Goal: Task Accomplishment & Management: Manage account settings

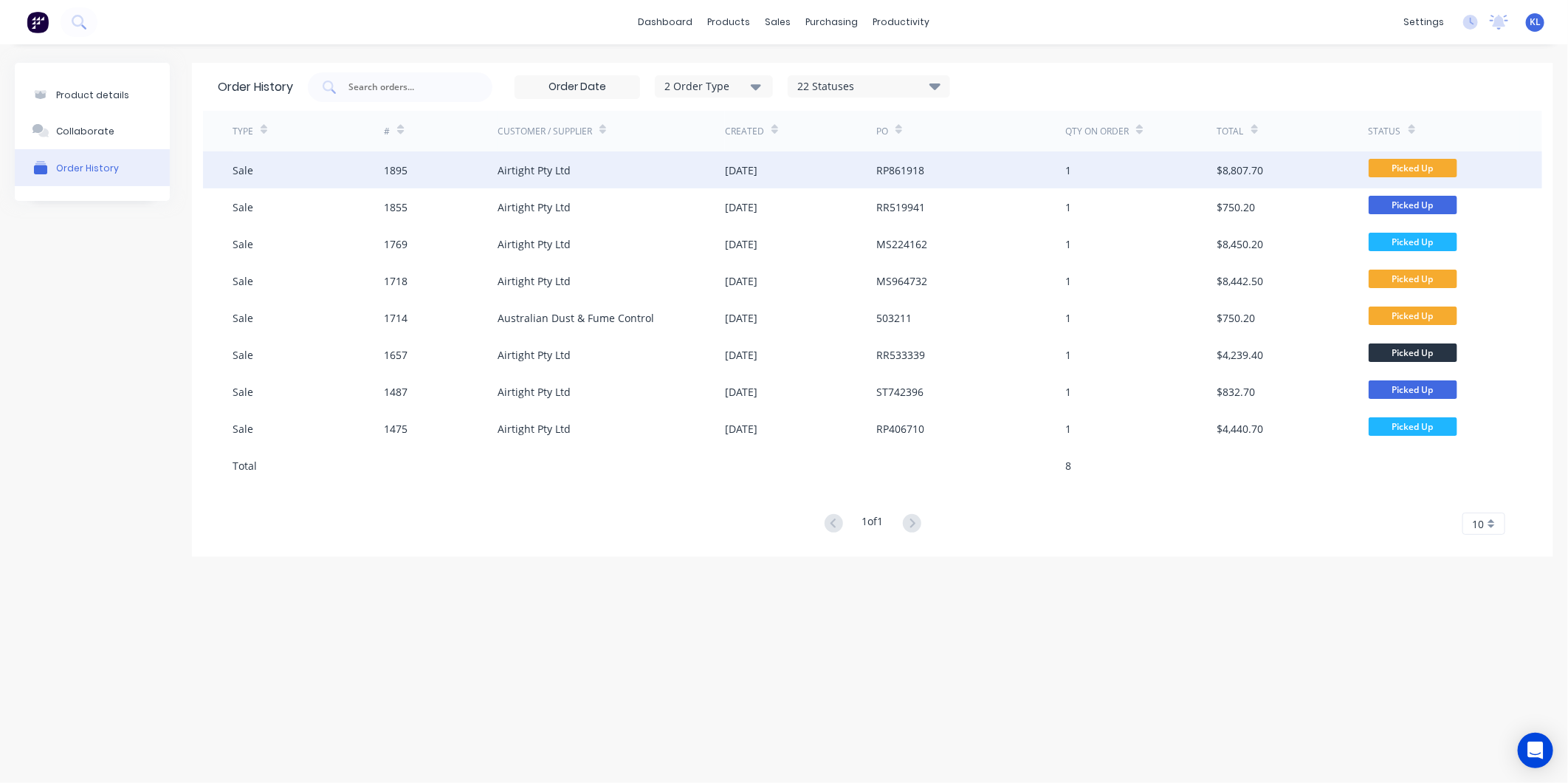
click at [600, 168] on div "Airtight Pty Ltd" at bounding box center [611, 170] width 227 height 37
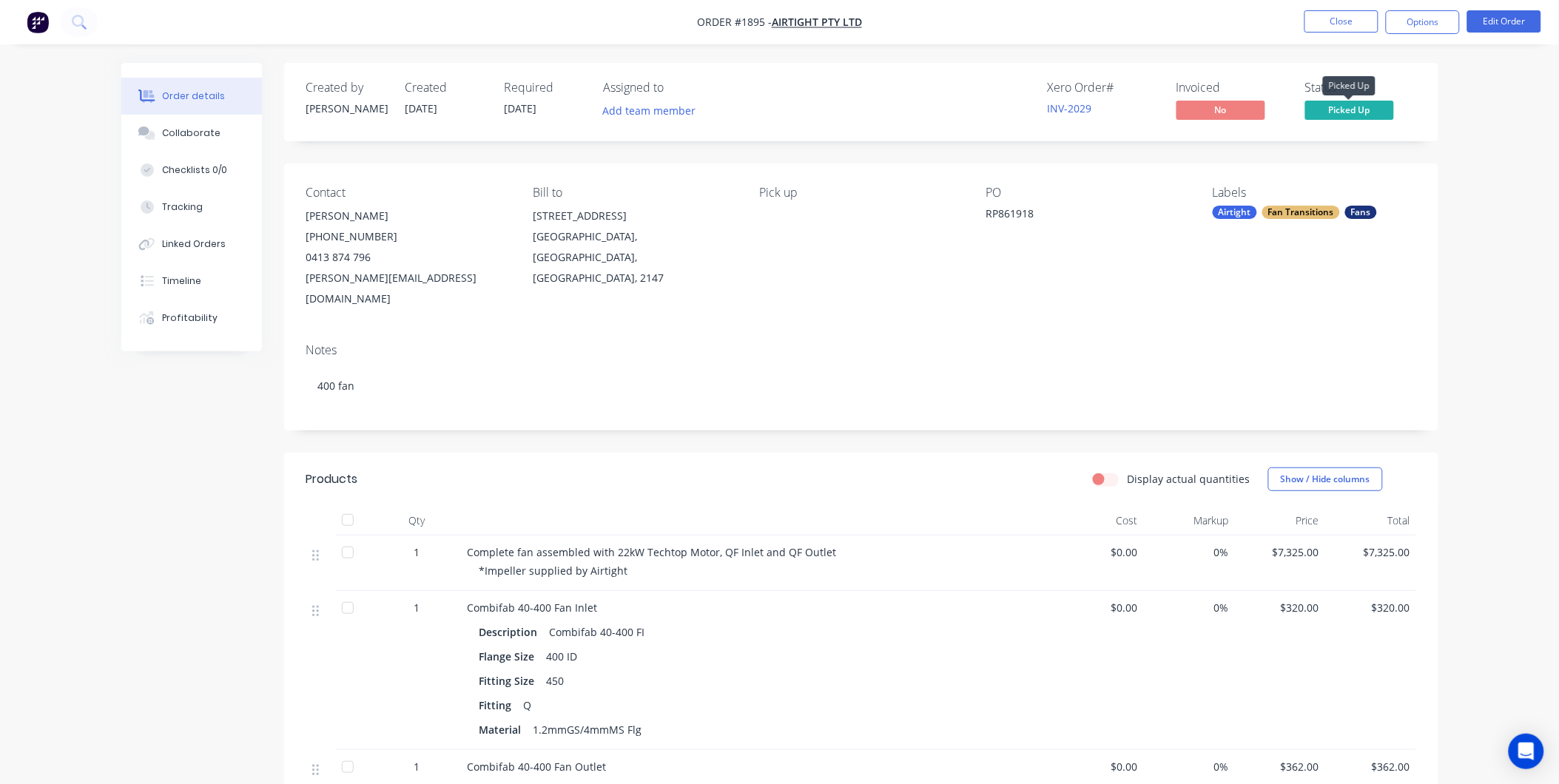
click at [1362, 116] on span "Picked Up" at bounding box center [1349, 110] width 89 height 19
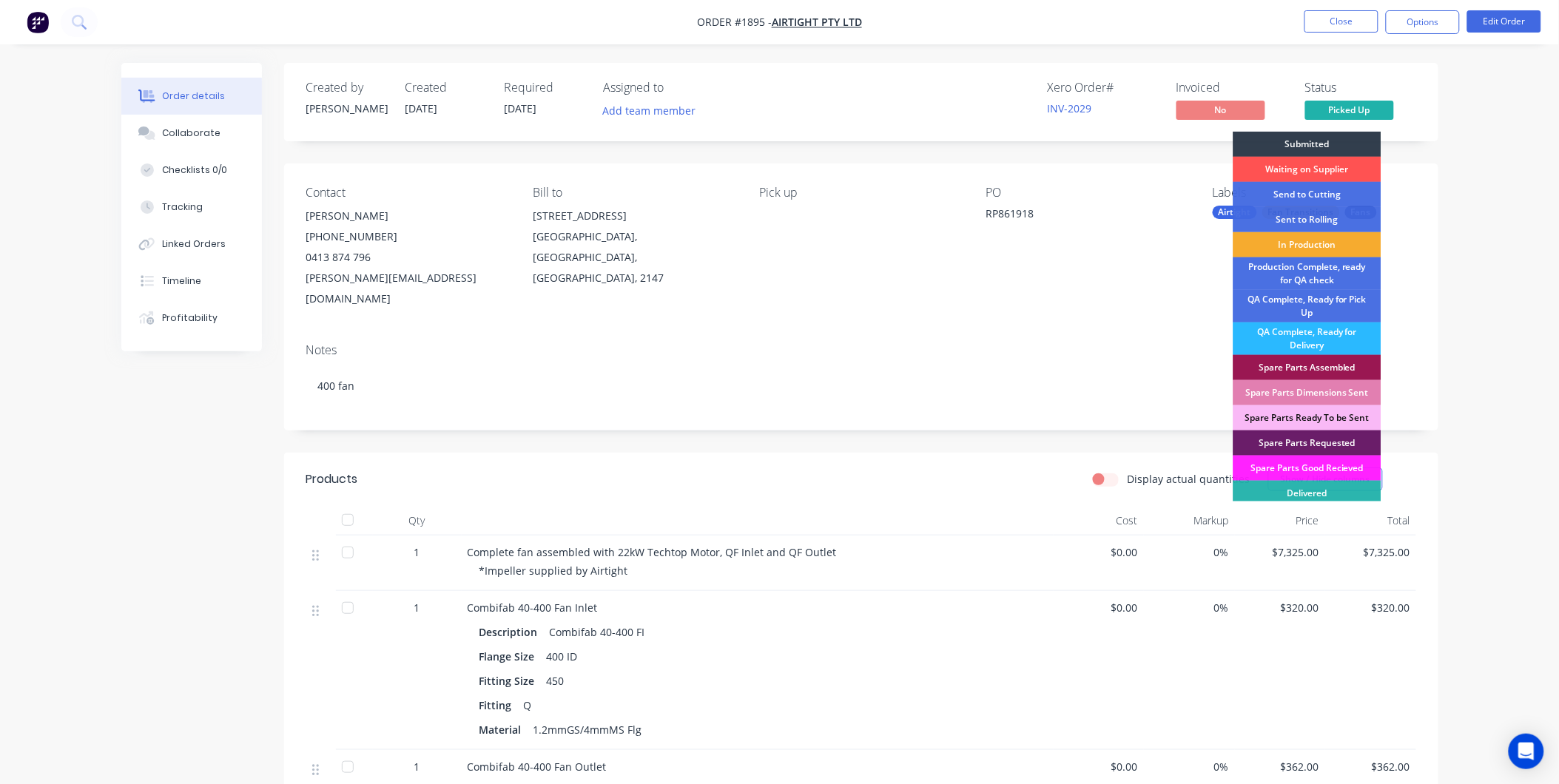
click at [1325, 249] on div "In Production" at bounding box center [1307, 244] width 148 height 25
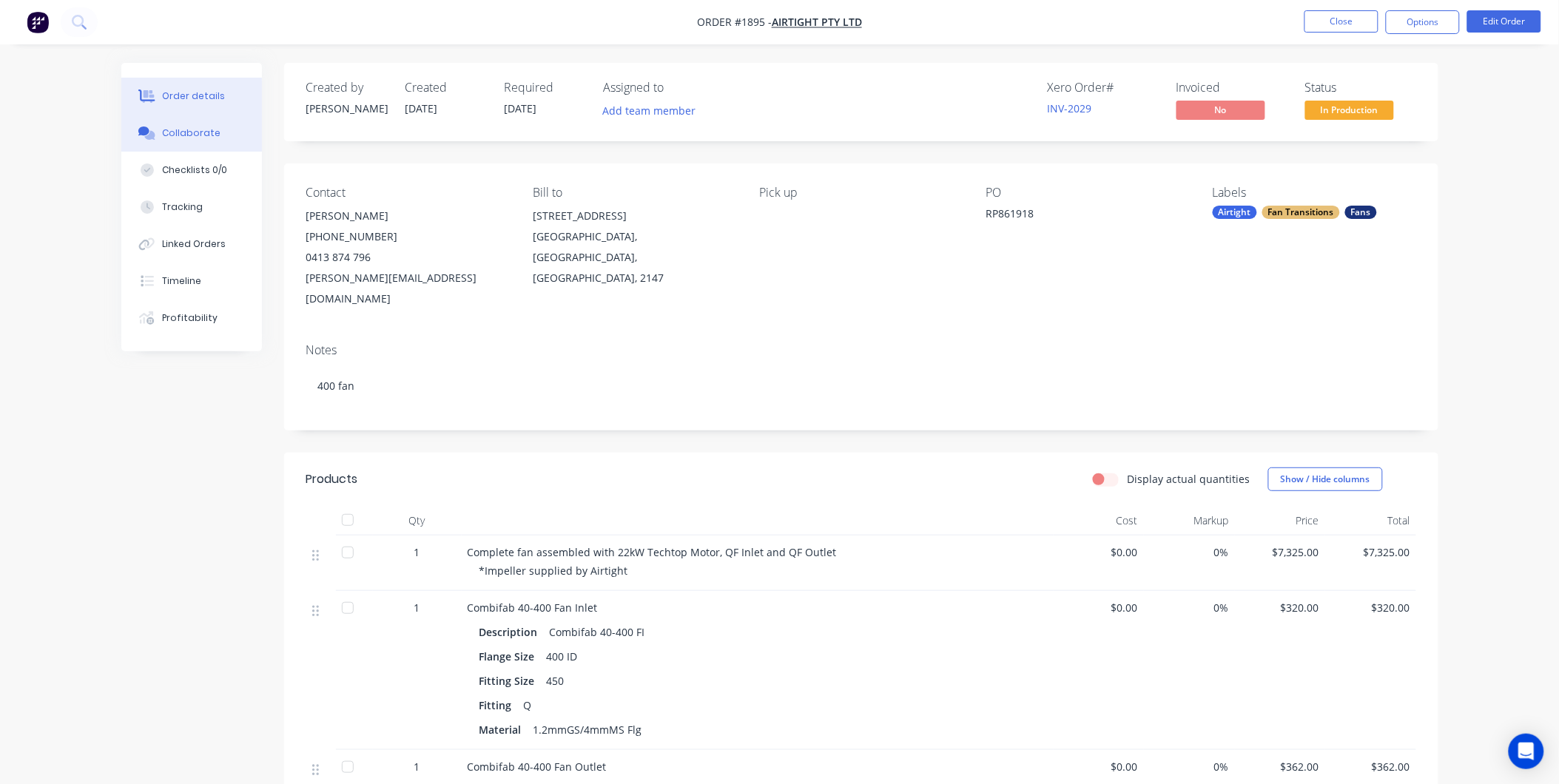
click at [202, 133] on div "Collaborate" at bounding box center [192, 133] width 59 height 14
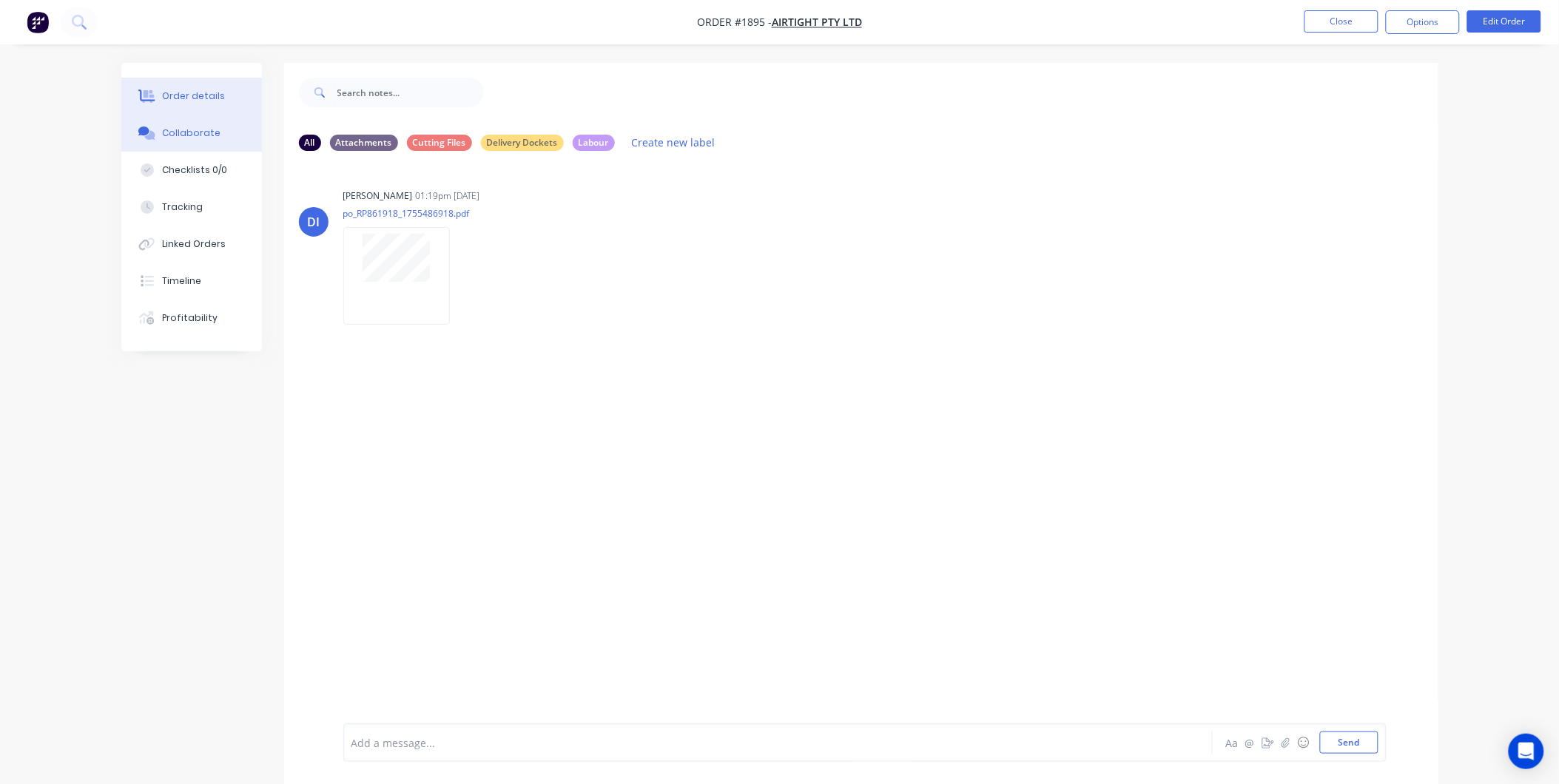
click at [193, 98] on div "Order details" at bounding box center [194, 96] width 63 height 14
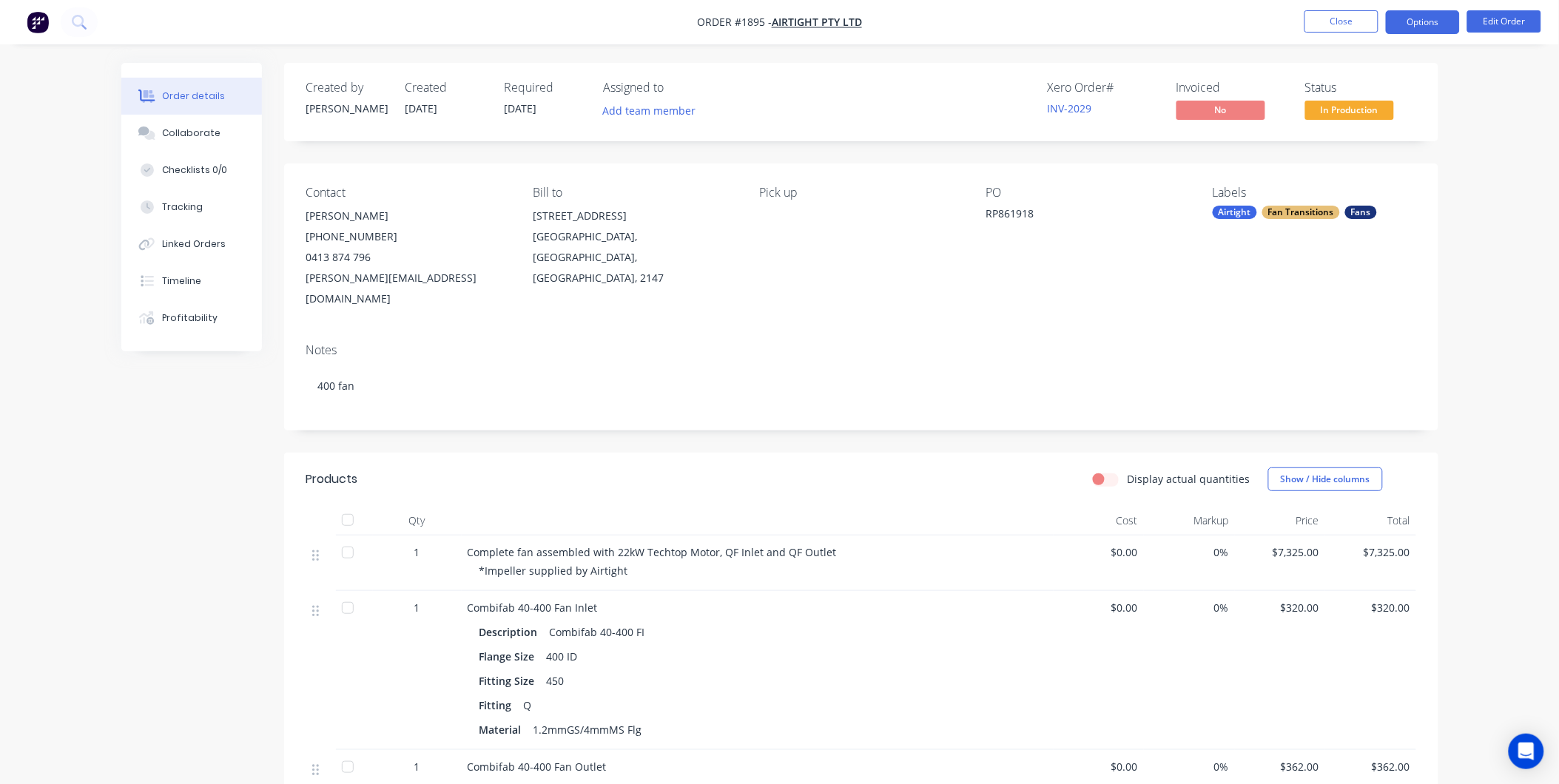
click at [1402, 23] on button "Options" at bounding box center [1423, 23] width 74 height 24
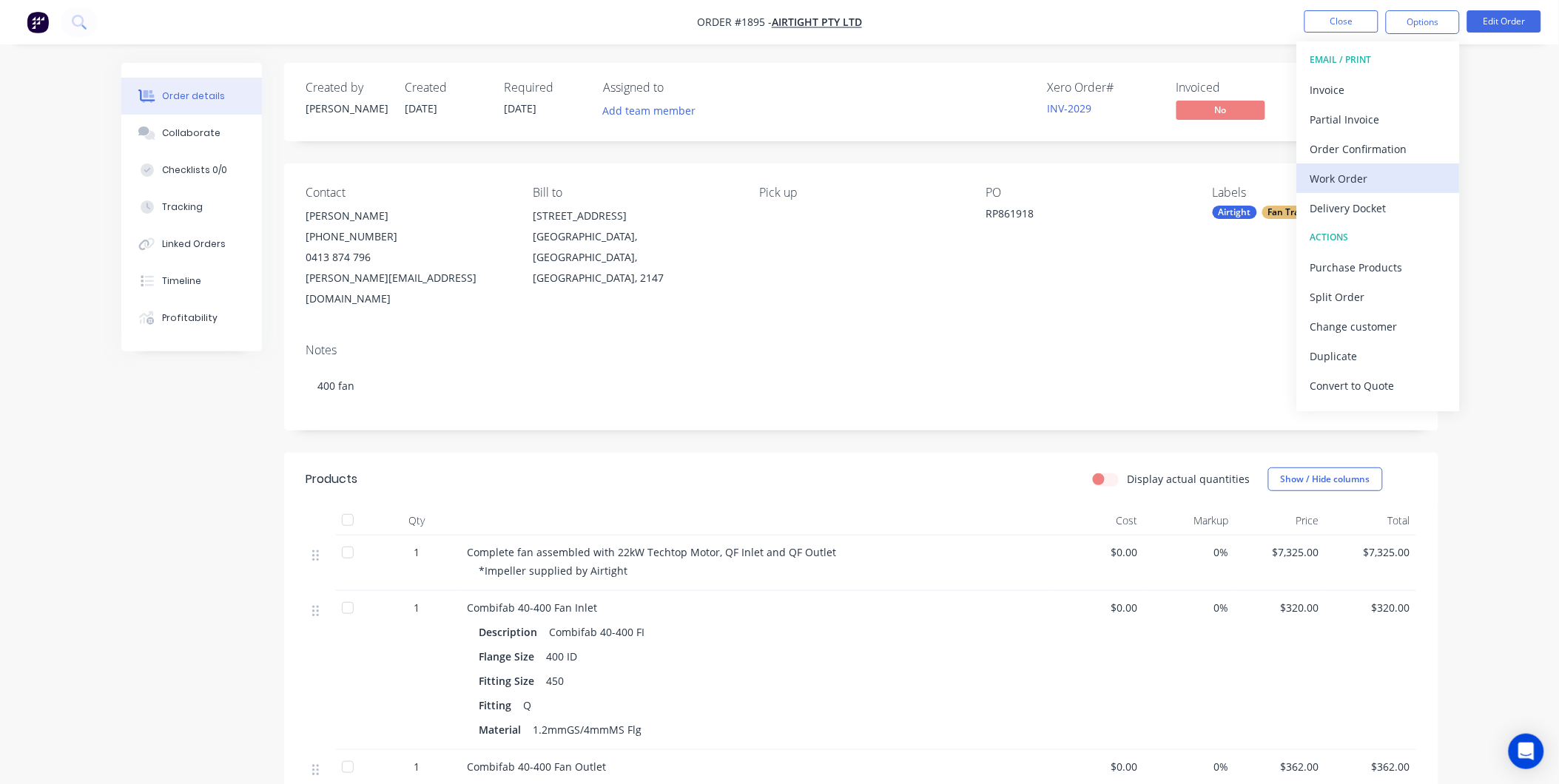
click at [1372, 169] on div "Work Order" at bounding box center [1378, 179] width 136 height 22
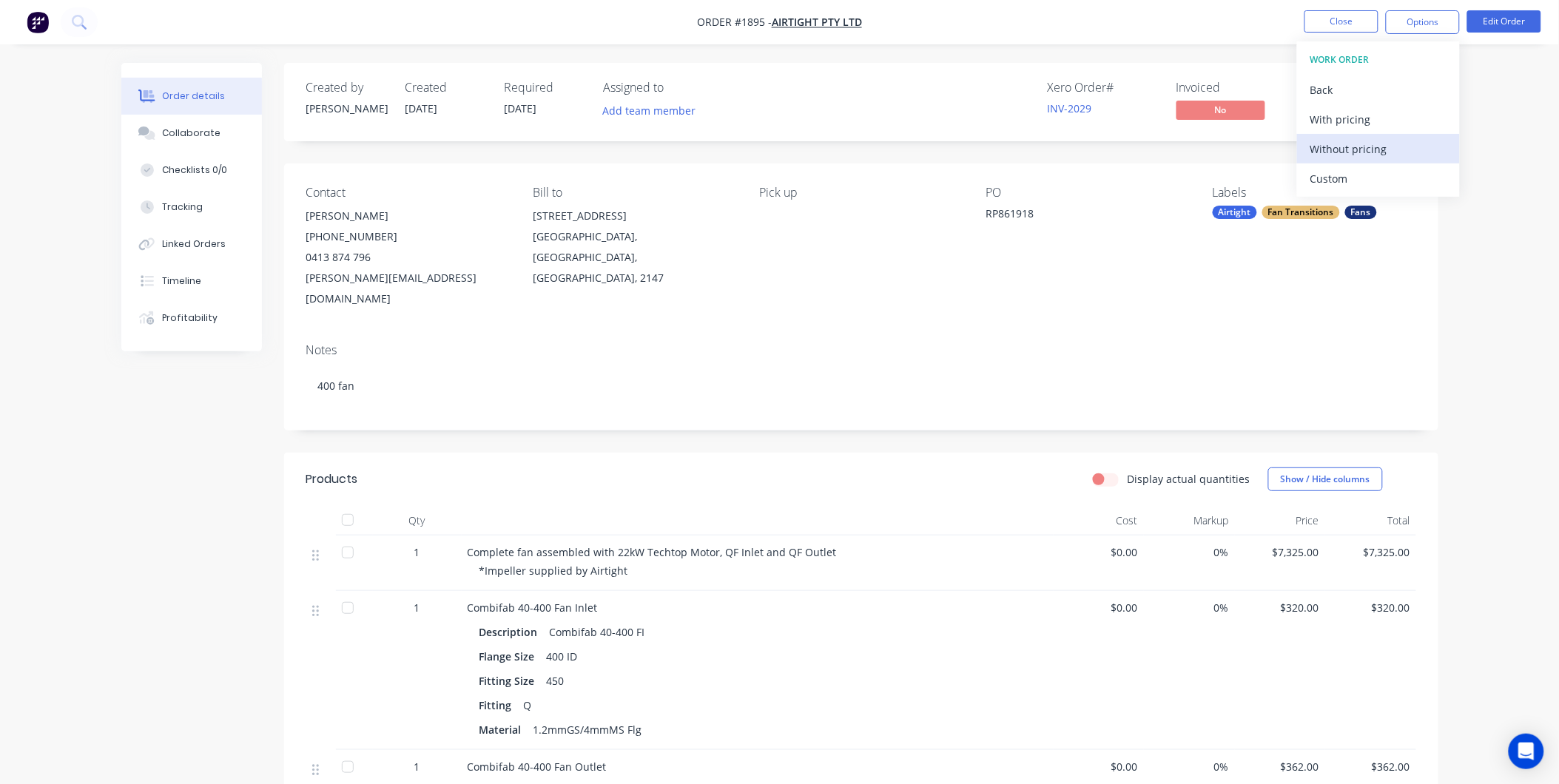
click at [1358, 140] on div "Without pricing" at bounding box center [1378, 149] width 136 height 22
click at [206, 138] on div "Collaborate" at bounding box center [192, 133] width 59 height 14
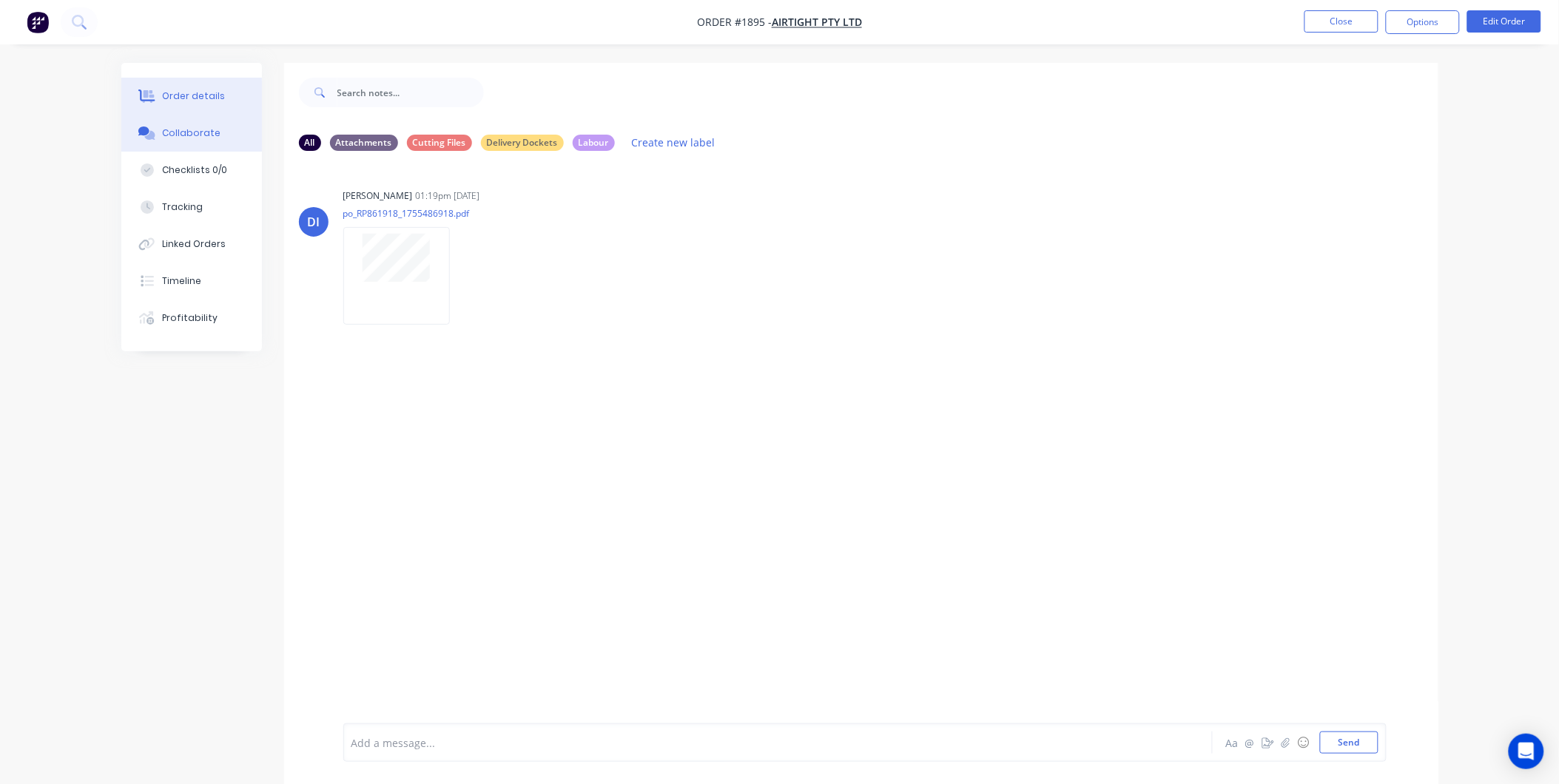
click at [219, 105] on button "Order details" at bounding box center [192, 95] width 140 height 37
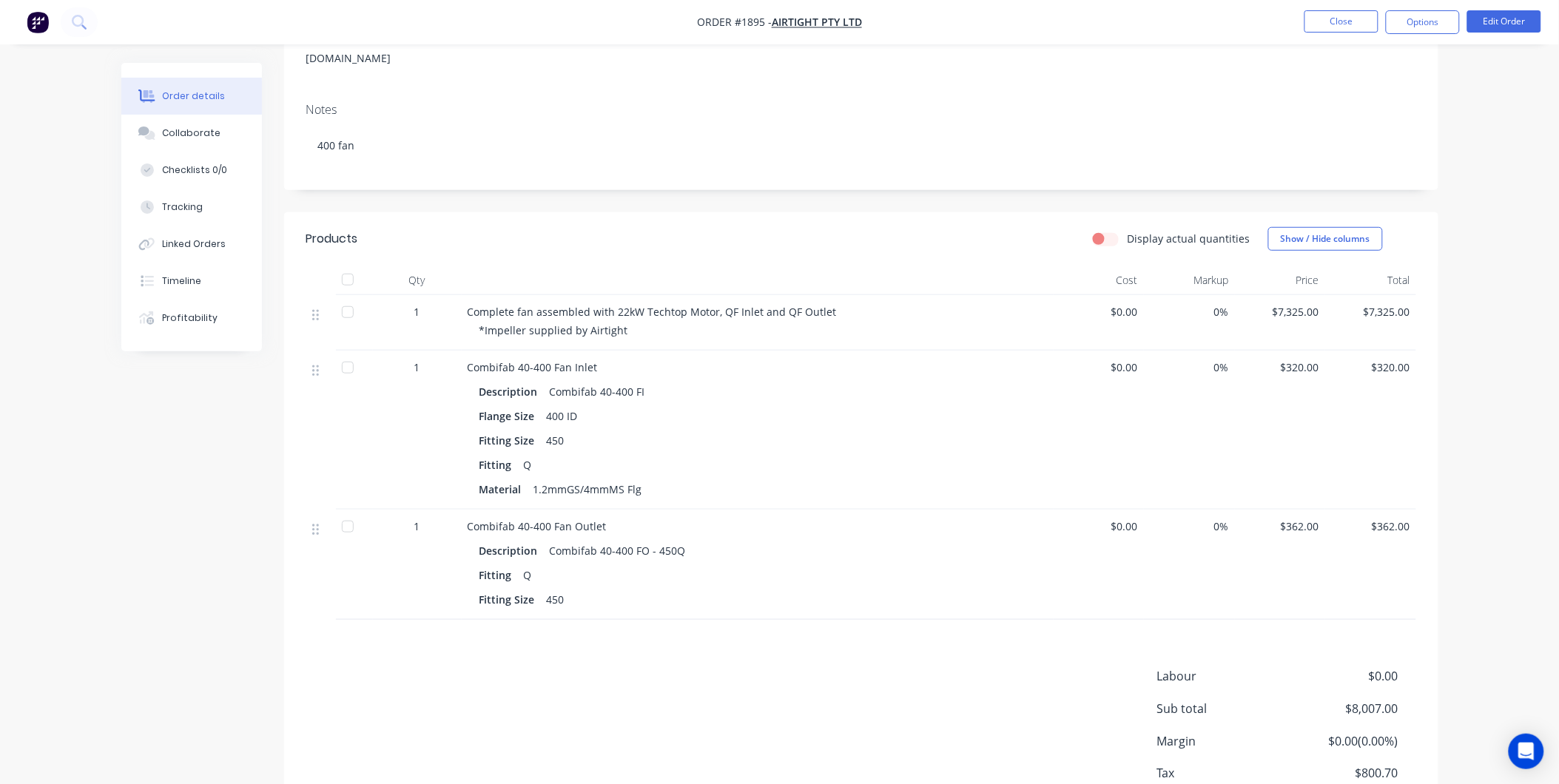
scroll to position [246, 0]
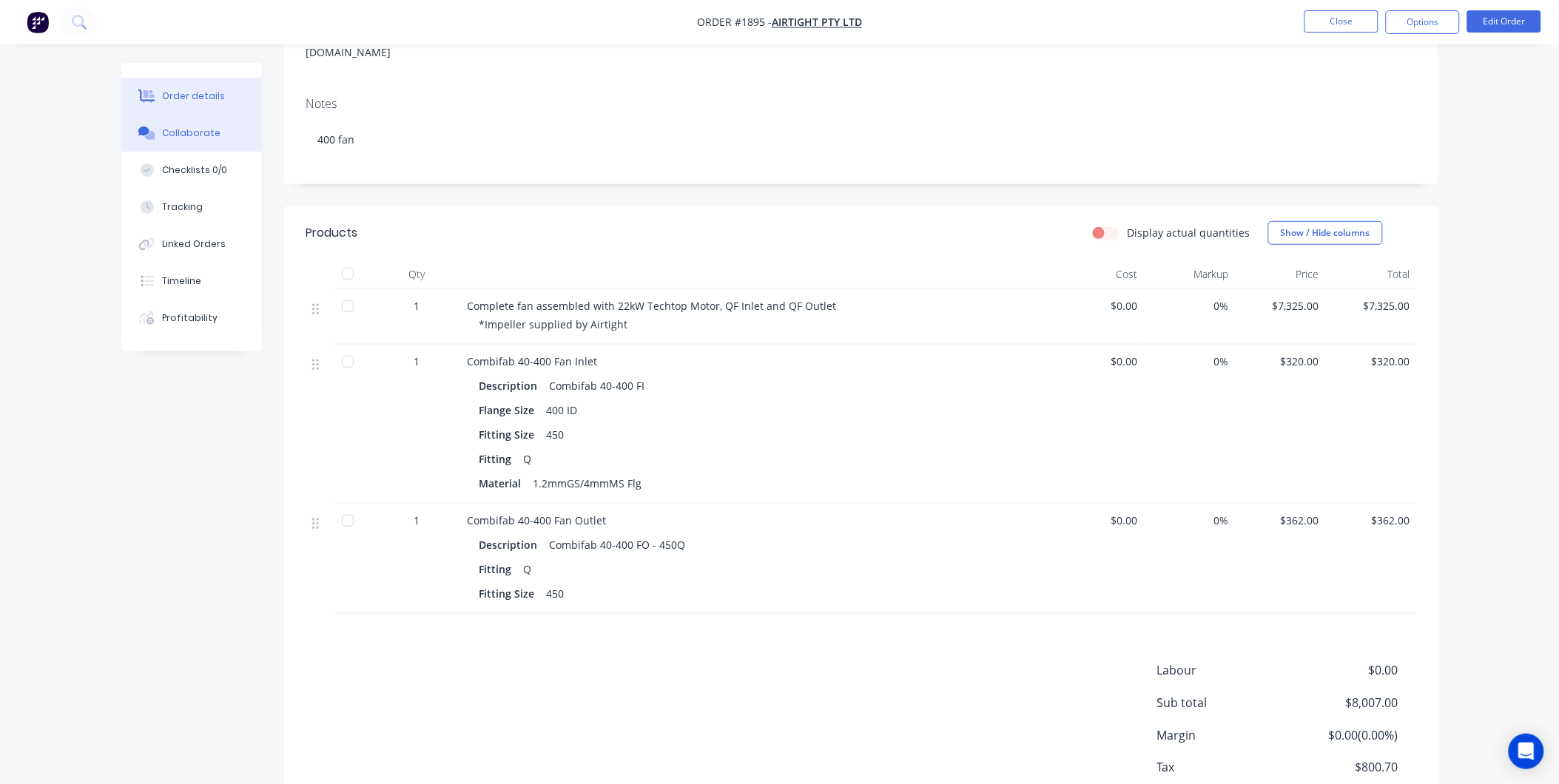
click at [180, 139] on div "Collaborate" at bounding box center [192, 133] width 59 height 14
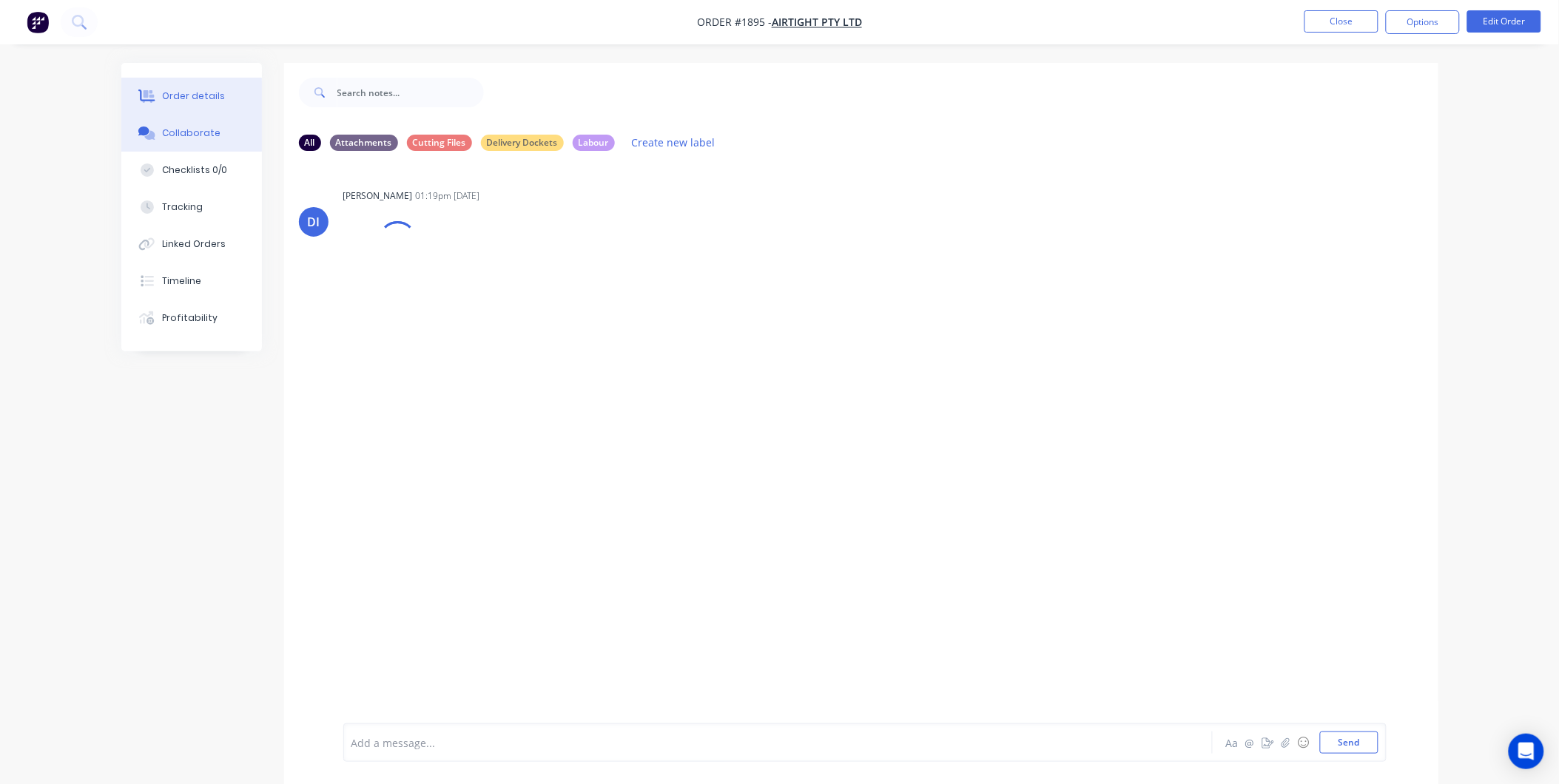
click at [194, 93] on div "Order details" at bounding box center [194, 96] width 63 height 14
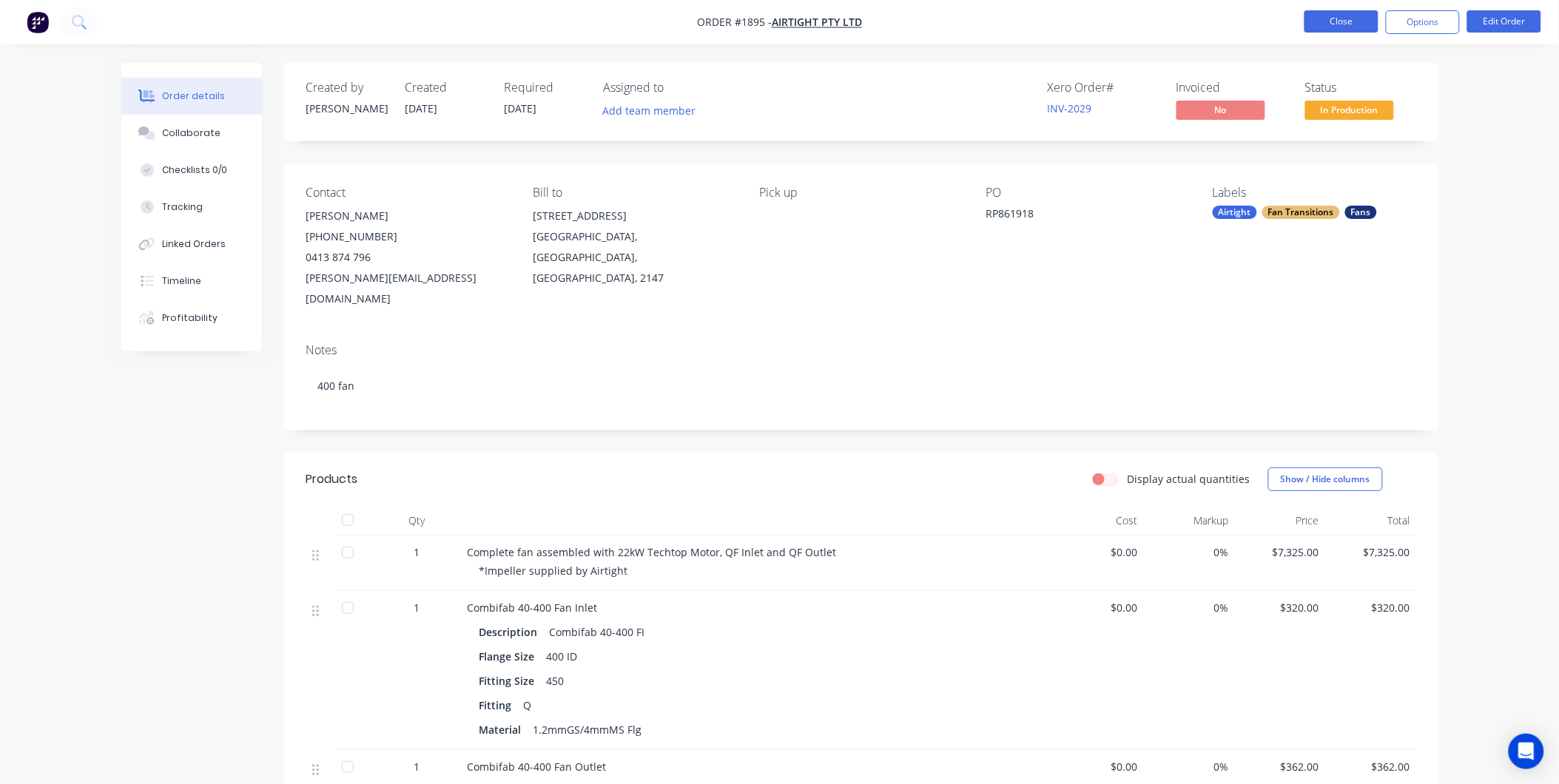
click at [1343, 18] on button "Close" at bounding box center [1341, 22] width 74 height 23
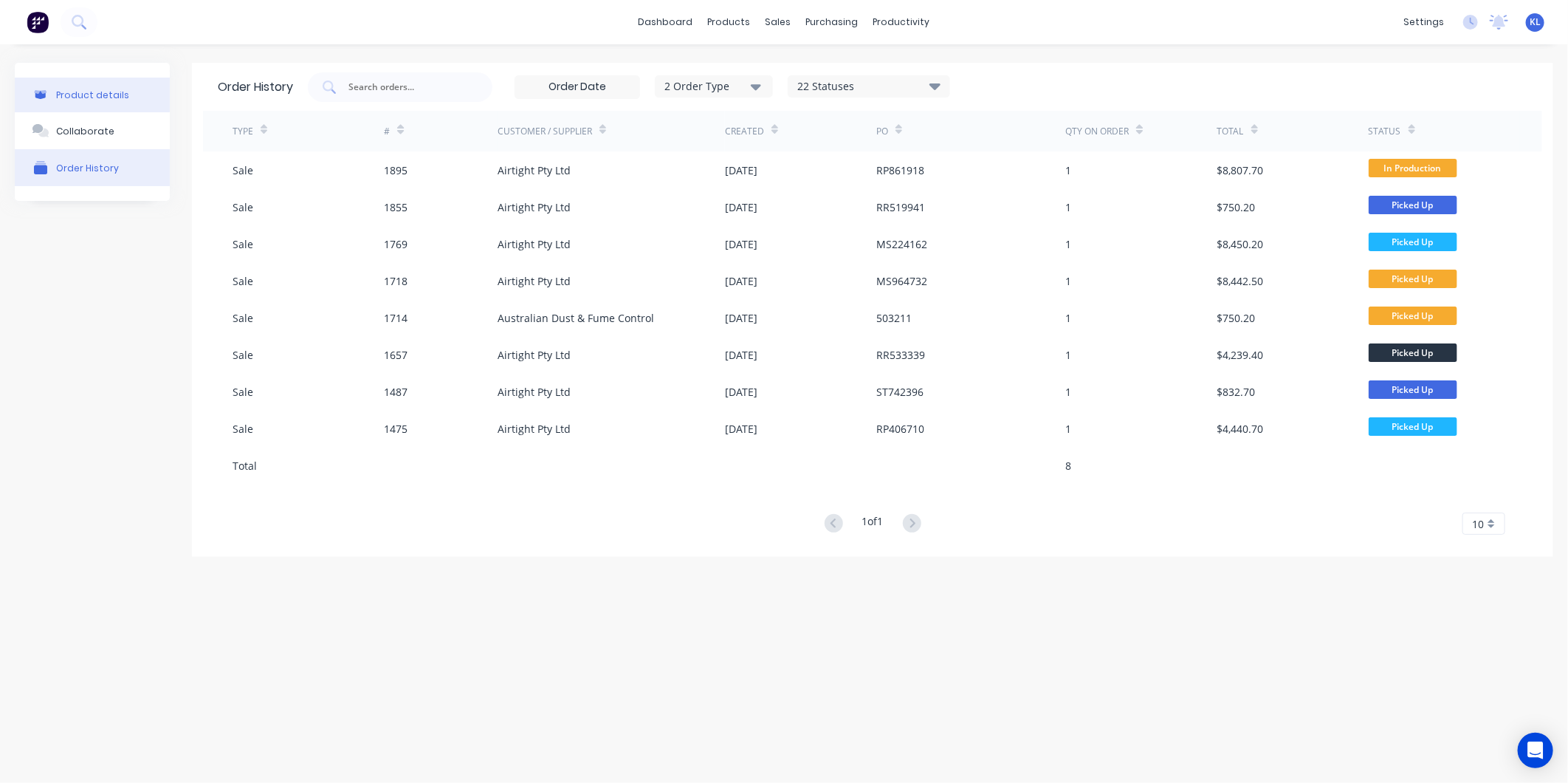
drag, startPoint x: 112, startPoint y: 91, endPoint x: 124, endPoint y: 91, distance: 12.0
click at [124, 91] on button "Product details" at bounding box center [92, 94] width 155 height 34
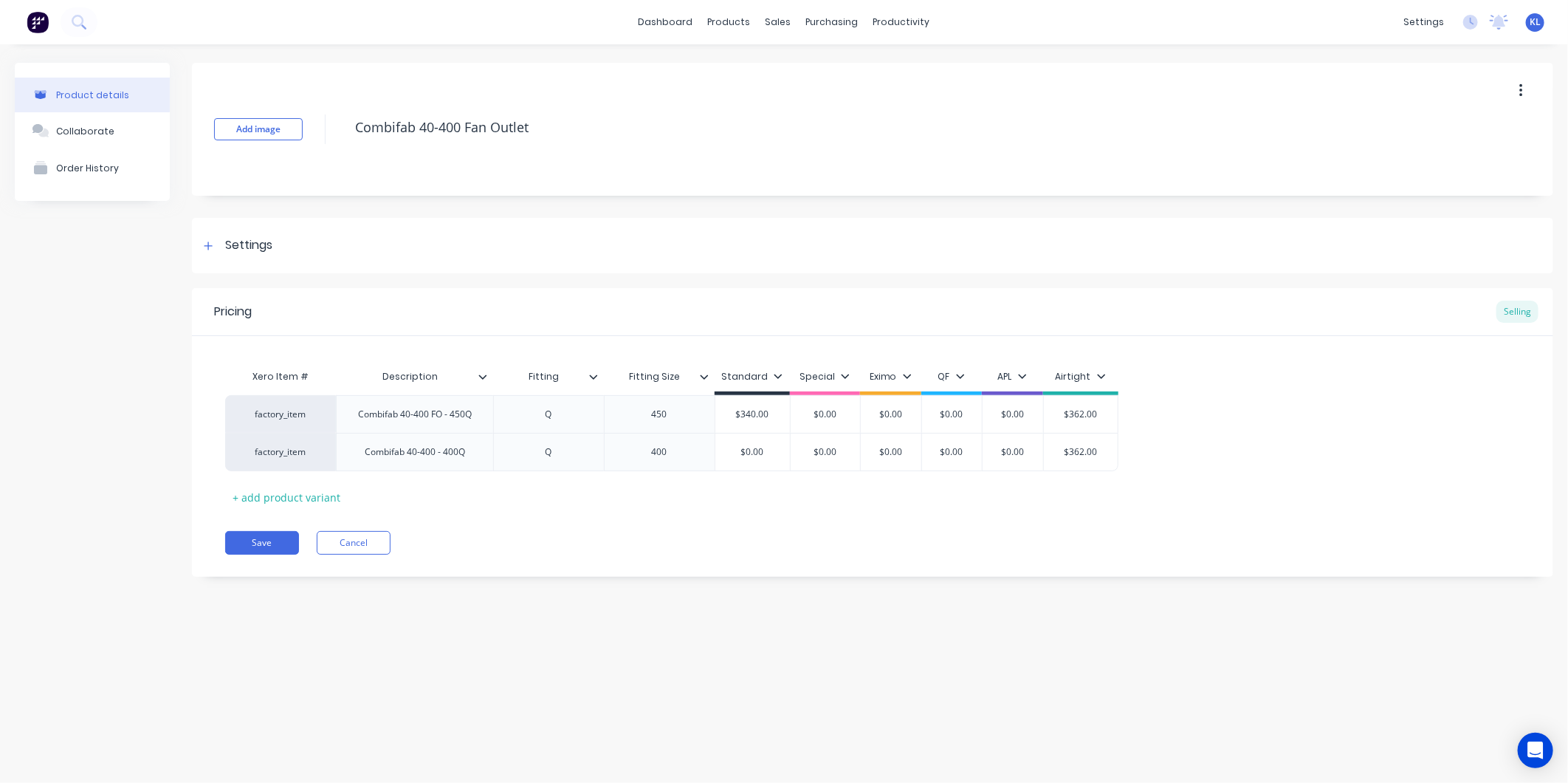
type textarea "x"
click at [908, 20] on div "productivity" at bounding box center [902, 22] width 72 height 22
click at [919, 71] on div "Workflow" at bounding box center [927, 71] width 44 height 14
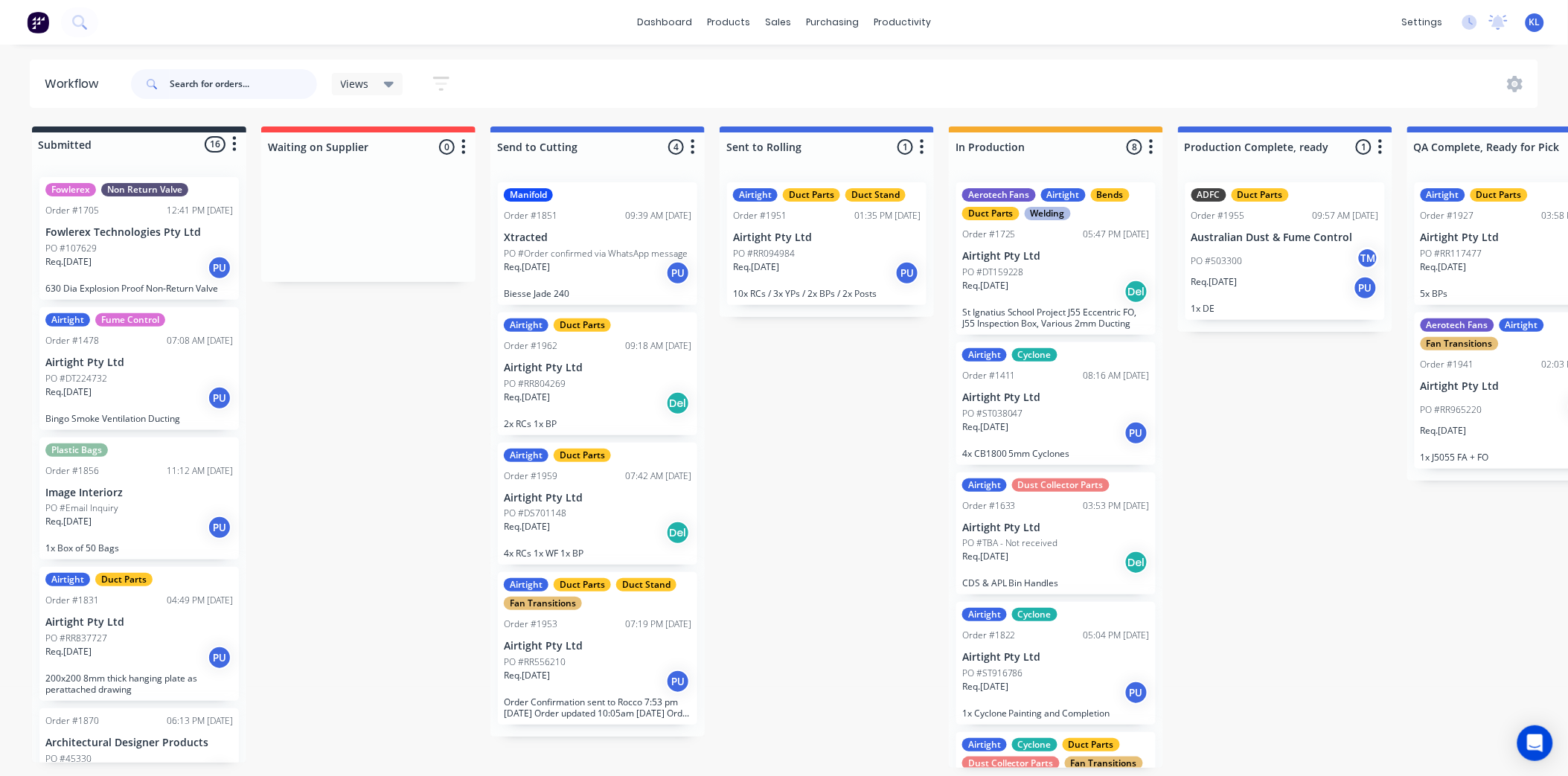
click at [292, 90] on input "text" at bounding box center [243, 84] width 147 height 29
click at [243, 91] on input "text" at bounding box center [243, 84] width 147 height 29
click at [214, 82] on input "text" at bounding box center [243, 84] width 147 height 29
click at [229, 88] on input "text" at bounding box center [243, 84] width 147 height 29
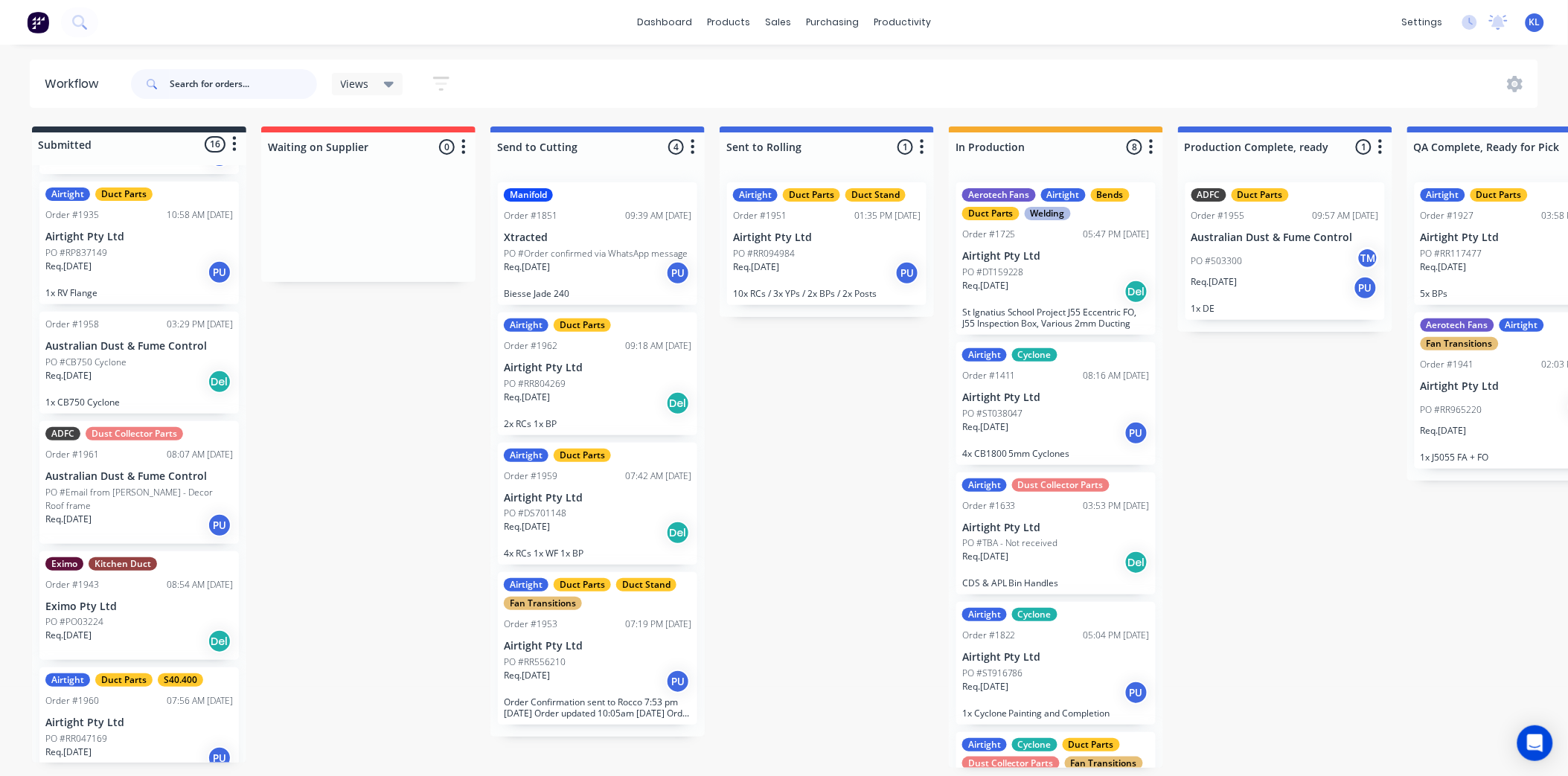
scroll to position [1234, 0]
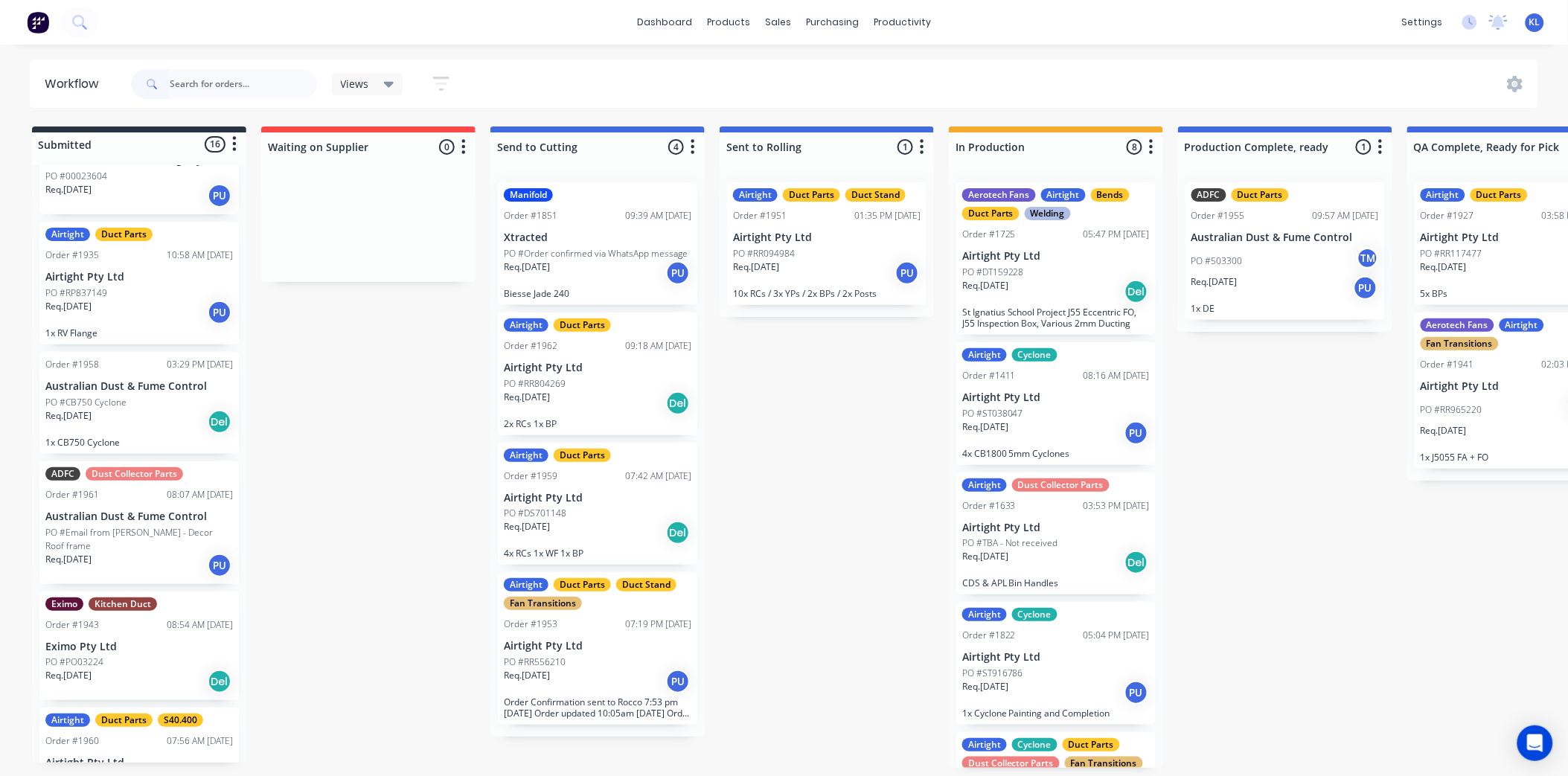
click at [152, 553] on div "Req. [DATE] PU" at bounding box center [139, 565] width 187 height 25
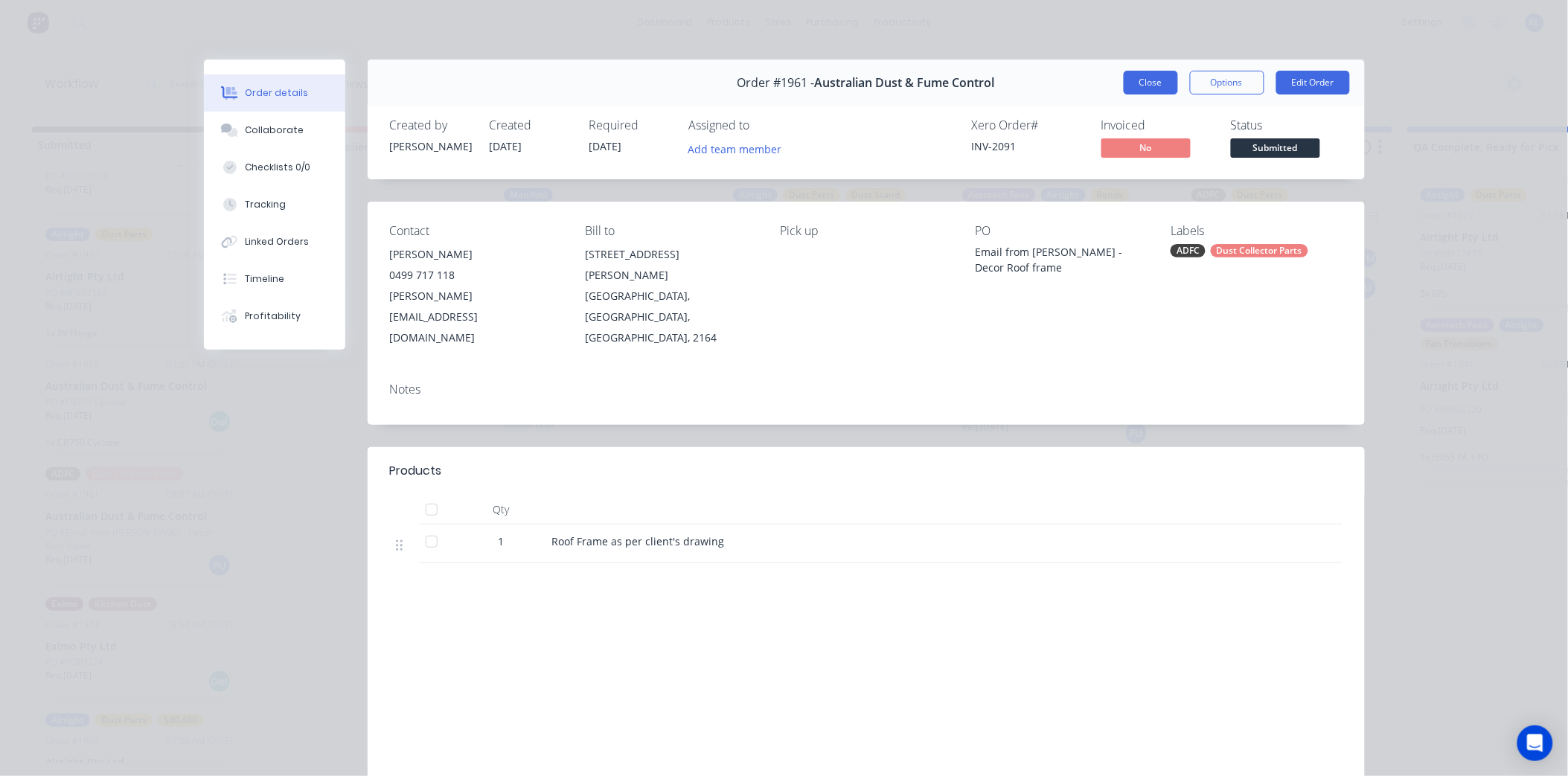
click at [1151, 74] on button "Close" at bounding box center [1151, 83] width 54 height 24
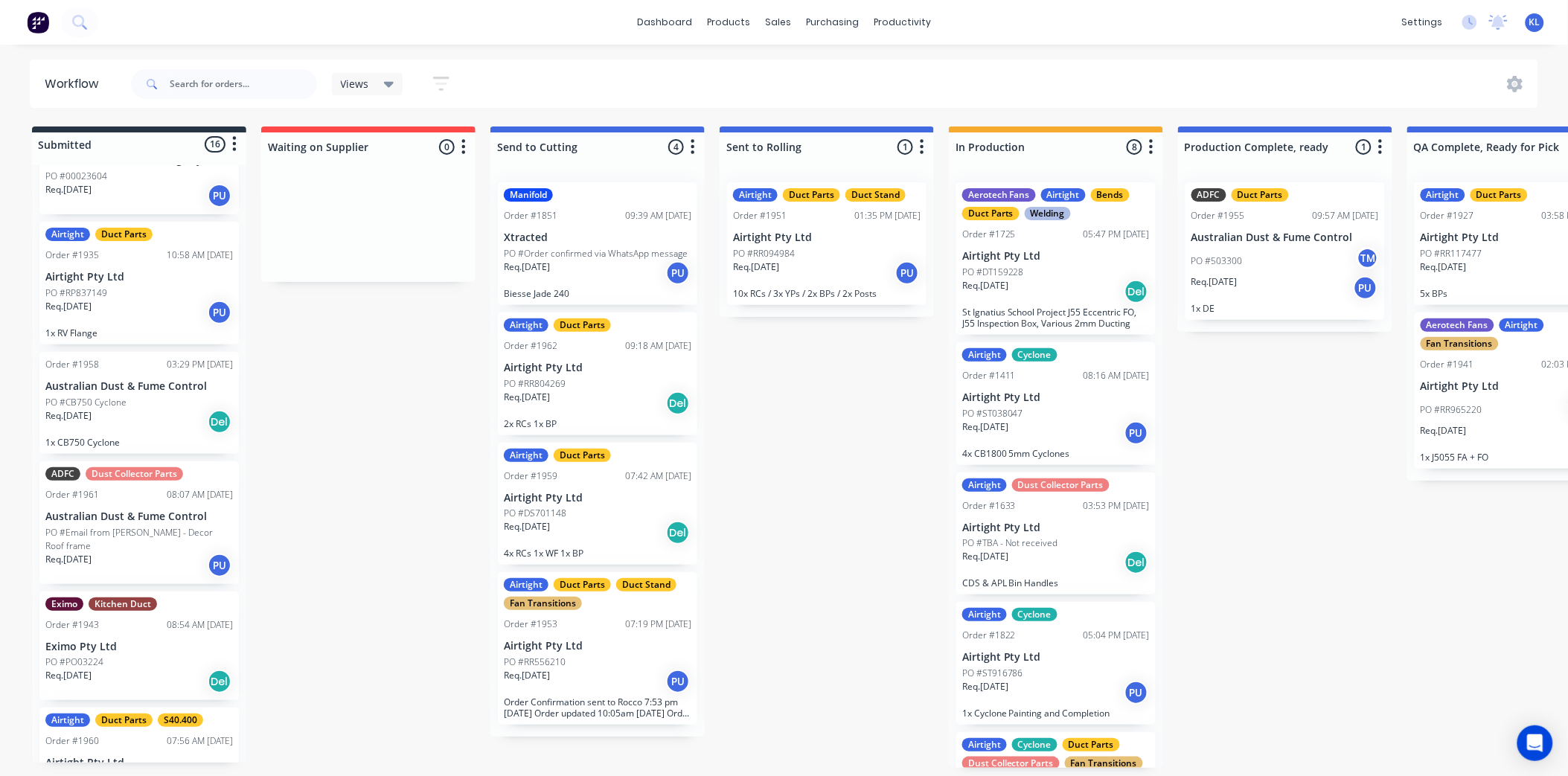
click at [128, 410] on div "Req. [DATE] Del" at bounding box center [139, 422] width 187 height 25
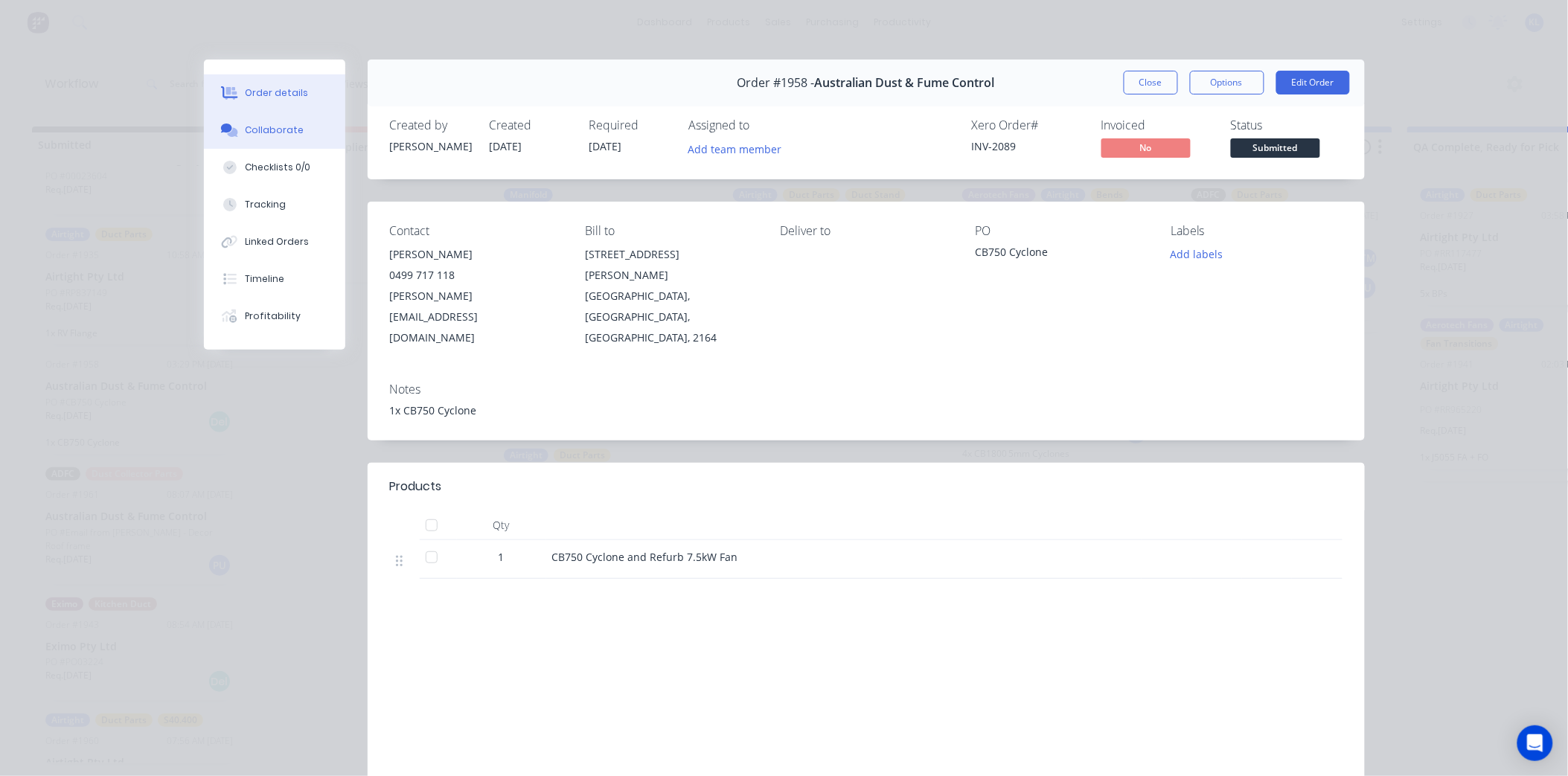
click at [263, 126] on div "Collaborate" at bounding box center [274, 131] width 59 height 14
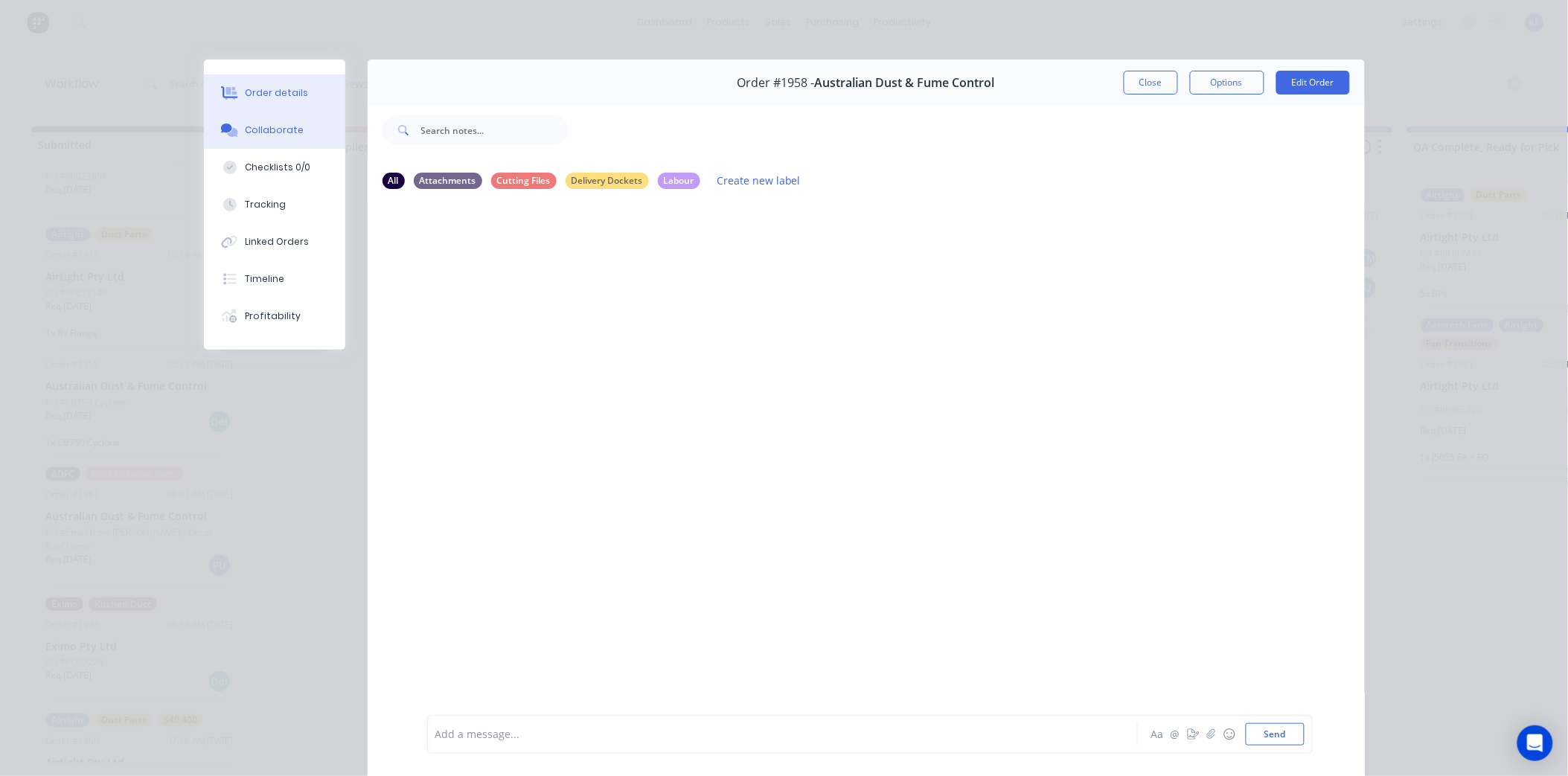
click at [281, 90] on div "Order details" at bounding box center [277, 93] width 63 height 14
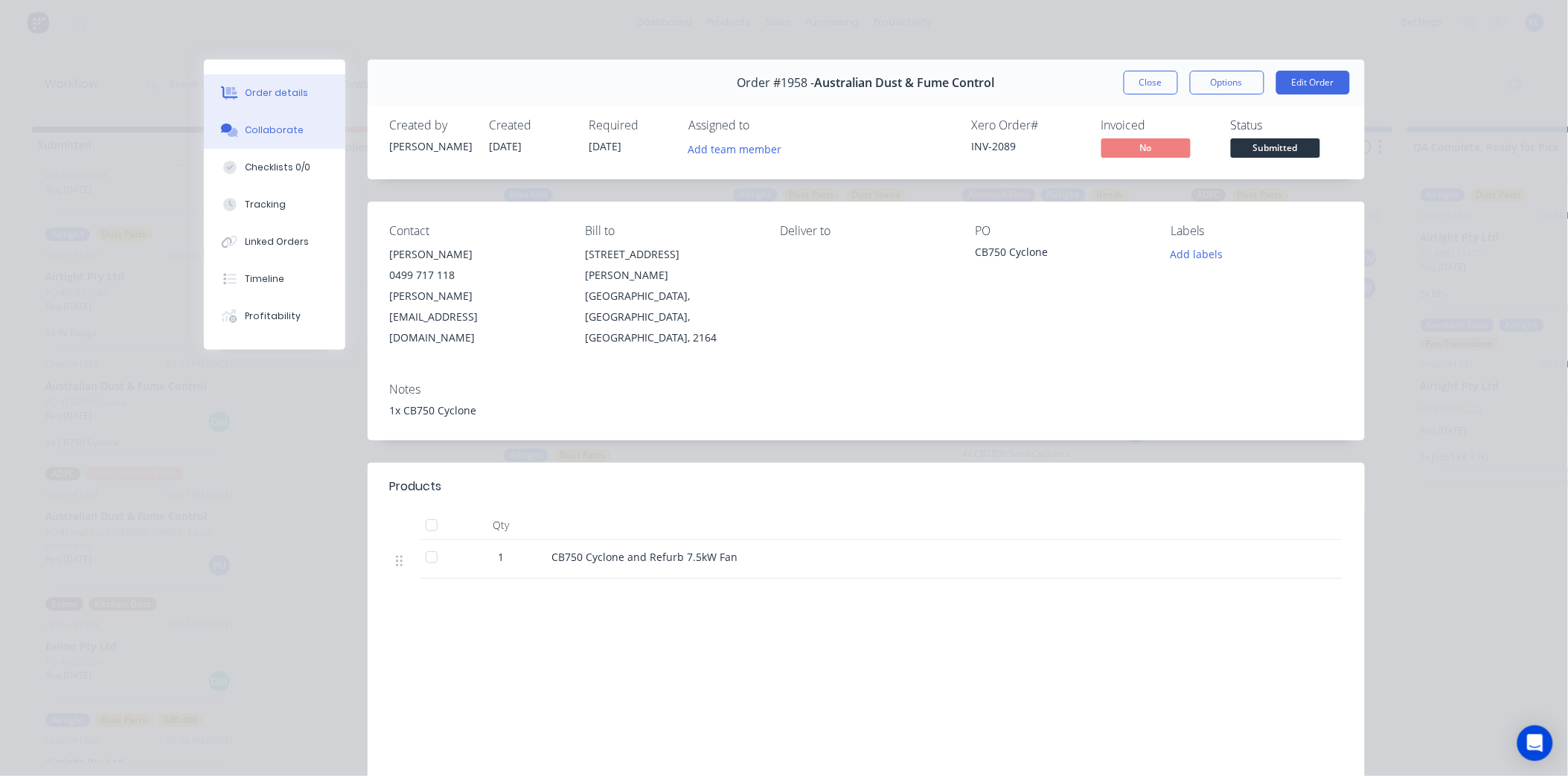
click at [302, 137] on button "Collaborate" at bounding box center [274, 130] width 141 height 37
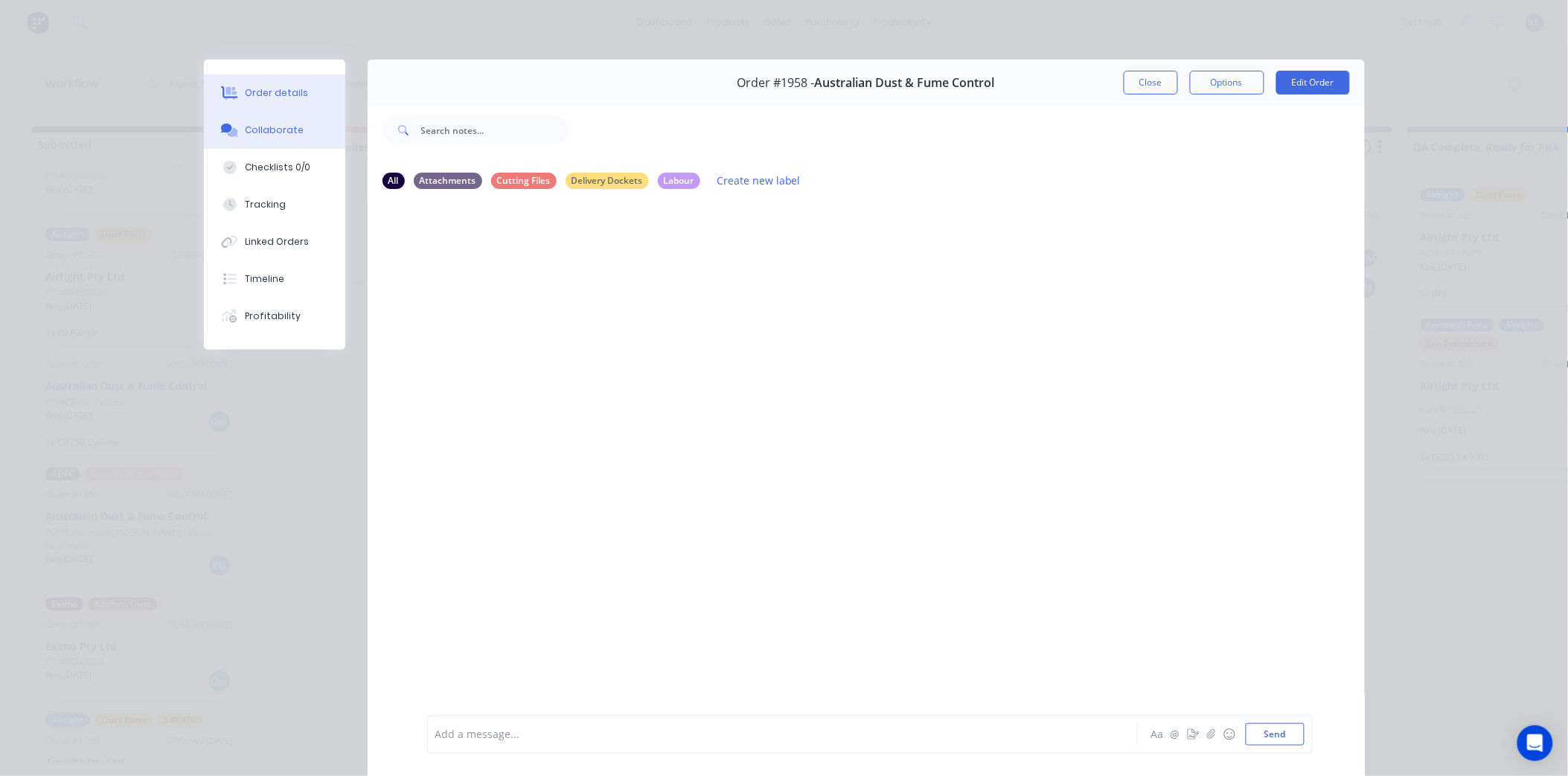
click at [261, 78] on button "Order details" at bounding box center [274, 92] width 141 height 37
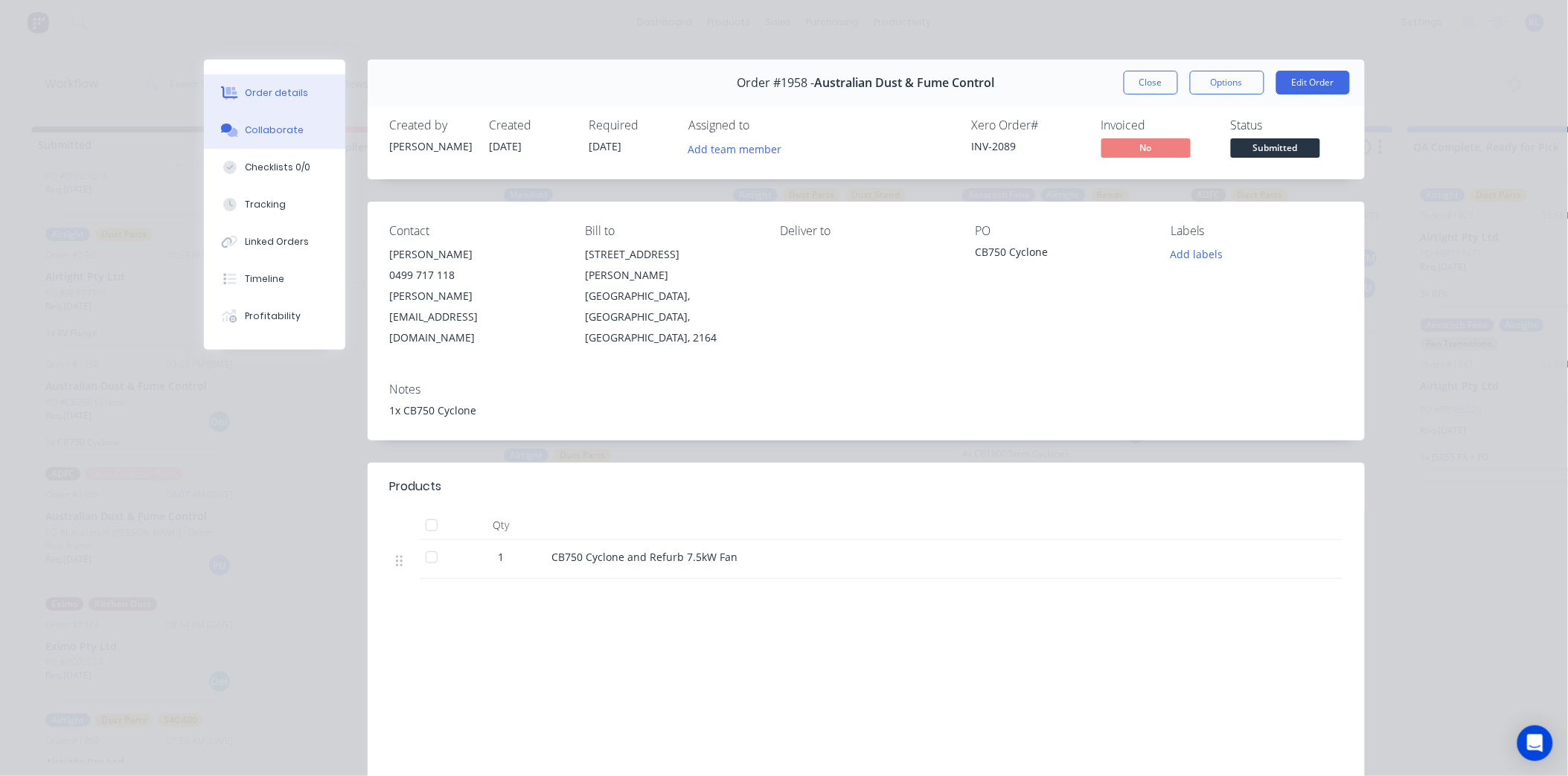
click at [253, 141] on button "Collaborate" at bounding box center [274, 130] width 141 height 37
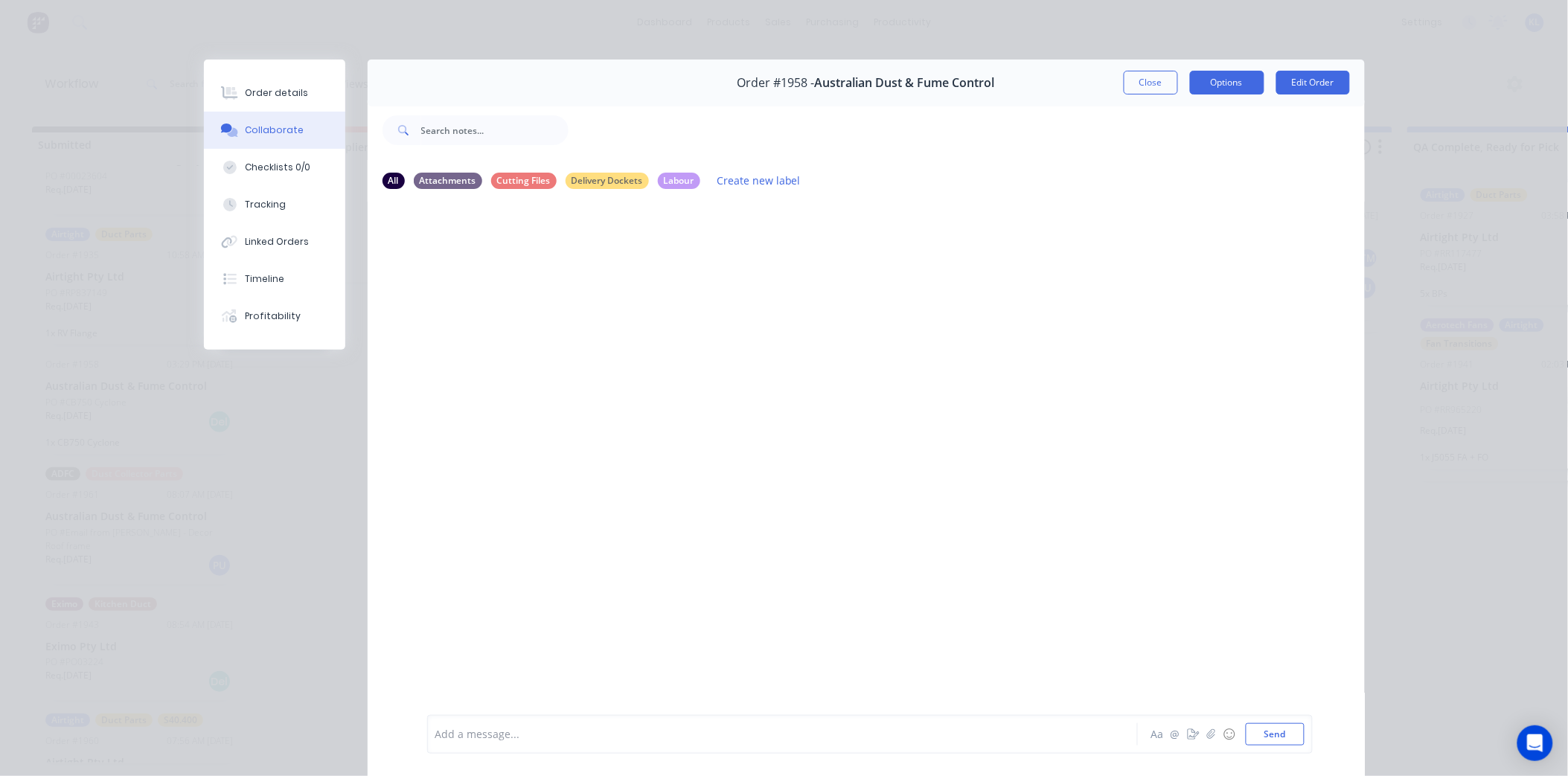
click at [1219, 91] on button "Options" at bounding box center [1227, 83] width 74 height 24
click at [1045, 234] on div at bounding box center [867, 458] width 997 height 512
click at [1158, 79] on button "Close" at bounding box center [1151, 83] width 54 height 24
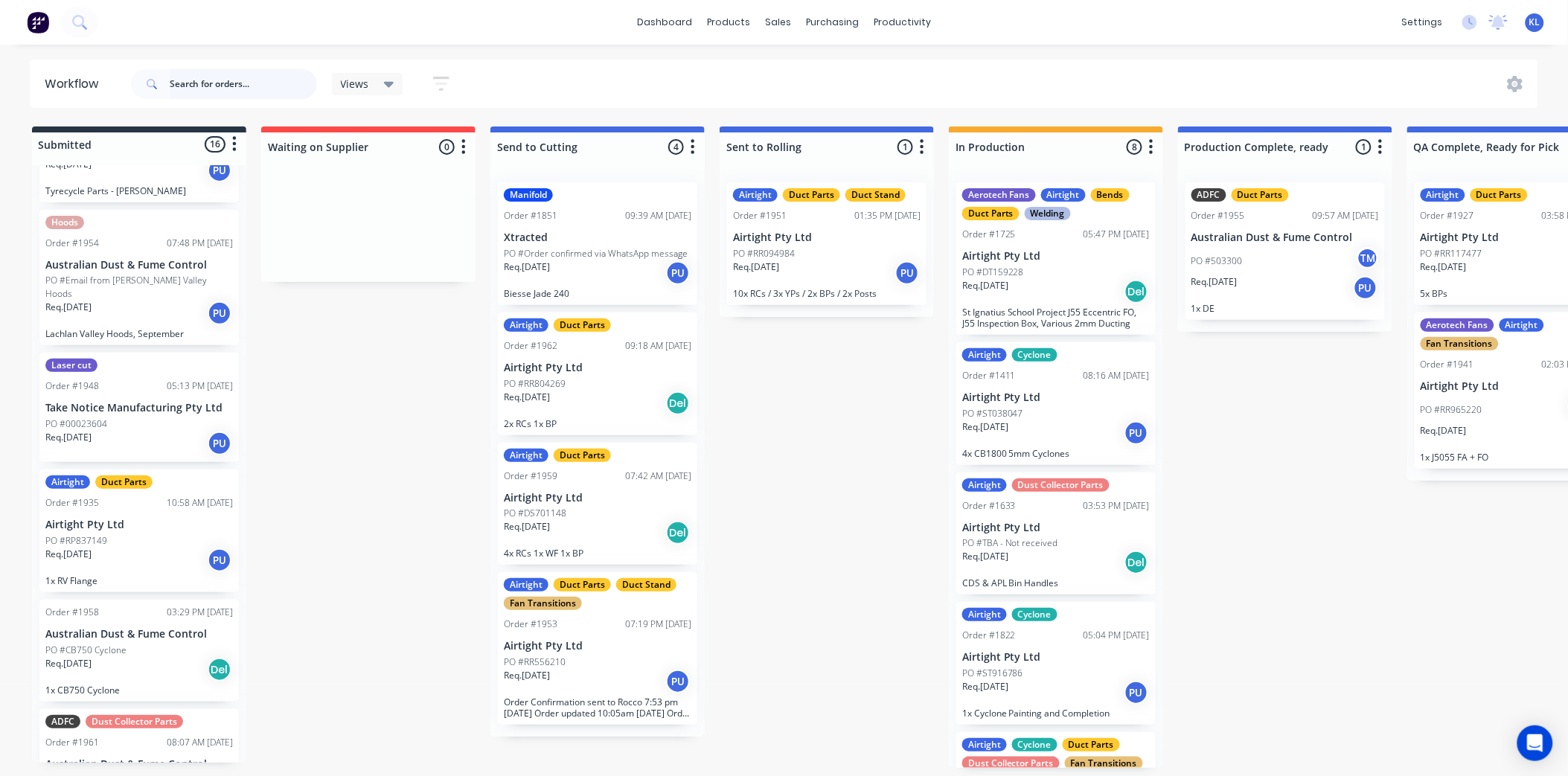
scroll to position [1317, 0]
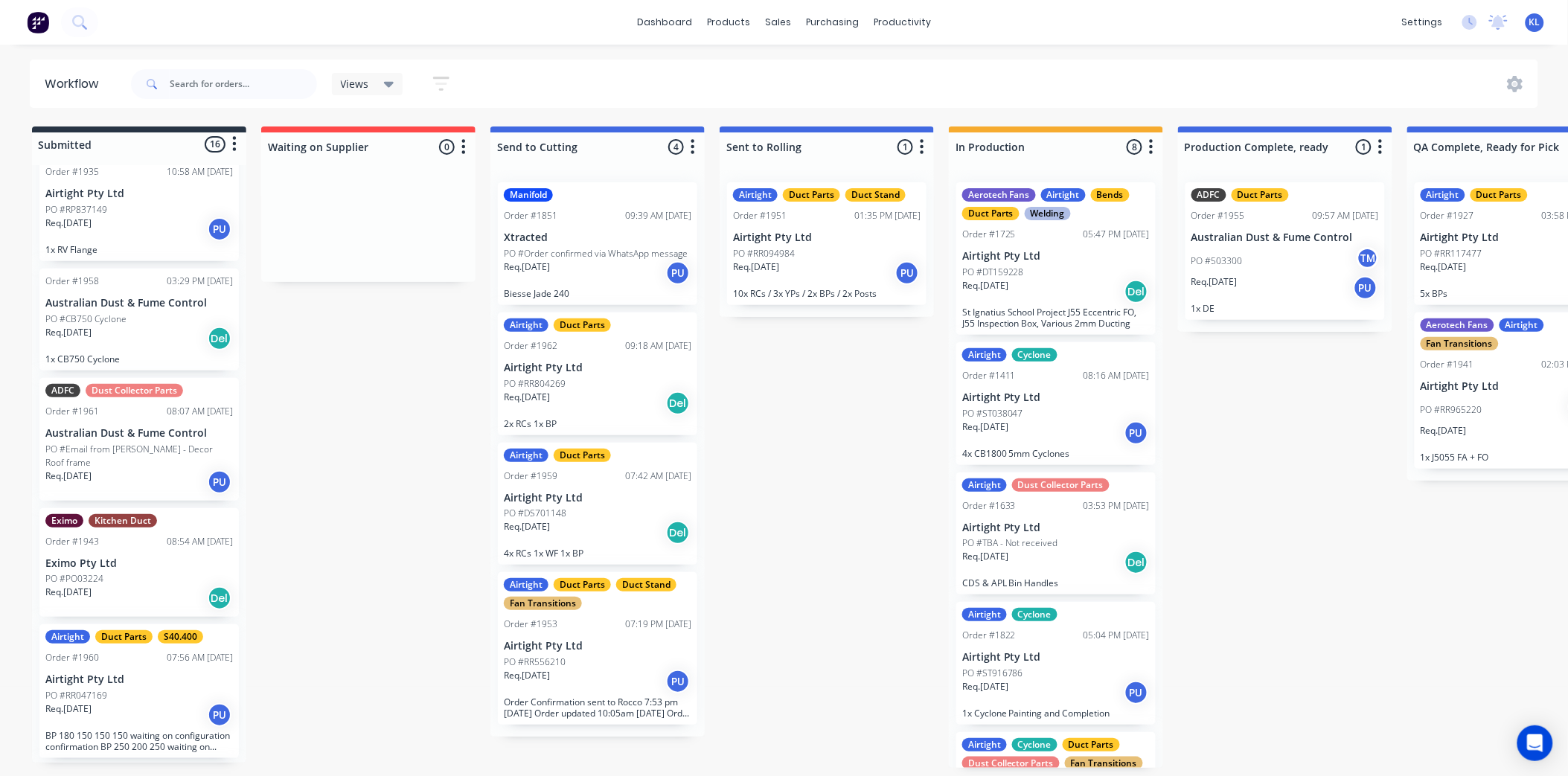
click at [131, 329] on div "Req. [DATE] Del" at bounding box center [139, 338] width 187 height 25
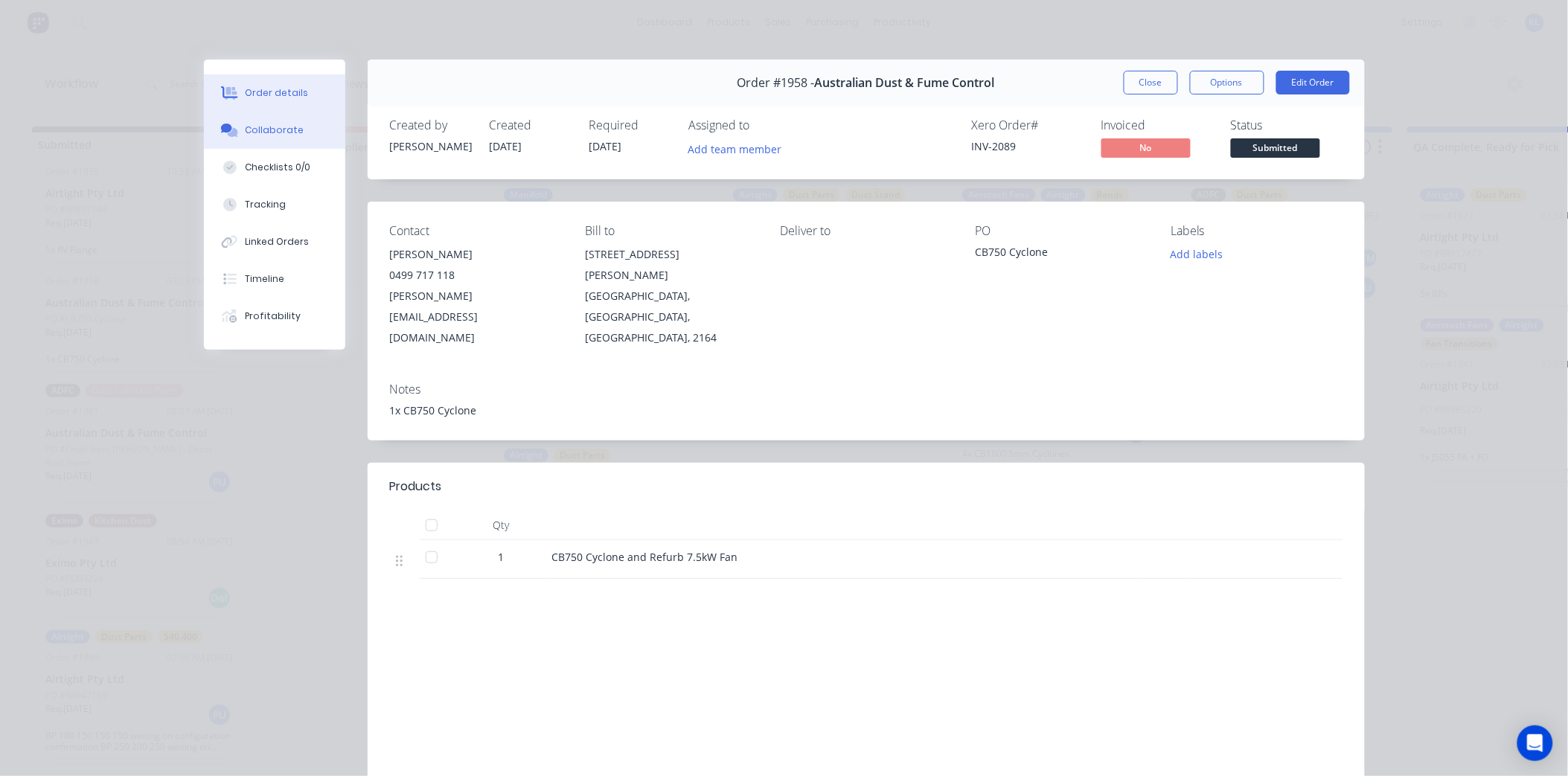
click at [246, 119] on button "Collaborate" at bounding box center [274, 130] width 141 height 37
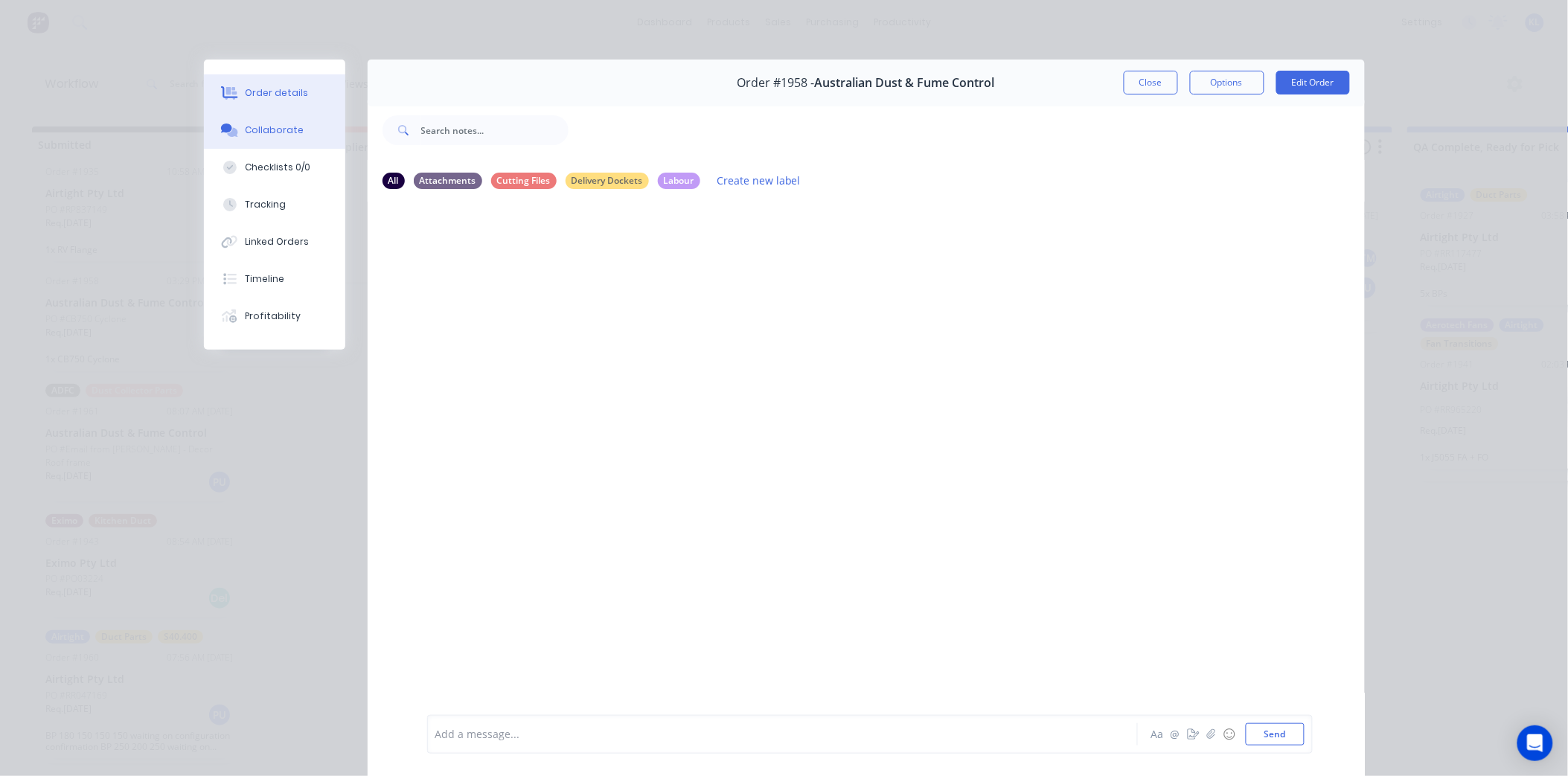
click at [274, 88] on div "Order details" at bounding box center [277, 93] width 63 height 14
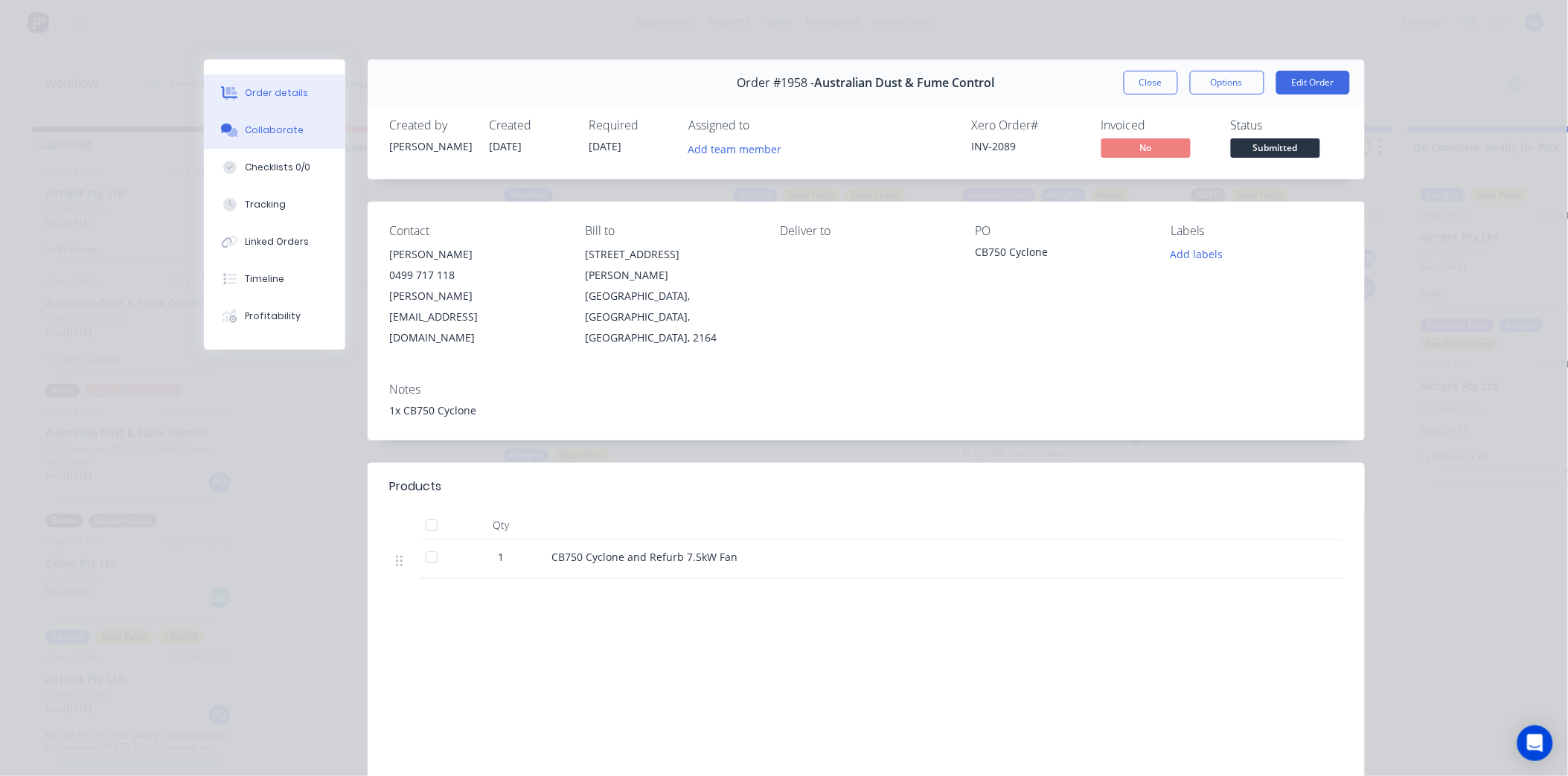
click at [288, 134] on div "Collaborate" at bounding box center [274, 131] width 59 height 14
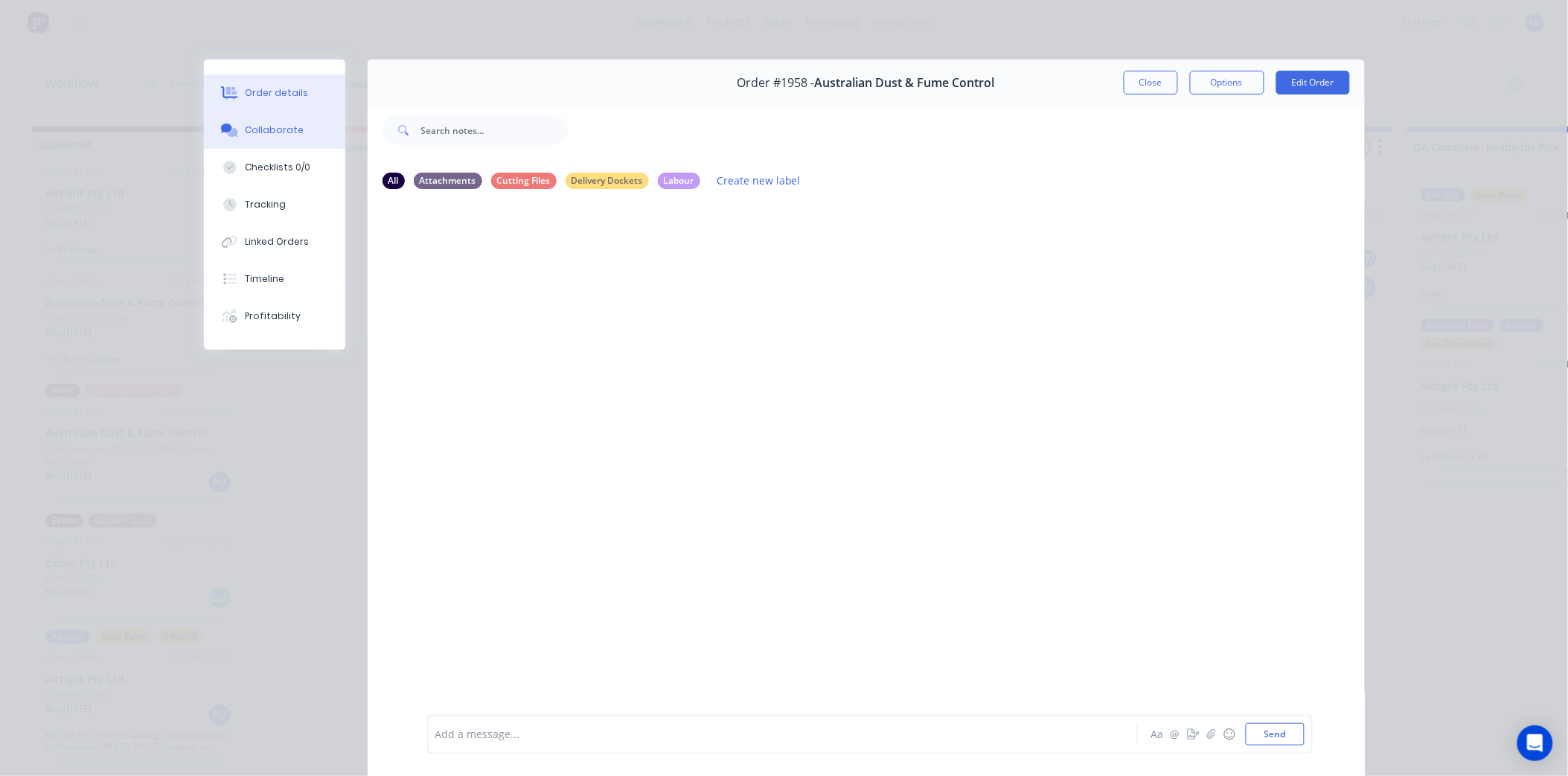
click at [267, 80] on button "Order details" at bounding box center [274, 92] width 141 height 37
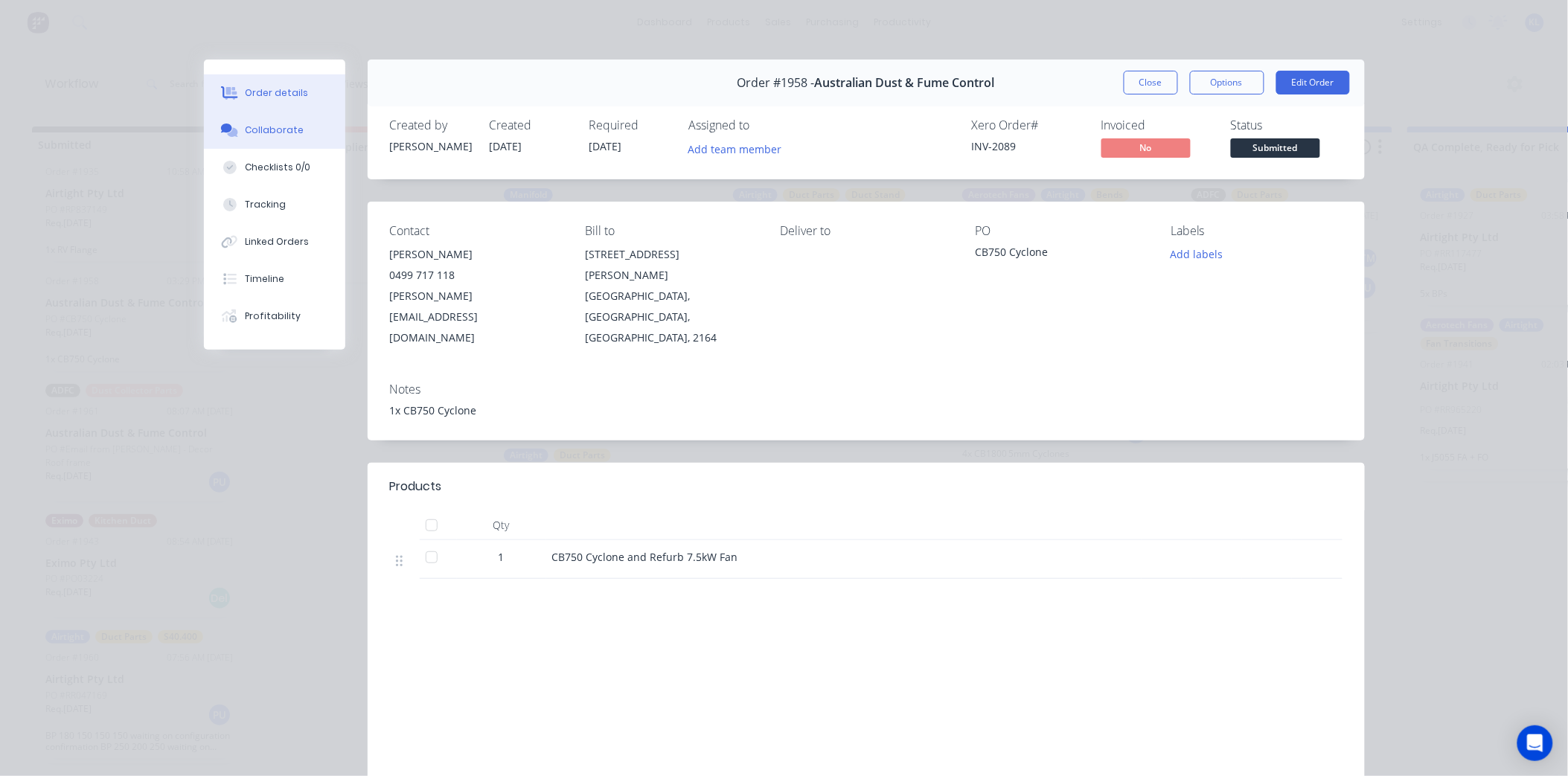
click at [273, 130] on div "Collaborate" at bounding box center [274, 131] width 59 height 14
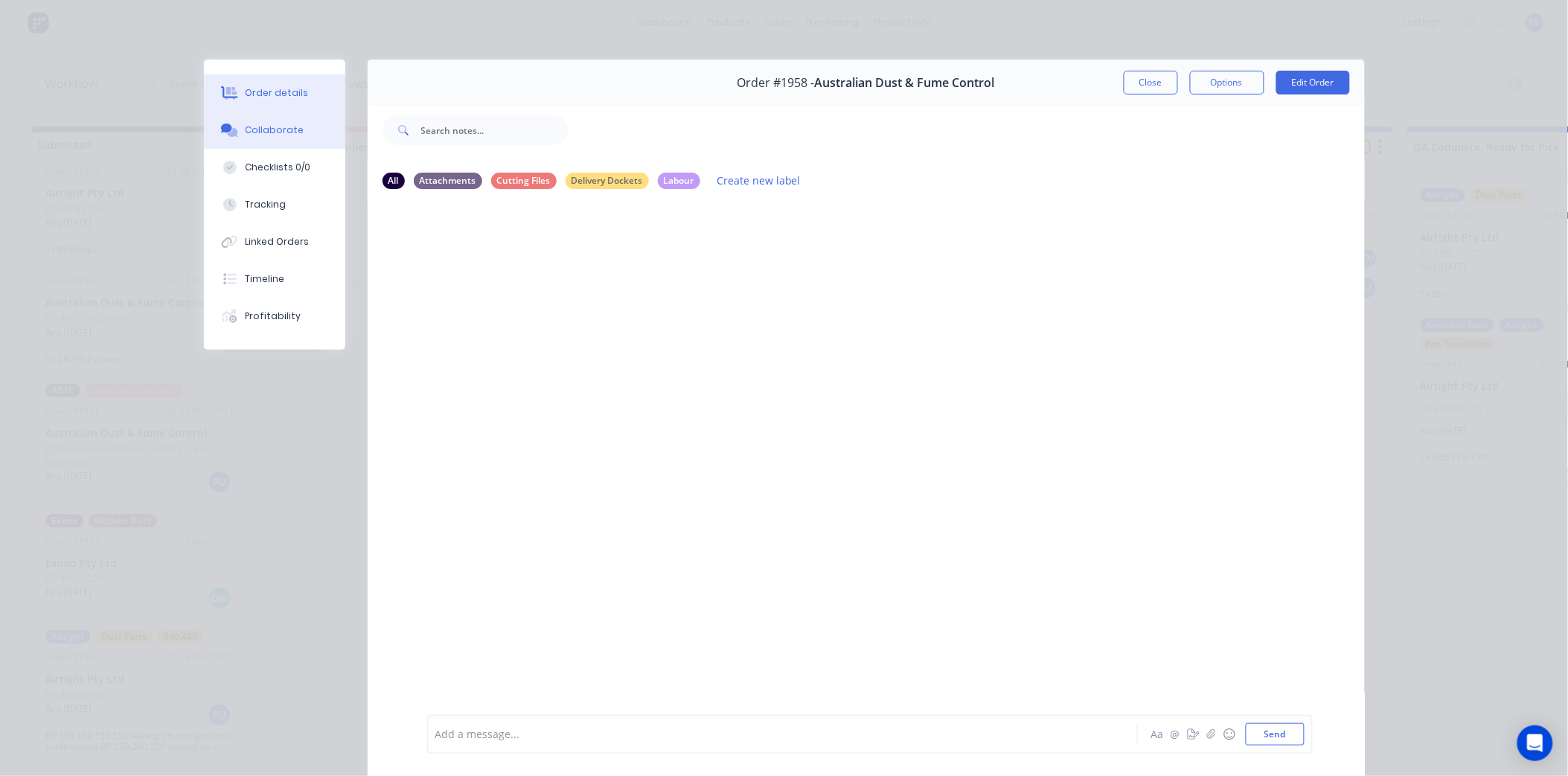
click at [290, 86] on div "Order details" at bounding box center [277, 93] width 63 height 14
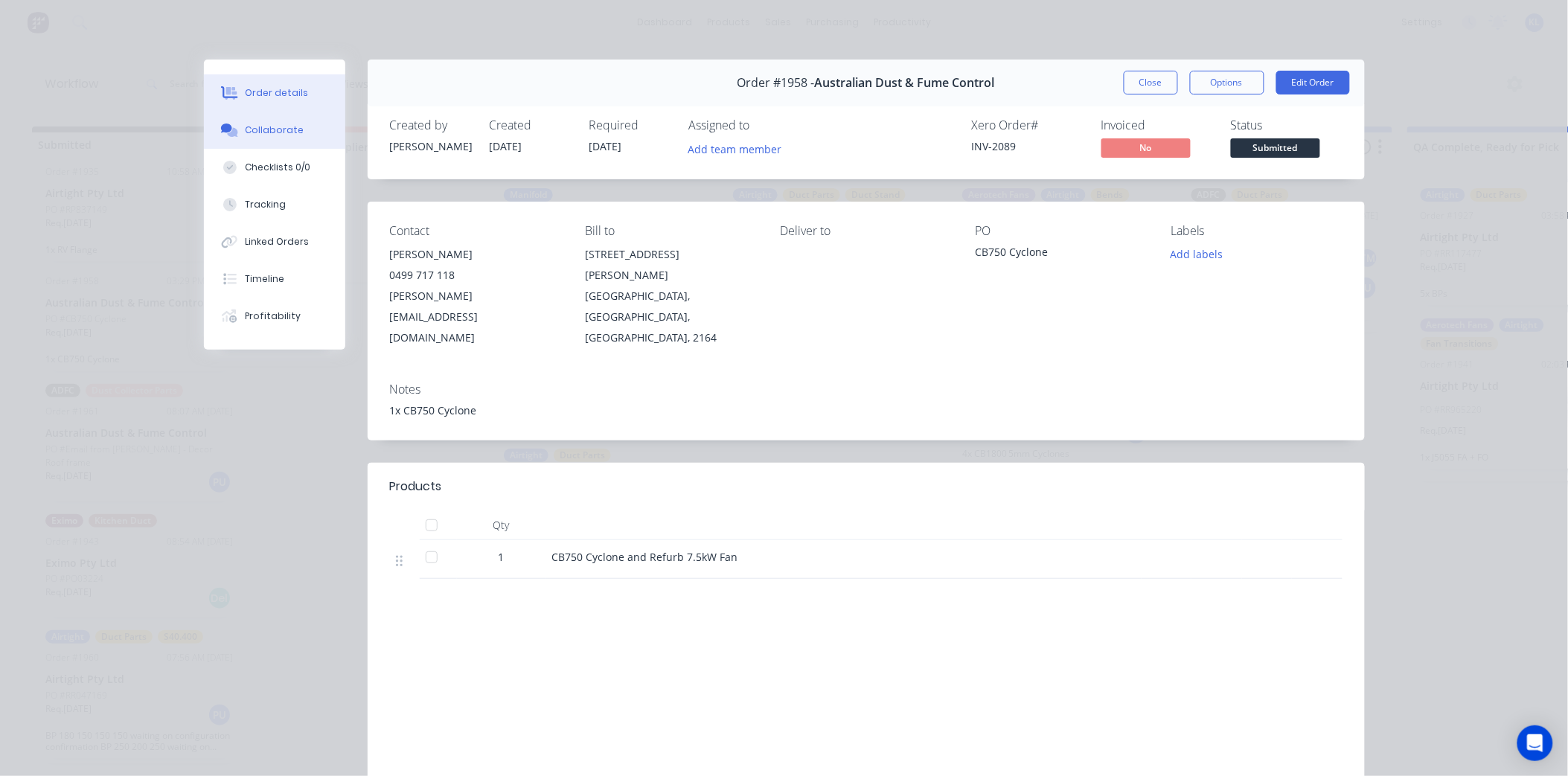
click at [266, 129] on div "Collaborate" at bounding box center [274, 131] width 59 height 14
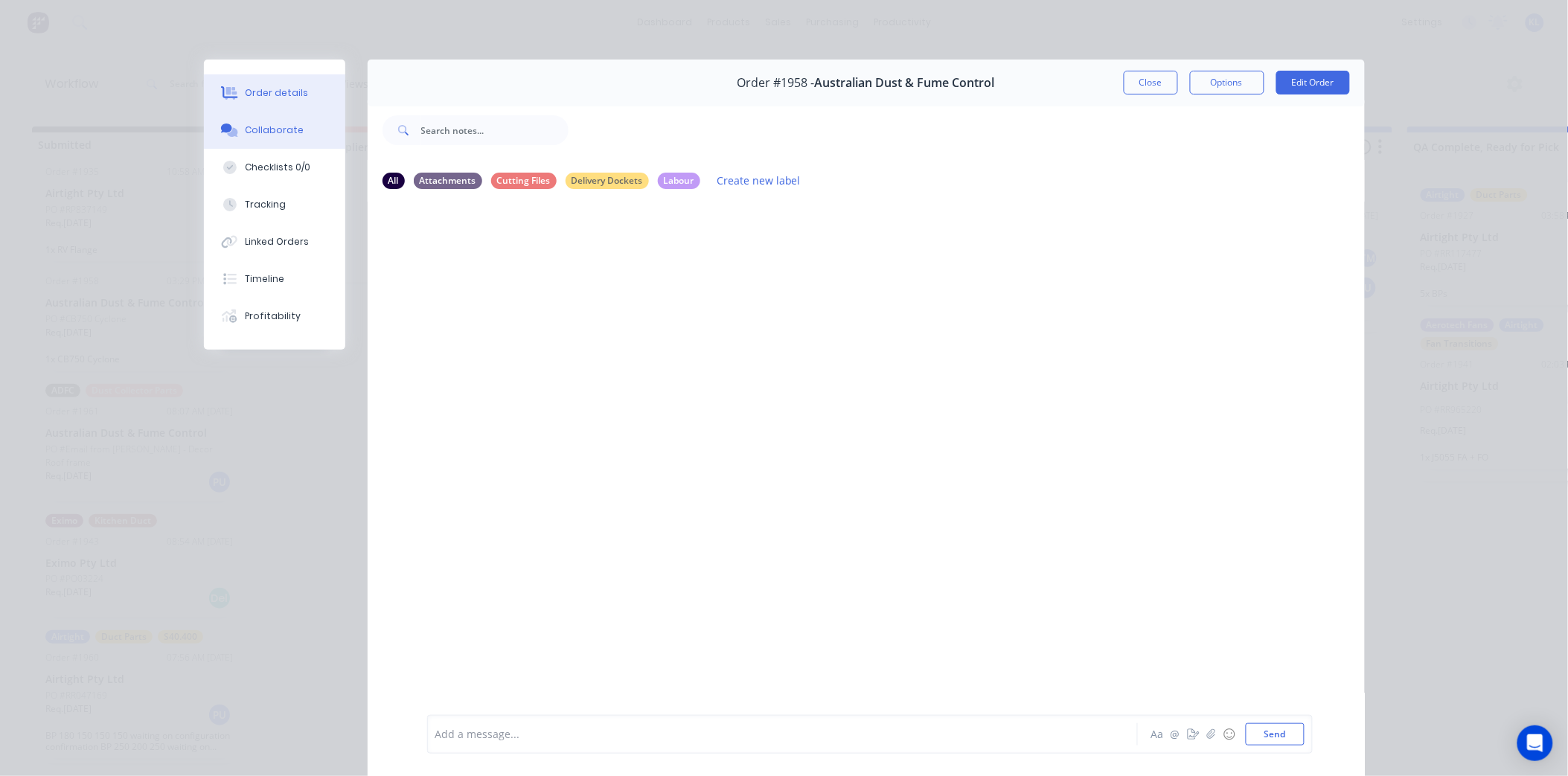
click at [257, 79] on button "Order details" at bounding box center [274, 92] width 141 height 37
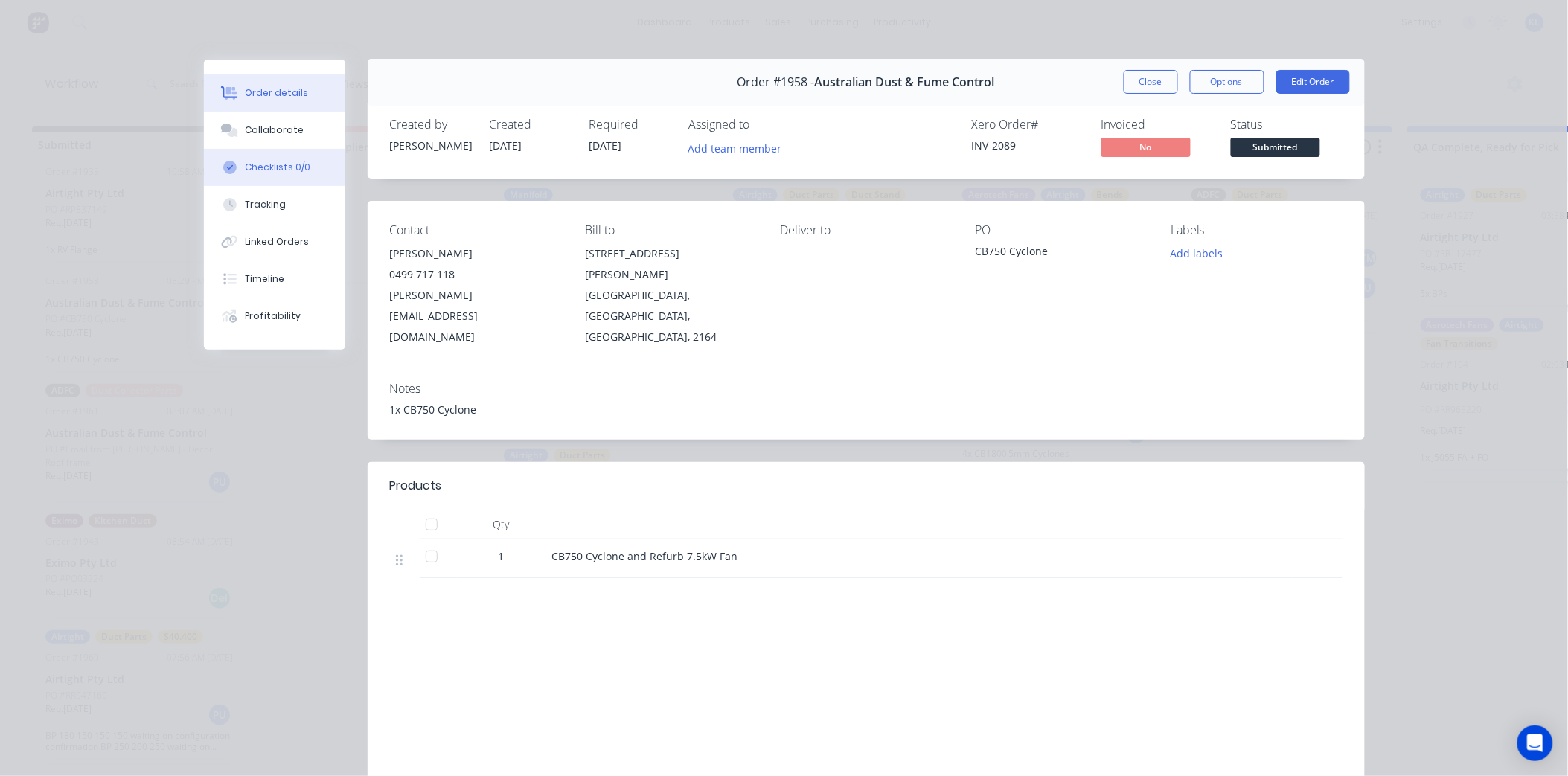
scroll to position [0, 0]
click at [269, 128] on div "Collaborate" at bounding box center [274, 131] width 59 height 14
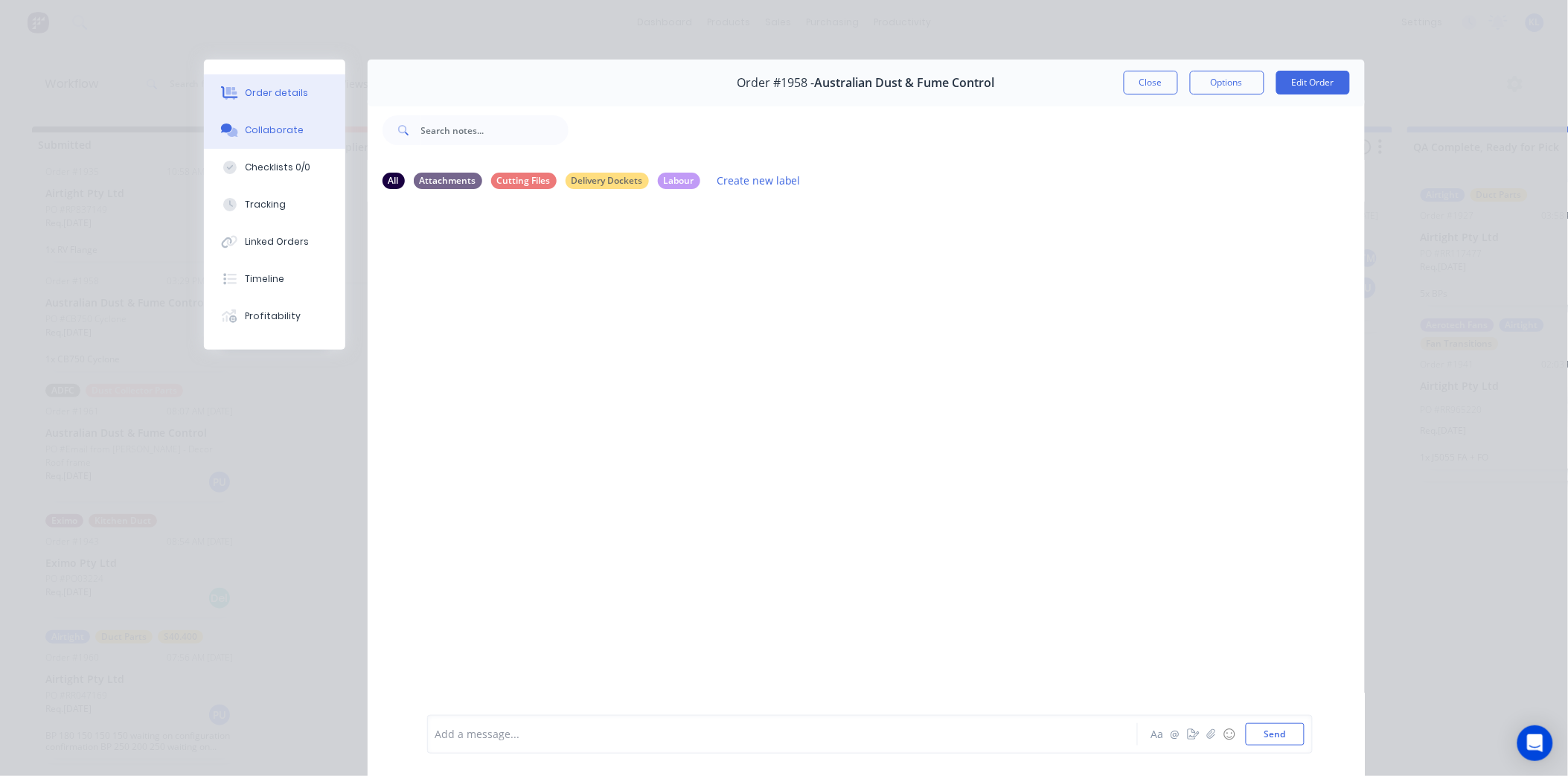
click at [245, 90] on div "Order details" at bounding box center [277, 93] width 63 height 14
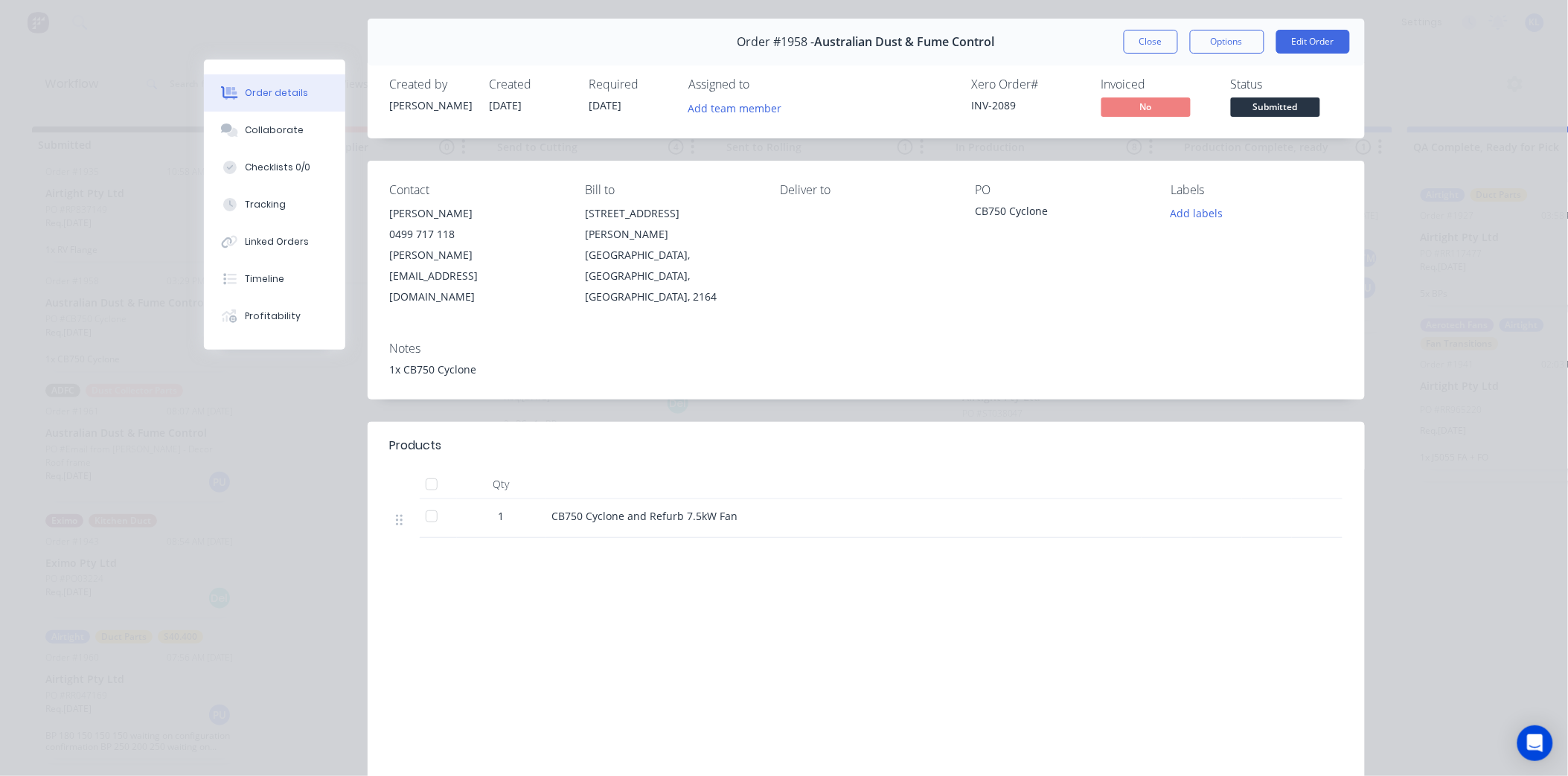
scroll to position [75, 0]
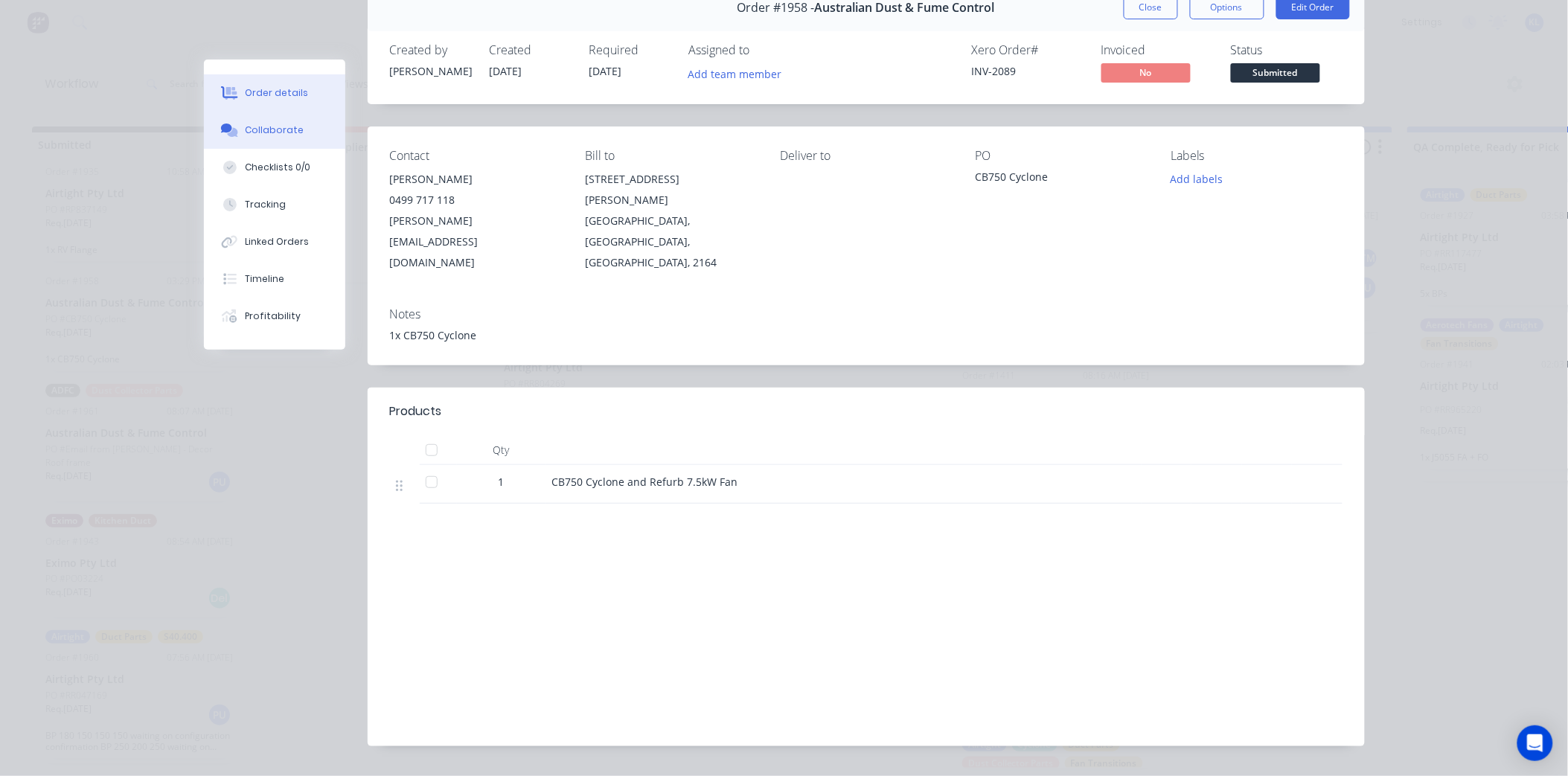
click at [266, 139] on button "Collaborate" at bounding box center [274, 130] width 141 height 37
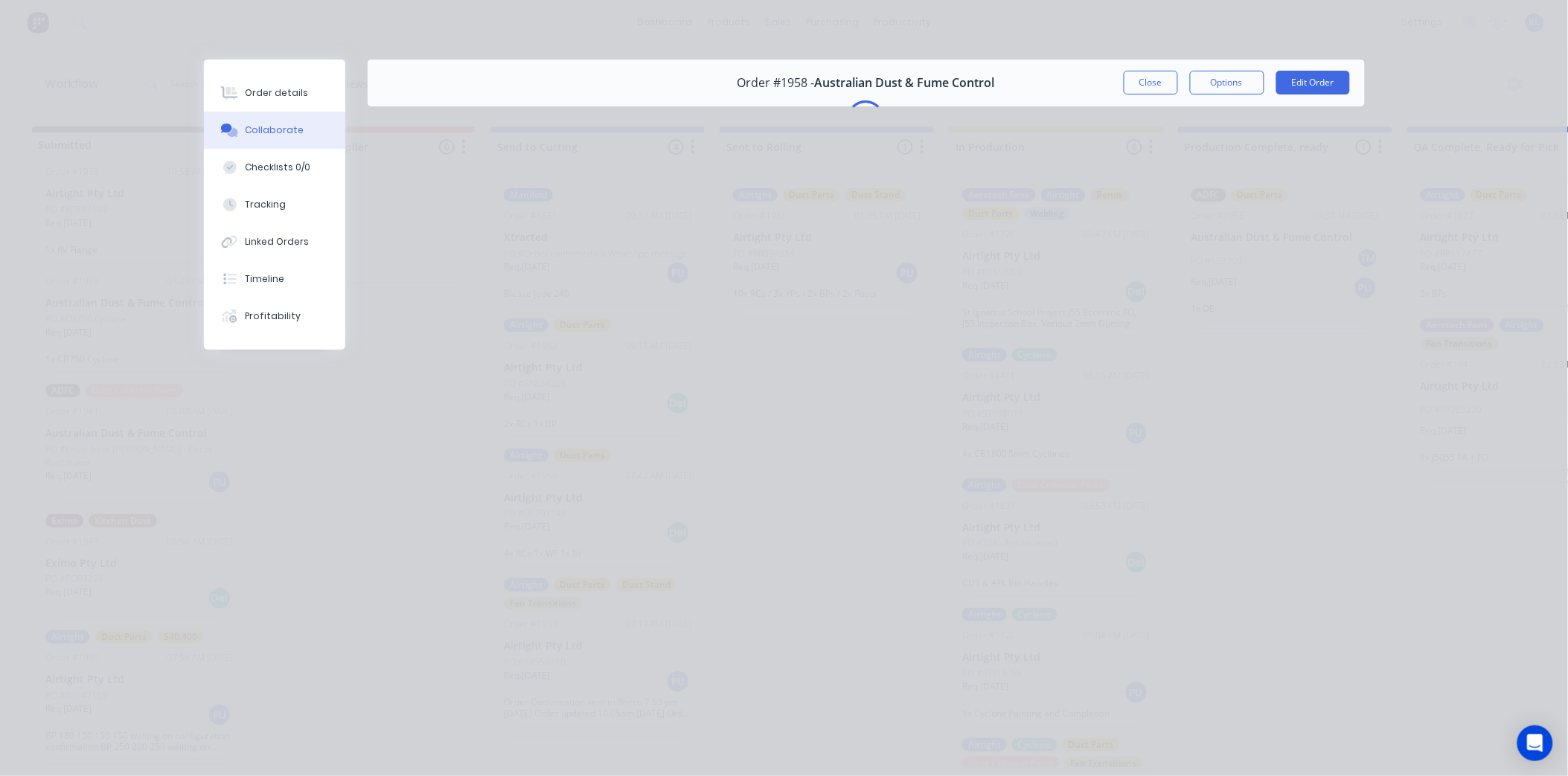
scroll to position [0, 0]
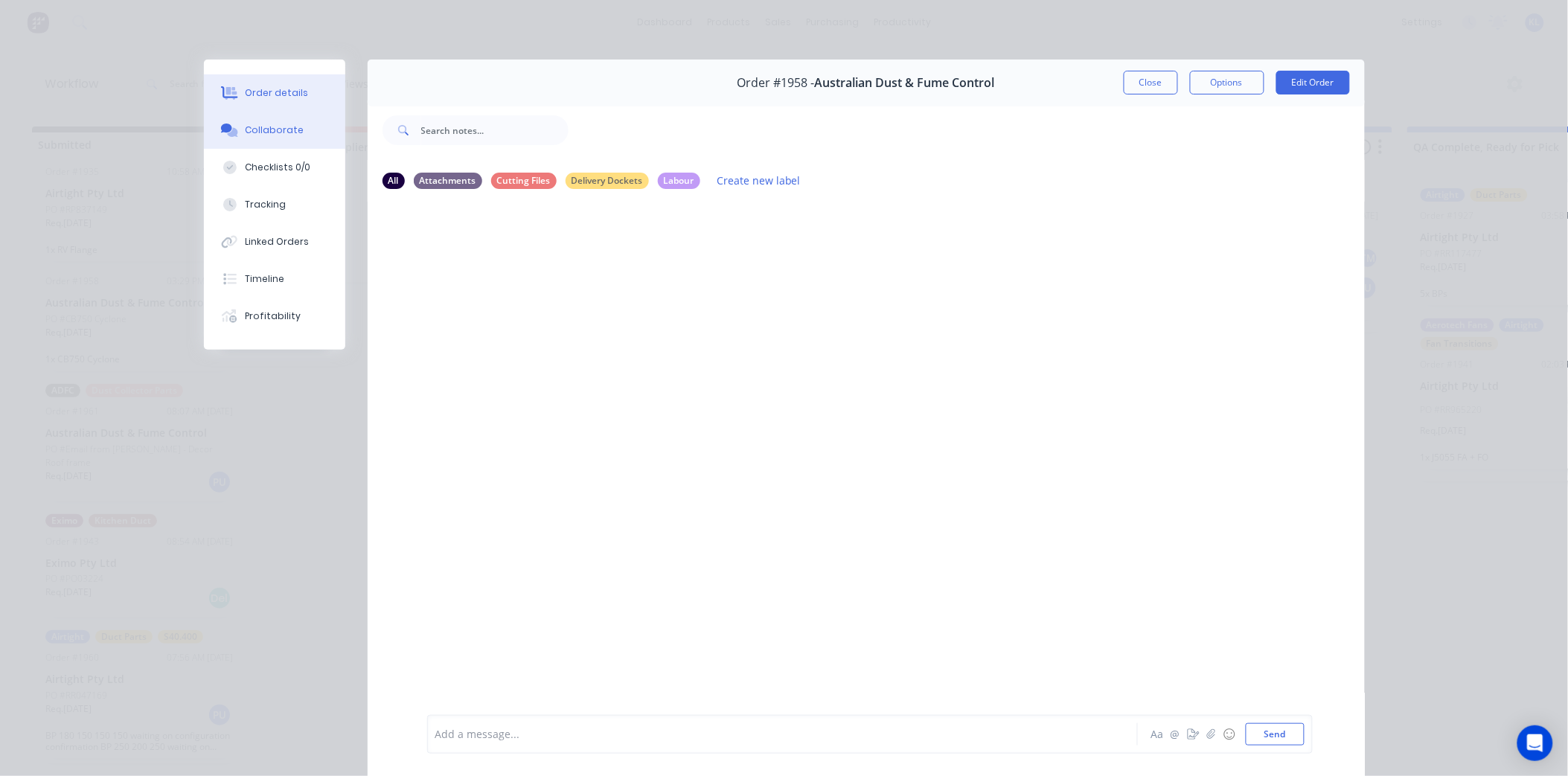
click at [314, 85] on button "Order details" at bounding box center [274, 92] width 141 height 37
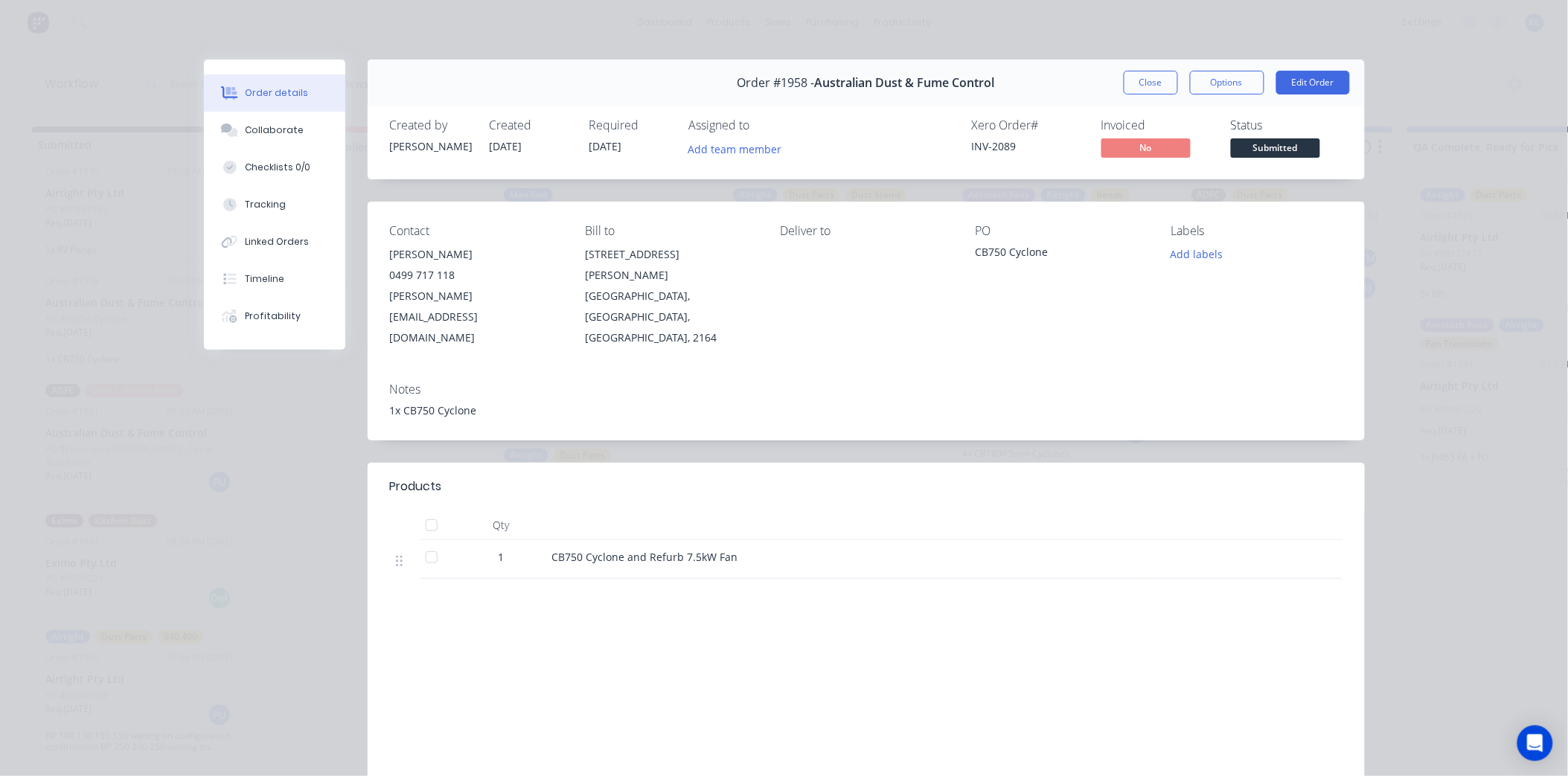
click at [1278, 153] on span "Submitted" at bounding box center [1276, 147] width 89 height 19
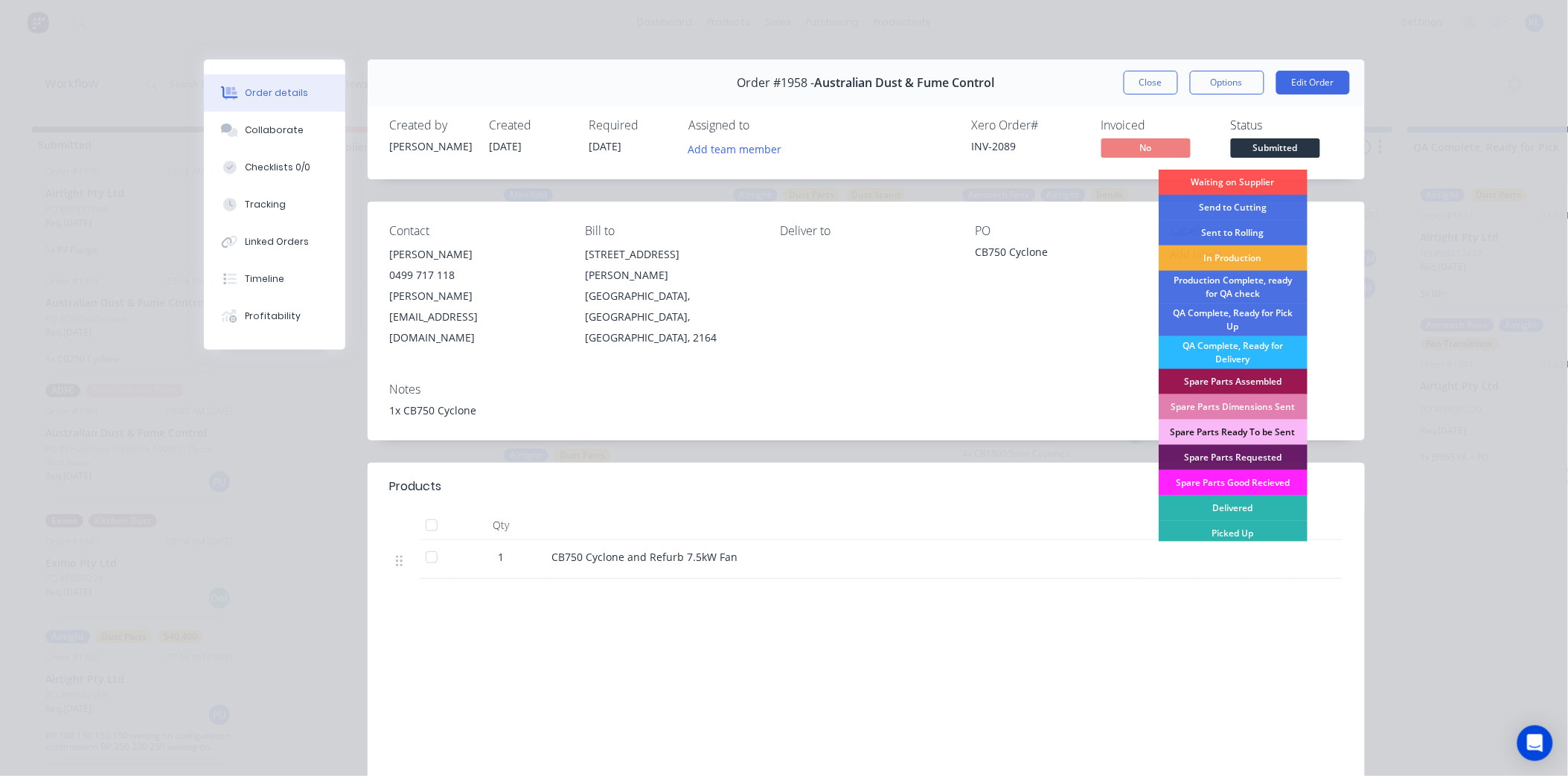
click at [1470, 157] on div "Order details Collaborate Checklists 0/0 Tracking Linked Orders Timeline Profit…" at bounding box center [784, 388] width 1568 height 776
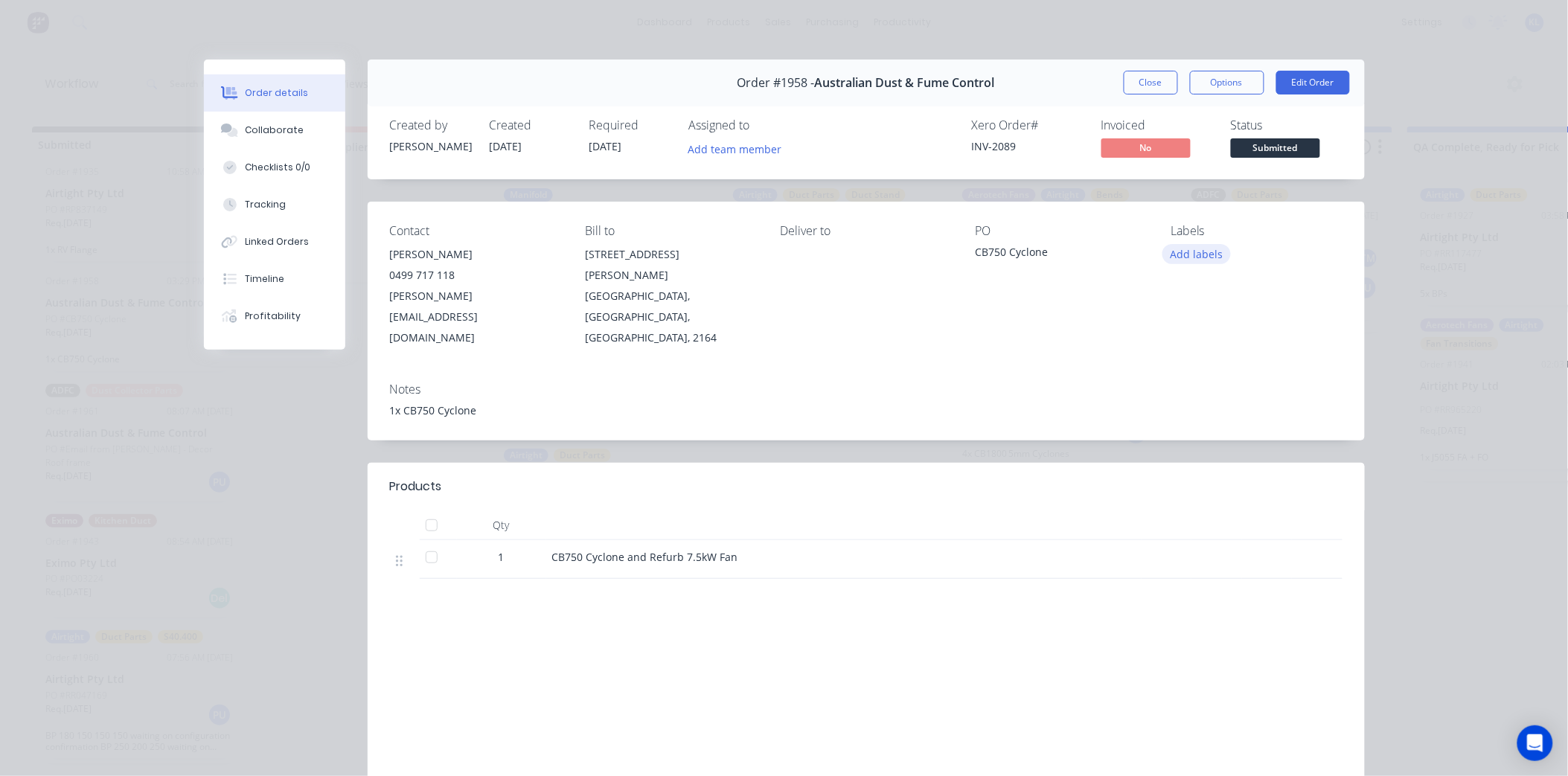
click at [1162, 250] on button "Add labels" at bounding box center [1196, 254] width 69 height 20
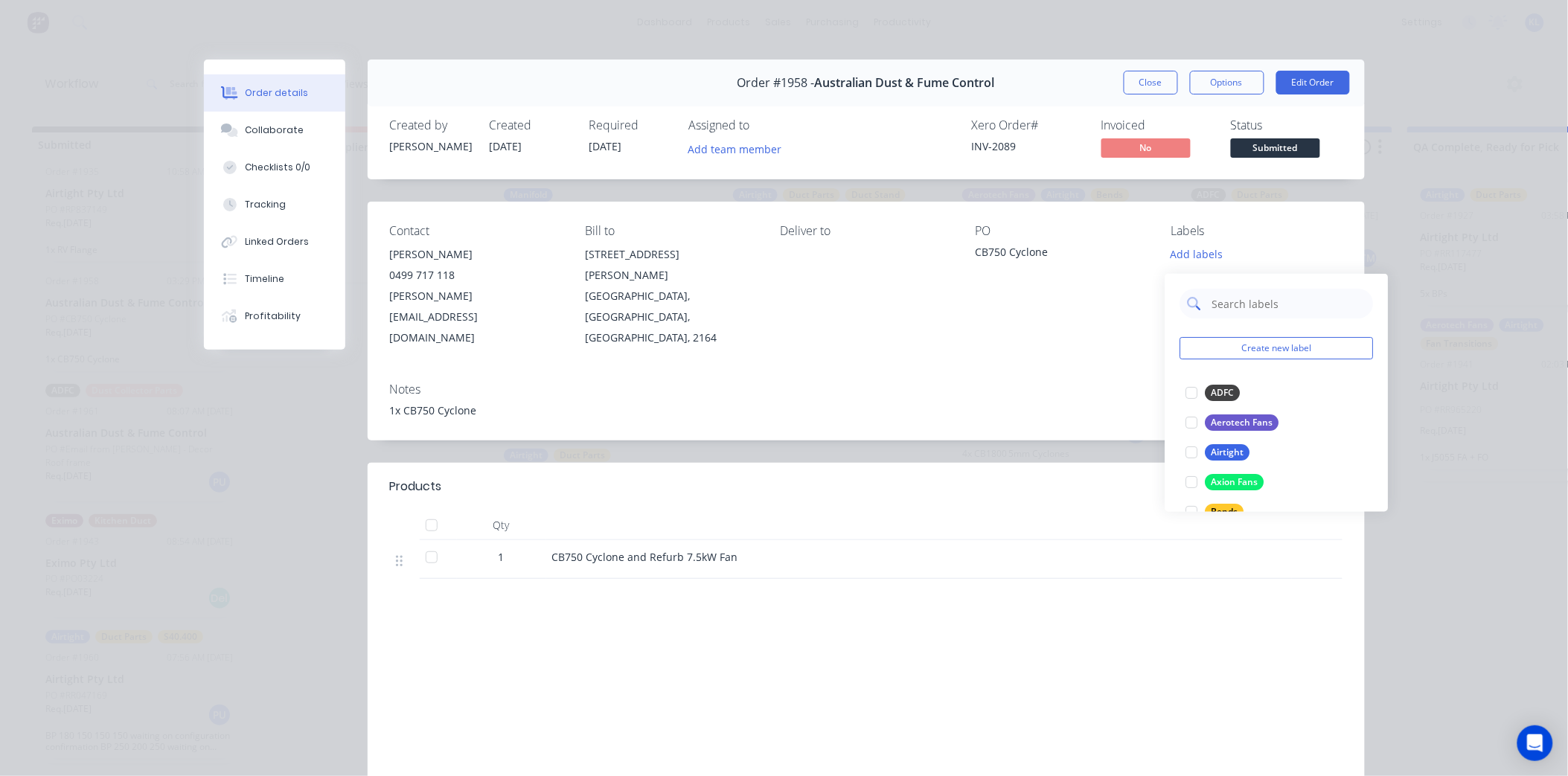
click at [1228, 305] on input "text" at bounding box center [1289, 303] width 156 height 29
click at [1186, 385] on div at bounding box center [1192, 392] width 29 height 29
click at [1245, 292] on input "text" at bounding box center [1289, 295] width 156 height 29
type input "Cyc"
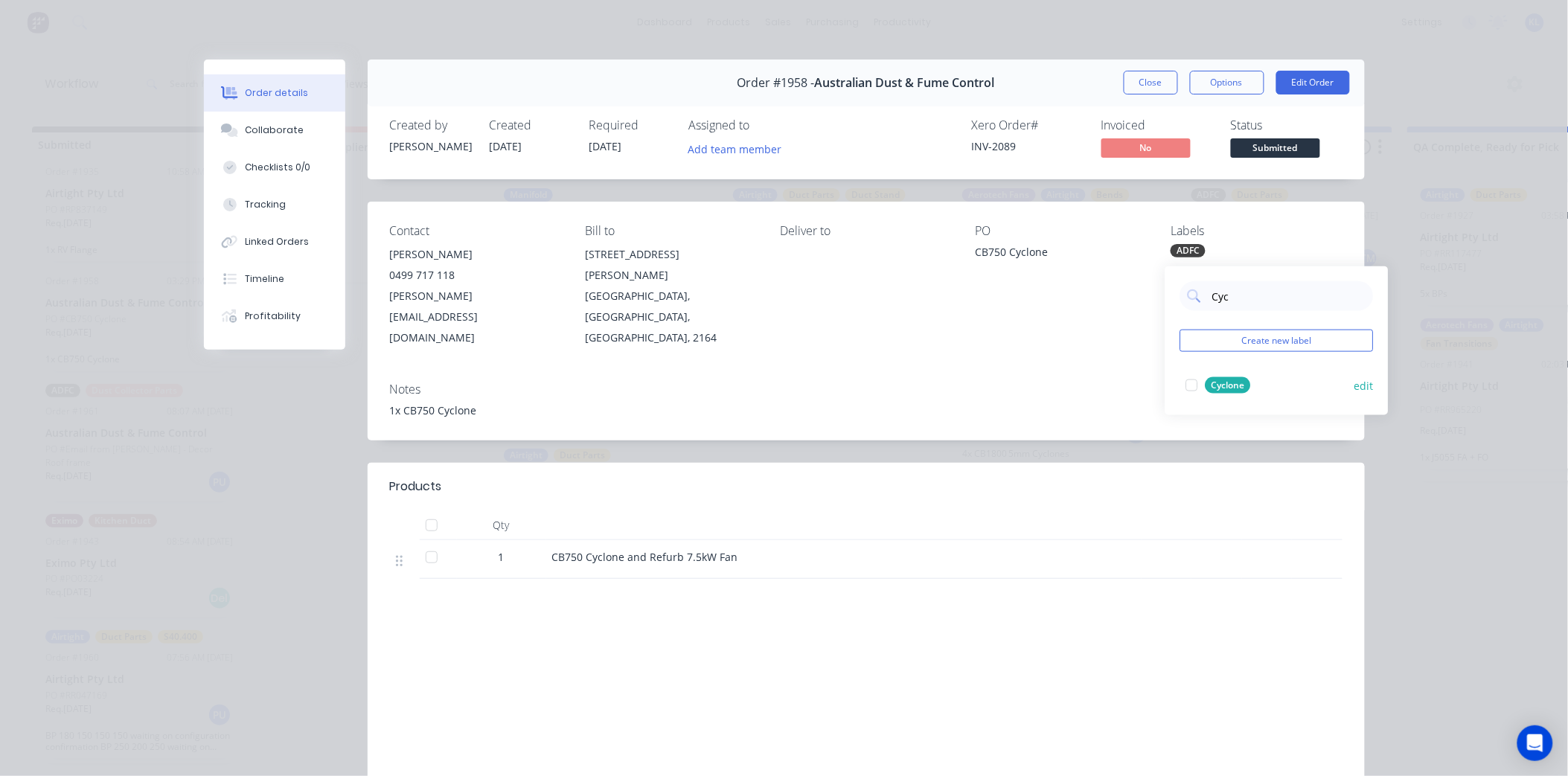
click at [1185, 377] on div at bounding box center [1192, 385] width 29 height 29
click at [1315, 237] on div "Labels" at bounding box center [1256, 230] width 172 height 14
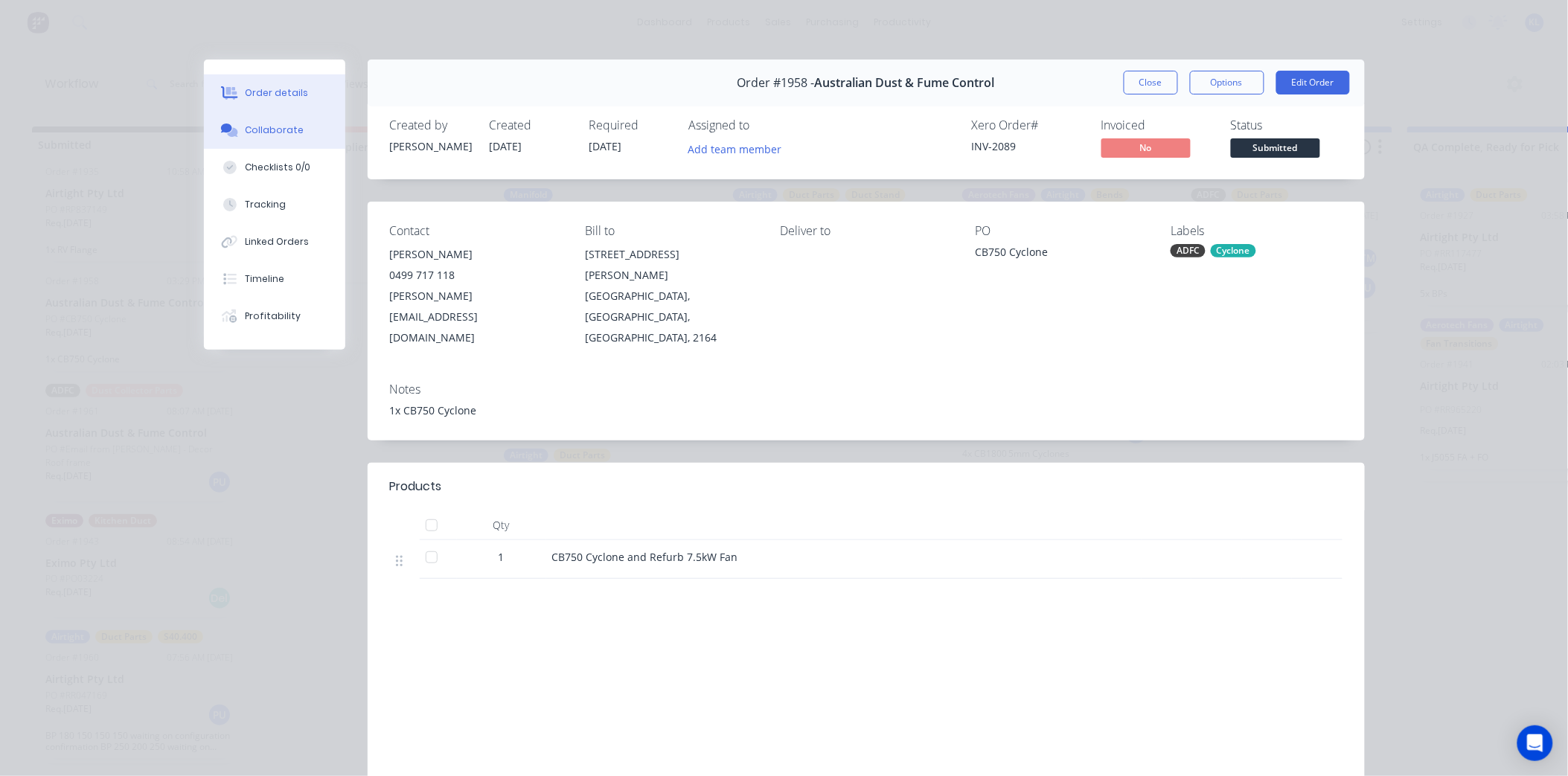
click at [249, 139] on button "Collaborate" at bounding box center [274, 130] width 141 height 37
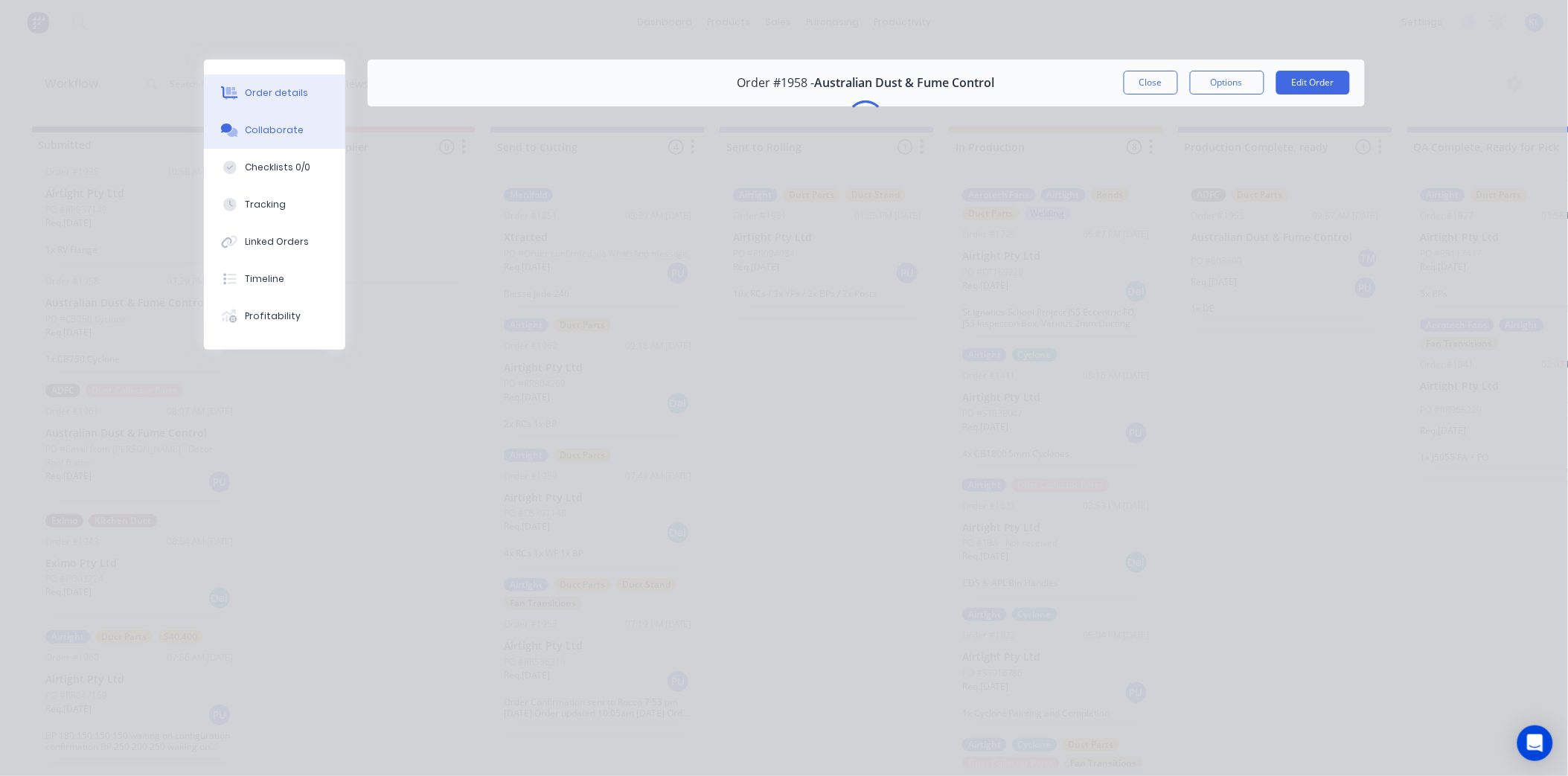
click at [302, 97] on div "Order details" at bounding box center [277, 93] width 63 height 14
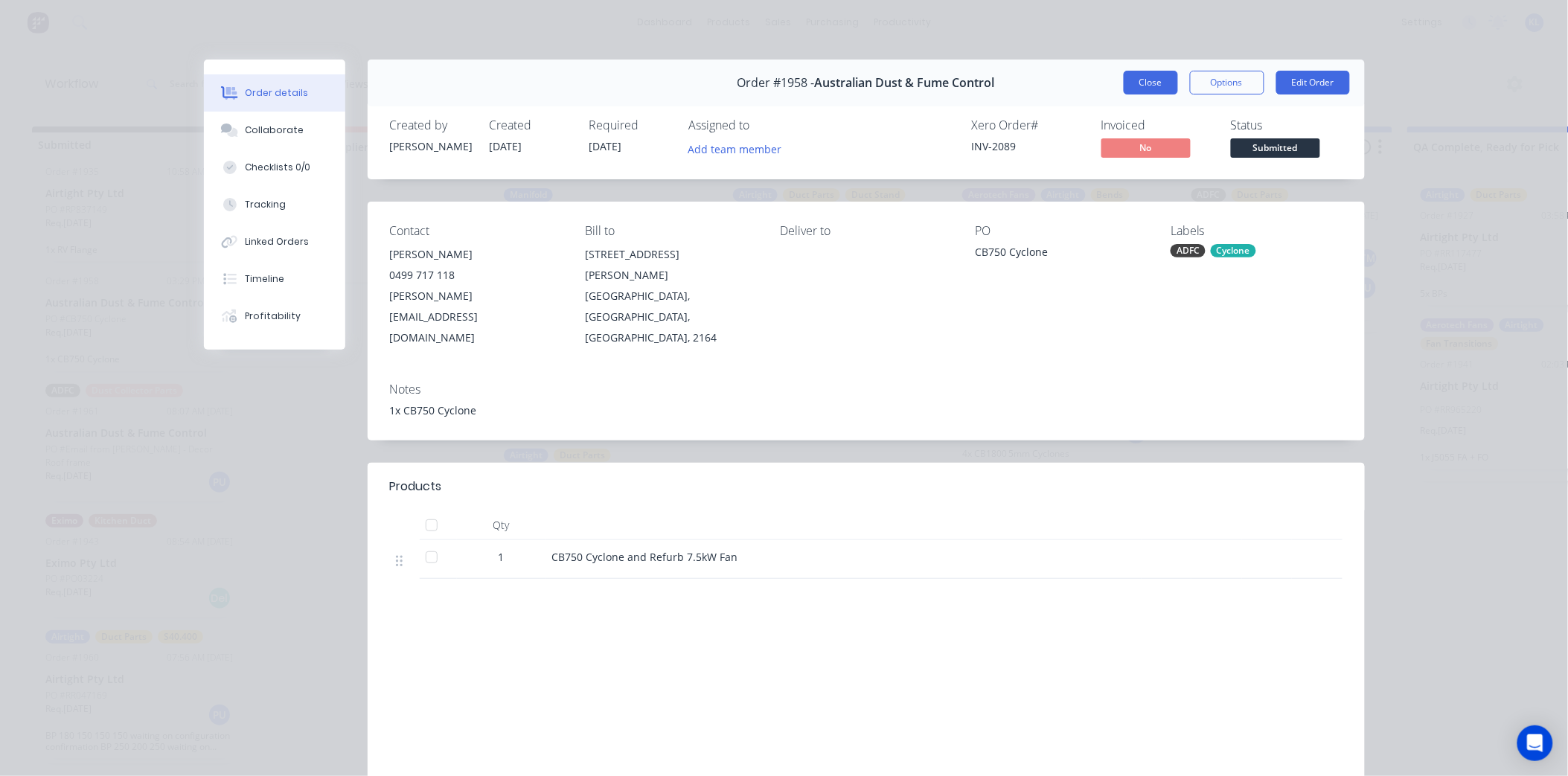
click at [1146, 85] on button "Close" at bounding box center [1151, 83] width 54 height 24
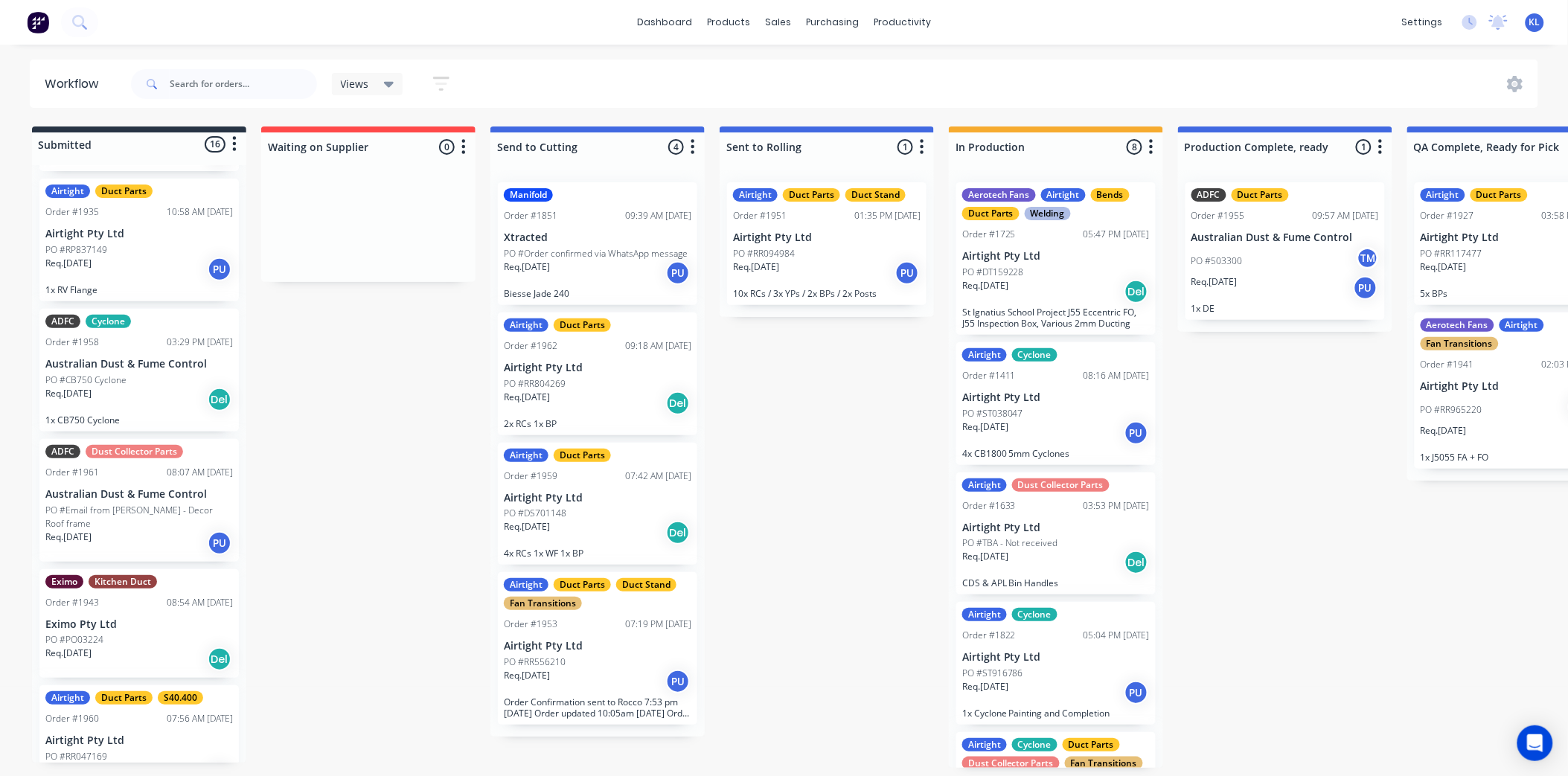
scroll to position [1420, 0]
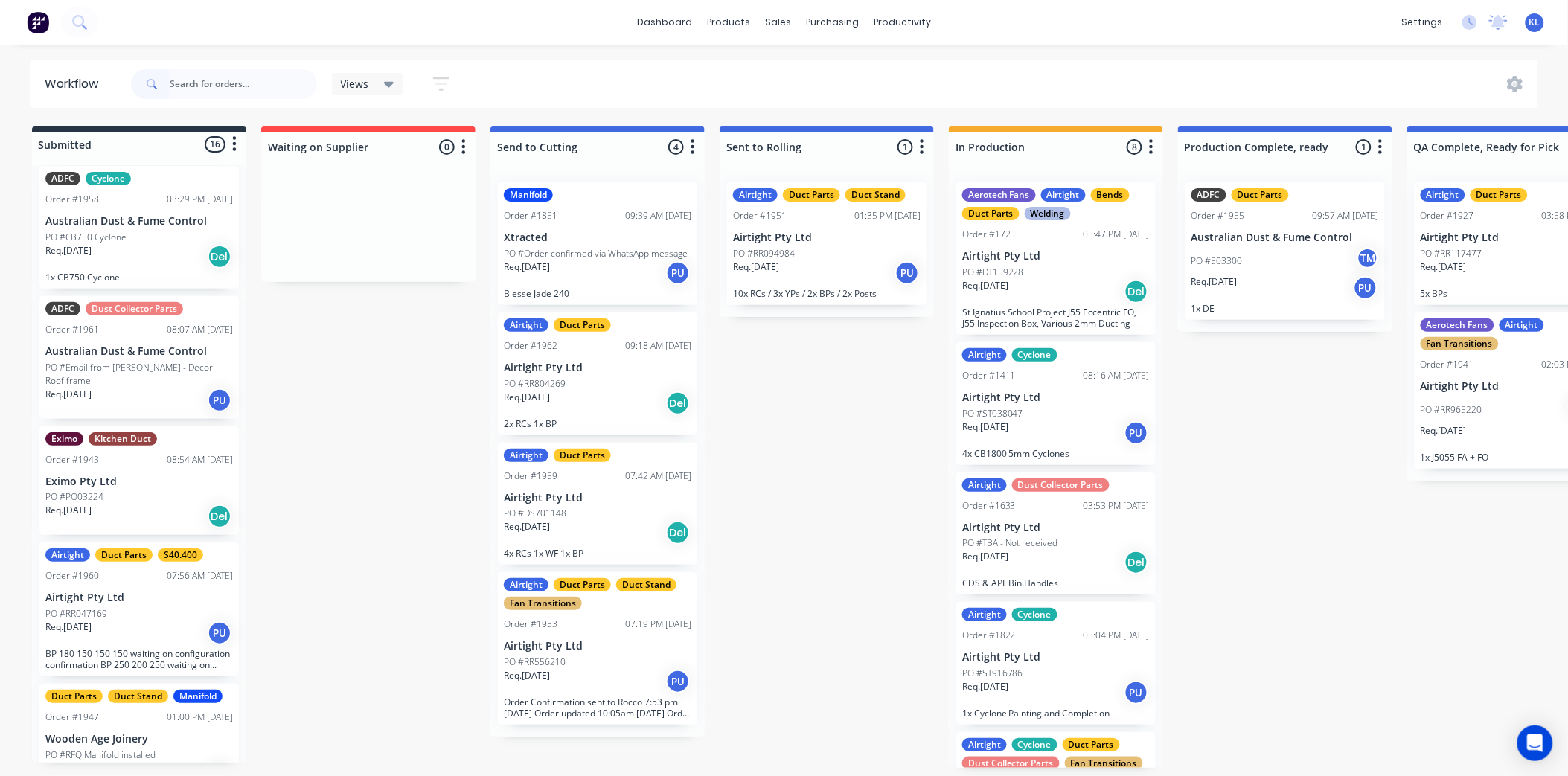
click at [160, 620] on div "Req. [DATE] PU" at bounding box center [139, 632] width 187 height 25
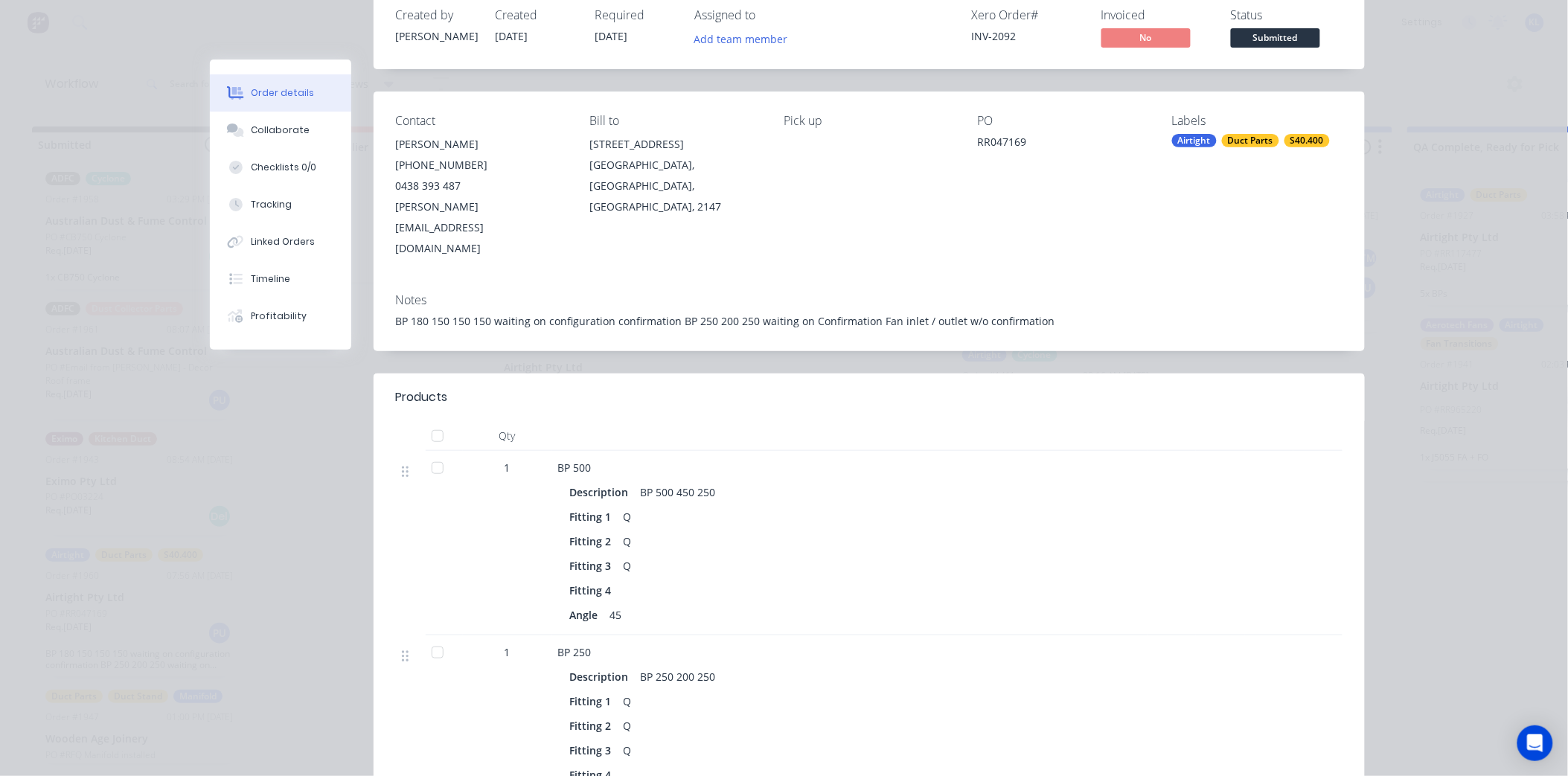
scroll to position [0, 0]
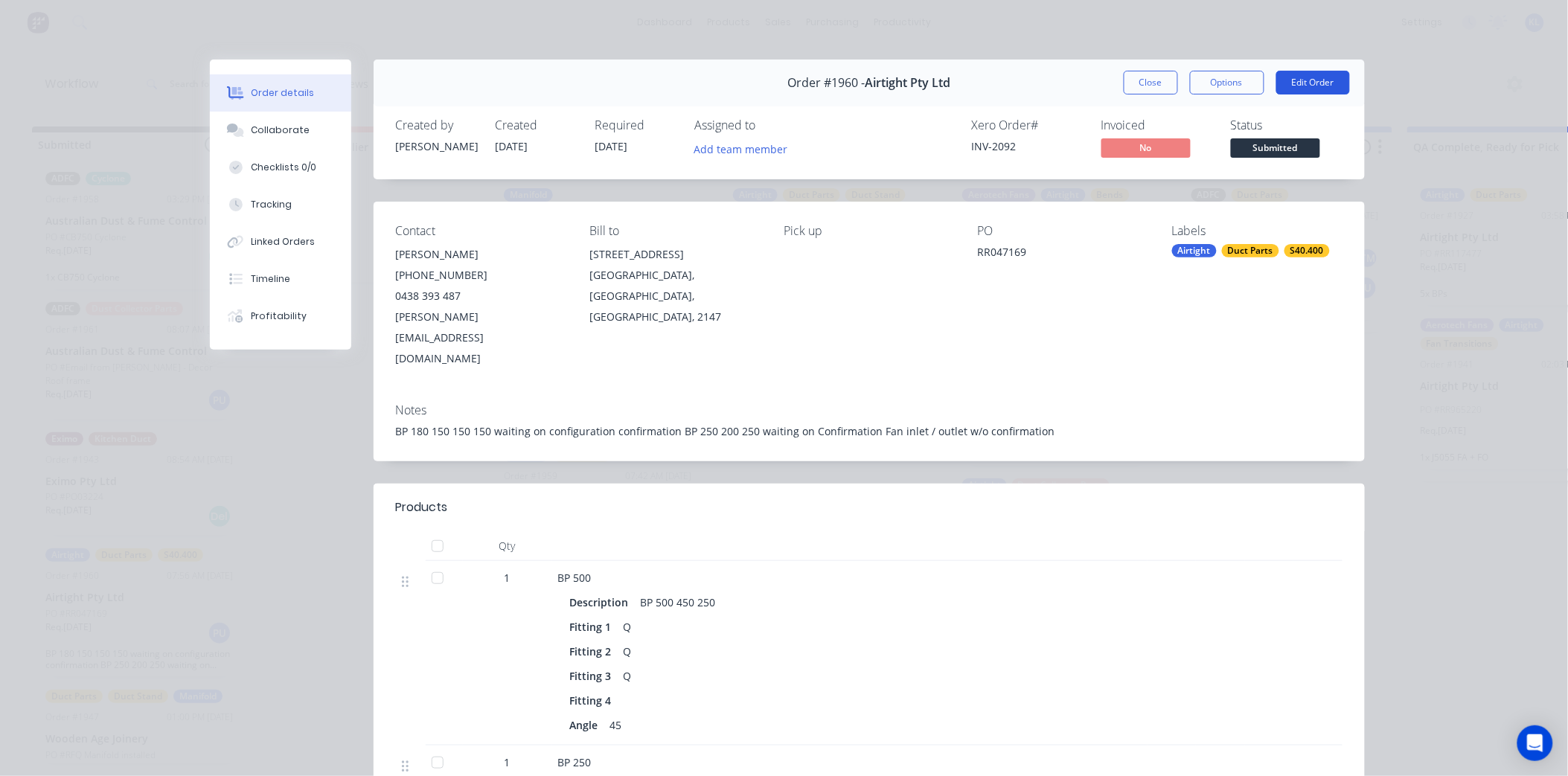
click at [1313, 74] on button "Edit Order" at bounding box center [1313, 83] width 74 height 24
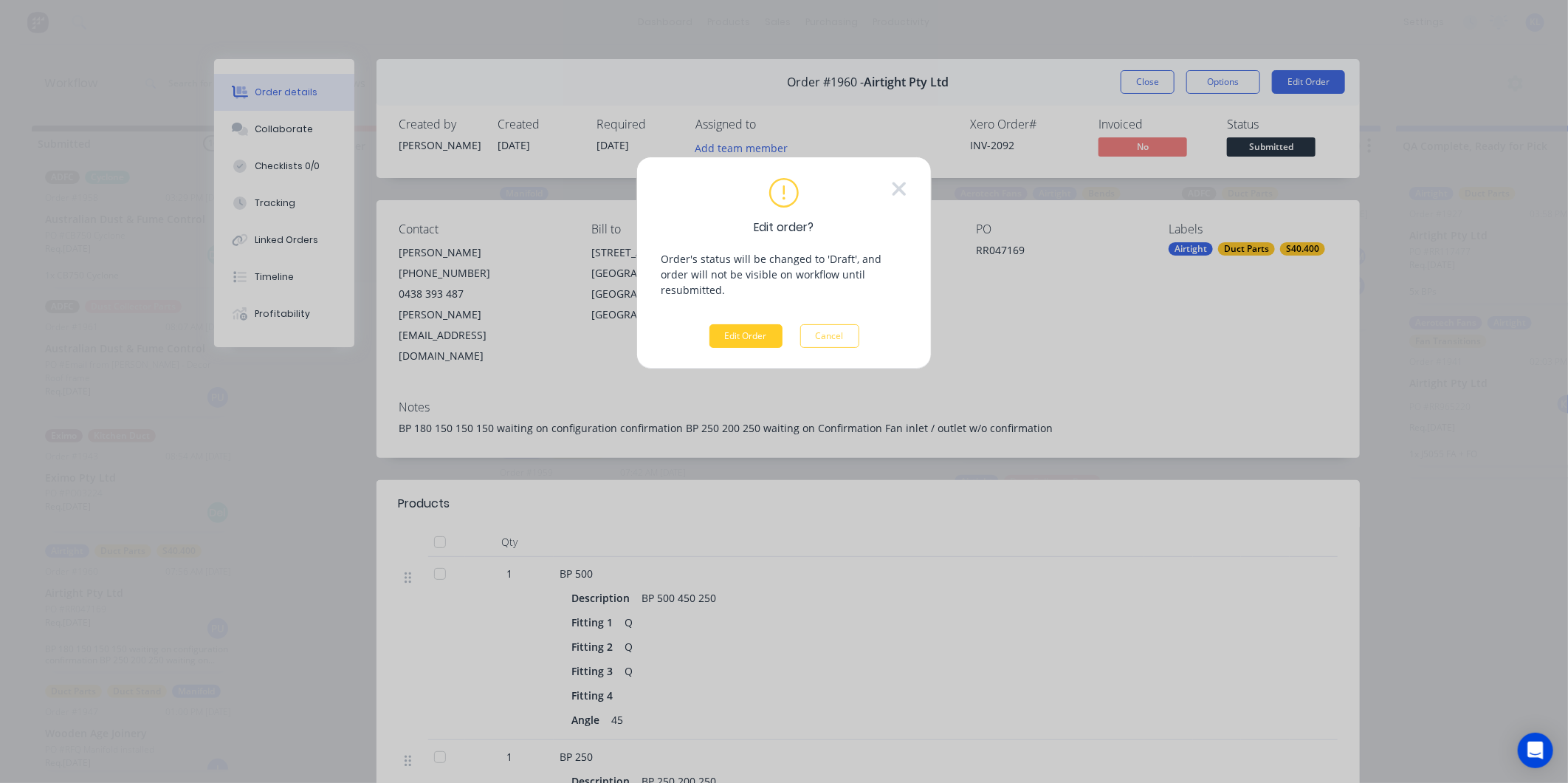
click at [721, 324] on button "Edit Order" at bounding box center [747, 336] width 73 height 24
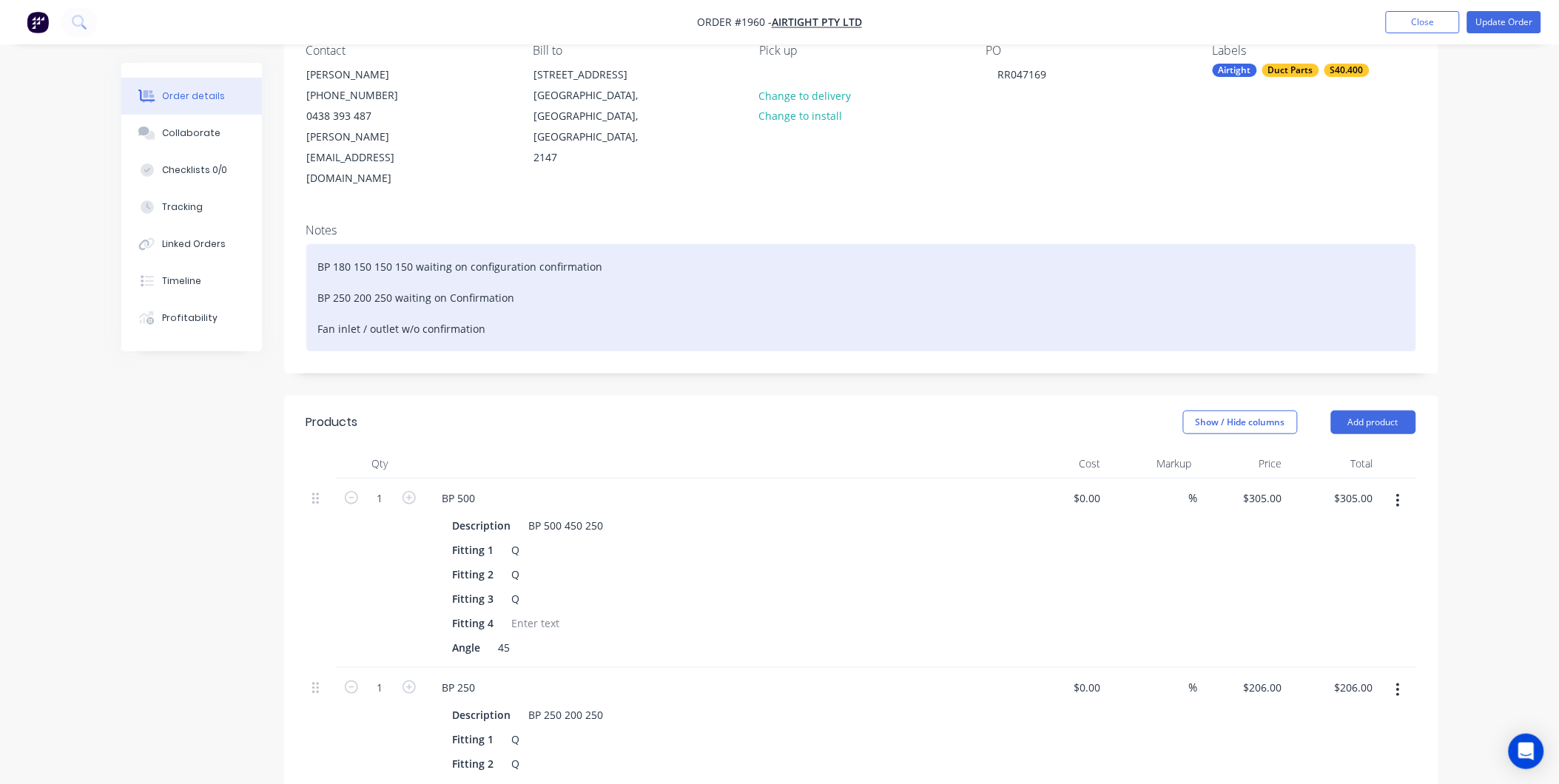
scroll to position [328, 0]
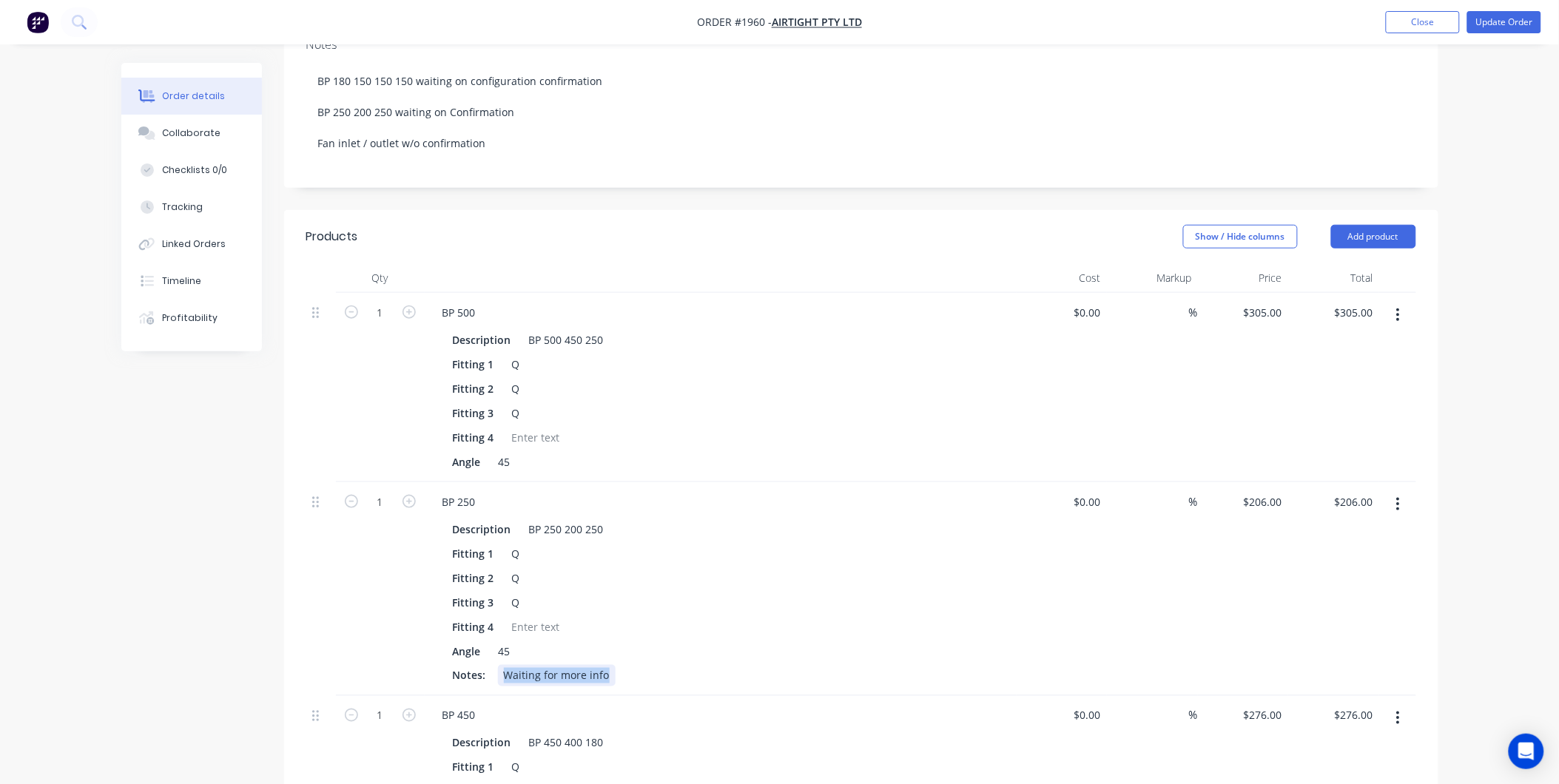
drag, startPoint x: 609, startPoint y: 635, endPoint x: 434, endPoint y: 636, distance: 175.0
click at [434, 636] on div "Description BP 250 200 250 Fitting 1 Q Fitting 2 Q Fitting 3 Q Fitting 4 Angle …" at bounding box center [721, 602] width 580 height 171
click at [186, 168] on div "Checklists 0/0" at bounding box center [195, 170] width 65 height 14
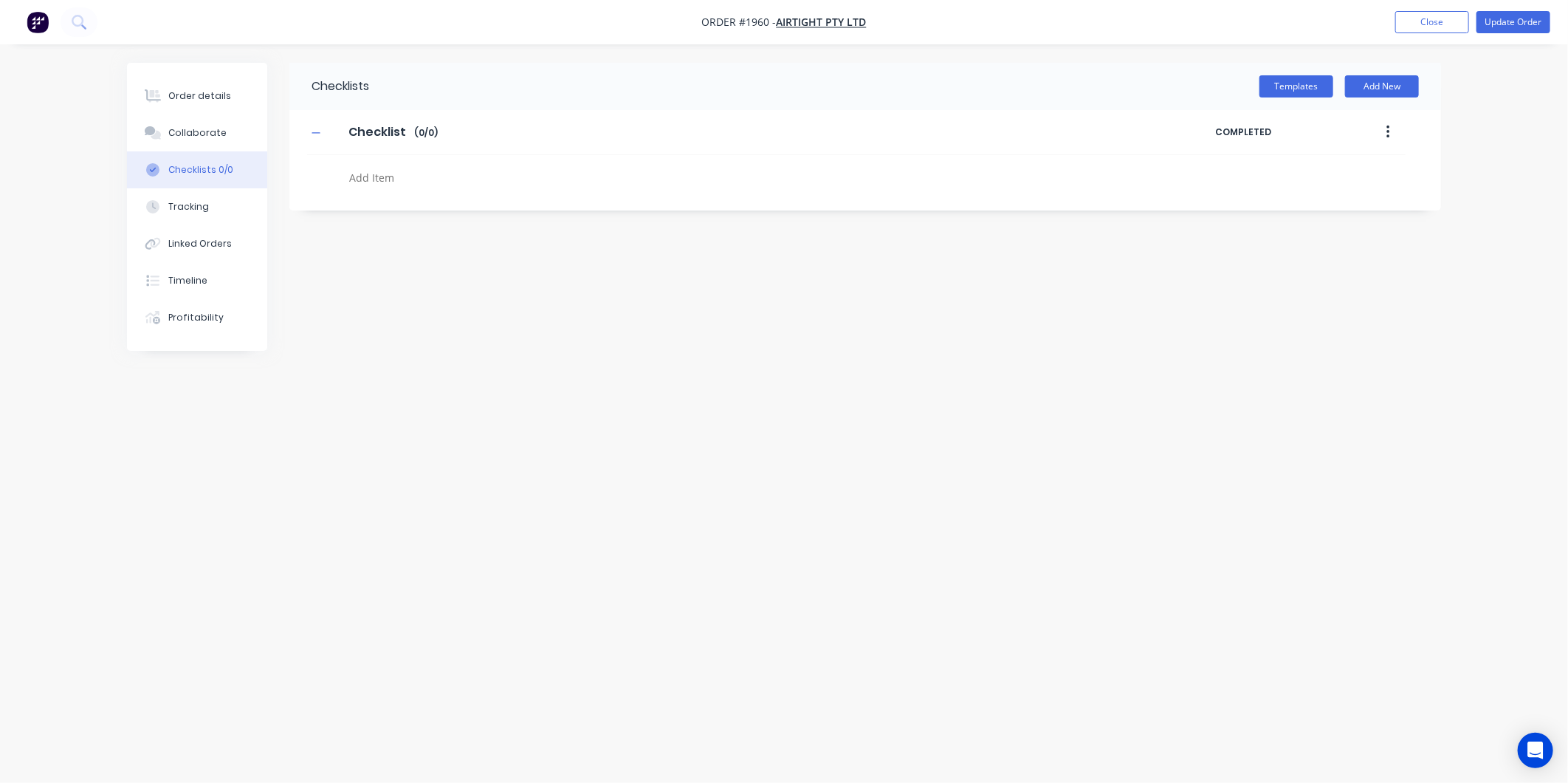
click at [420, 181] on textarea at bounding box center [699, 178] width 711 height 22
type textarea "x"
type textarea "W"
type textarea "x"
type textarea "Wa"
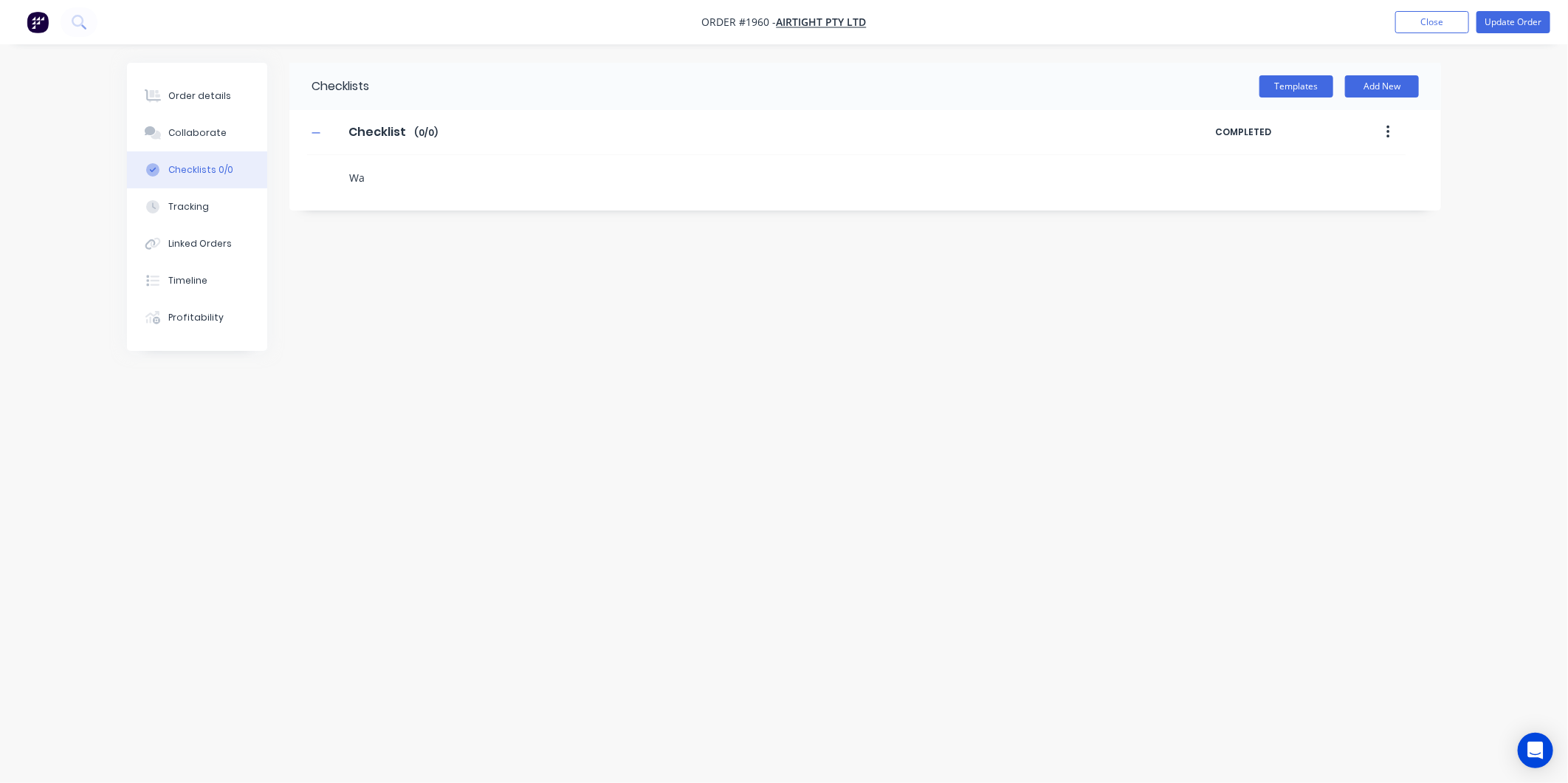
type textarea "x"
type textarea "W"
type textarea "x"
type textarea "N"
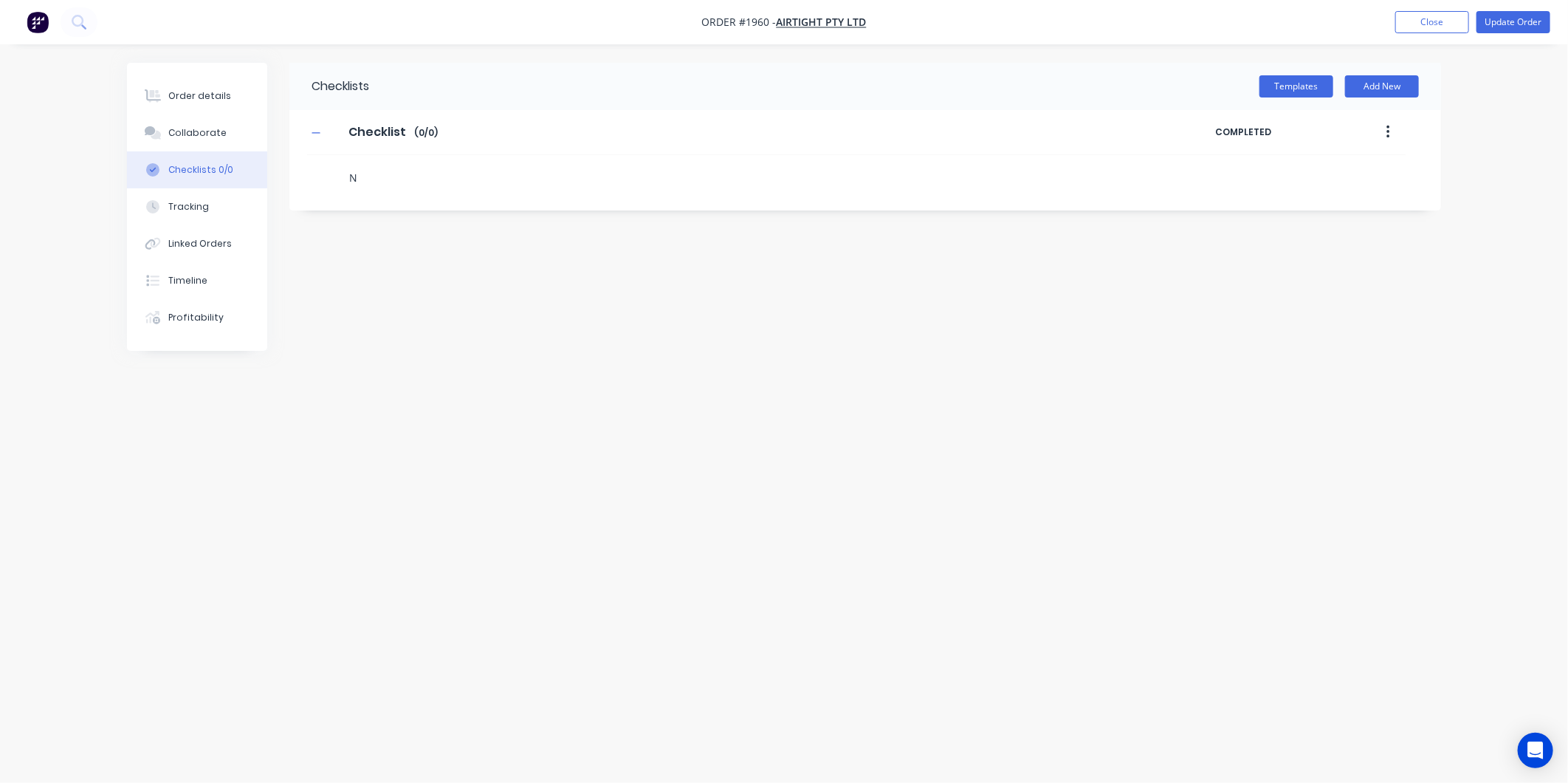
type textarea "x"
type textarea "Ne"
type textarea "x"
type textarea "Nee"
type textarea "x"
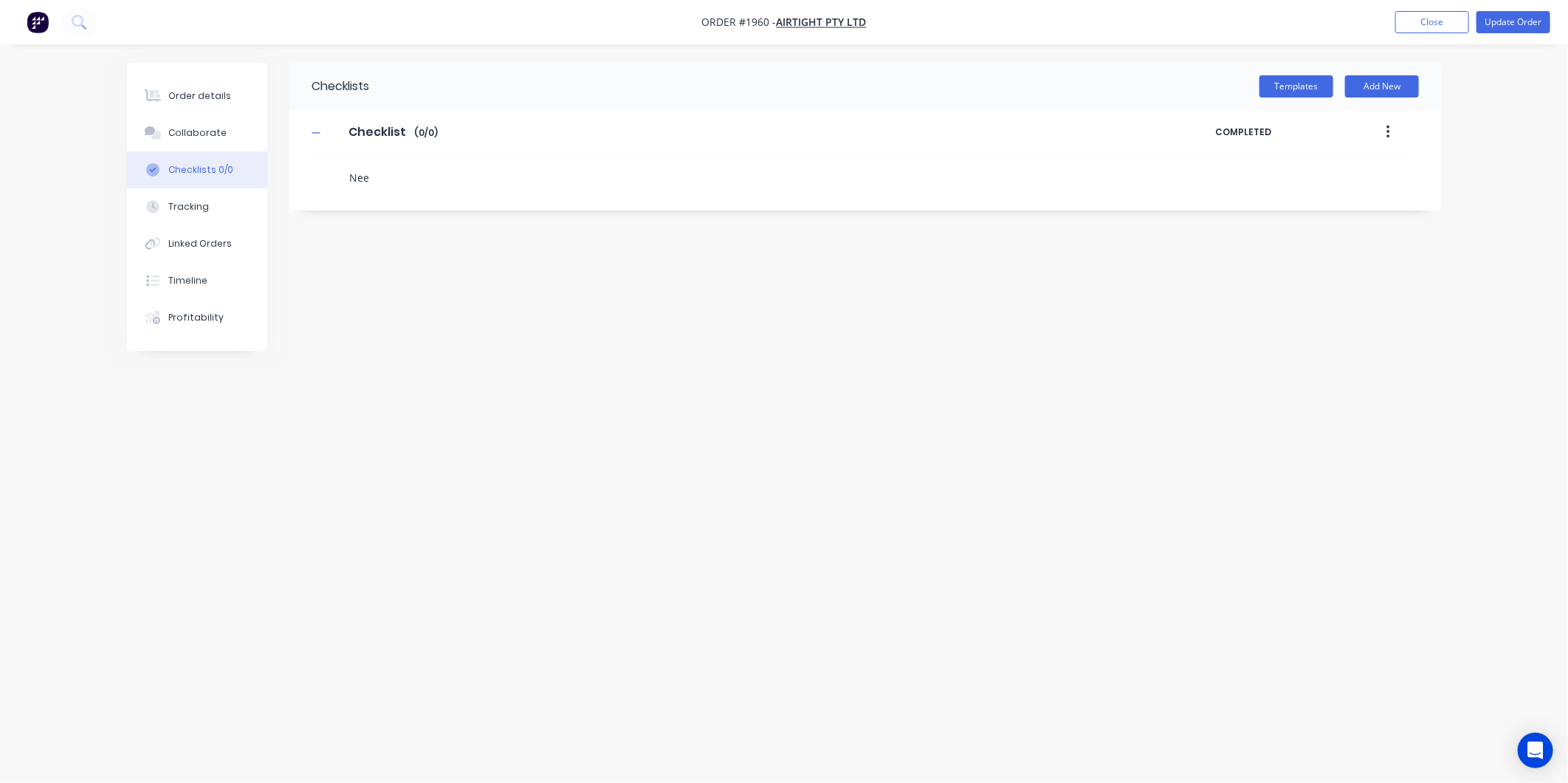
type textarea "Need"
type textarea "x"
type textarea "Need"
type textarea "x"
type textarea "Need t"
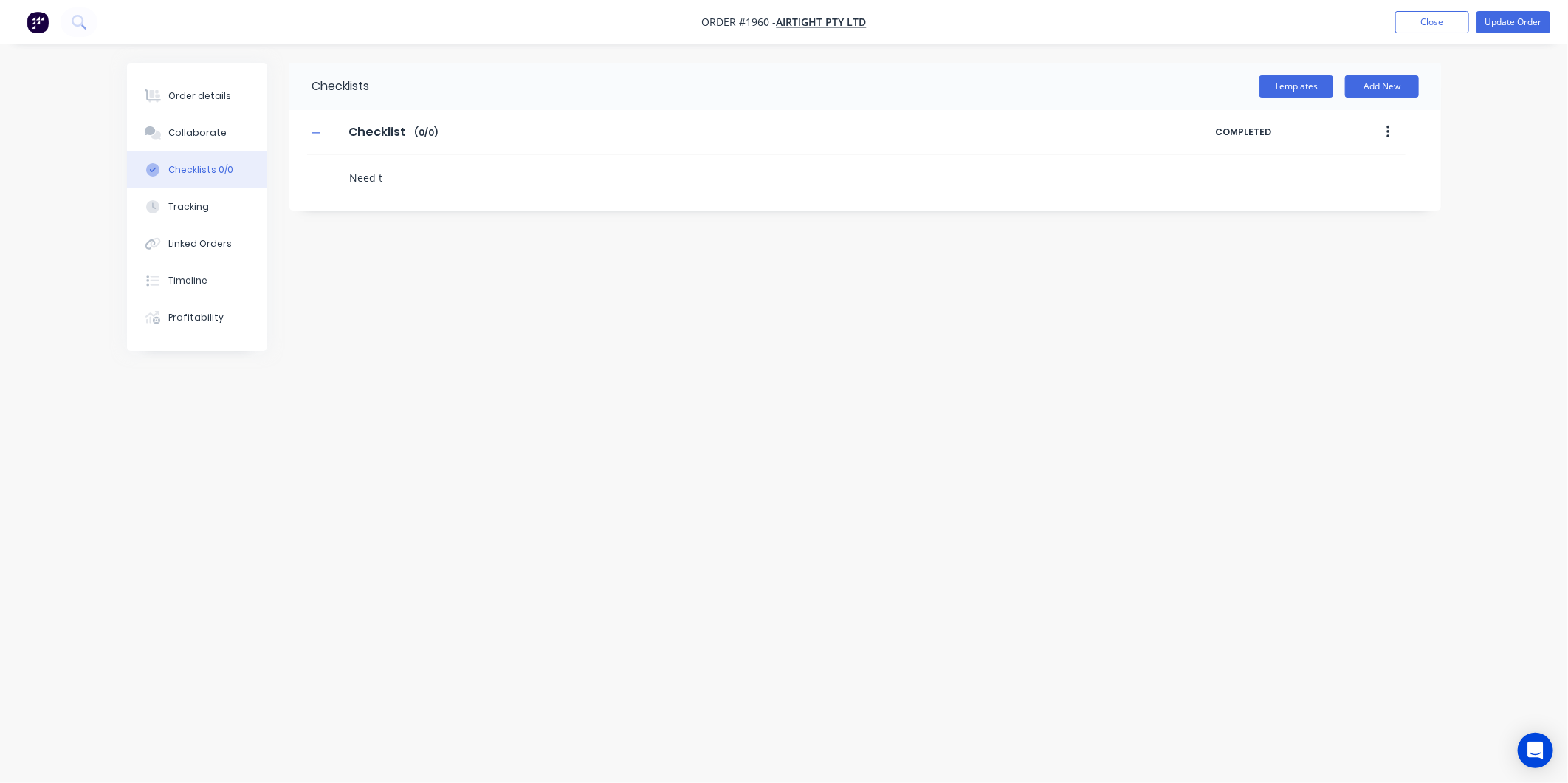
type textarea "x"
type textarea "Need to"
type textarea "x"
type textarea "Need t"
type textarea "x"
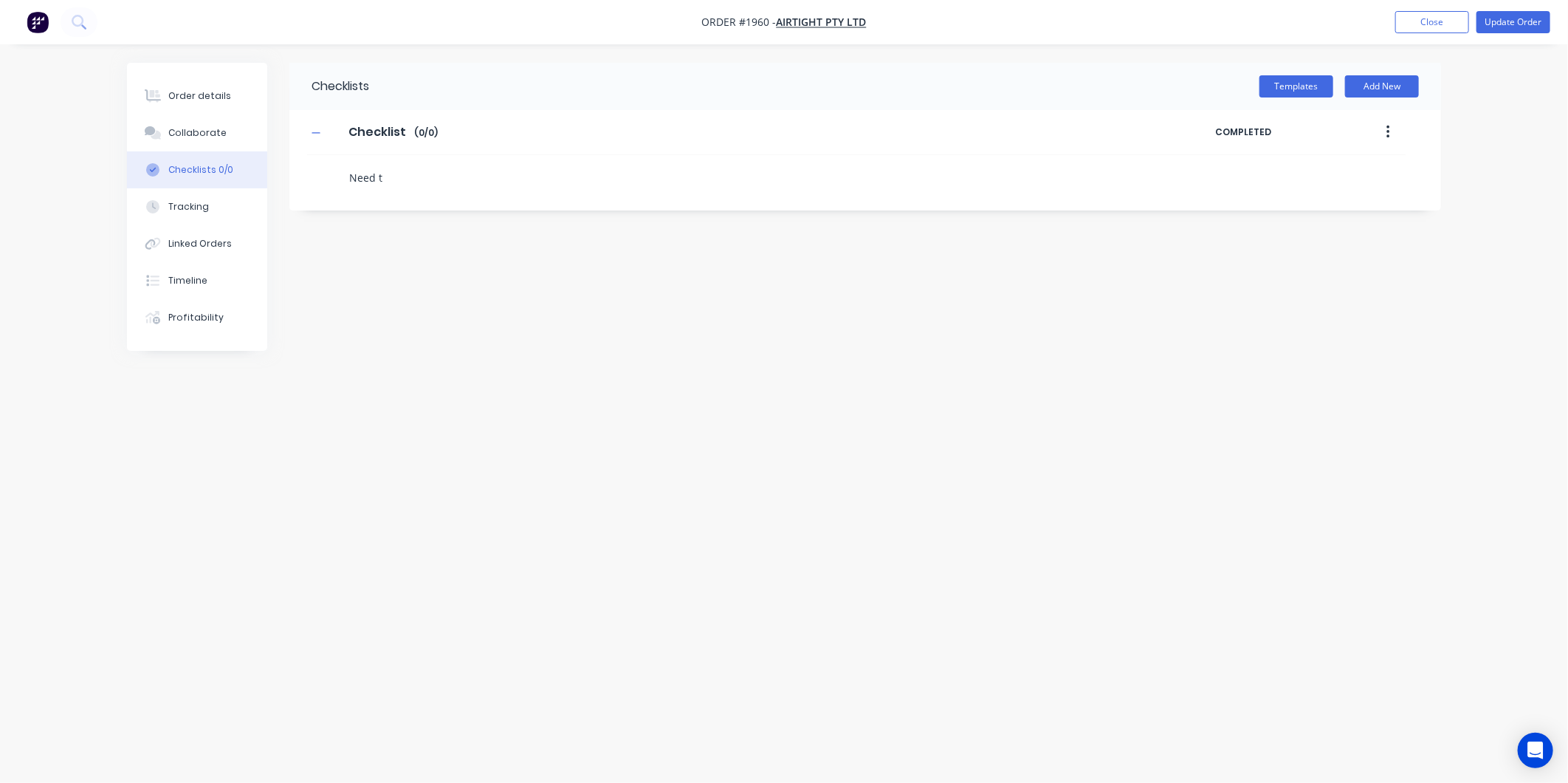
type textarea "Need"
type textarea "x"
type textarea "Need i"
type textarea "x"
type textarea "Need in"
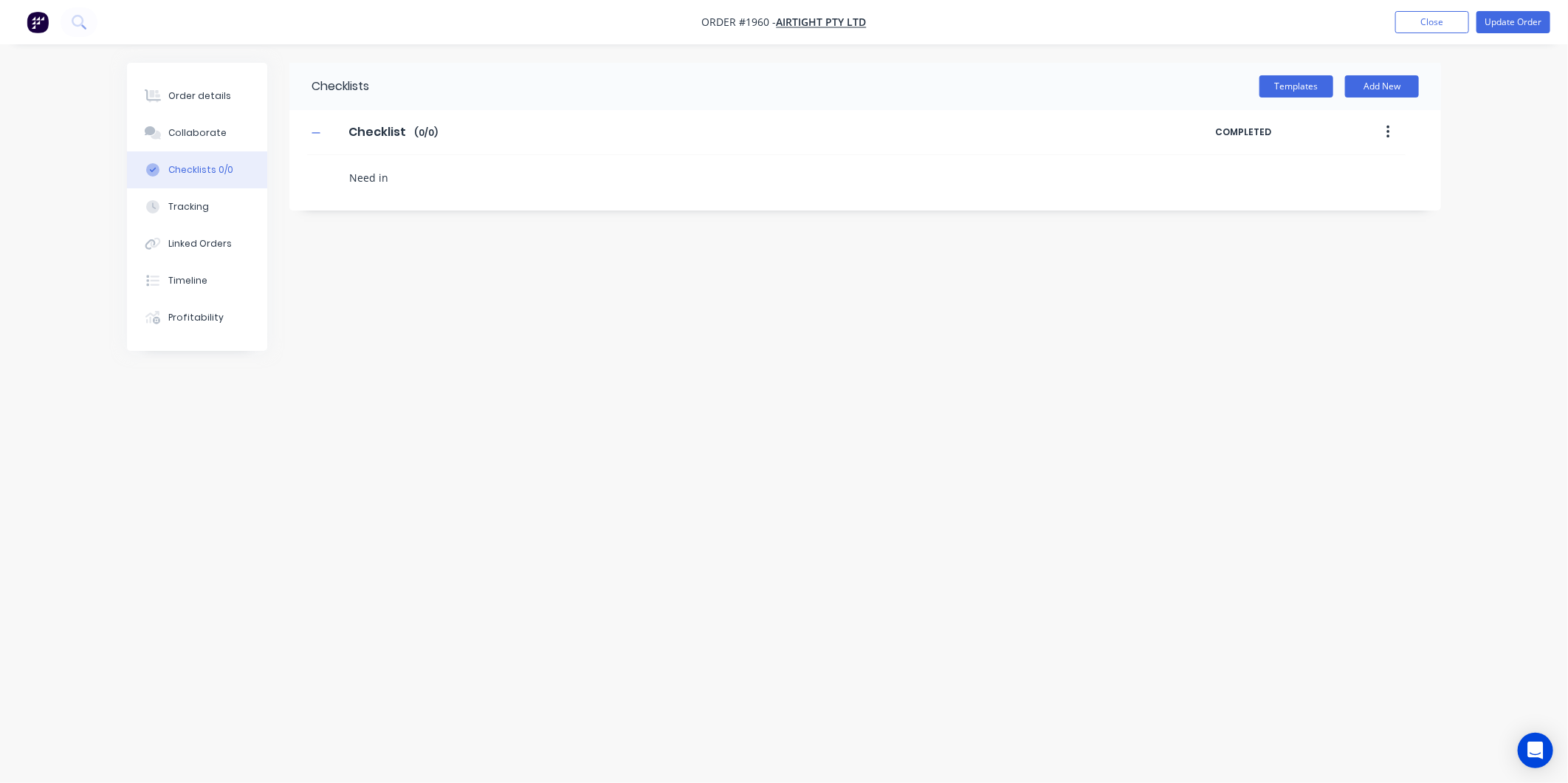
type textarea "x"
type textarea "Need inf"
type textarea "x"
type textarea "Need info"
type textarea "x"
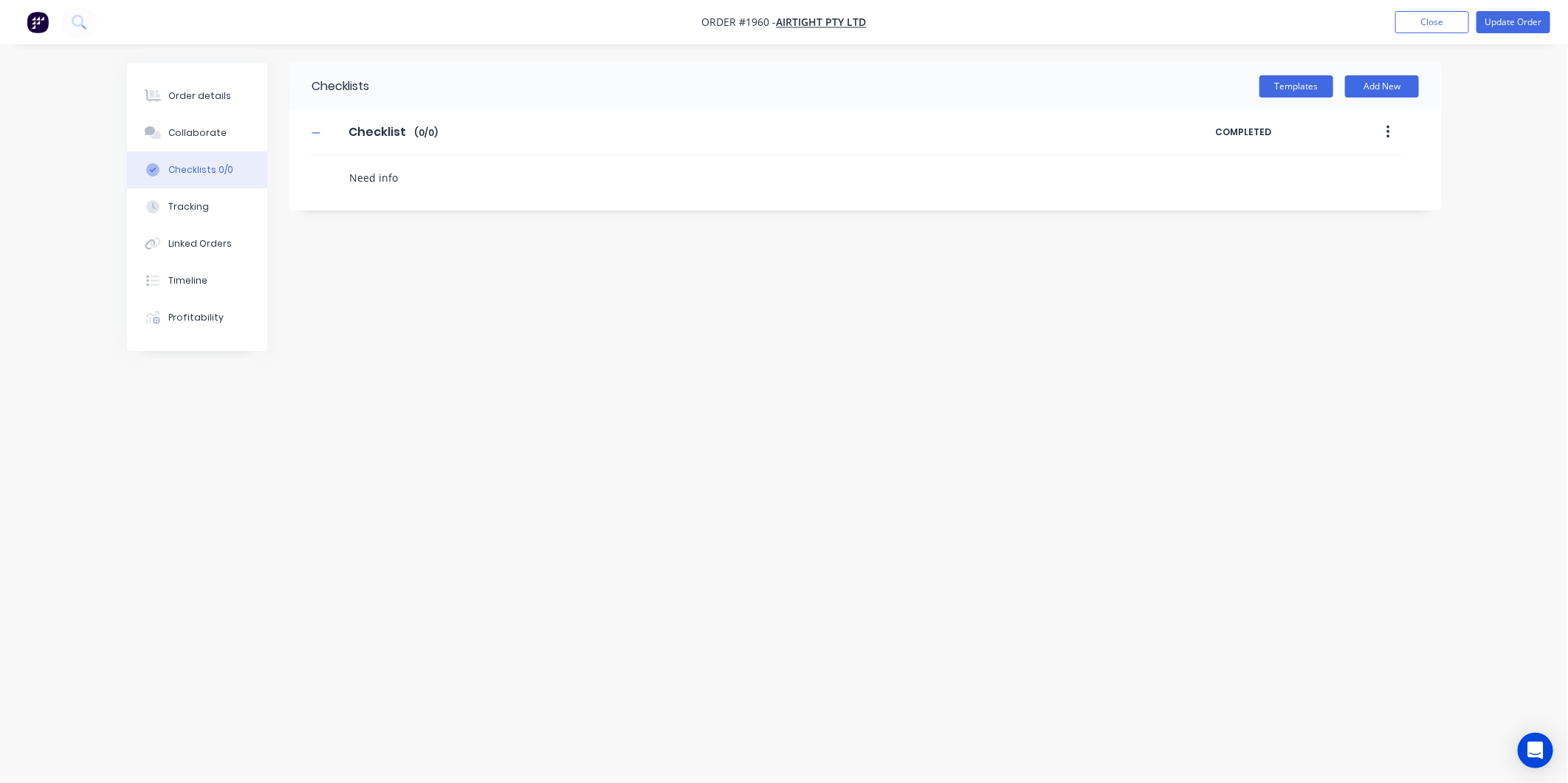
type textarea "Need info"
type textarea "x"
type textarea "Need info o"
type textarea "x"
type textarea "Need info on"
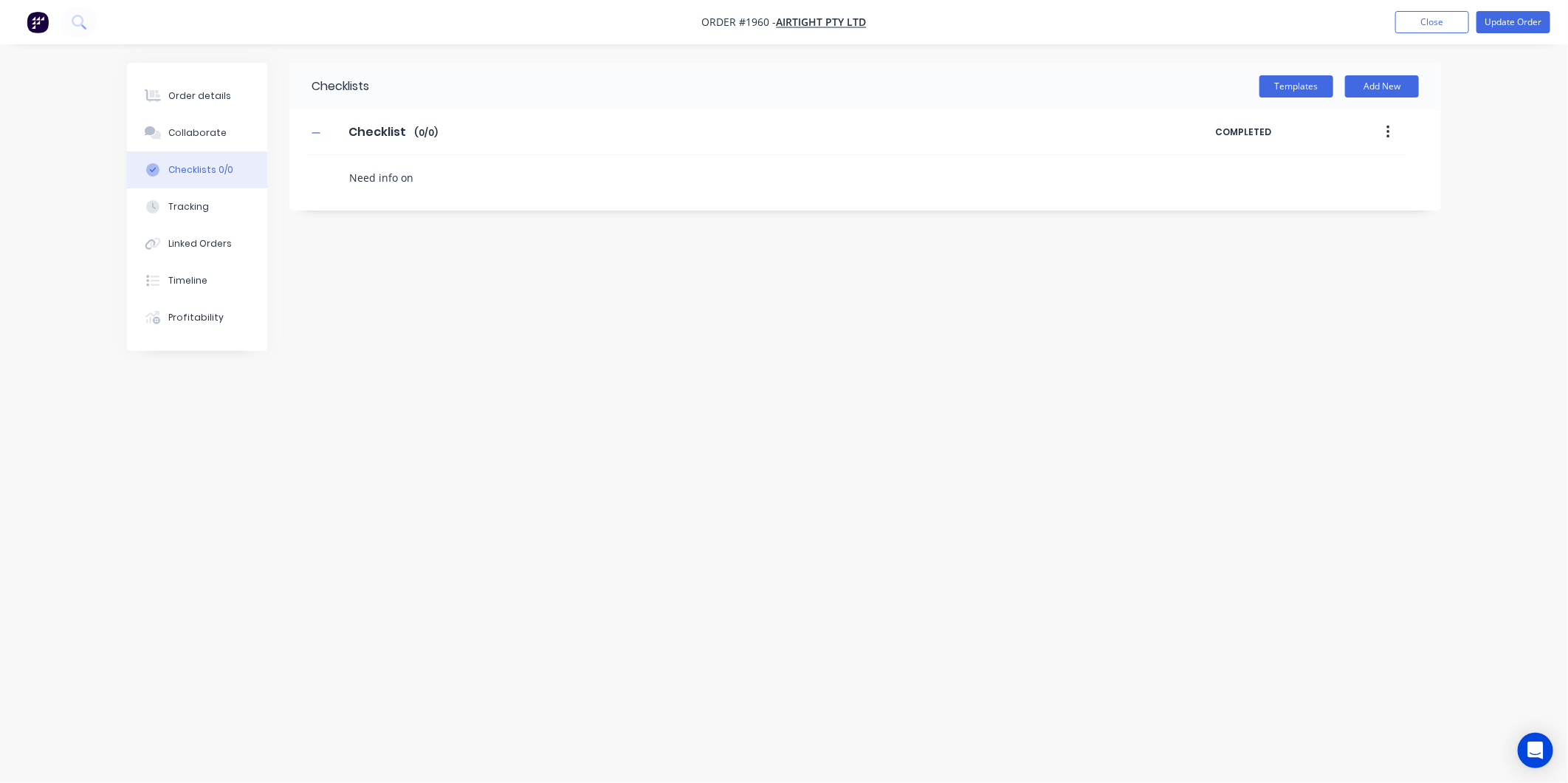
type textarea "x"
type textarea "Need info on"
type textarea "x"
type textarea "Need info on t"
type textarea "x"
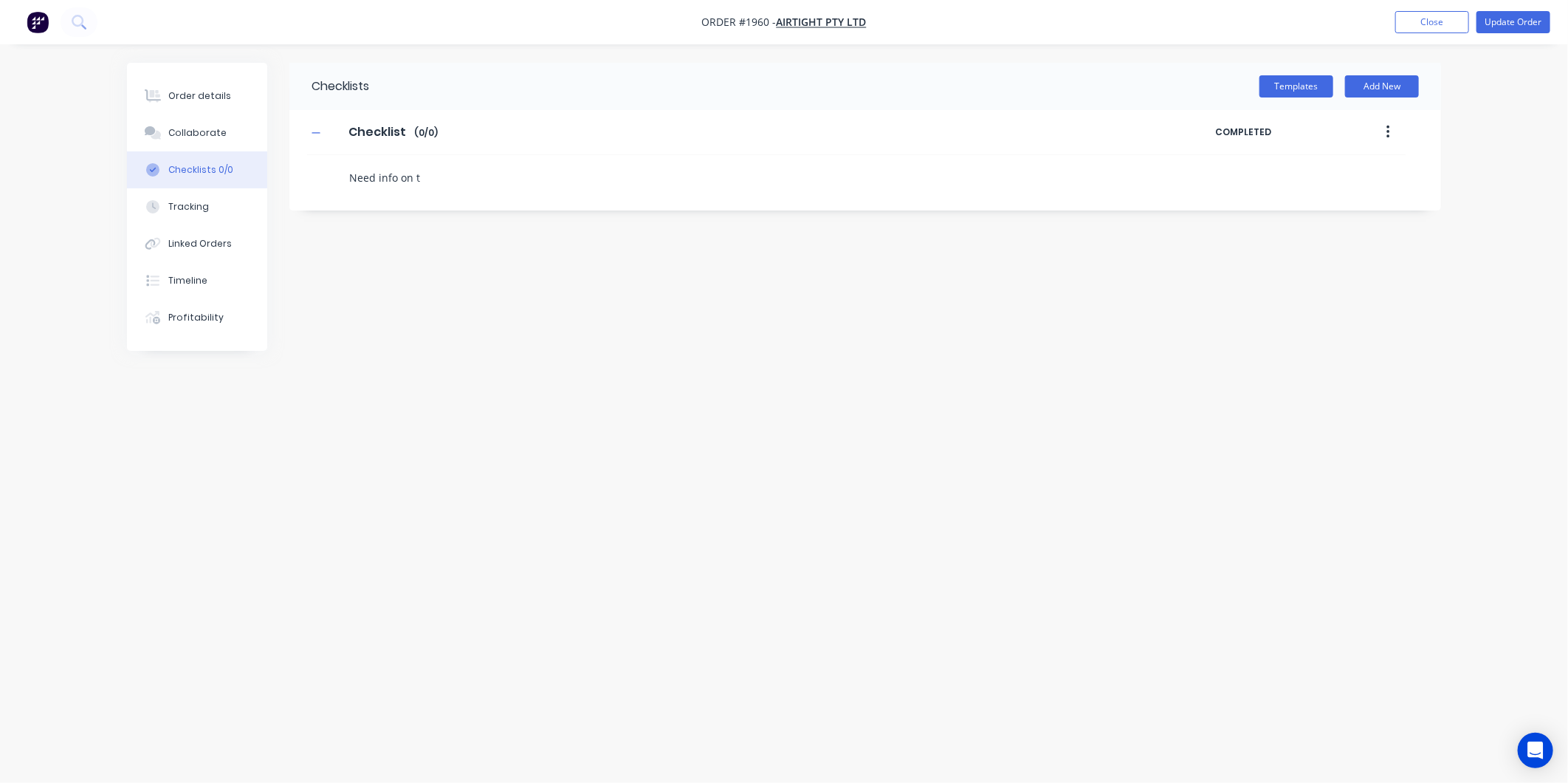
type textarea "Need info on th"
type textarea "x"
type textarea "Need info on the"
type textarea "x"
type textarea "Need info on the"
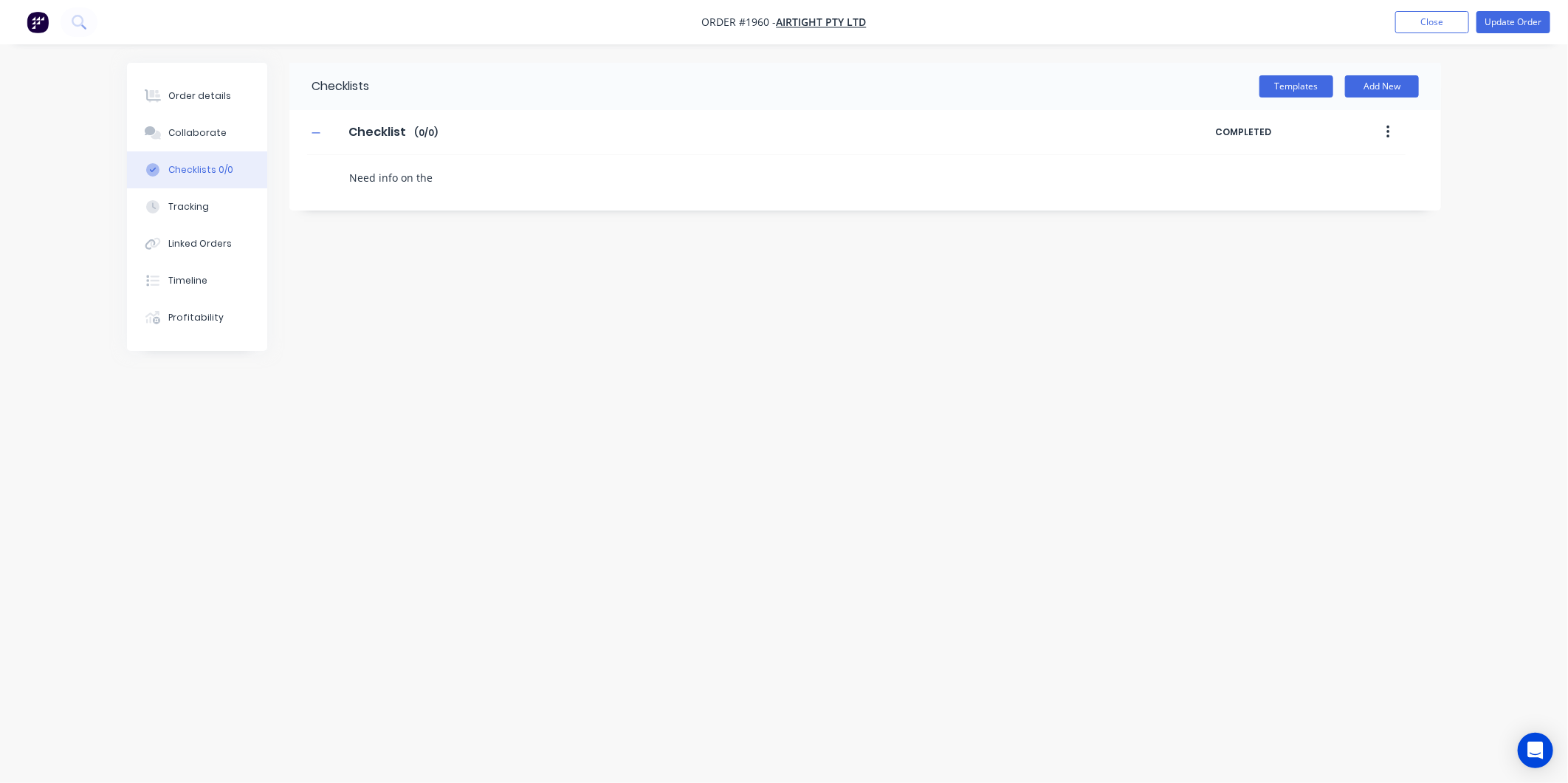
type textarea "x"
type textarea "Need info on the o"
type textarea "x"
type textarea "Need info on the or"
type textarea "x"
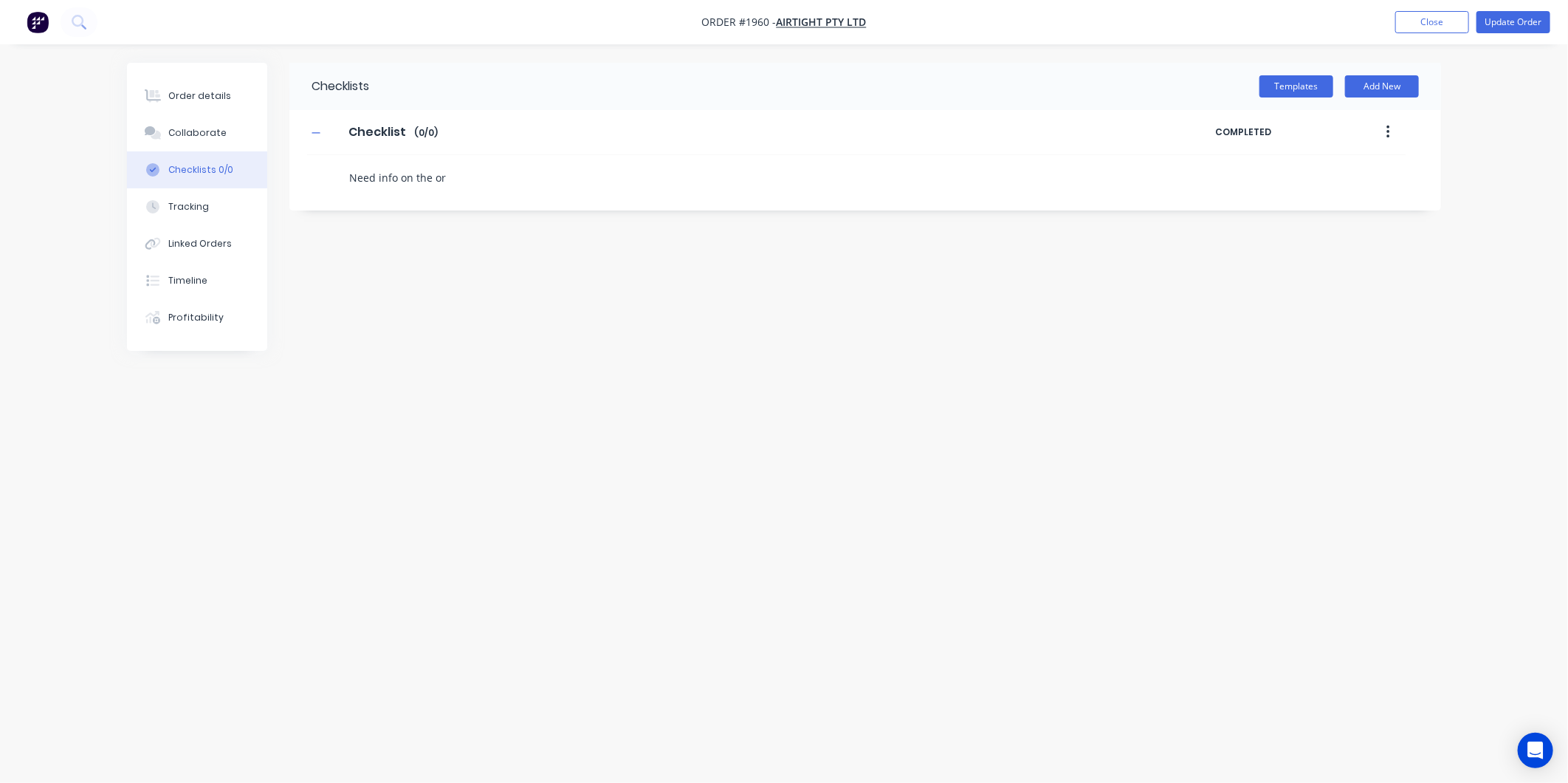
type textarea "Need info on the ori"
type textarea "x"
type textarea "Need info on the [PERSON_NAME]"
type textarea "x"
type textarea "Need info on the orien"
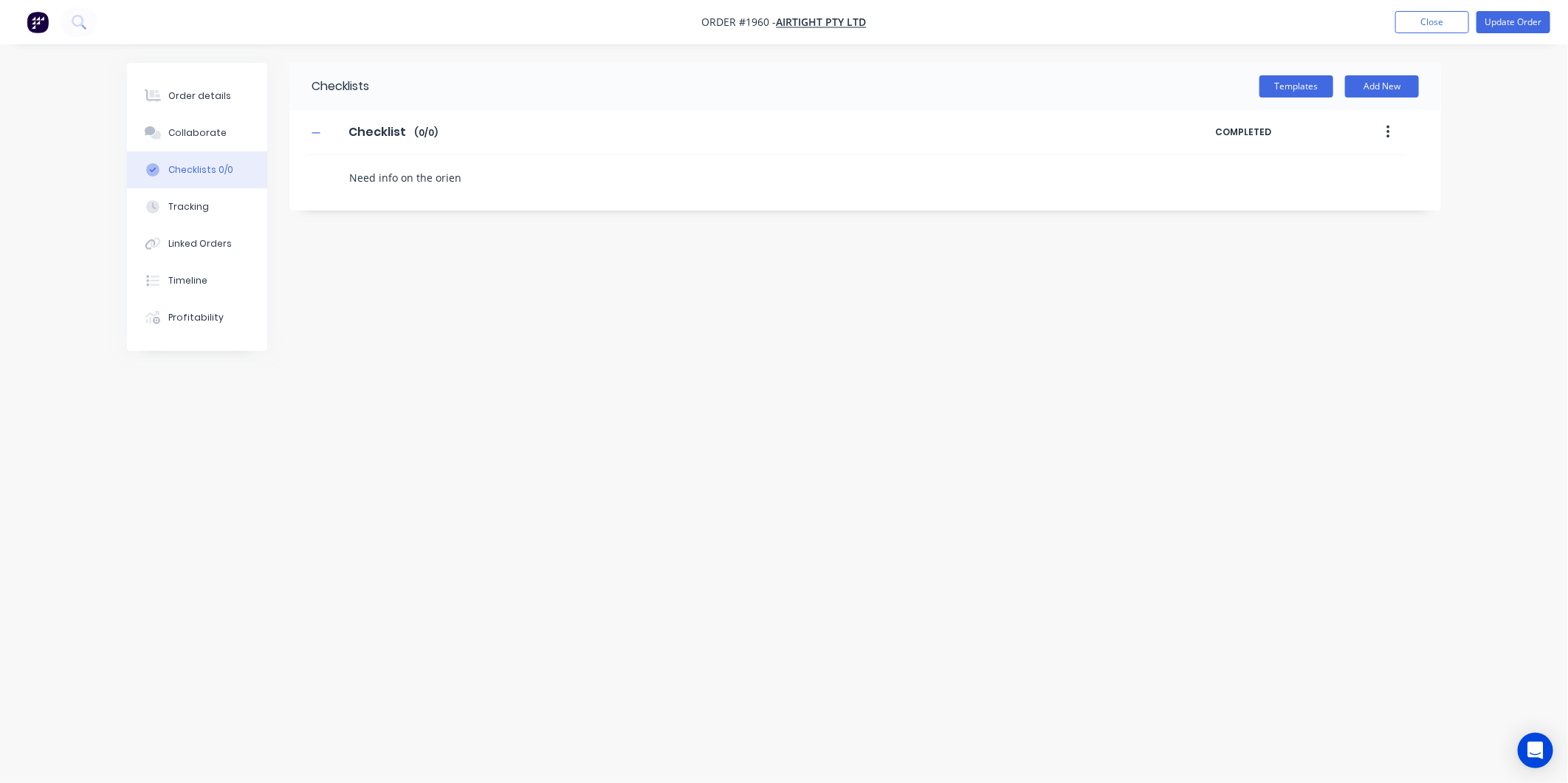
type textarea "x"
type textarea "Need info on the orient"
type textarea "x"
type textarea "Need info on the orienta"
type textarea "x"
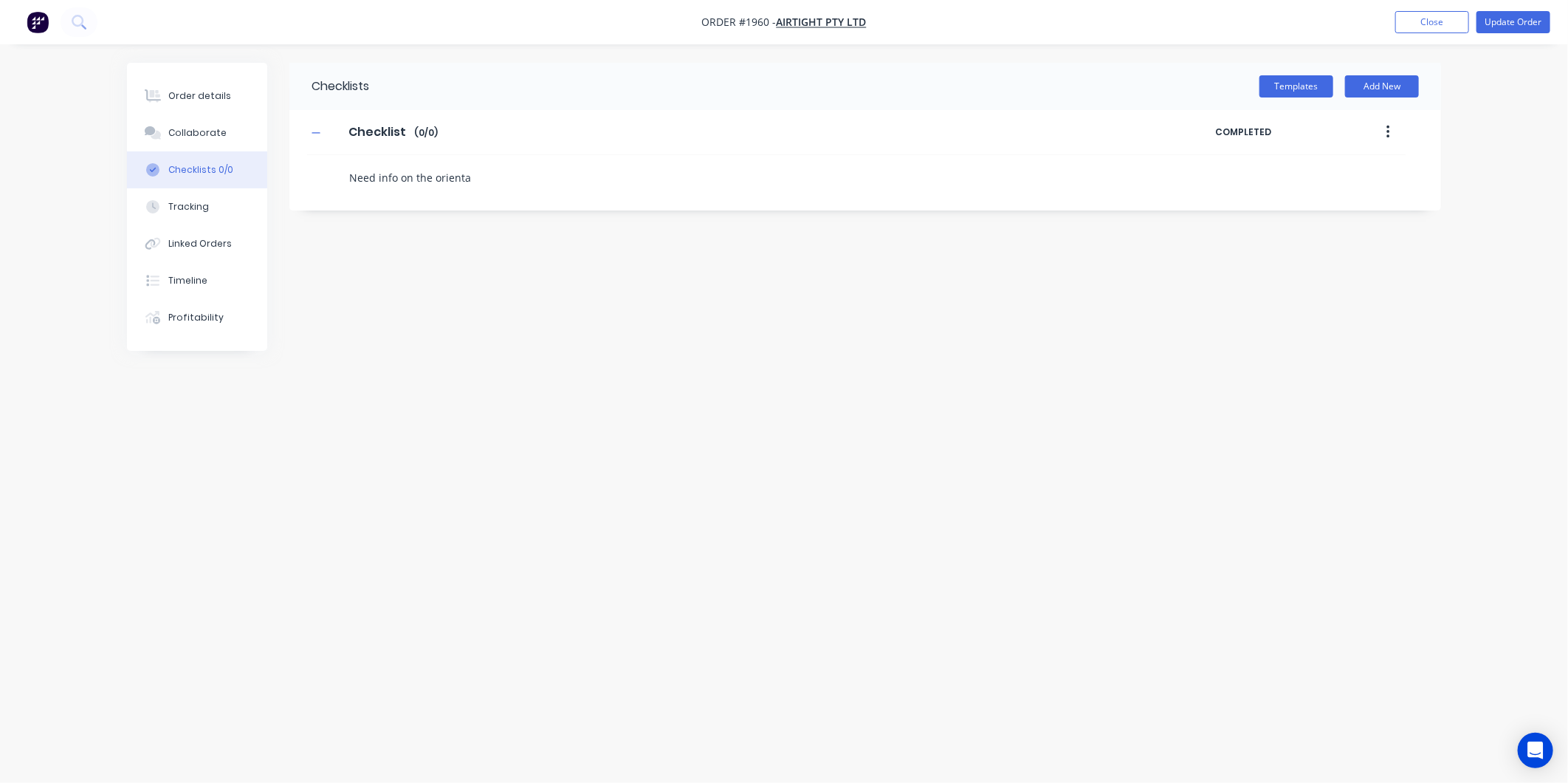
type textarea "Need info on the orientat"
type textarea "x"
type textarea "Need info on the orientati"
type textarea "x"
type textarea "Need info on the orientatio"
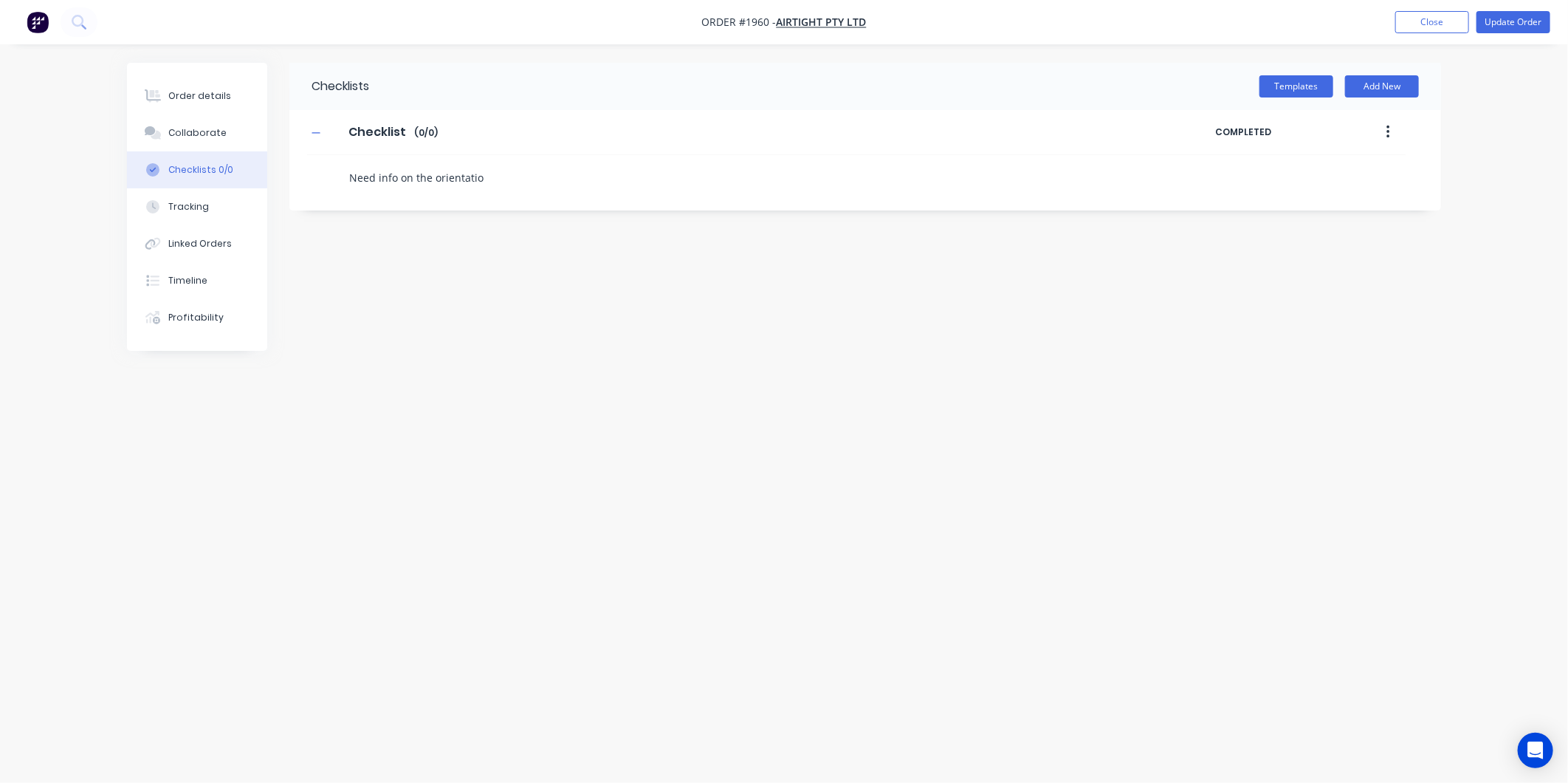
type textarea "x"
type textarea "Need info on the orientation"
type textarea "x"
type textarea "Need info on the orientation"
type textarea "x"
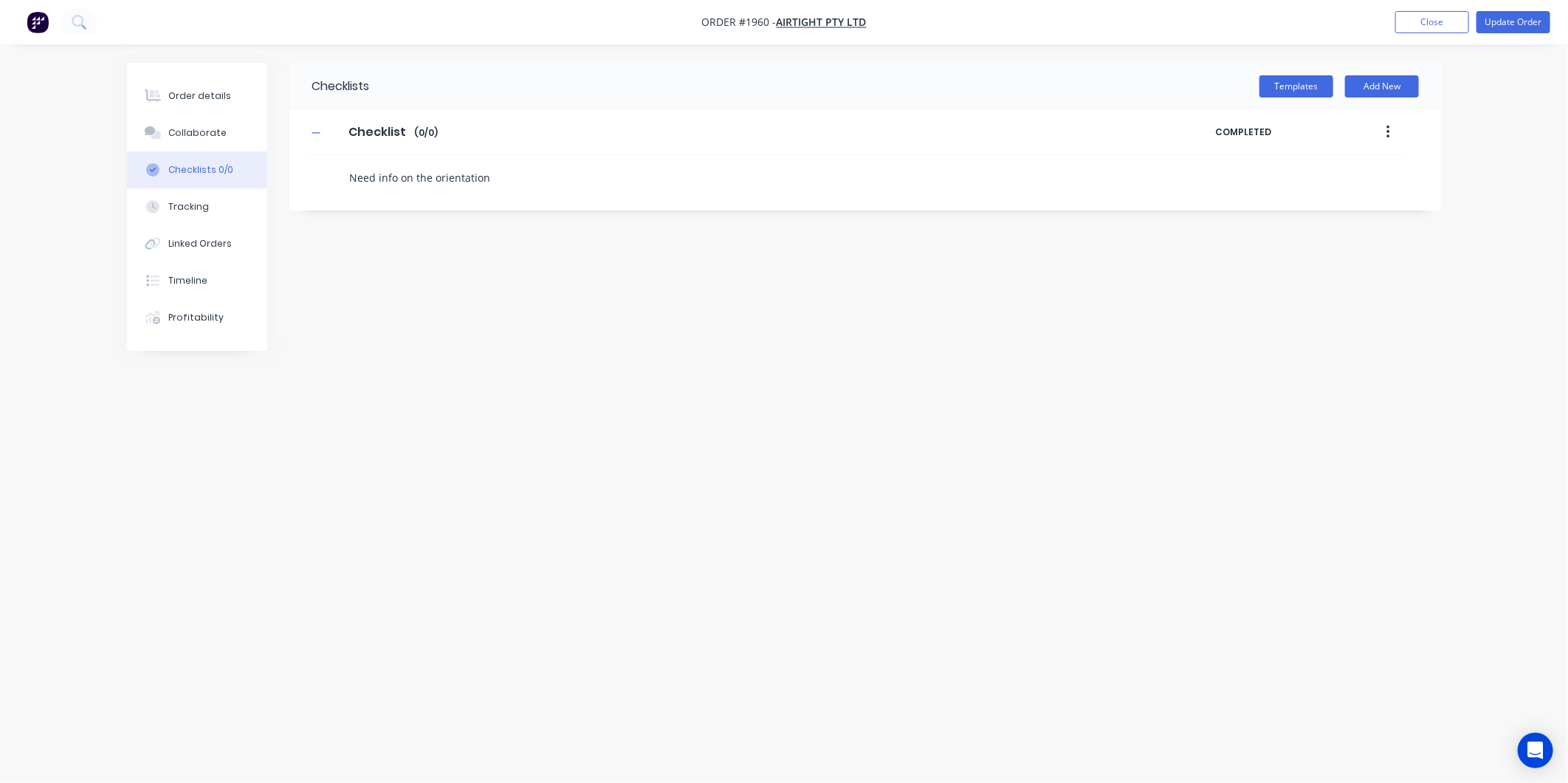
type textarea "Need info on the orientation o"
type textarea "x"
type textarea "Need info on the orientation of"
type textarea "x"
type textarea "Need info on the orientation of"
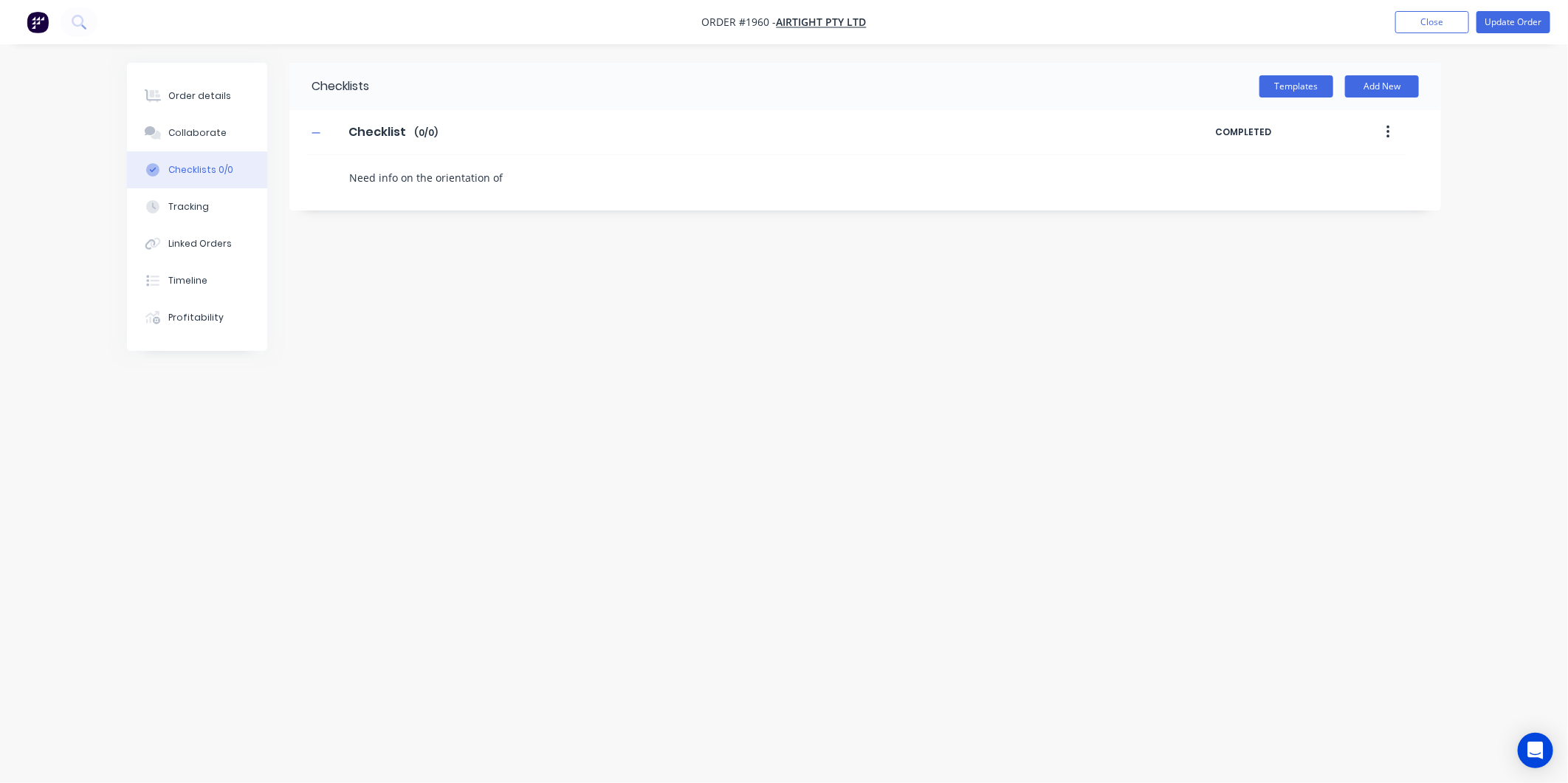
type textarea "x"
type textarea "Need info on the orientation of t"
type textarea "x"
type textarea "Need info on the orientation of th"
type textarea "x"
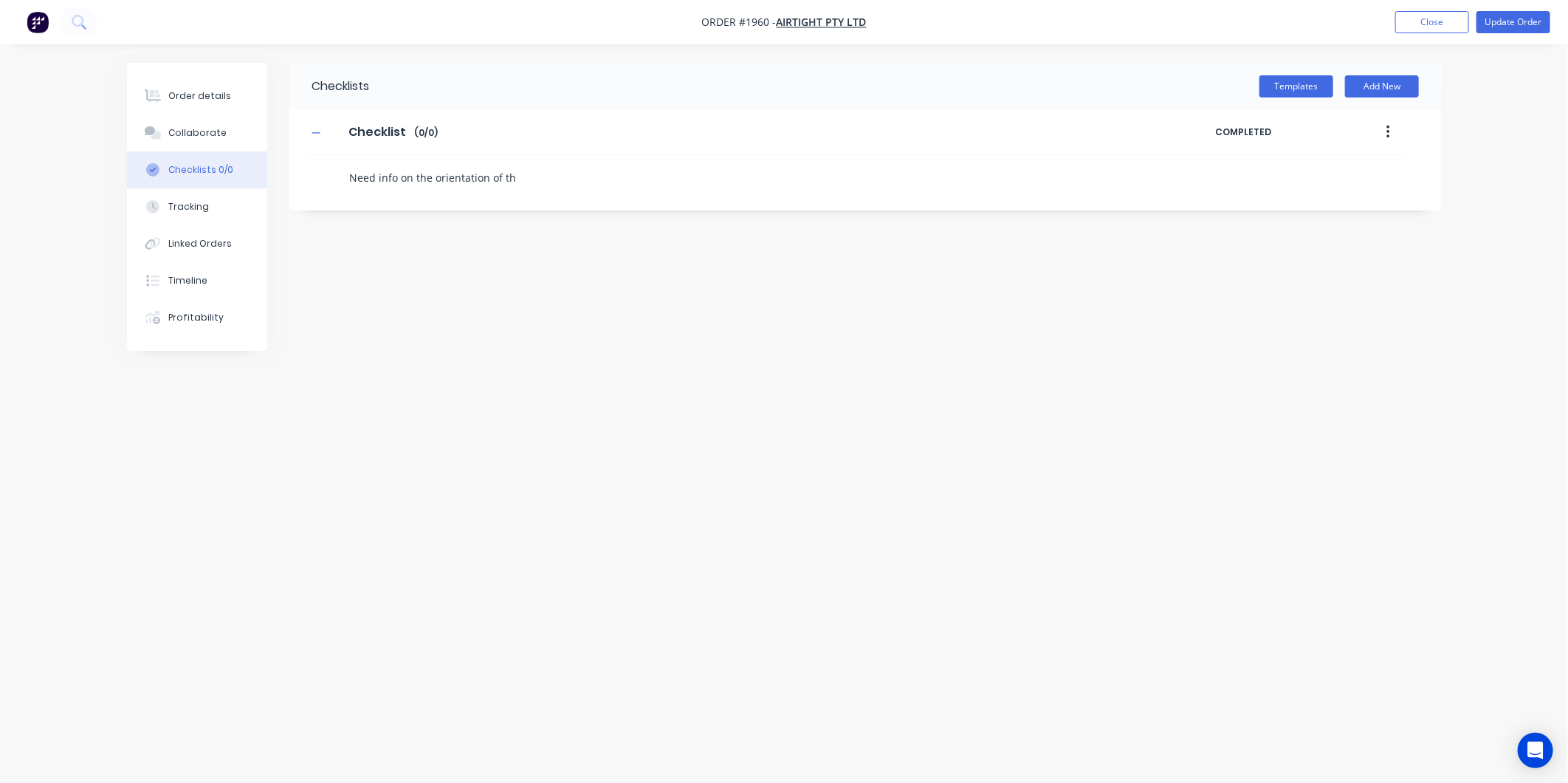
type textarea "Need info on the orientation of the"
type textarea "x"
type textarea "Need info on the orientation of the"
type textarea "x"
type textarea "Need info on the orientation of the D"
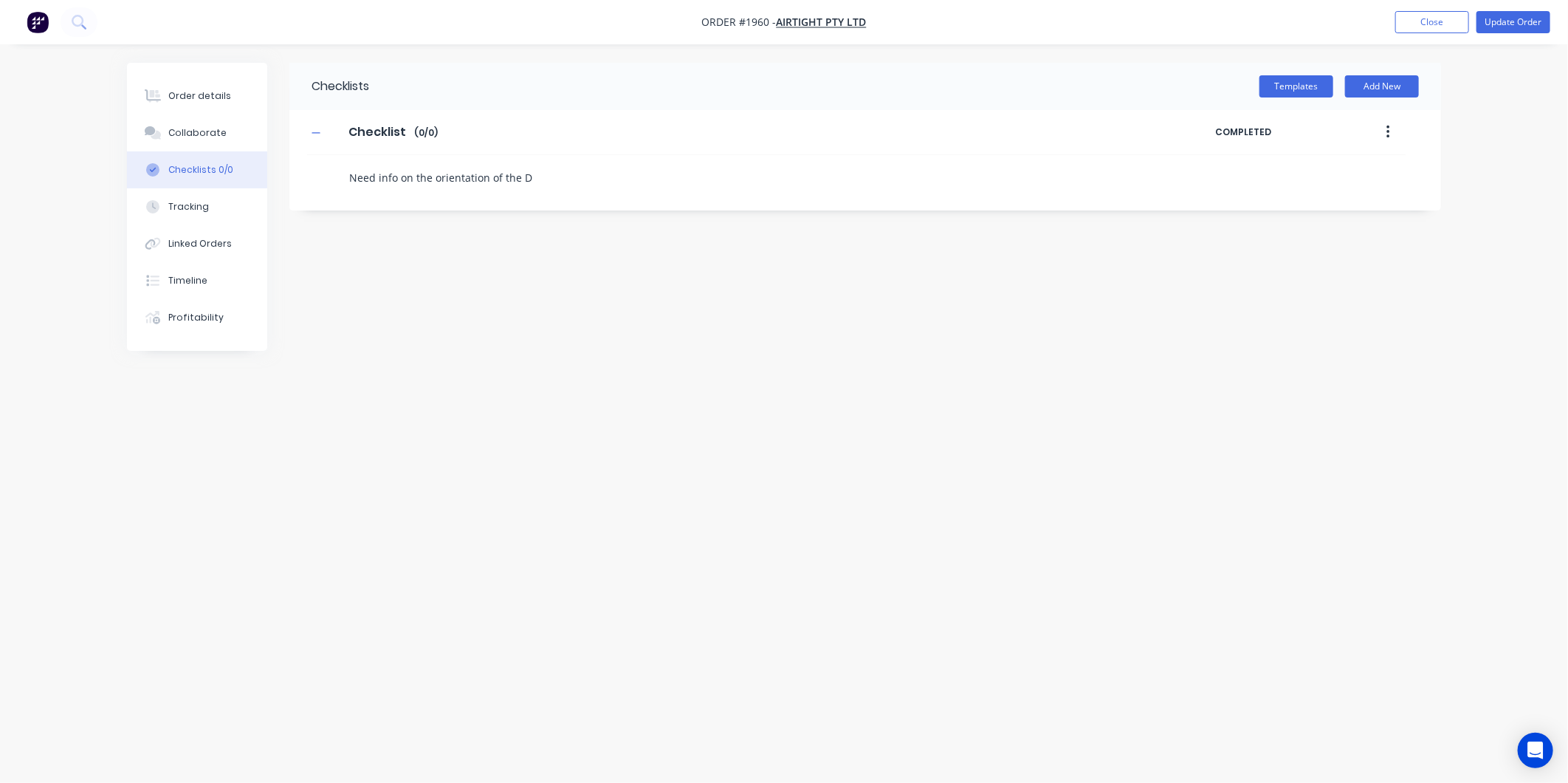
type textarea "x"
type textarea "Need info on the orientation of the DB"
type textarea "x"
type textarea "Need info on the orientation of the DBP"
type textarea "x"
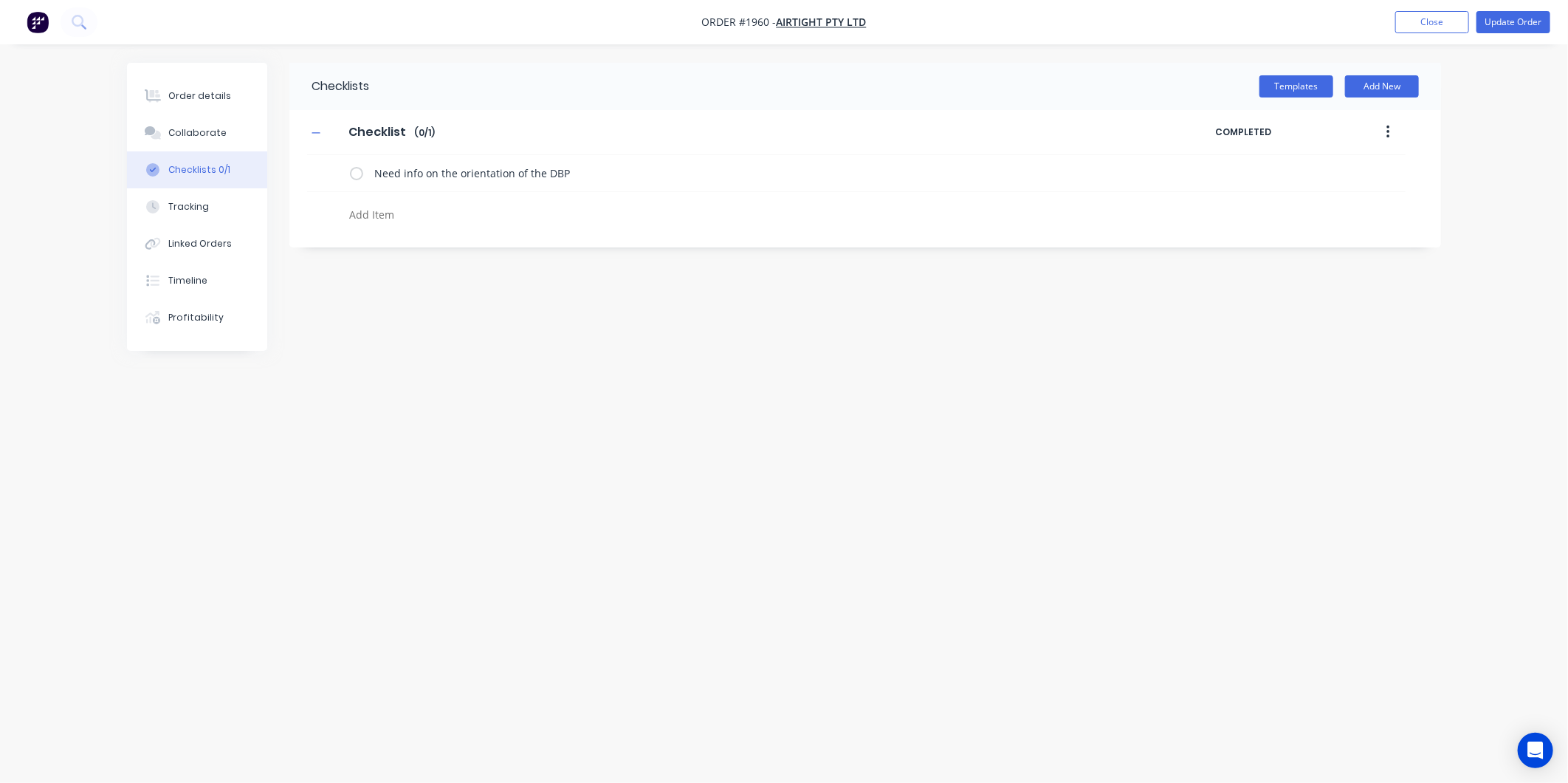
click at [399, 219] on textarea at bounding box center [699, 214] width 711 height 22
type textarea "x"
type textarea "N"
type textarea "x"
type textarea "Ne"
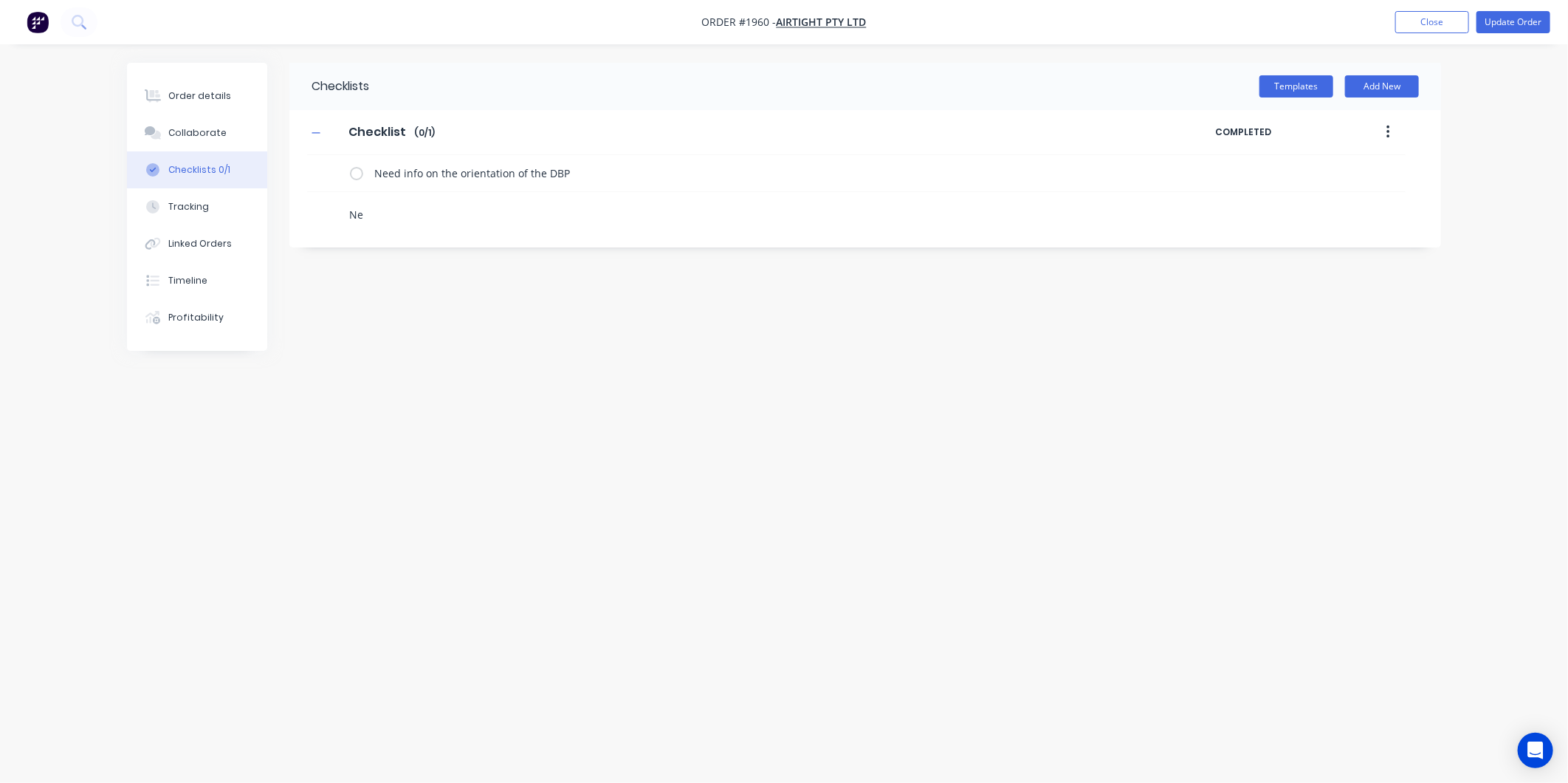
type textarea "x"
type textarea "Nee"
type textarea "x"
type textarea "Need"
type textarea "x"
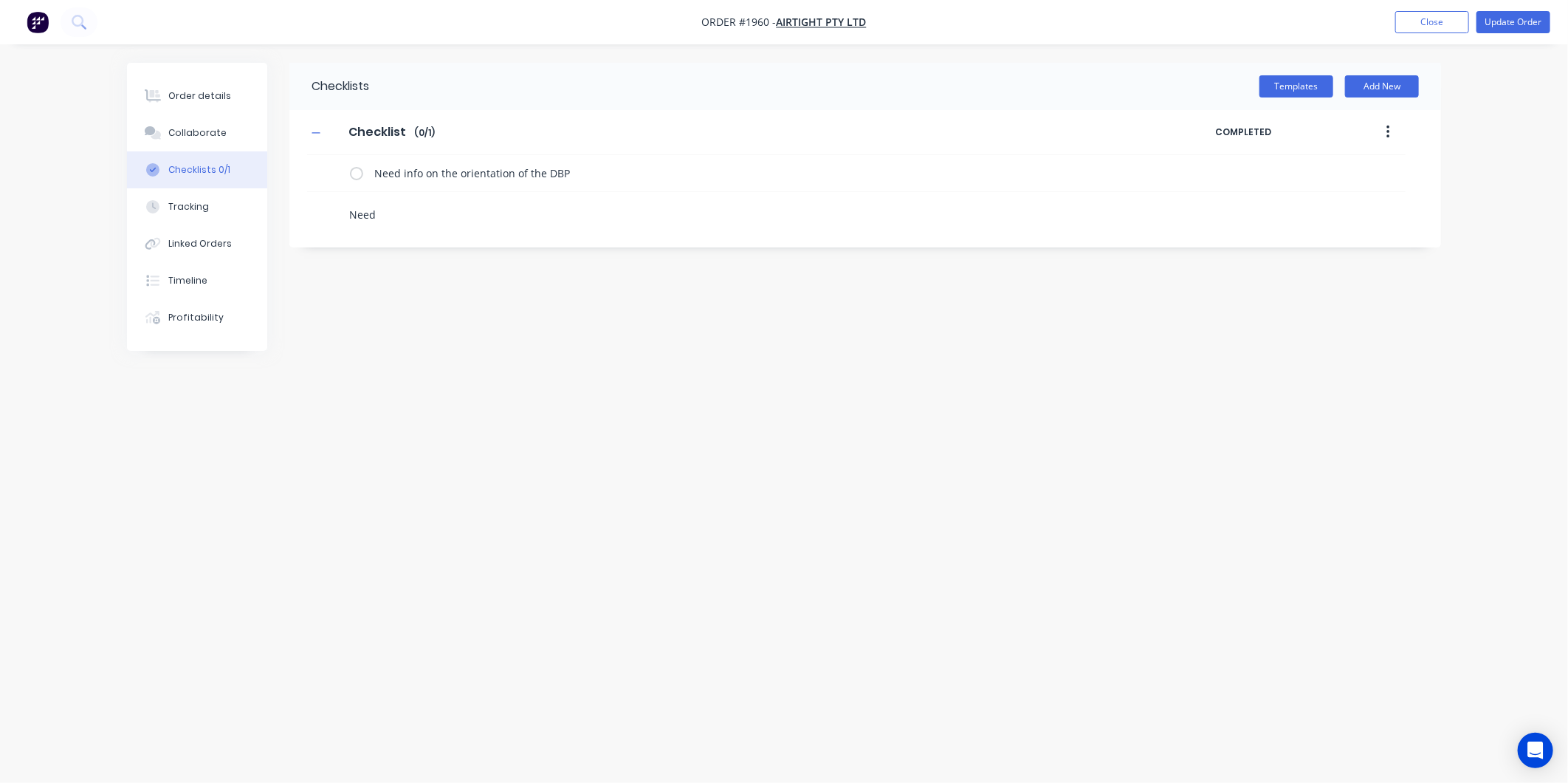
type textarea "Need"
type textarea "x"
type textarea "Need i"
type textarea "x"
type textarea "Need in"
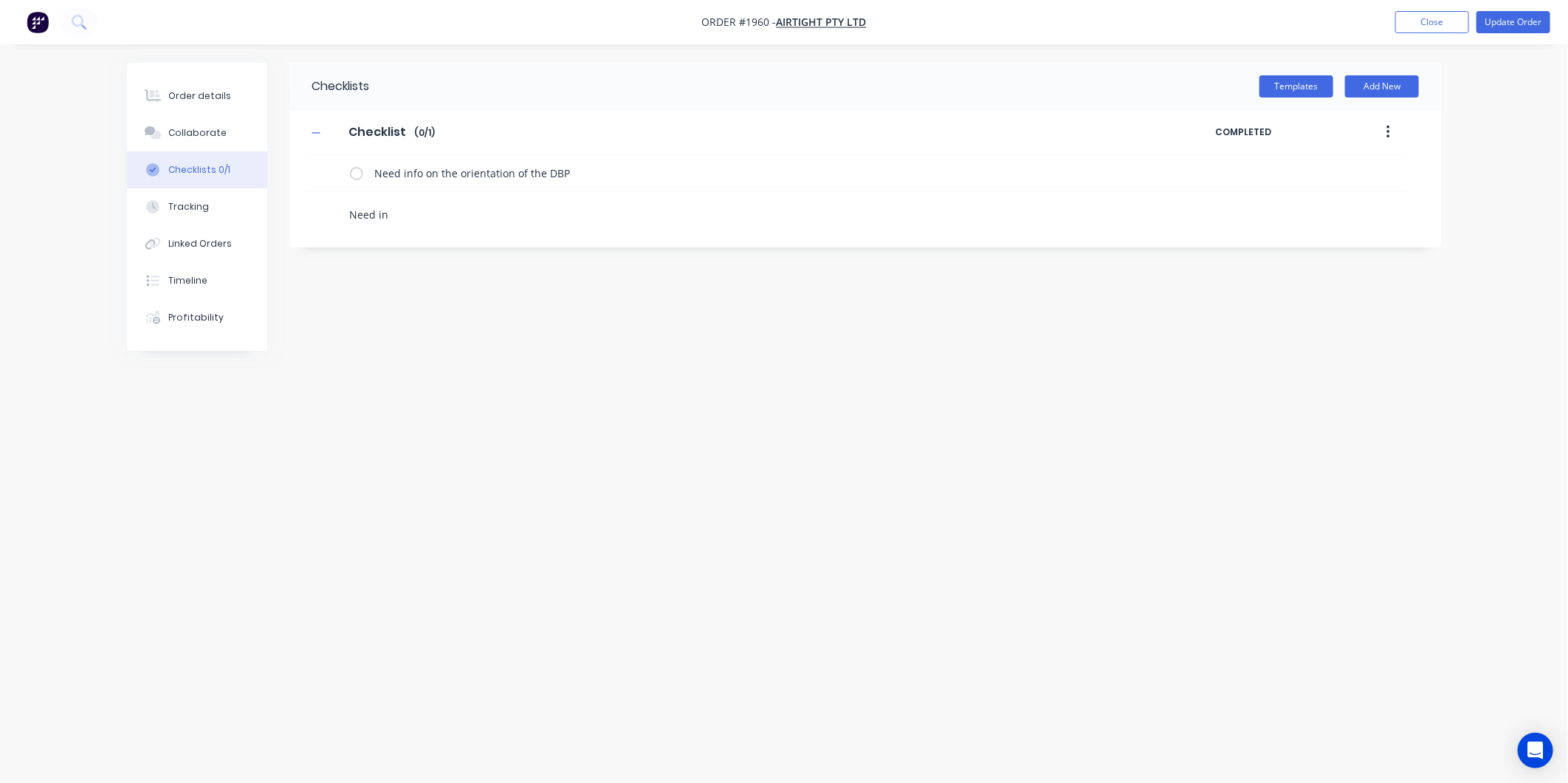
type textarea "x"
type textarea "Need inf"
type textarea "x"
type textarea "Need info"
type textarea "x"
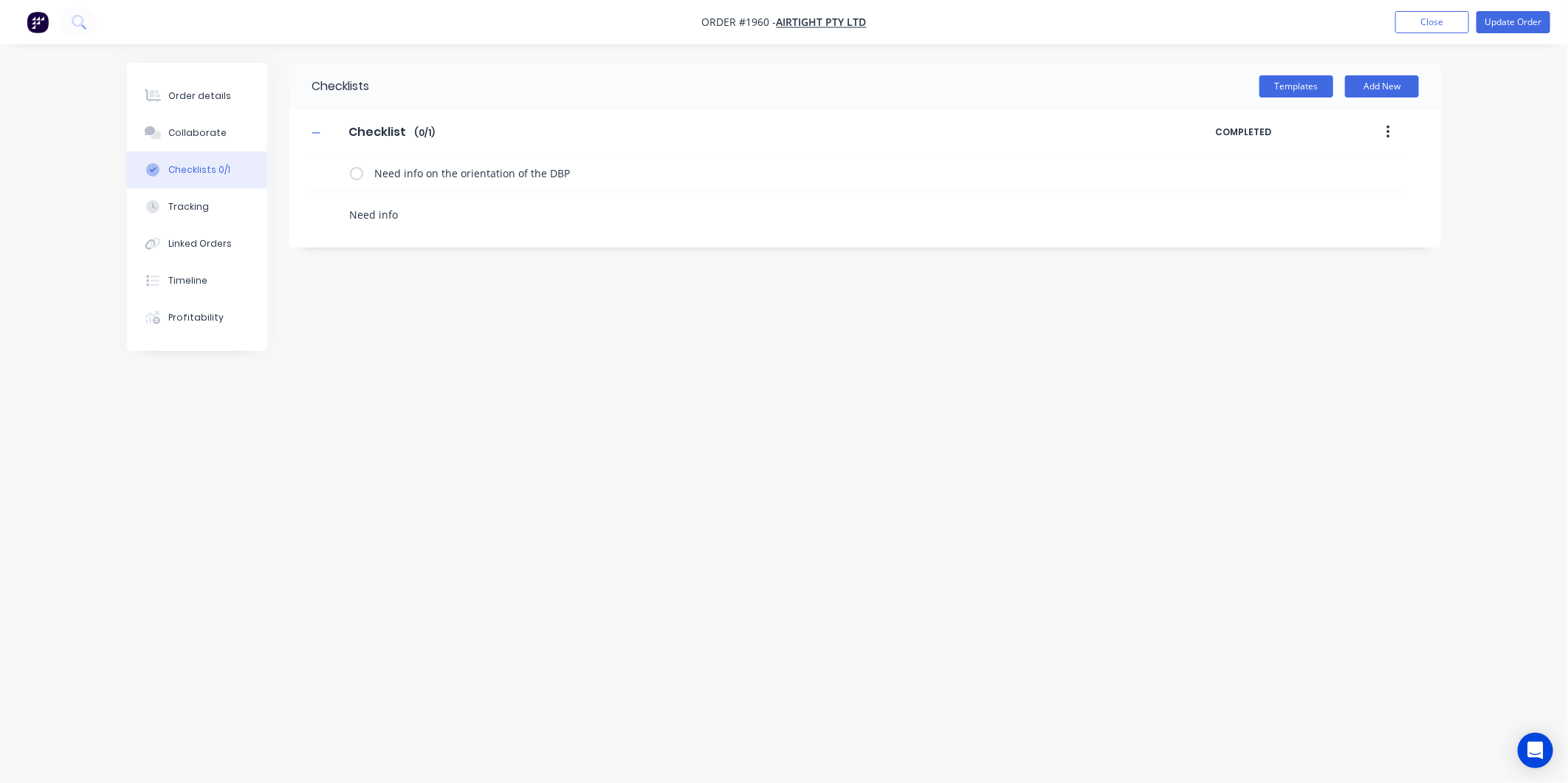
type textarea "Need info"
type textarea "x"
type textarea "Need info o"
type textarea "x"
type textarea "Need info on"
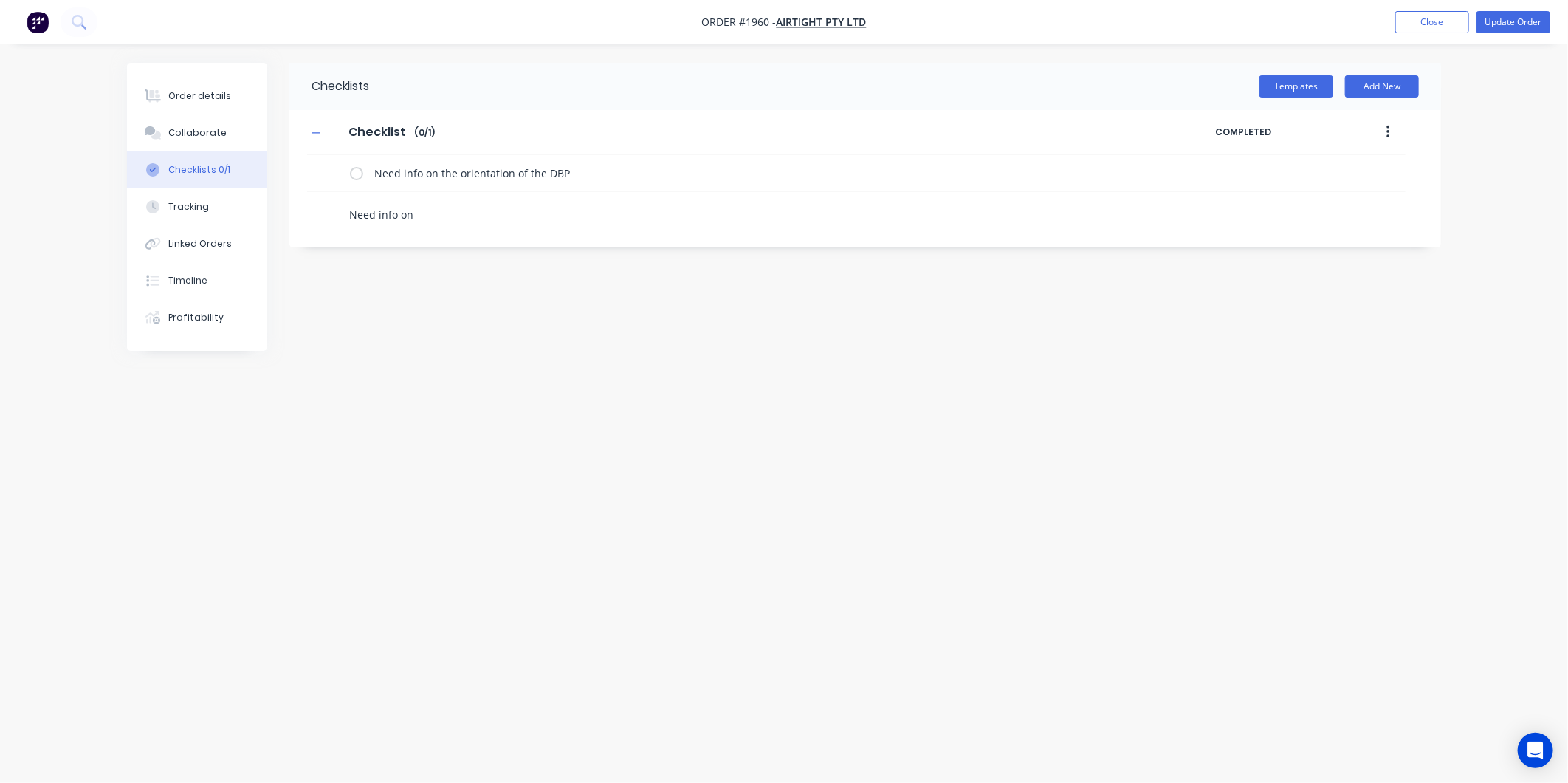
type textarea "x"
type textarea "Need info on"
type textarea "x"
type textarea "Need info on t"
type textarea "x"
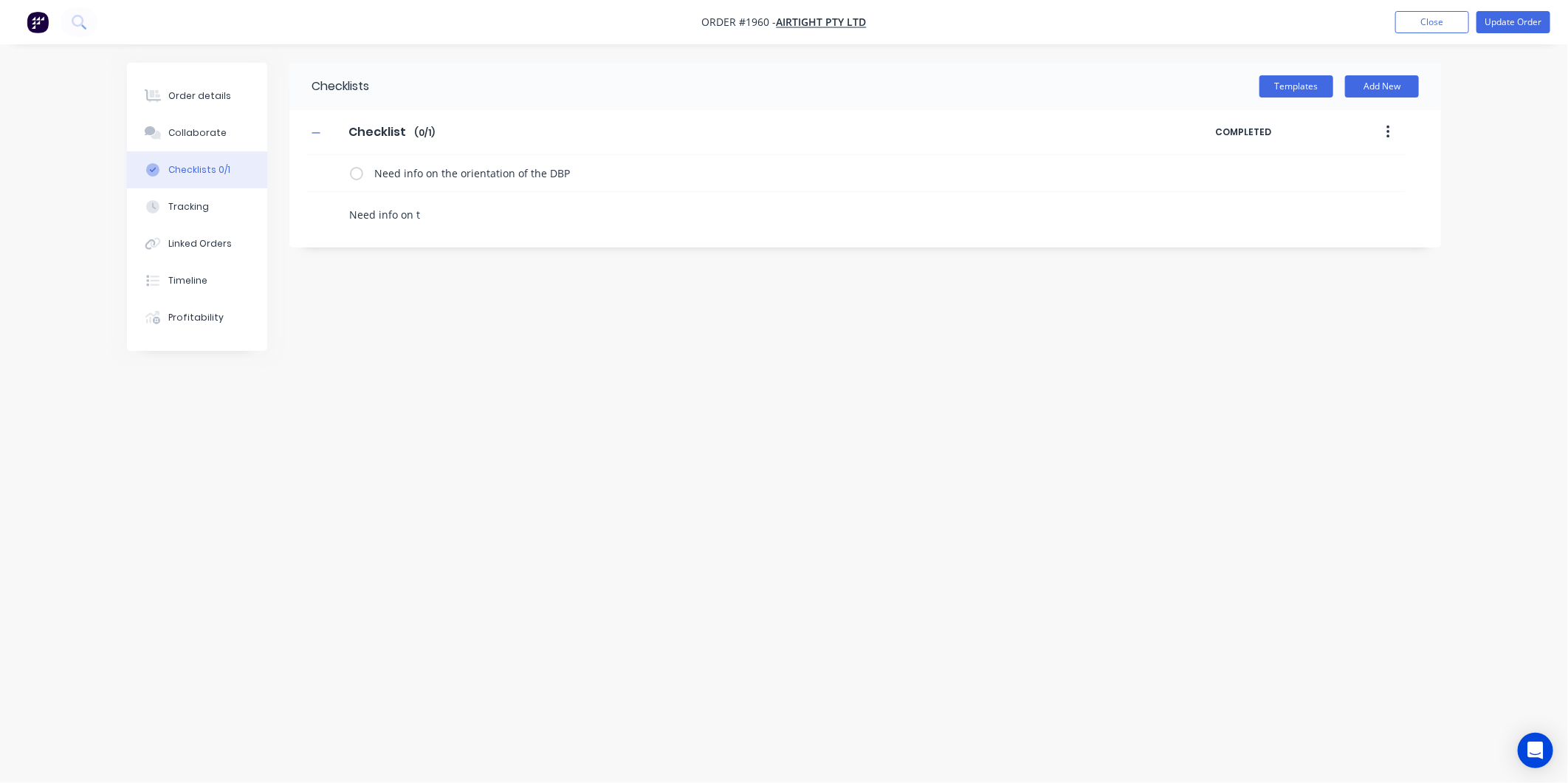
type textarea "Need info on th"
type textarea "x"
type textarea "Need info on the"
type textarea "x"
type textarea "Need info on the 2"
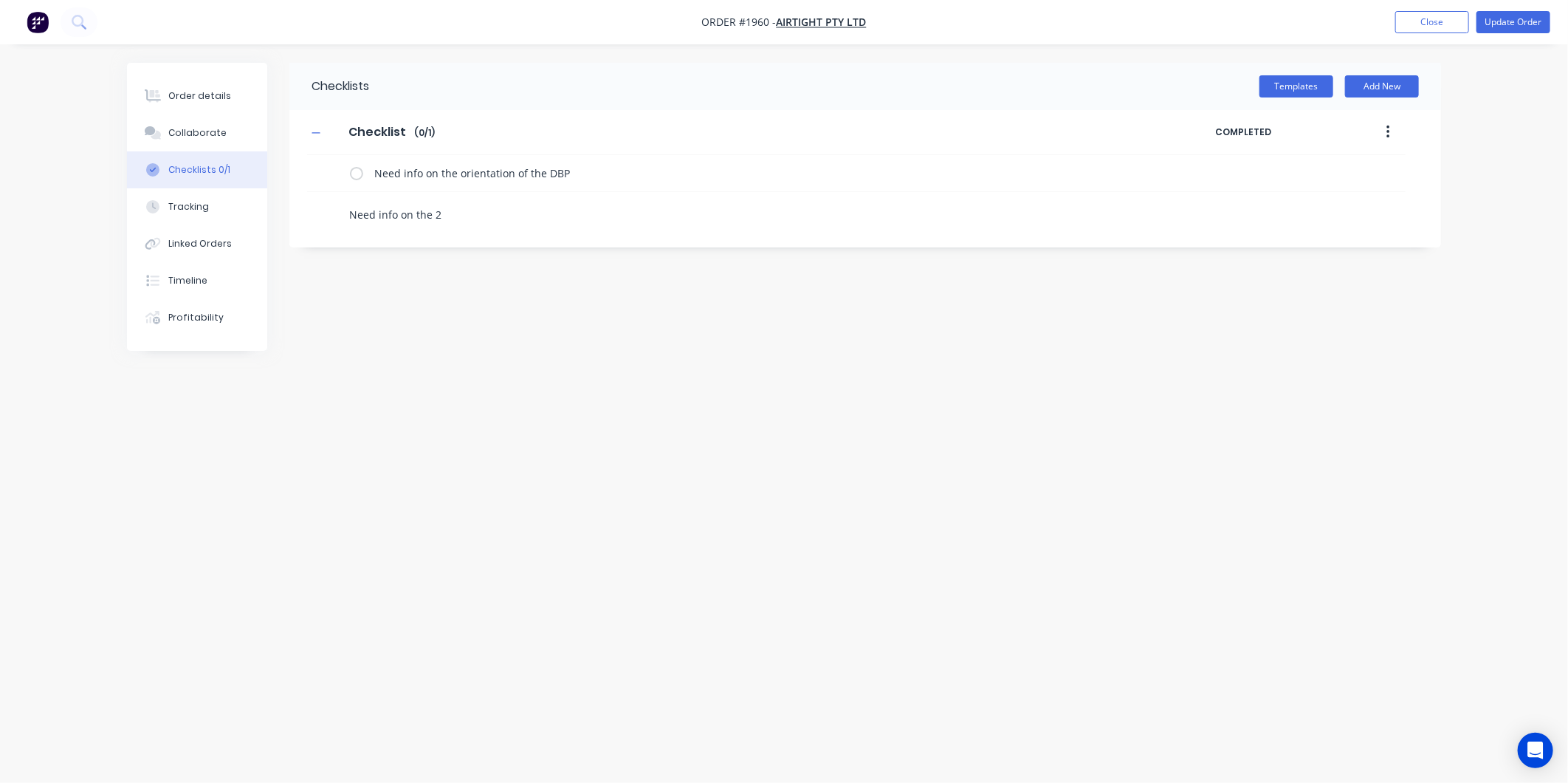
type textarea "x"
type textarea "Need info on the 25"
type textarea "x"
type textarea "Need info on the 250"
type textarea "x"
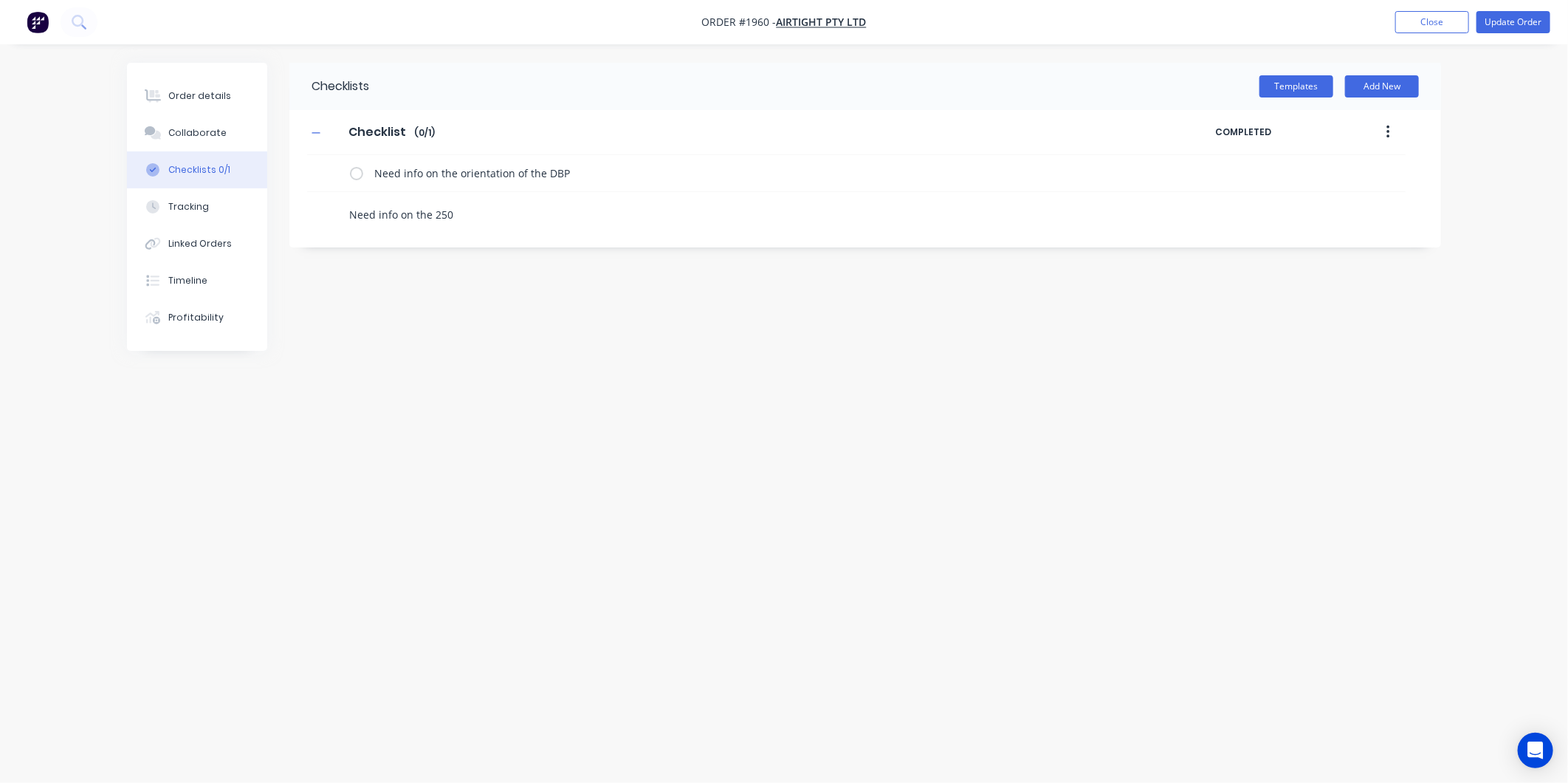
type textarea "Need info on the 250-"
type textarea "x"
type textarea "Need info on the 250-2"
type textarea "x"
type textarea "Need info on the 250-20"
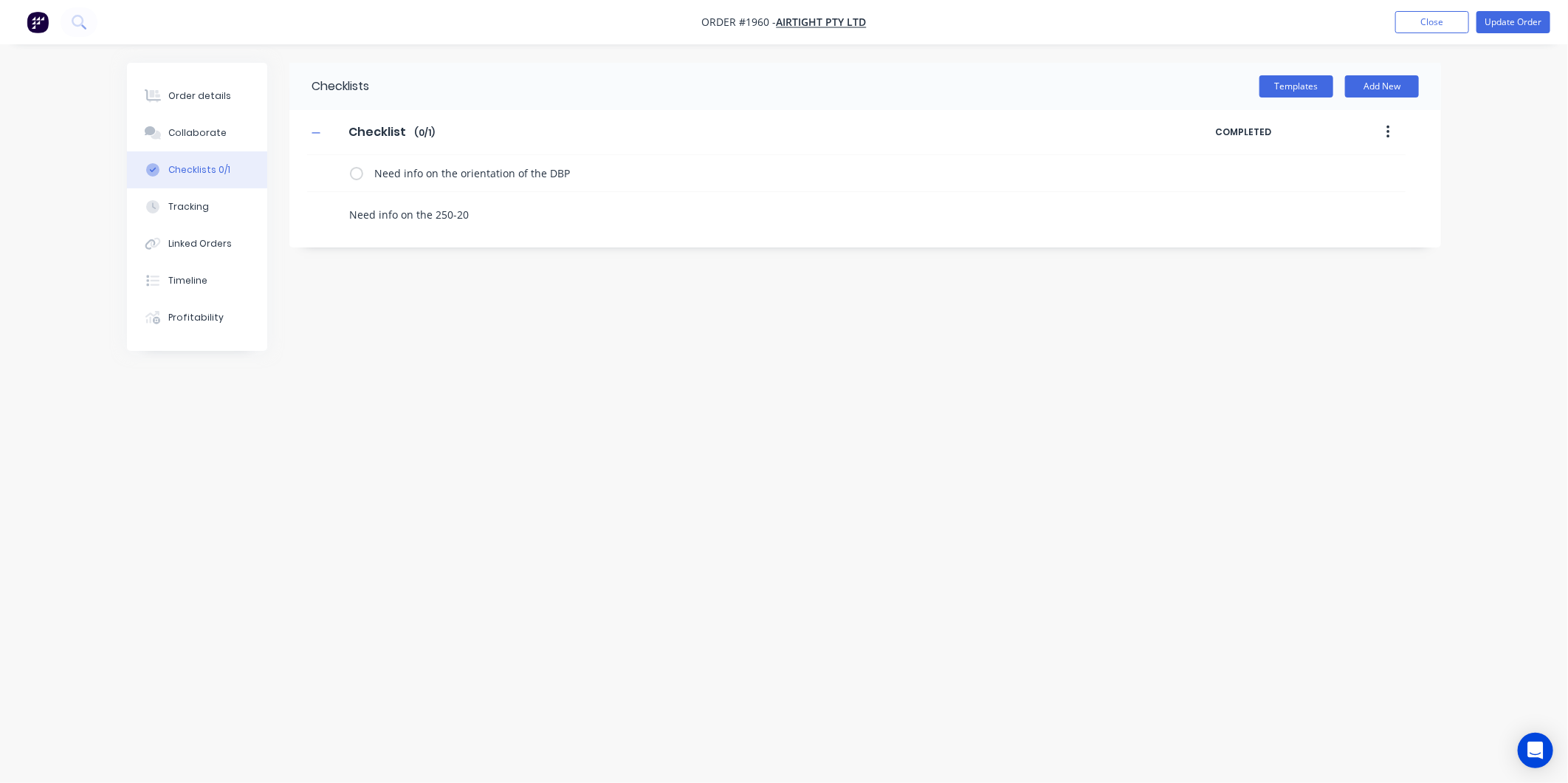
type textarea "x"
type textarea "Need info on the 250-200"
type textarea "x"
type textarea "Need info on the 250-200-"
type textarea "x"
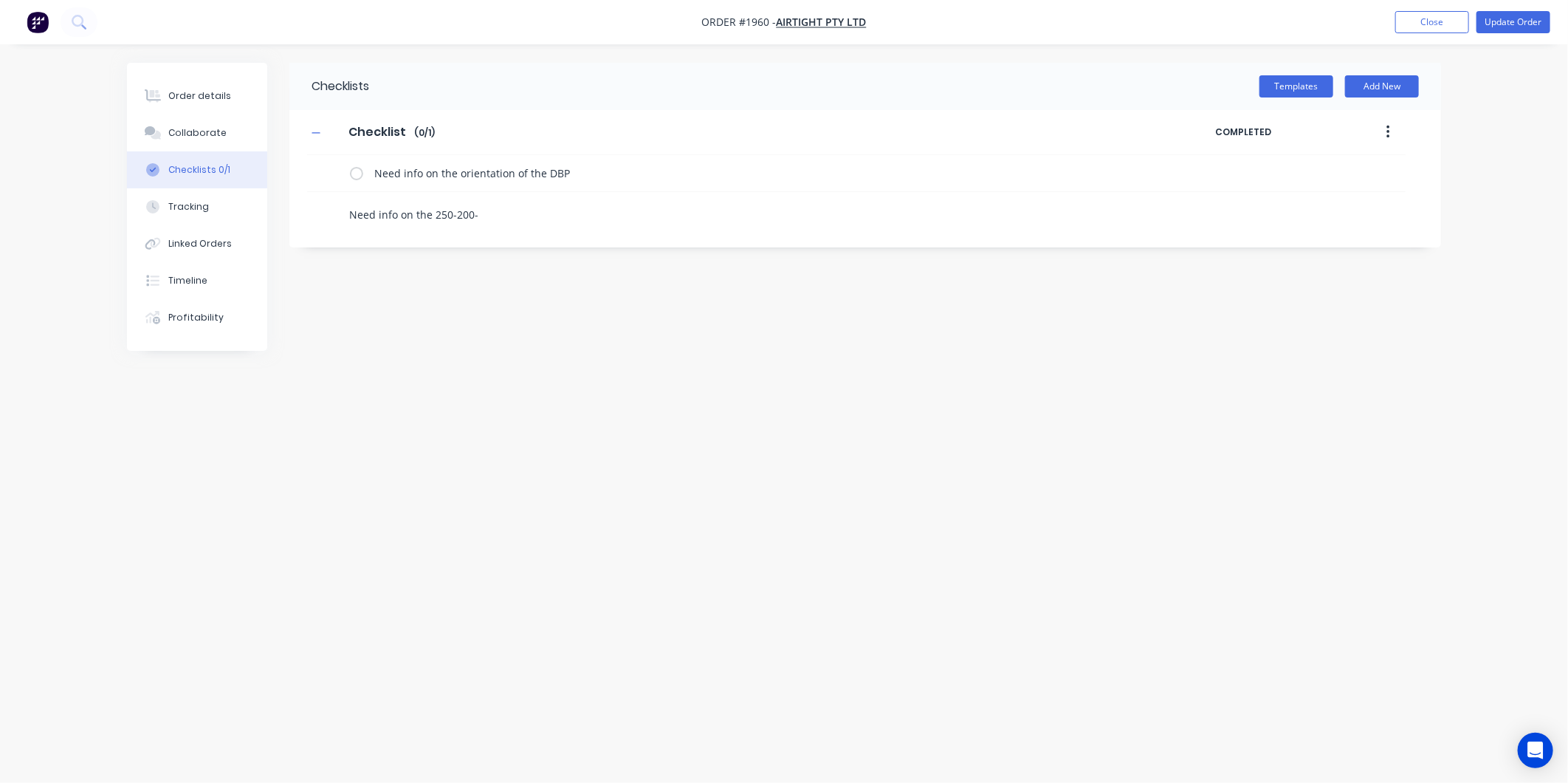
type textarea "Need info on the [PHONE_NUMBER]"
type textarea "x"
type textarea "Need info on the [PHONE_NUMBER]"
type textarea "x"
type textarea "Need info on the [PHONE_NUMBER]"
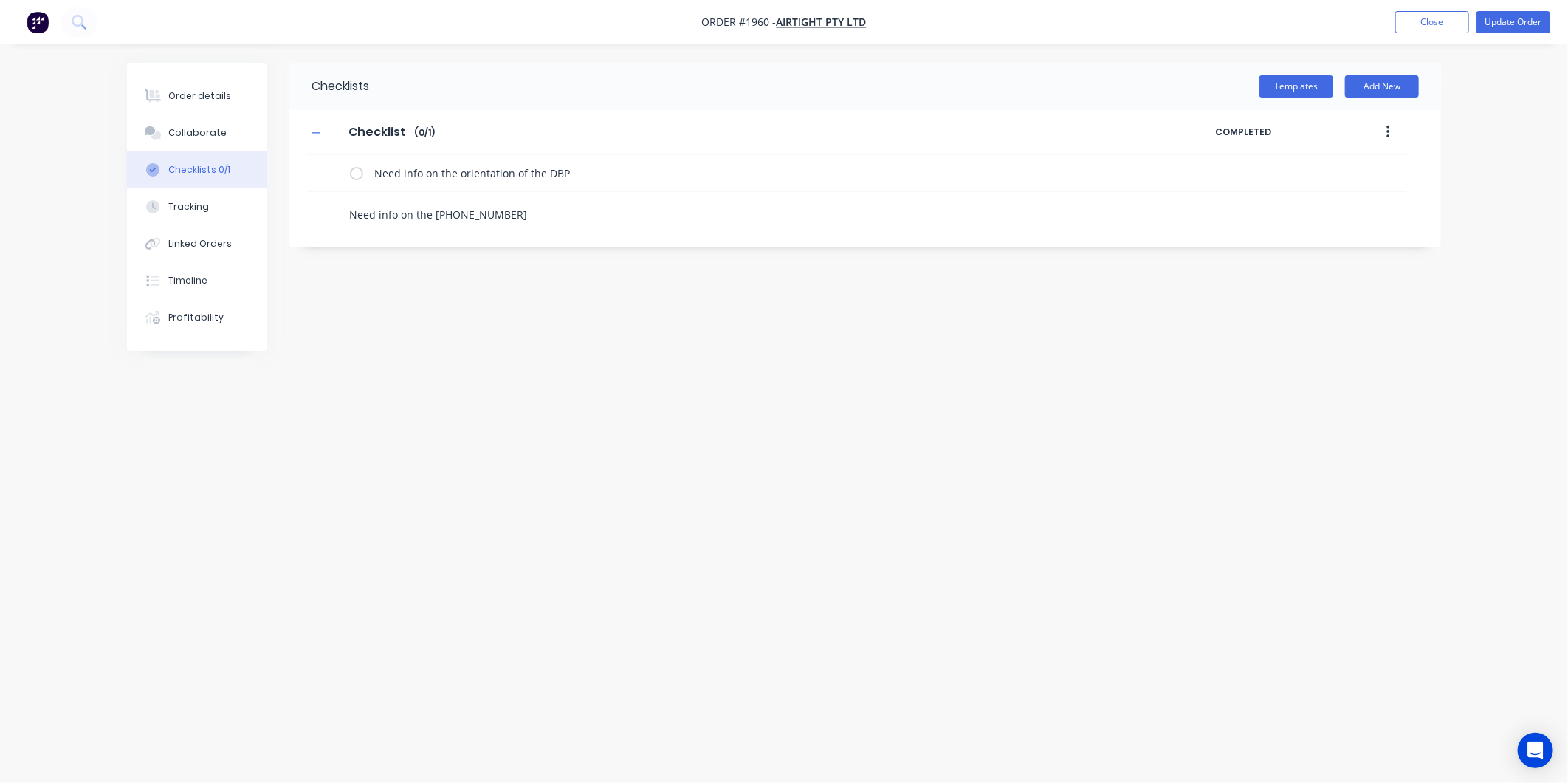
type textarea "x"
type textarea "Need info on the [PHONE_NUMBER]"
type textarea "x"
type textarea "Need info on the [PHONE_NUMBER] B"
type textarea "x"
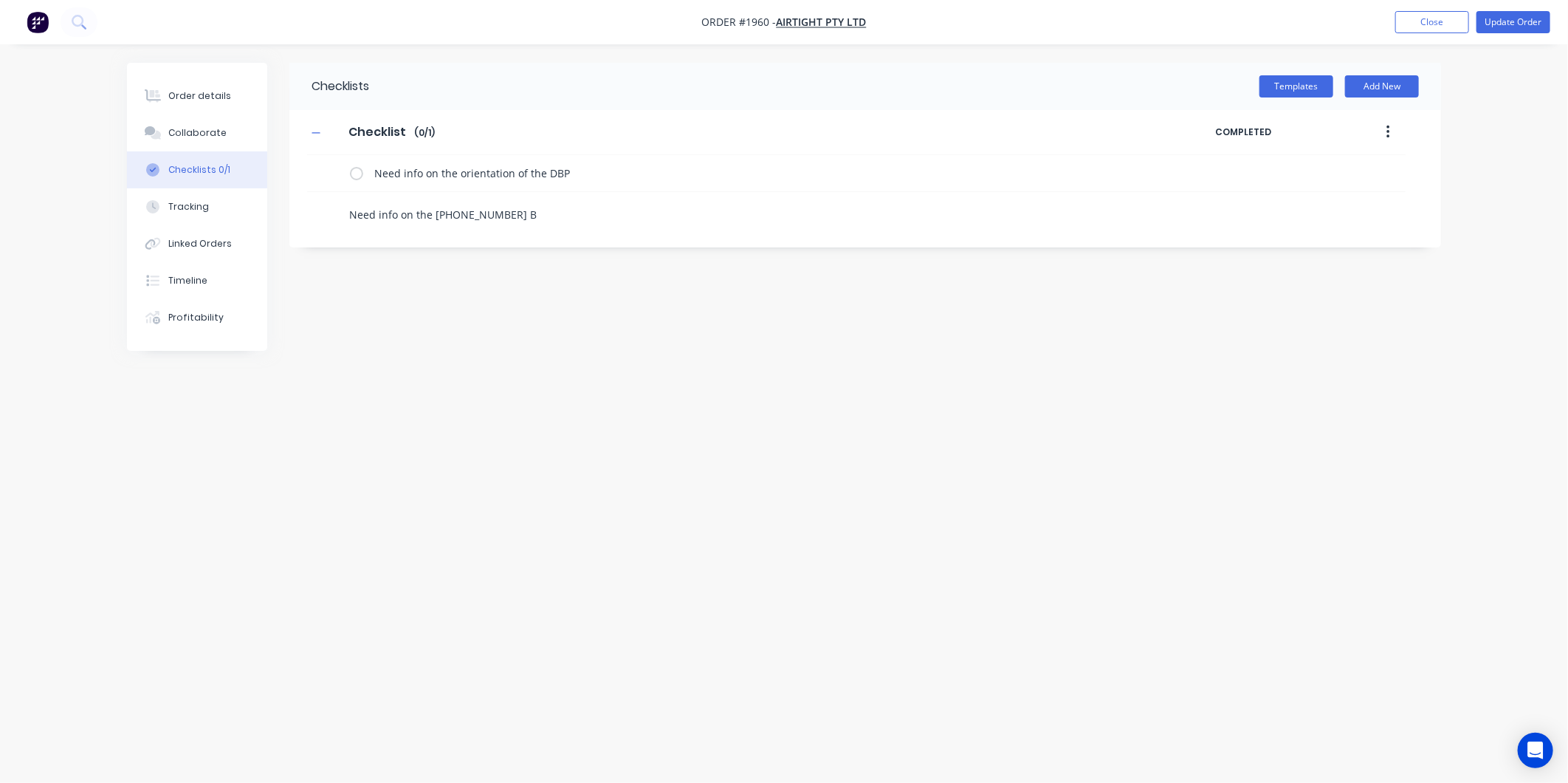
type textarea "Need info on the [PHONE_NUMBER] BP"
type textarea "x"
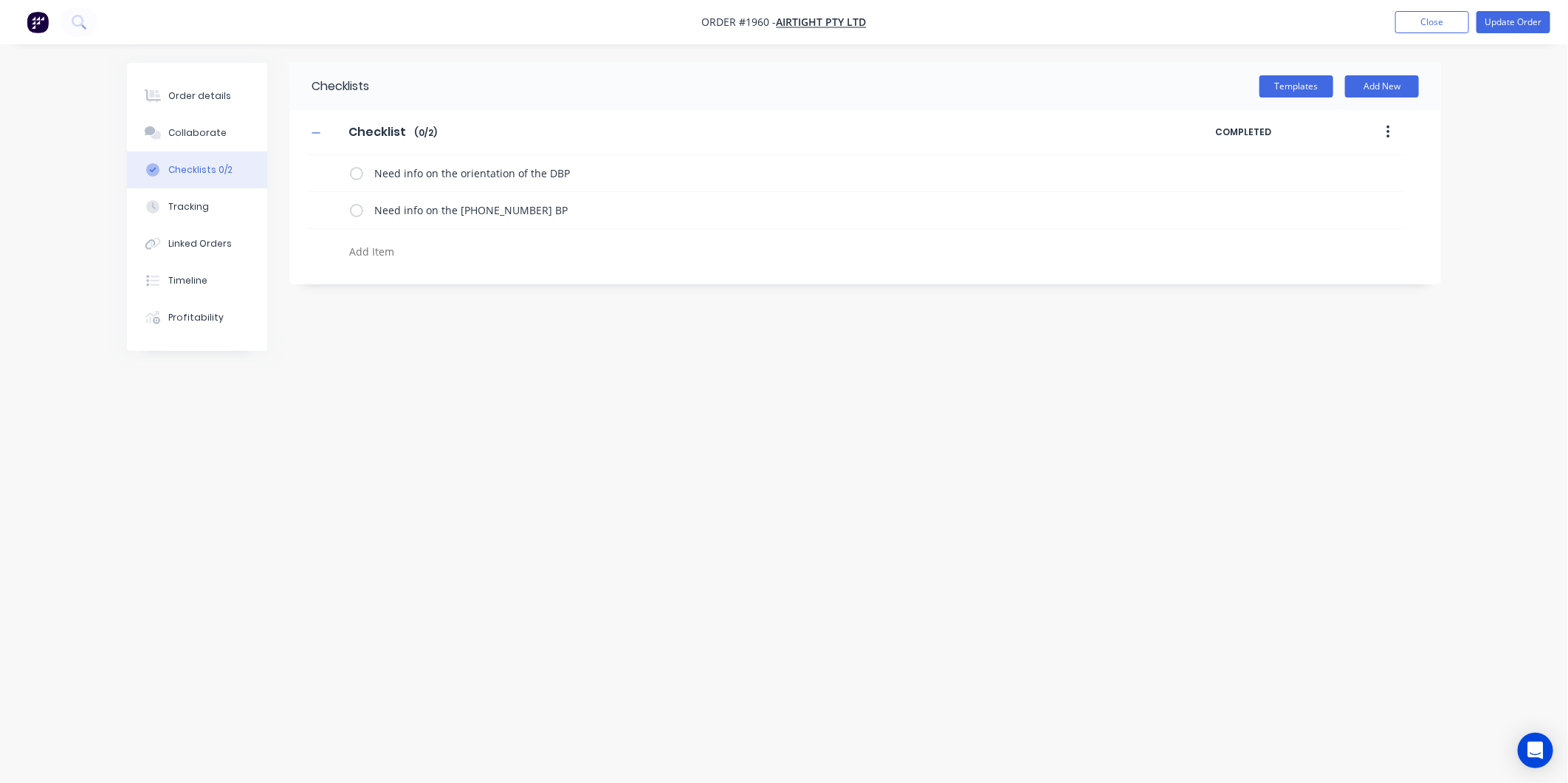
click at [394, 245] on textarea at bounding box center [699, 251] width 711 height 22
type textarea "x"
click at [172, 109] on button "Order details" at bounding box center [196, 95] width 140 height 37
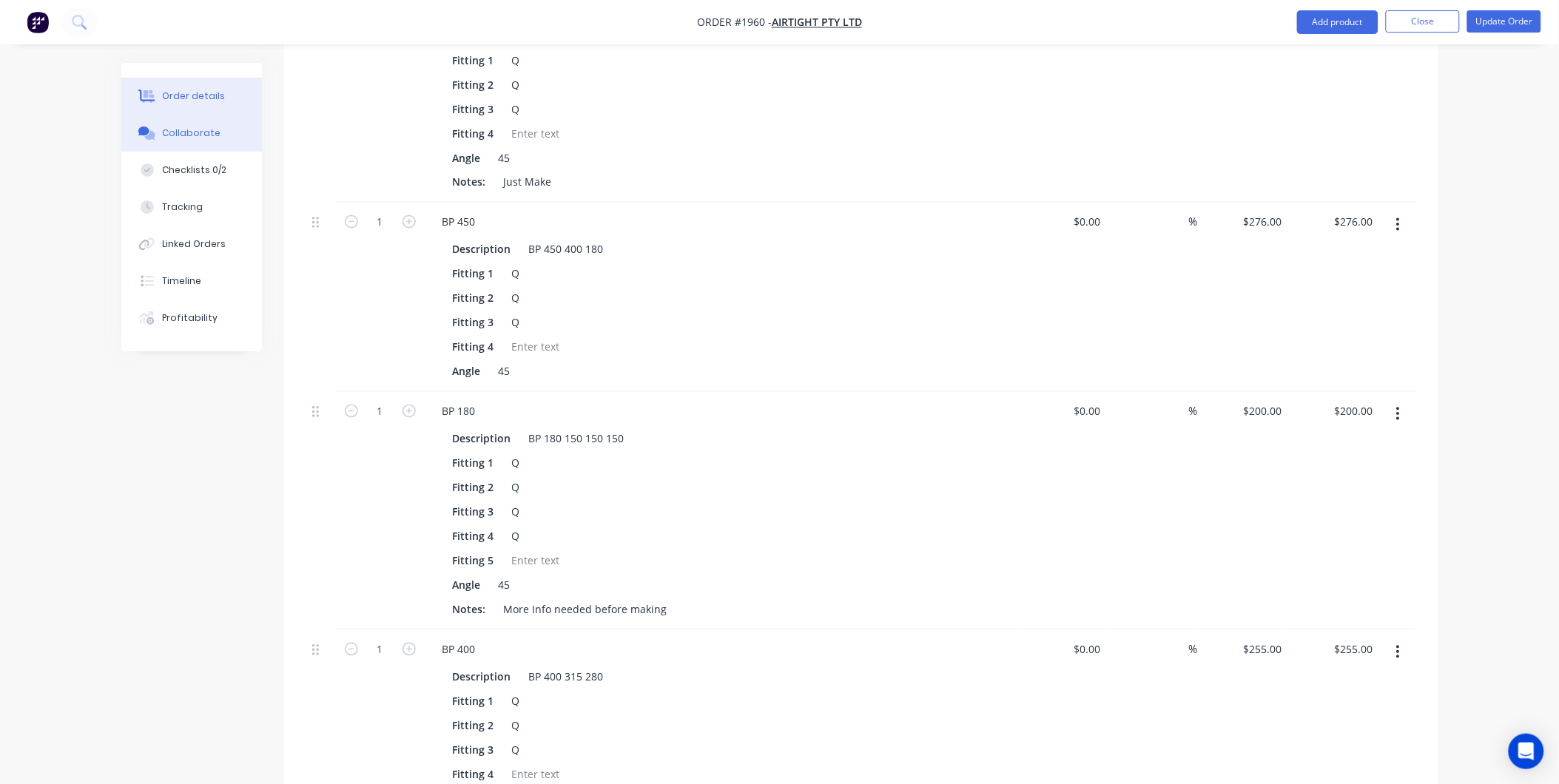
click at [201, 128] on div "Collaborate" at bounding box center [192, 133] width 59 height 14
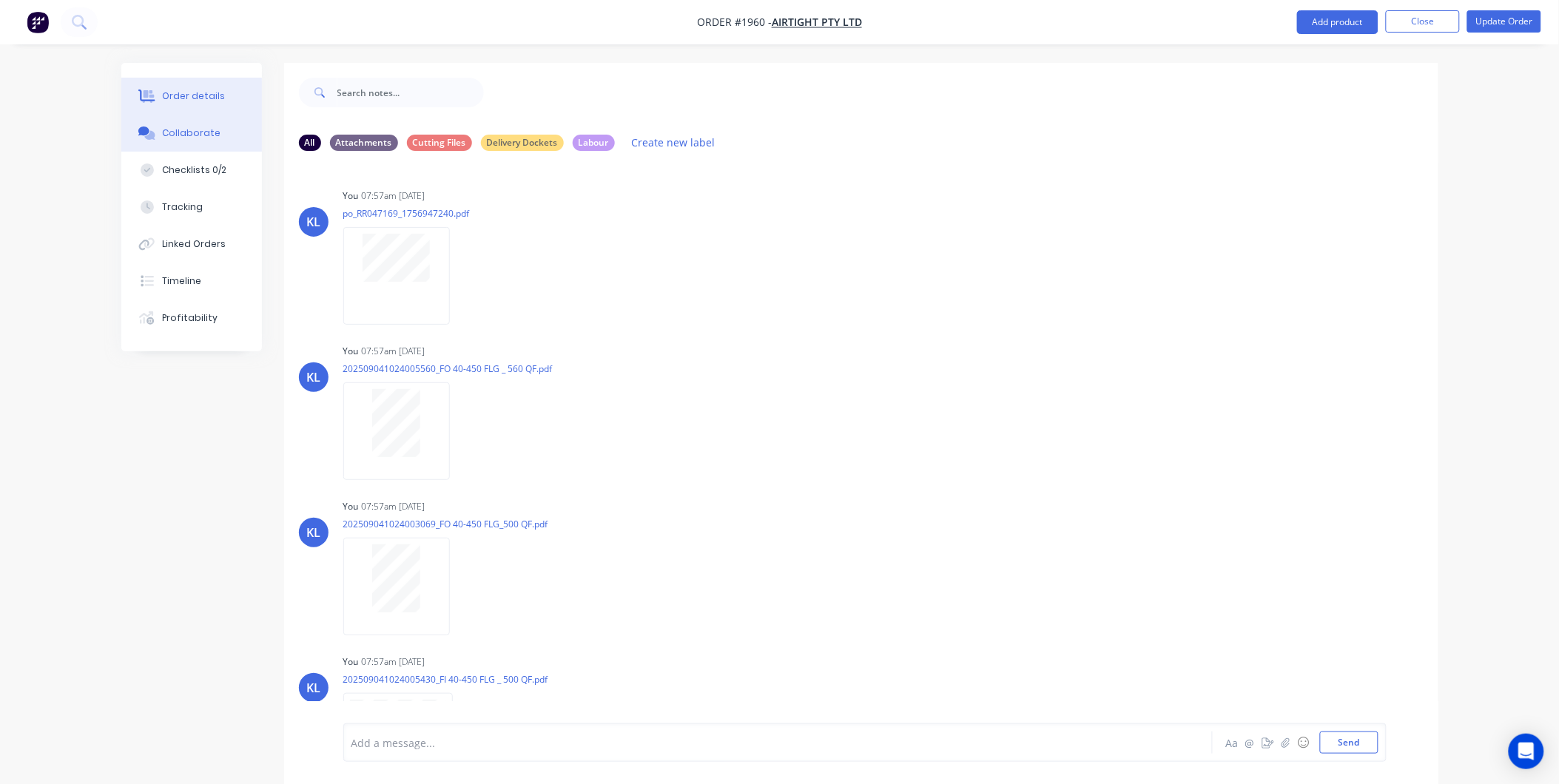
click at [166, 96] on div "Order details" at bounding box center [194, 96] width 63 height 14
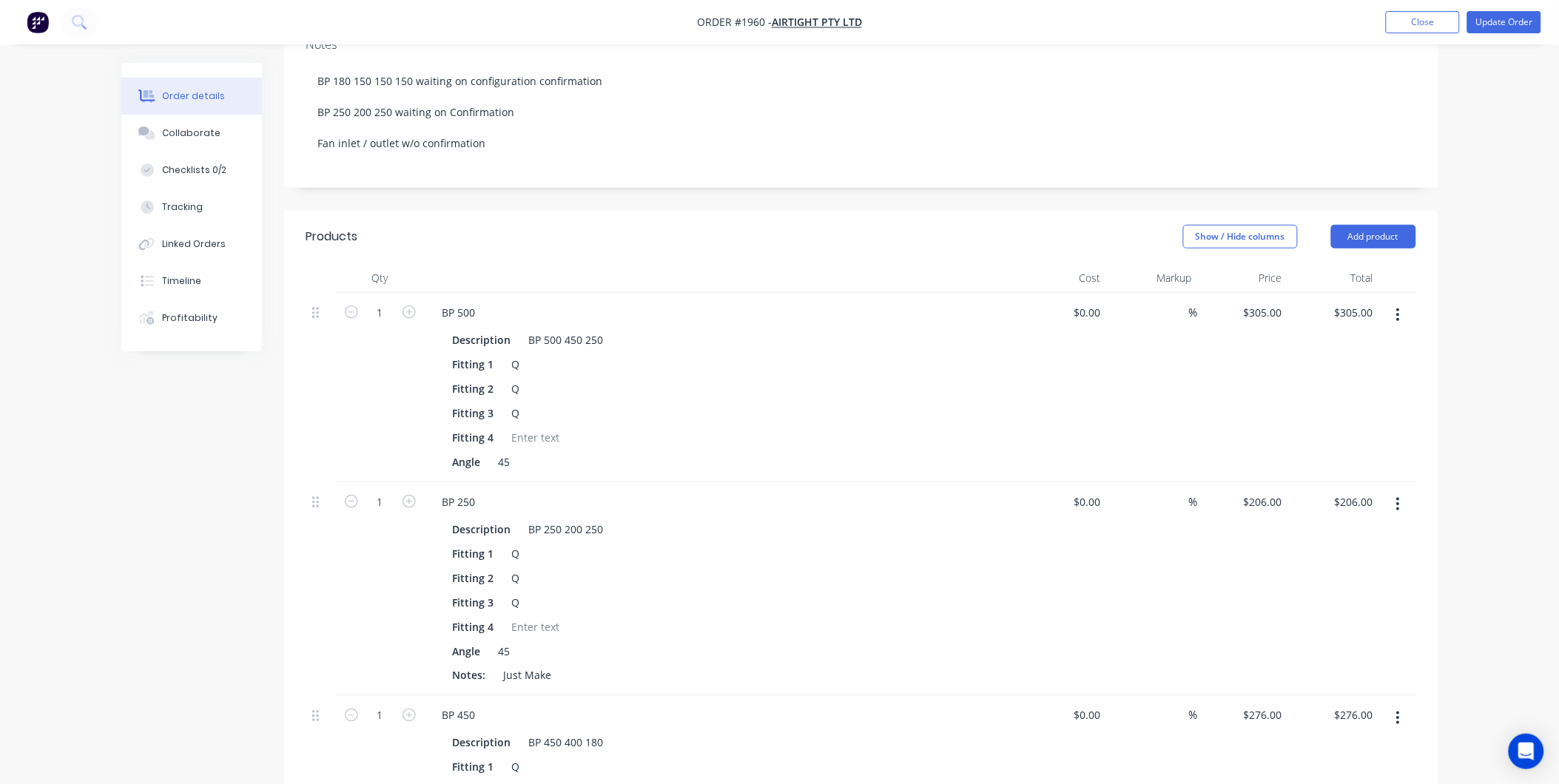
scroll to position [493, 0]
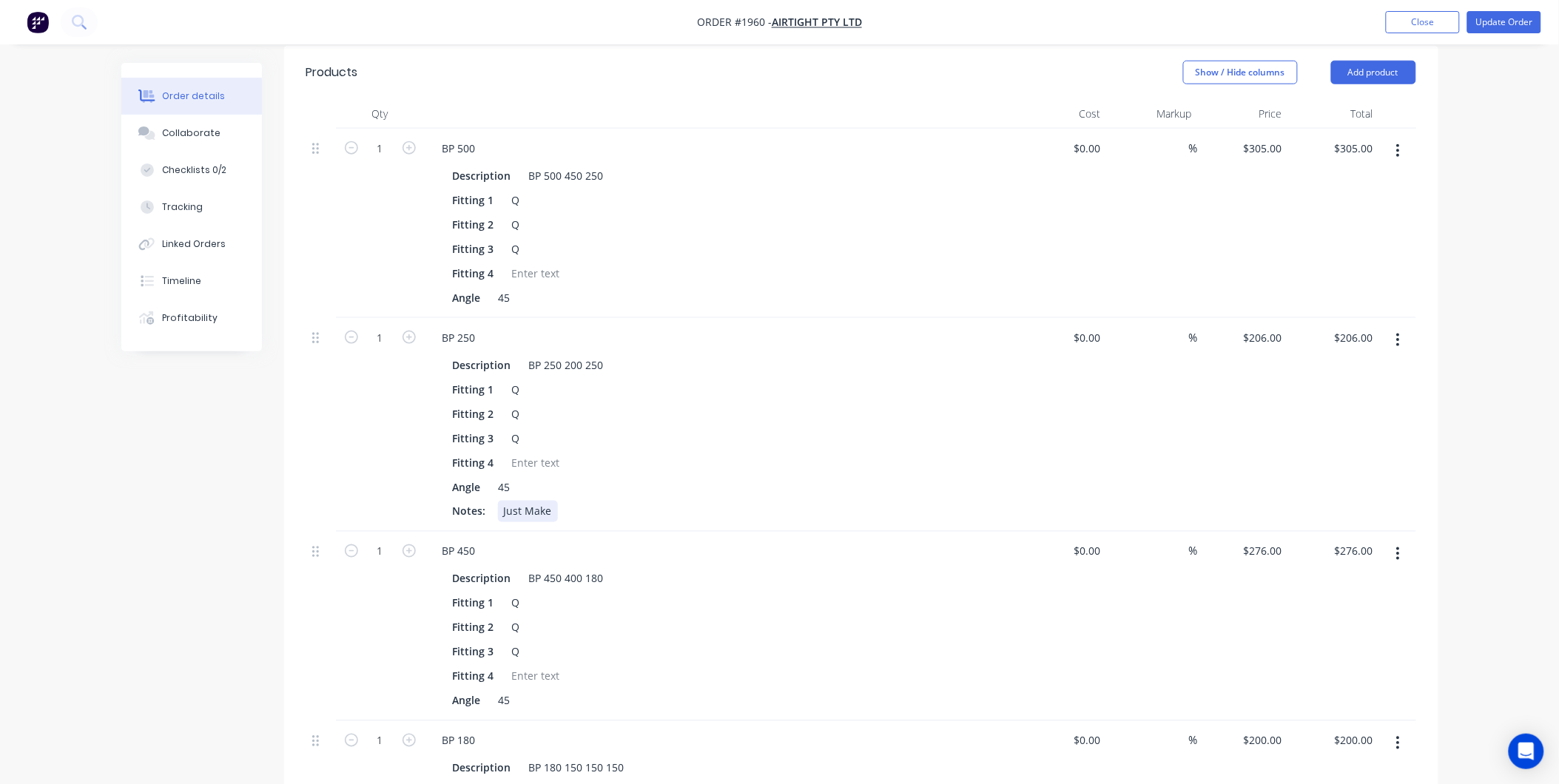
click at [554, 501] on div "Just Make" at bounding box center [528, 511] width 60 height 22
drag, startPoint x: 550, startPoint y: 470, endPoint x: 483, endPoint y: 475, distance: 67.2
click at [483, 501] on div "Notes: Just Make" at bounding box center [718, 511] width 542 height 22
click at [10, 518] on div "Order details Collaborate Checklists 0/2 Tracking Linked Orders Timeline Profit…" at bounding box center [779, 777] width 1559 height 2540
click at [1500, 28] on button "Update Order" at bounding box center [1504, 22] width 74 height 23
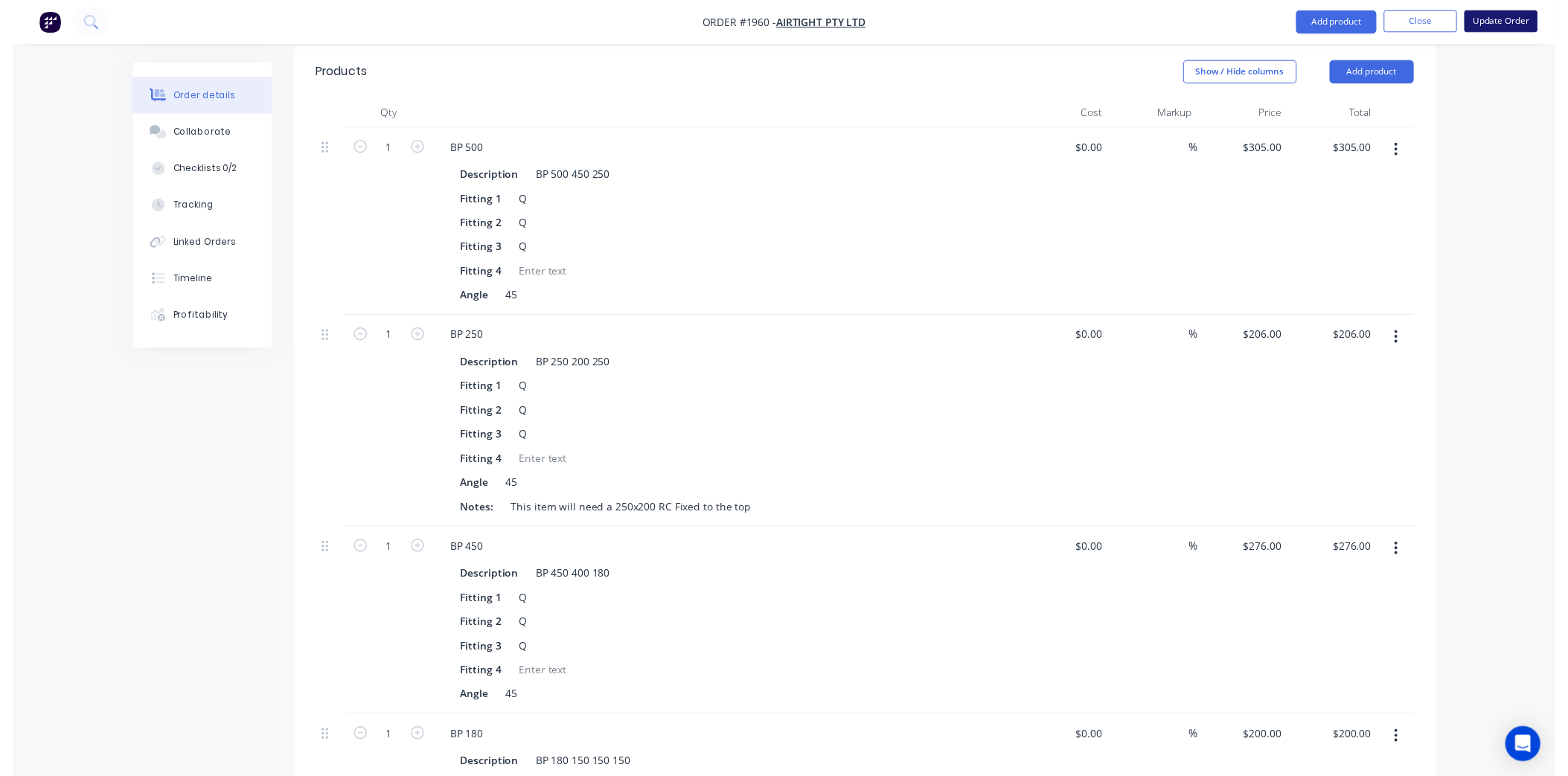
scroll to position [0, 0]
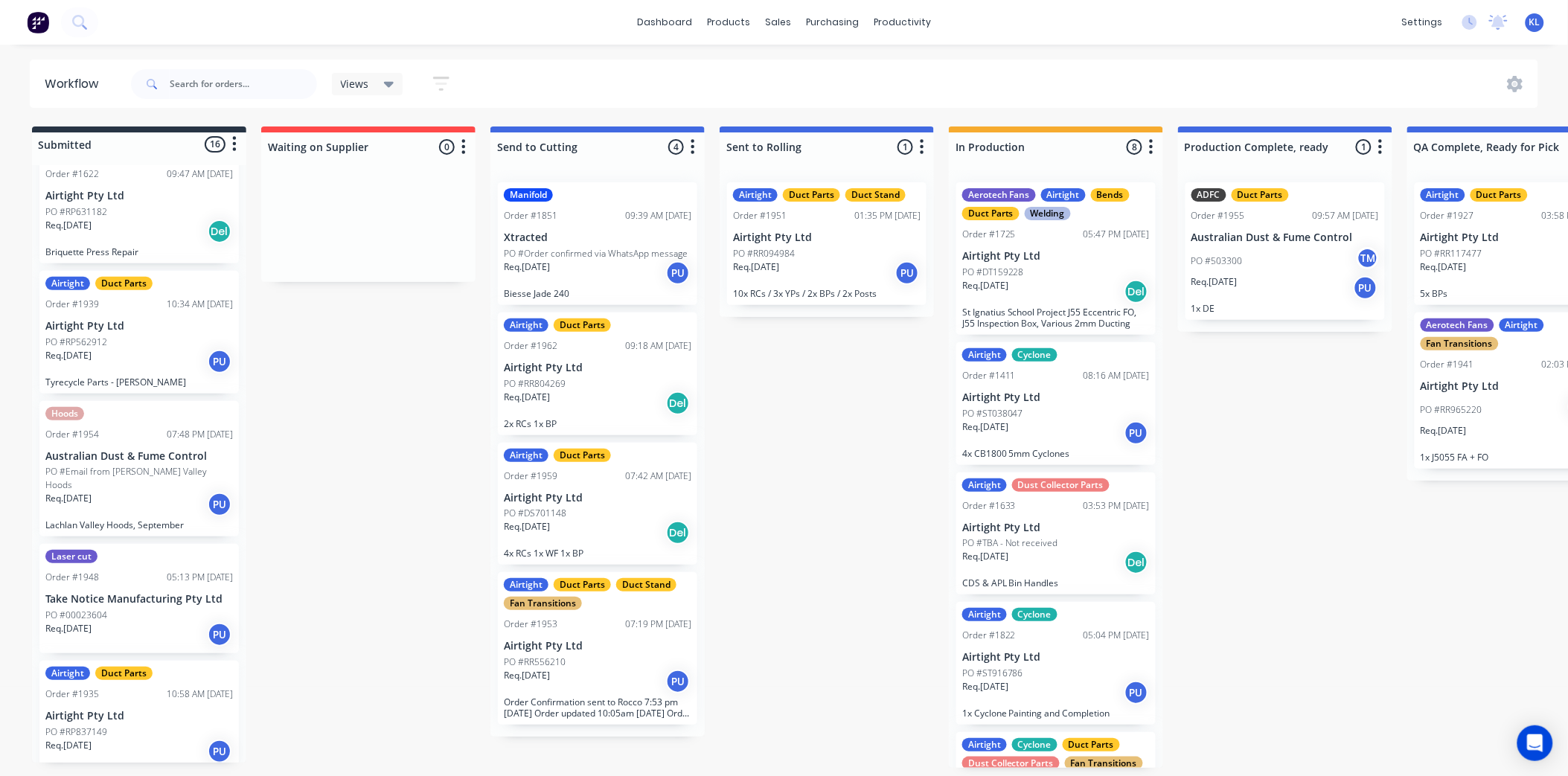
scroll to position [992, 0]
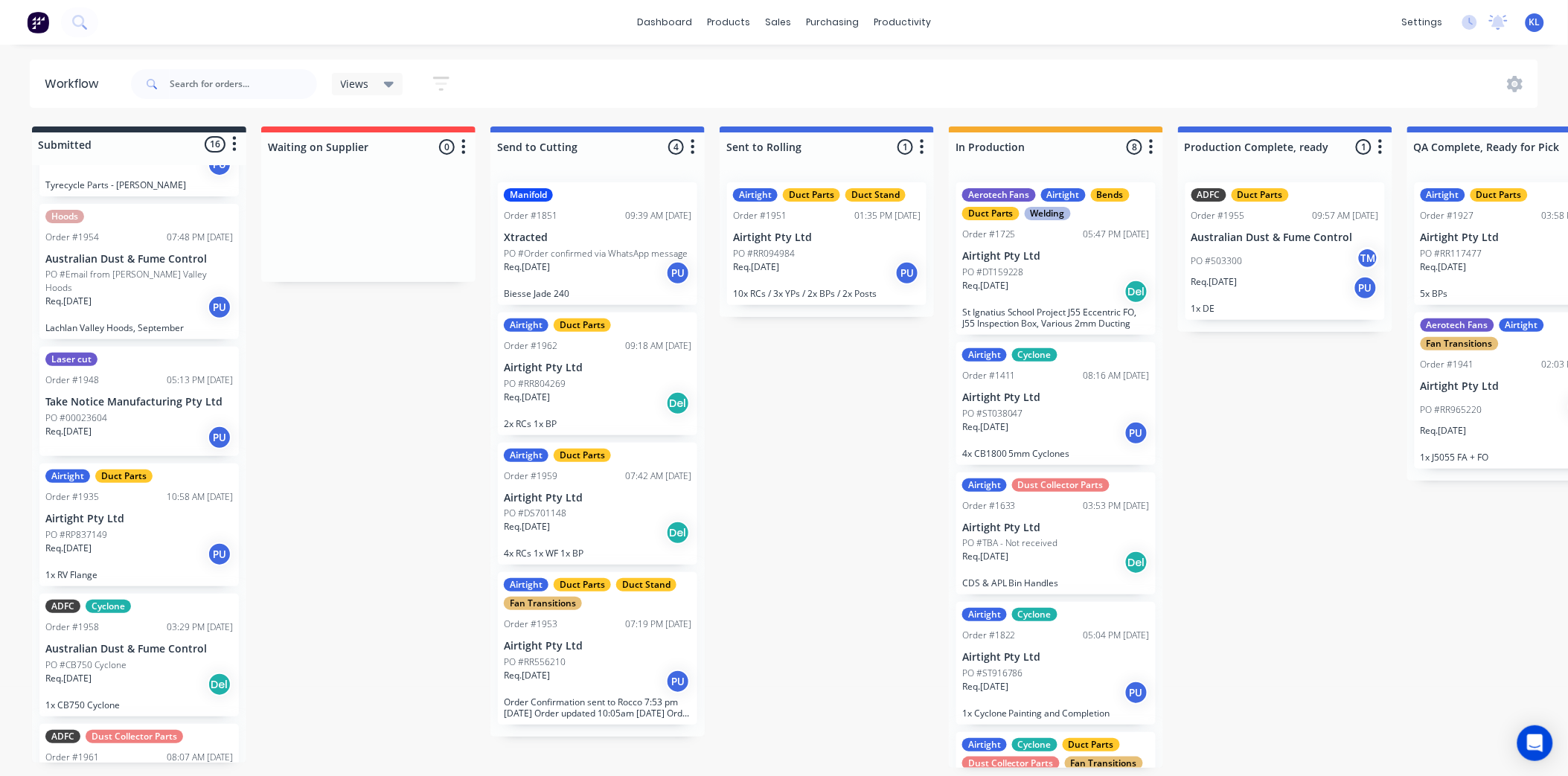
click at [145, 425] on div "Req. [DATE] PU" at bounding box center [139, 437] width 187 height 25
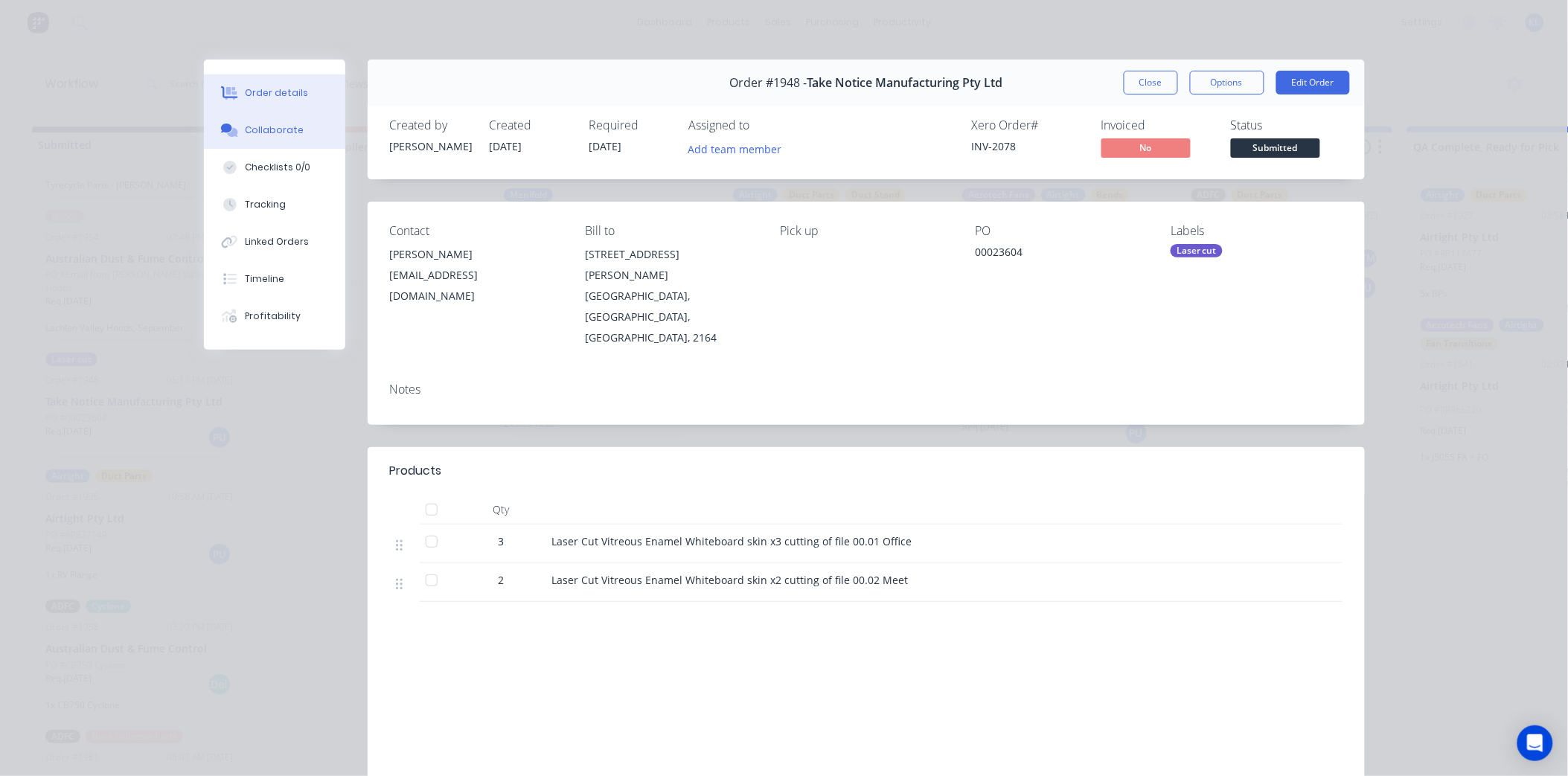
click at [258, 124] on div "Collaborate" at bounding box center [274, 131] width 59 height 14
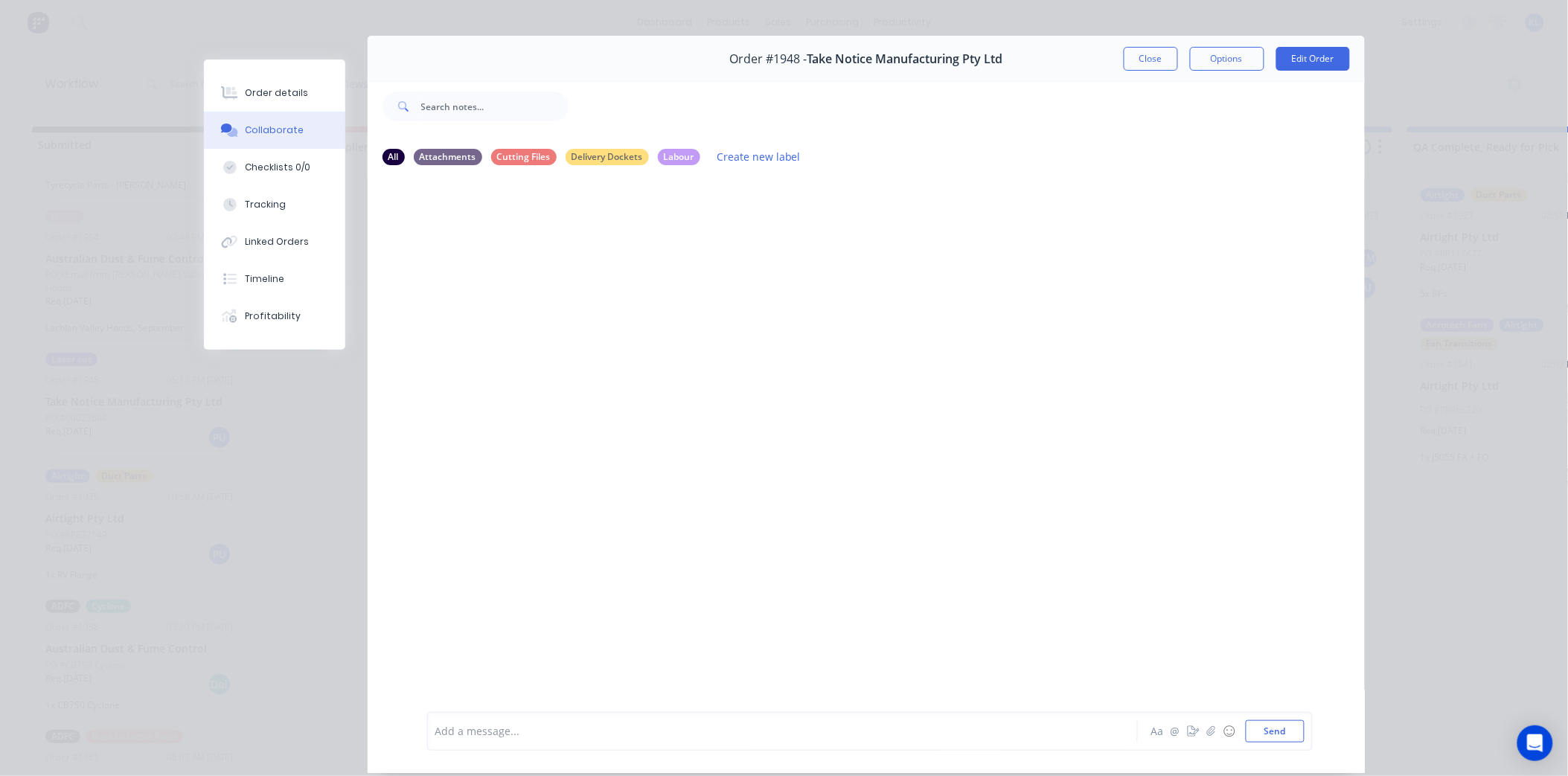
scroll to position [0, 0]
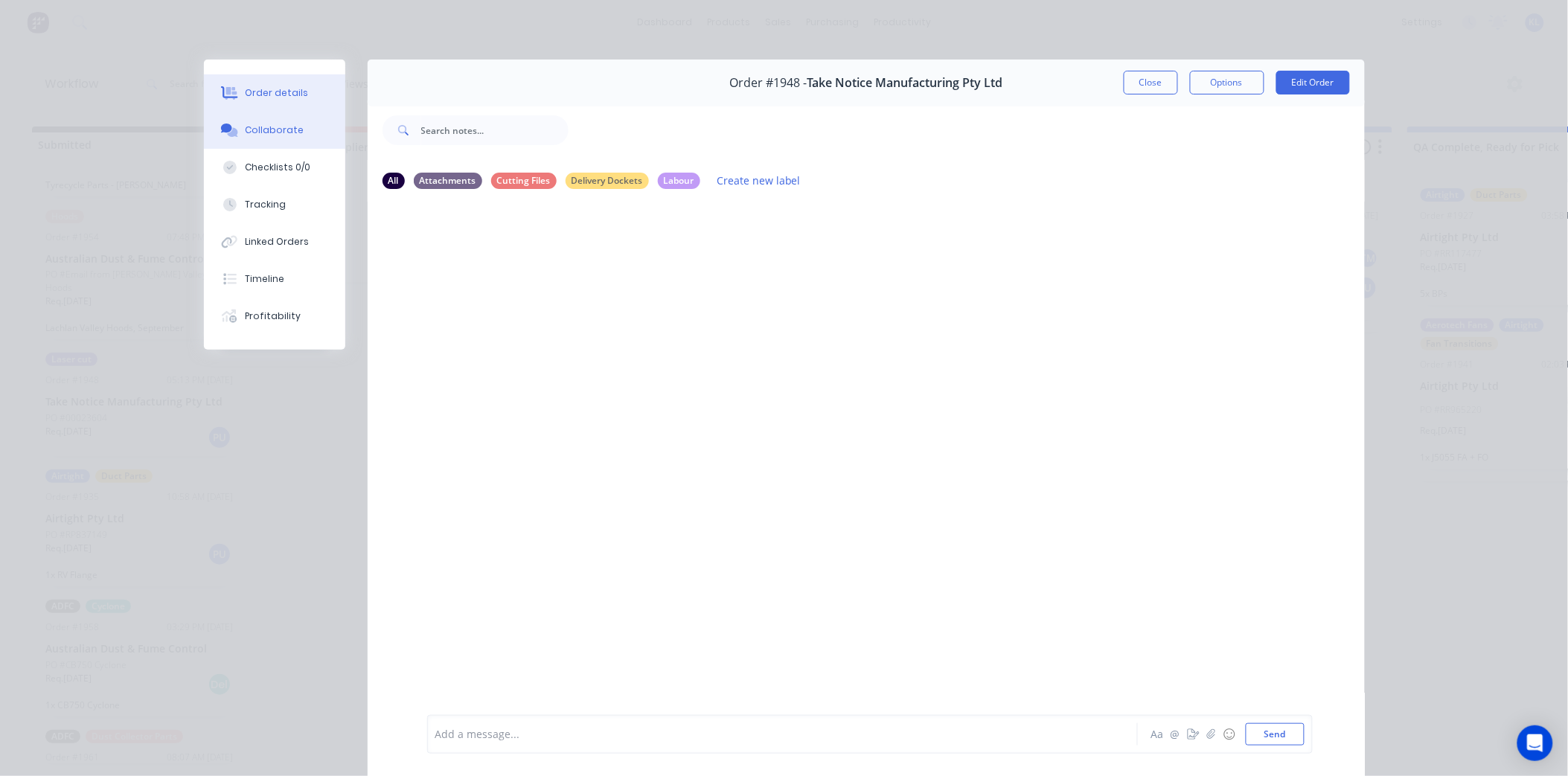
click at [252, 76] on button "Order details" at bounding box center [274, 92] width 141 height 37
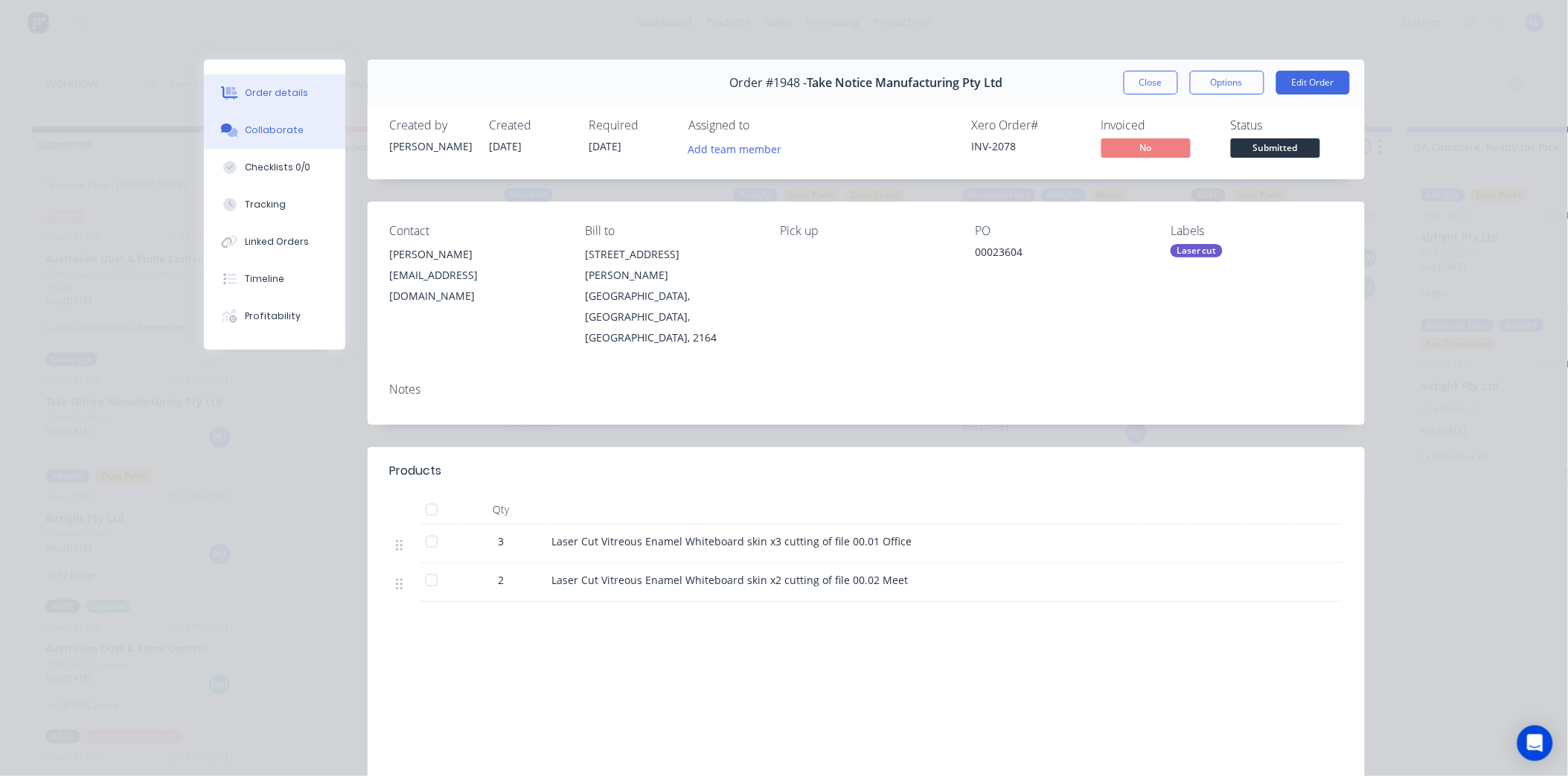
click at [267, 126] on div "Collaborate" at bounding box center [274, 131] width 59 height 14
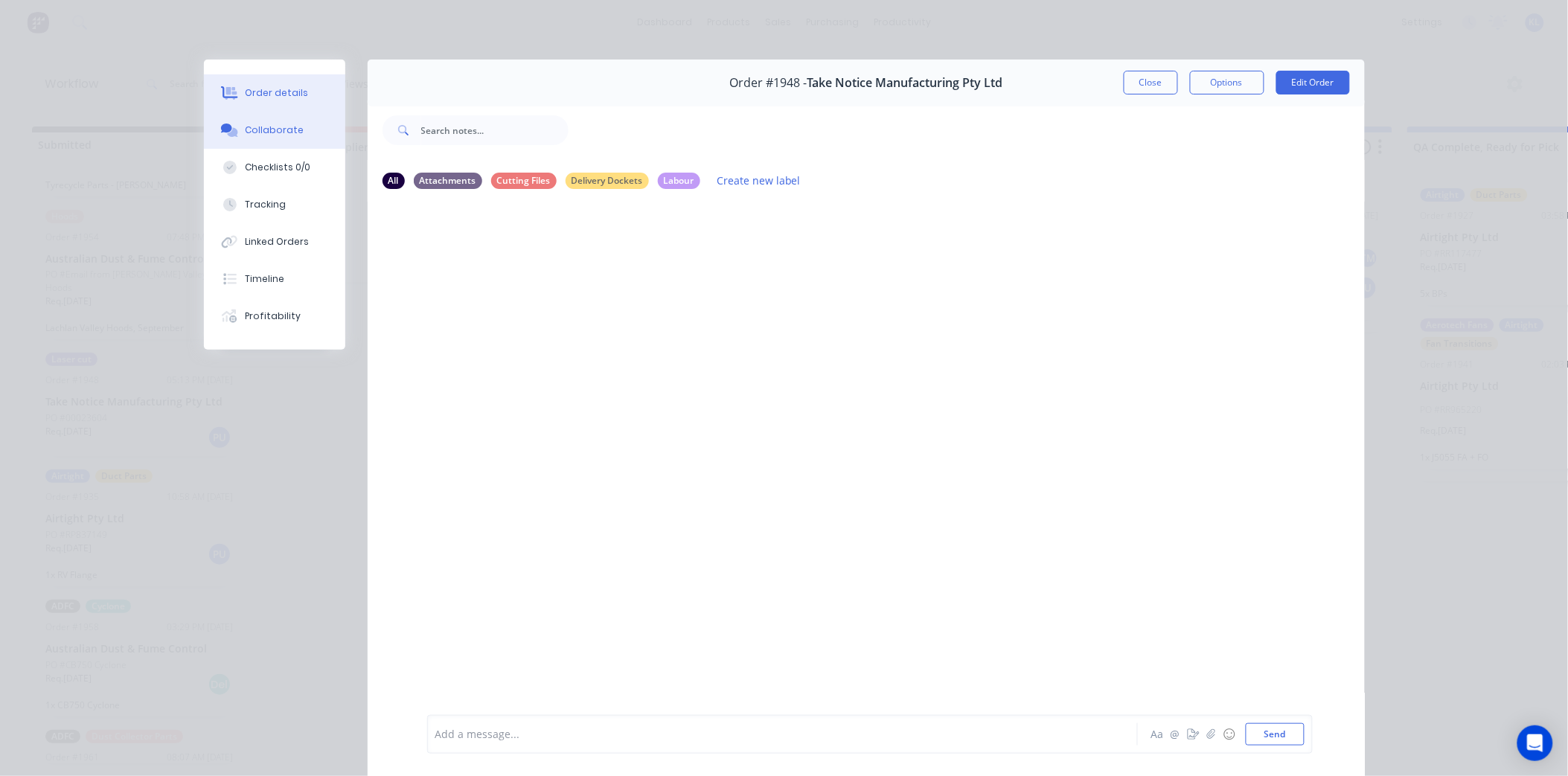
click at [268, 94] on div "Order details" at bounding box center [277, 93] width 63 height 14
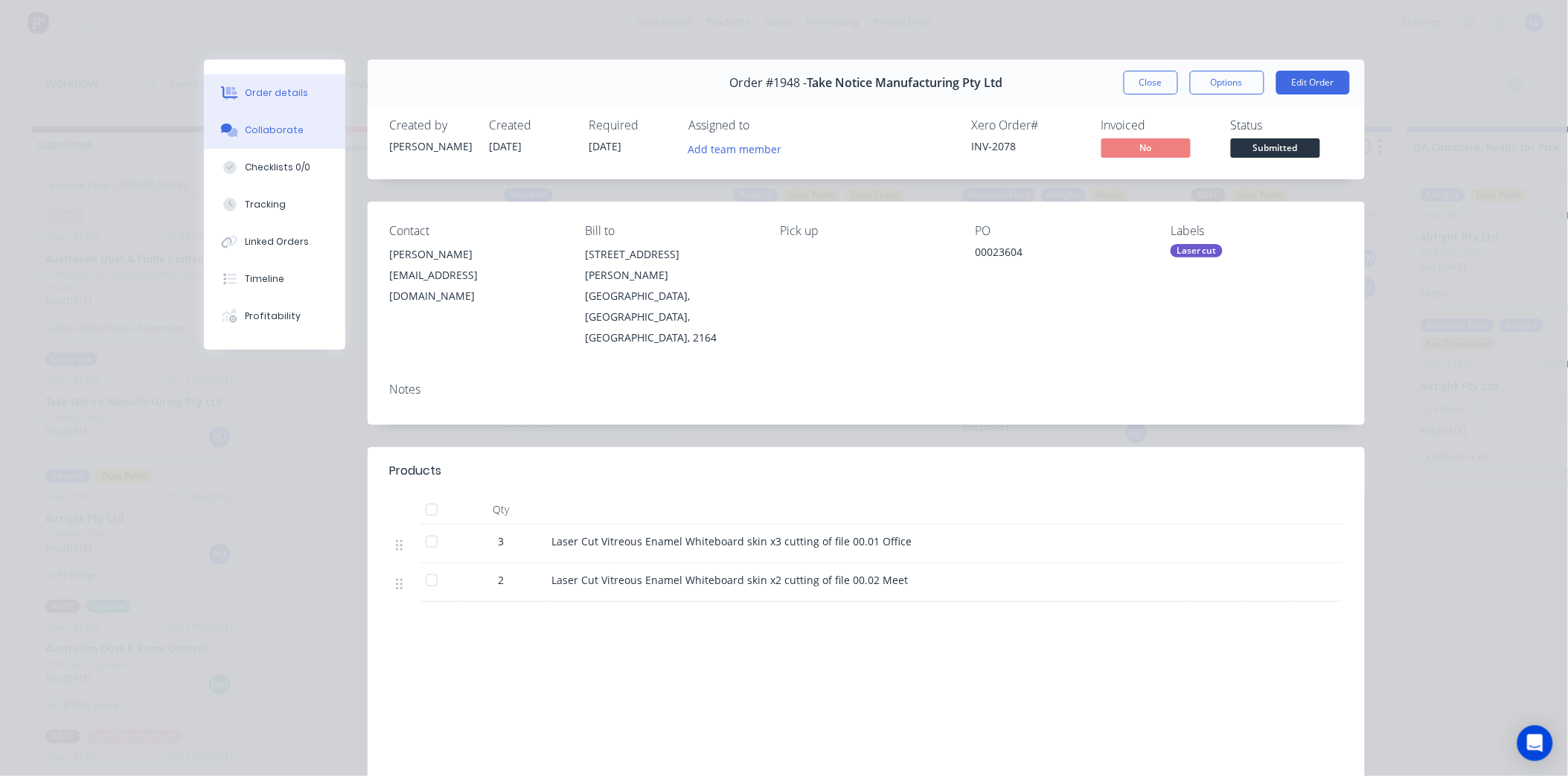
click at [283, 128] on div "Collaborate" at bounding box center [274, 131] width 59 height 14
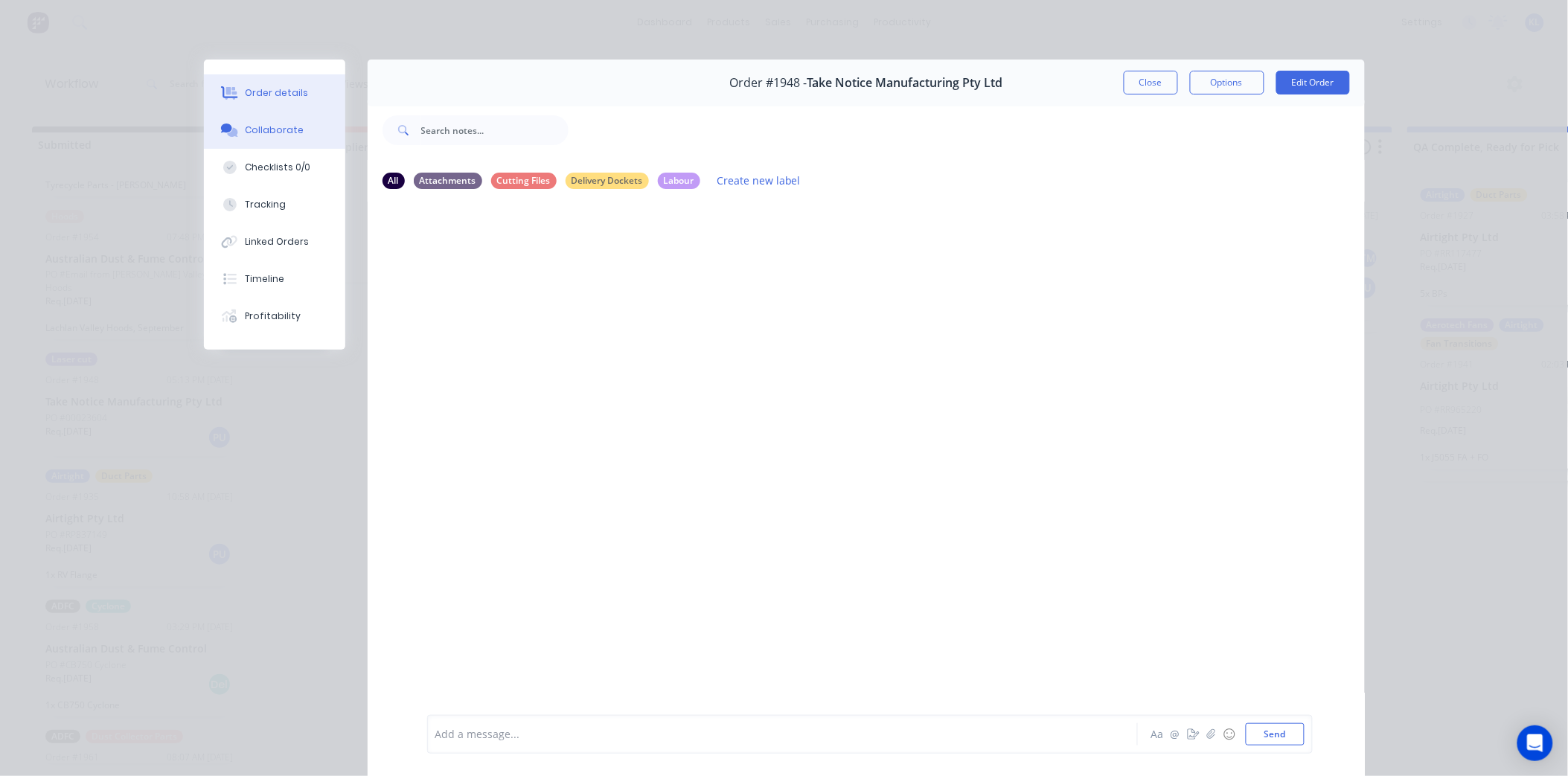
click at [272, 97] on div "Order details" at bounding box center [277, 93] width 63 height 14
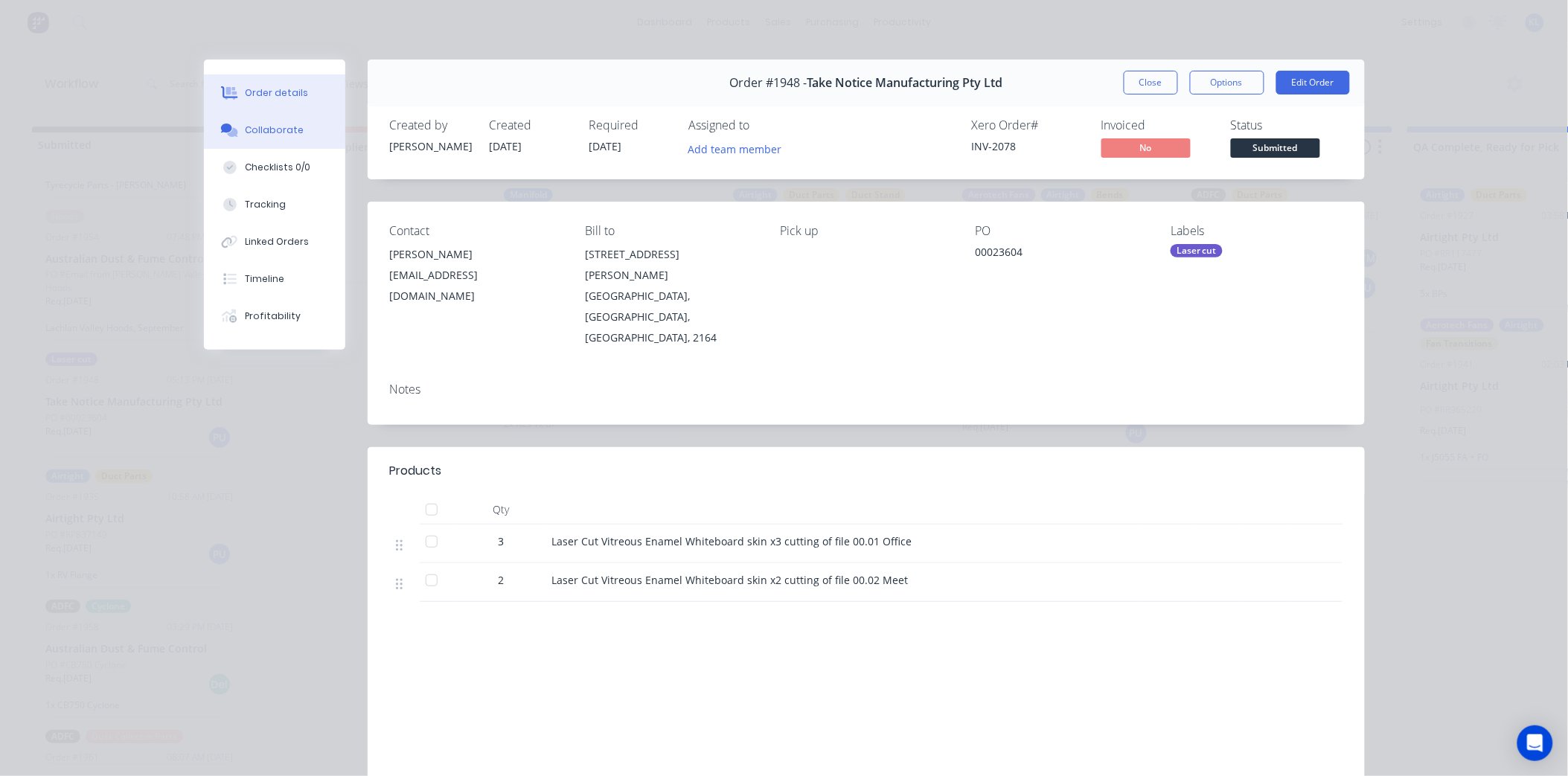
click at [285, 138] on button "Collaborate" at bounding box center [274, 130] width 141 height 37
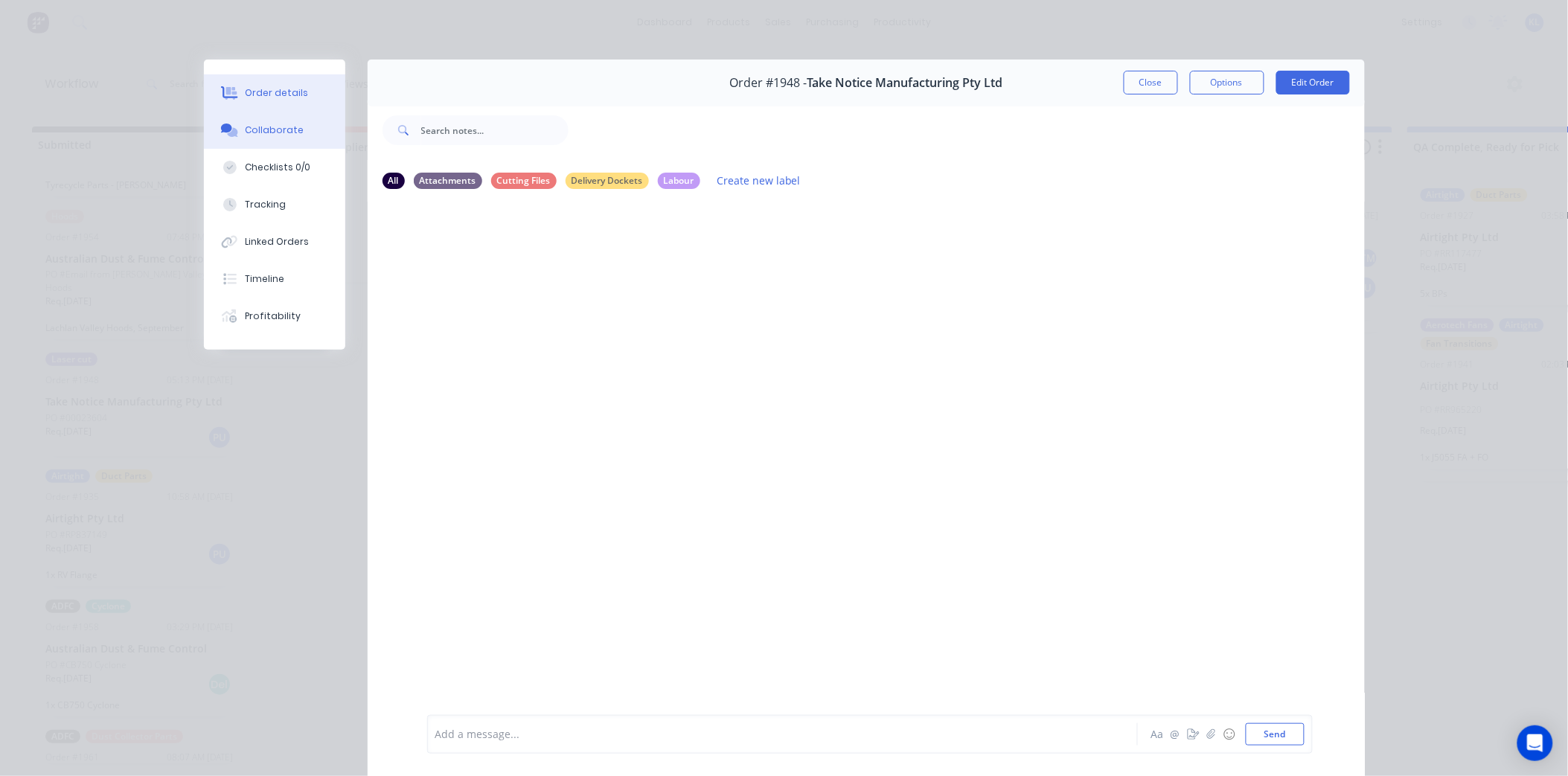
click at [261, 91] on div "Order details" at bounding box center [277, 93] width 63 height 14
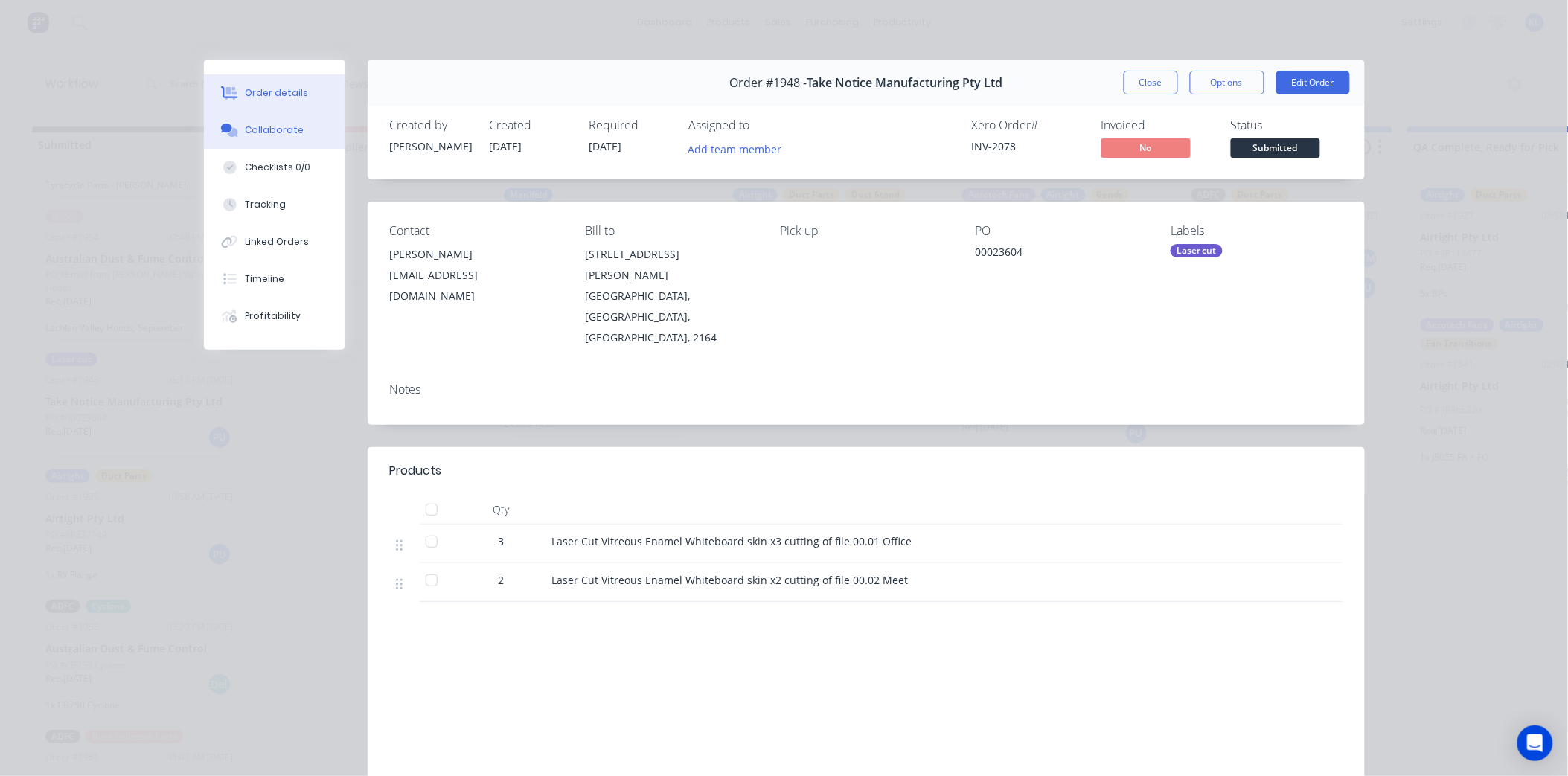
click at [290, 131] on div "Collaborate" at bounding box center [274, 131] width 59 height 14
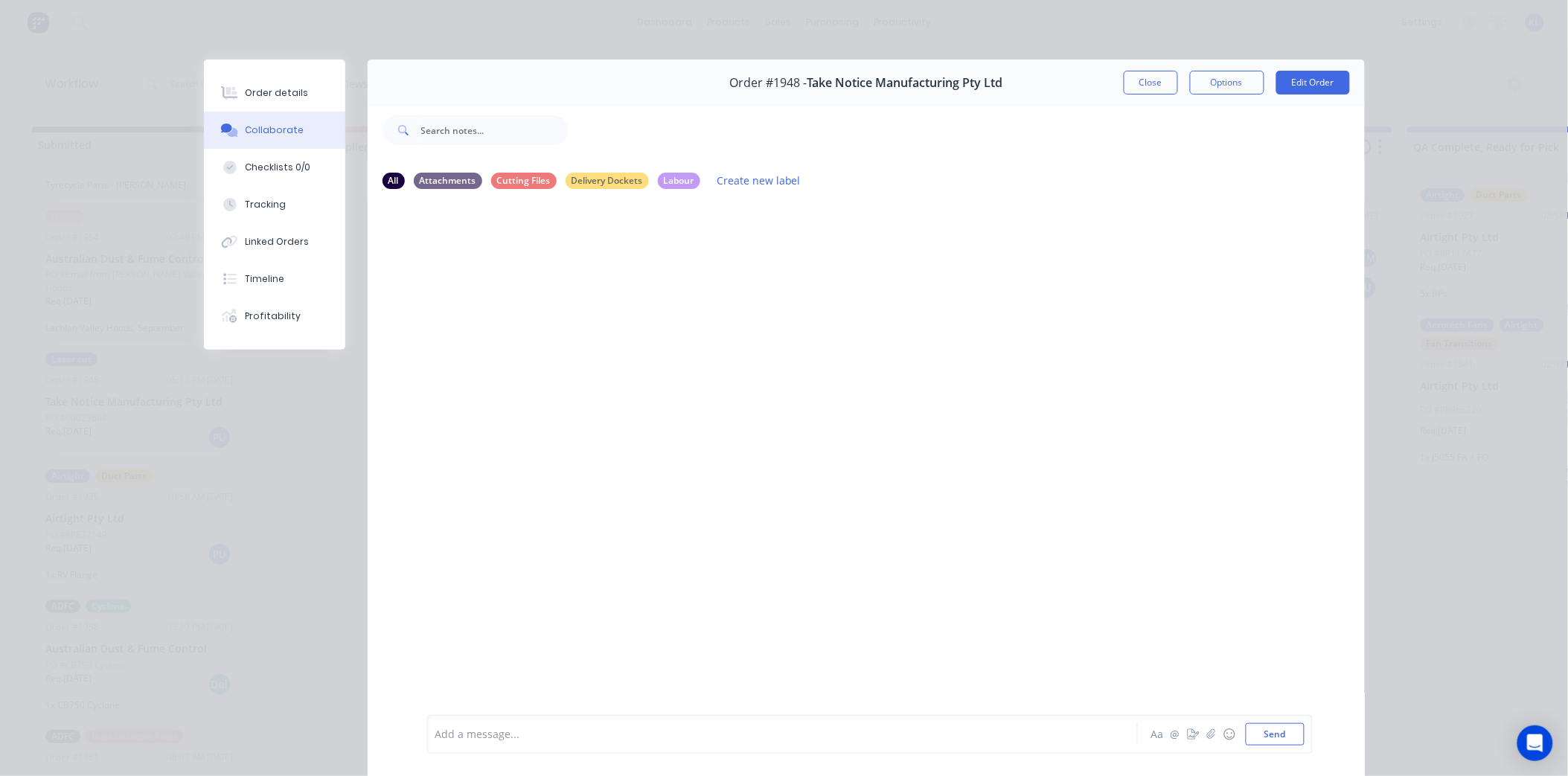
click at [484, 716] on div "Add a message... Aa @ ☺ Send" at bounding box center [870, 734] width 886 height 39
click at [487, 720] on div "Add a message... Aa @ ☺ Send" at bounding box center [870, 734] width 886 height 39
click at [494, 734] on div at bounding box center [762, 734] width 651 height 16
click at [1288, 735] on button "Send" at bounding box center [1276, 734] width 59 height 23
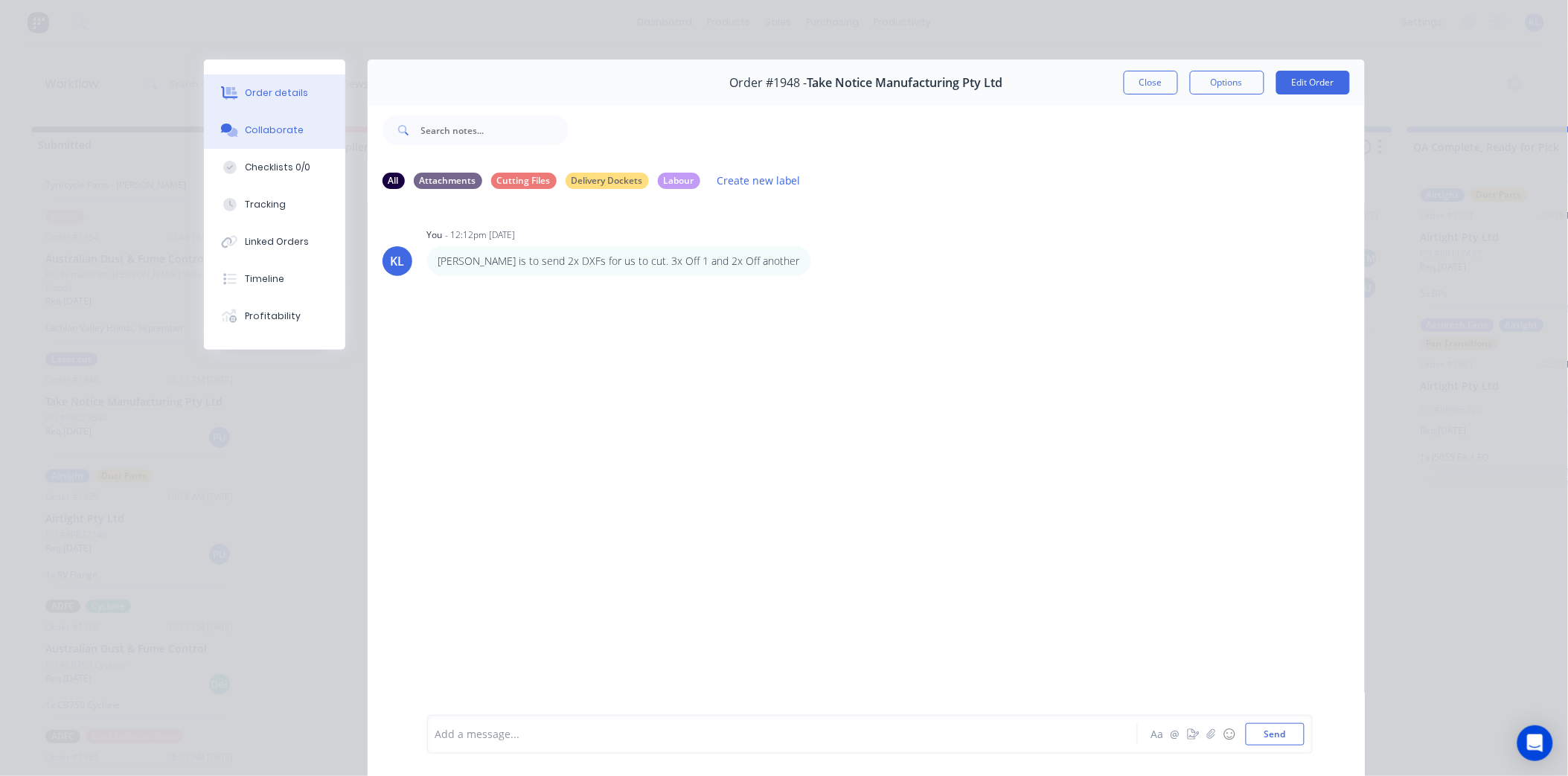
click at [306, 104] on button "Order details" at bounding box center [274, 92] width 141 height 37
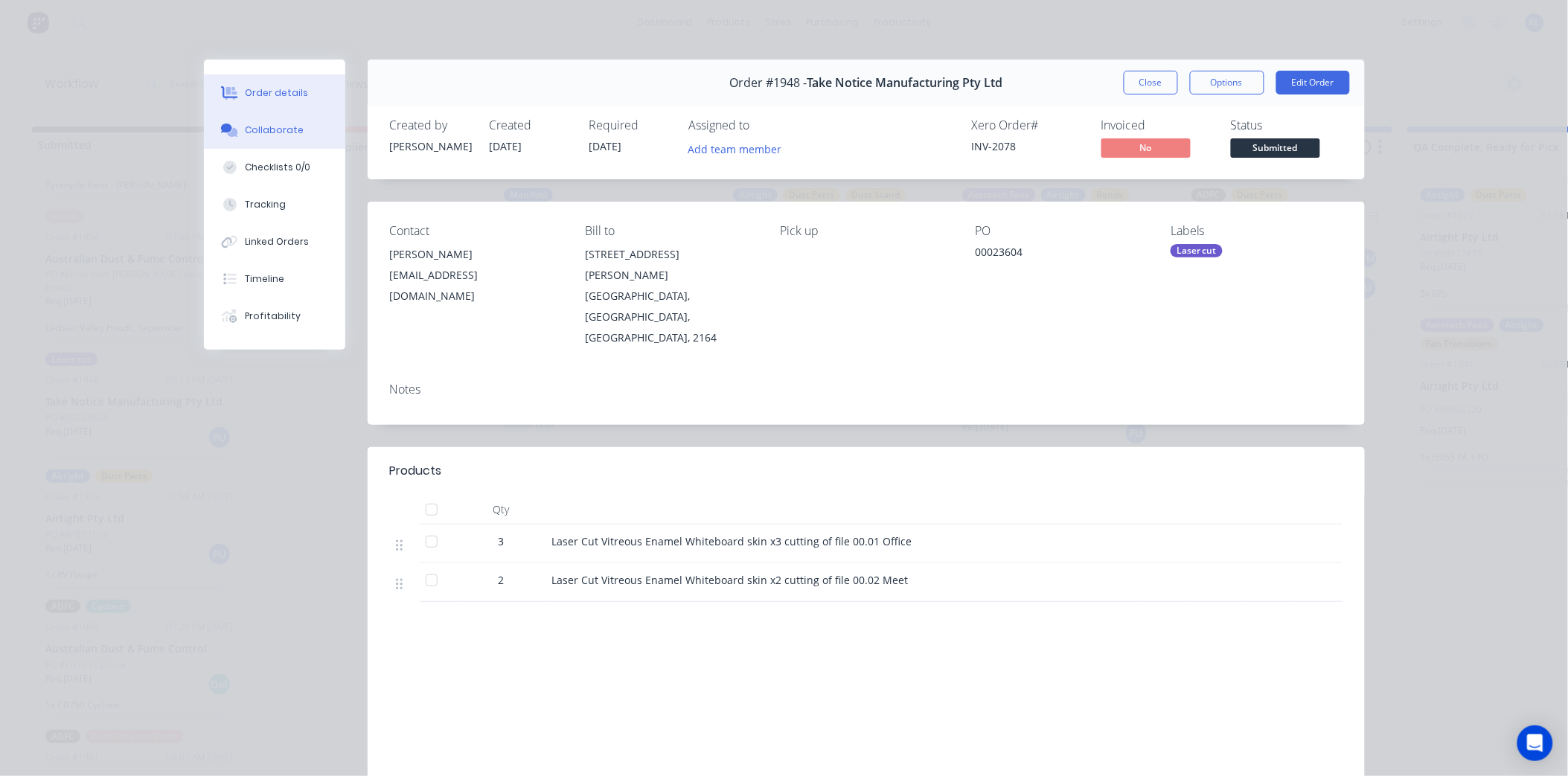
click at [264, 132] on div "Collaborate" at bounding box center [274, 131] width 59 height 14
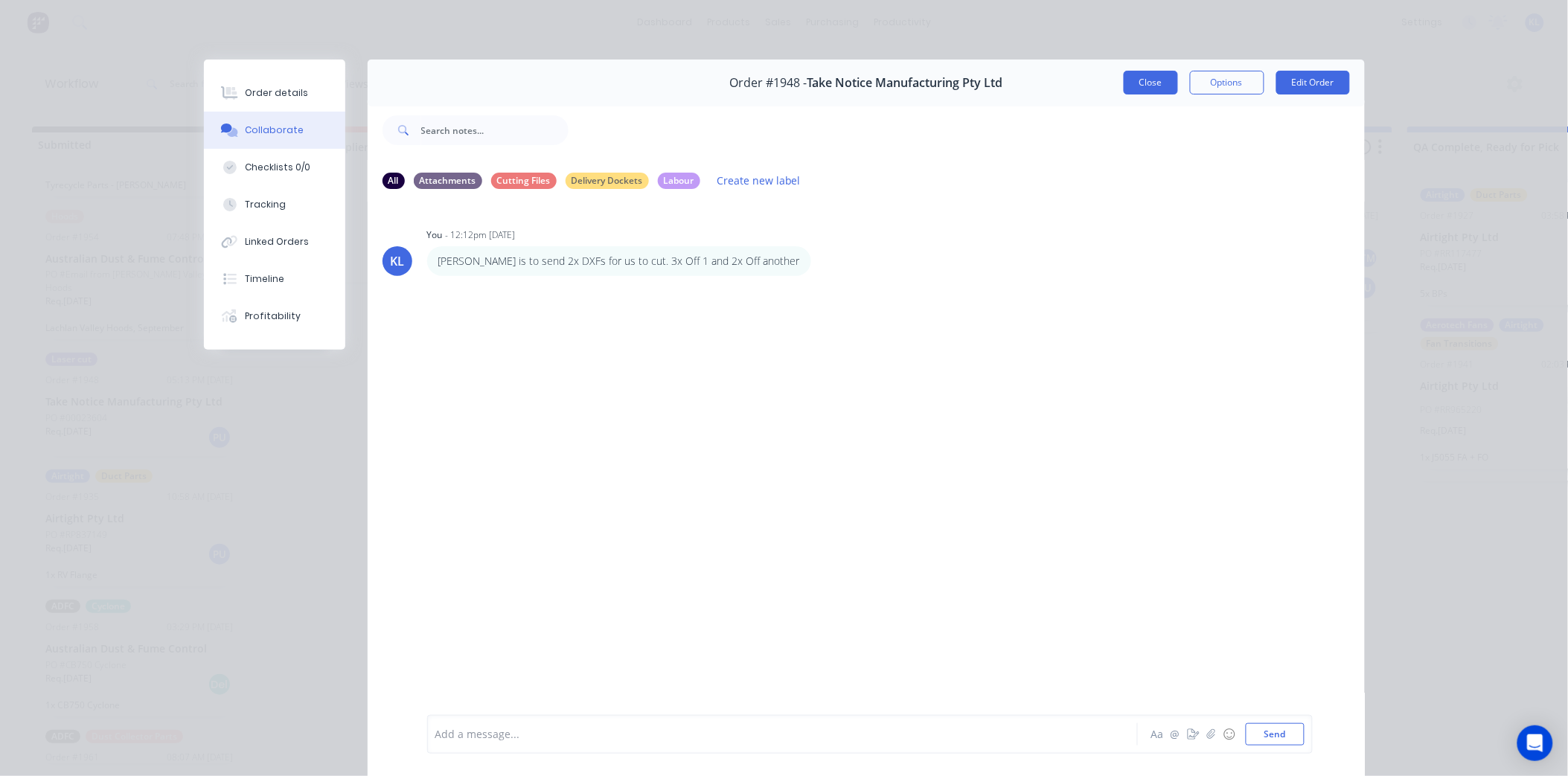
click at [1137, 82] on button "Close" at bounding box center [1151, 83] width 54 height 24
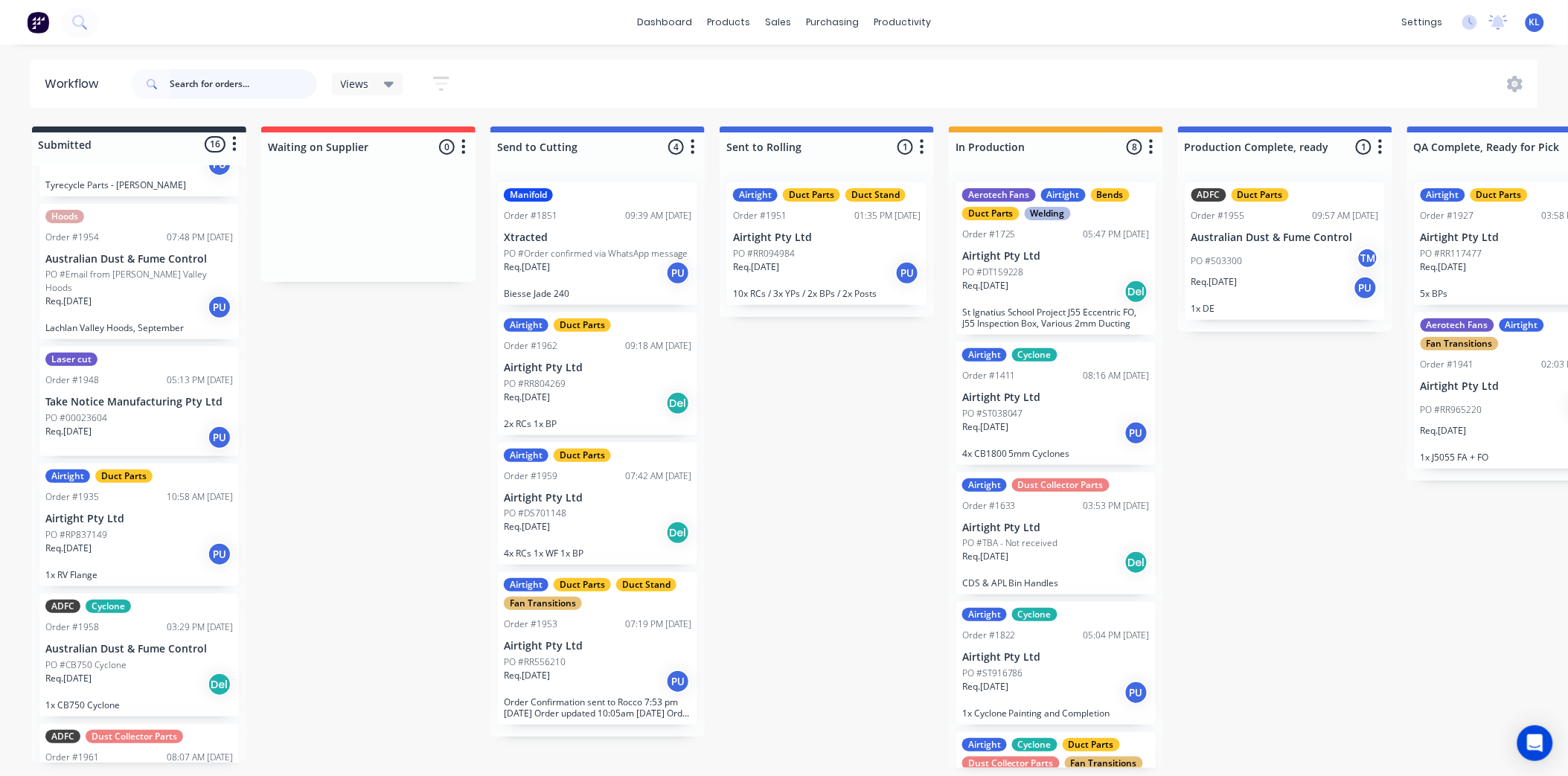
click at [228, 89] on input "text" at bounding box center [243, 84] width 147 height 29
type input "1962"
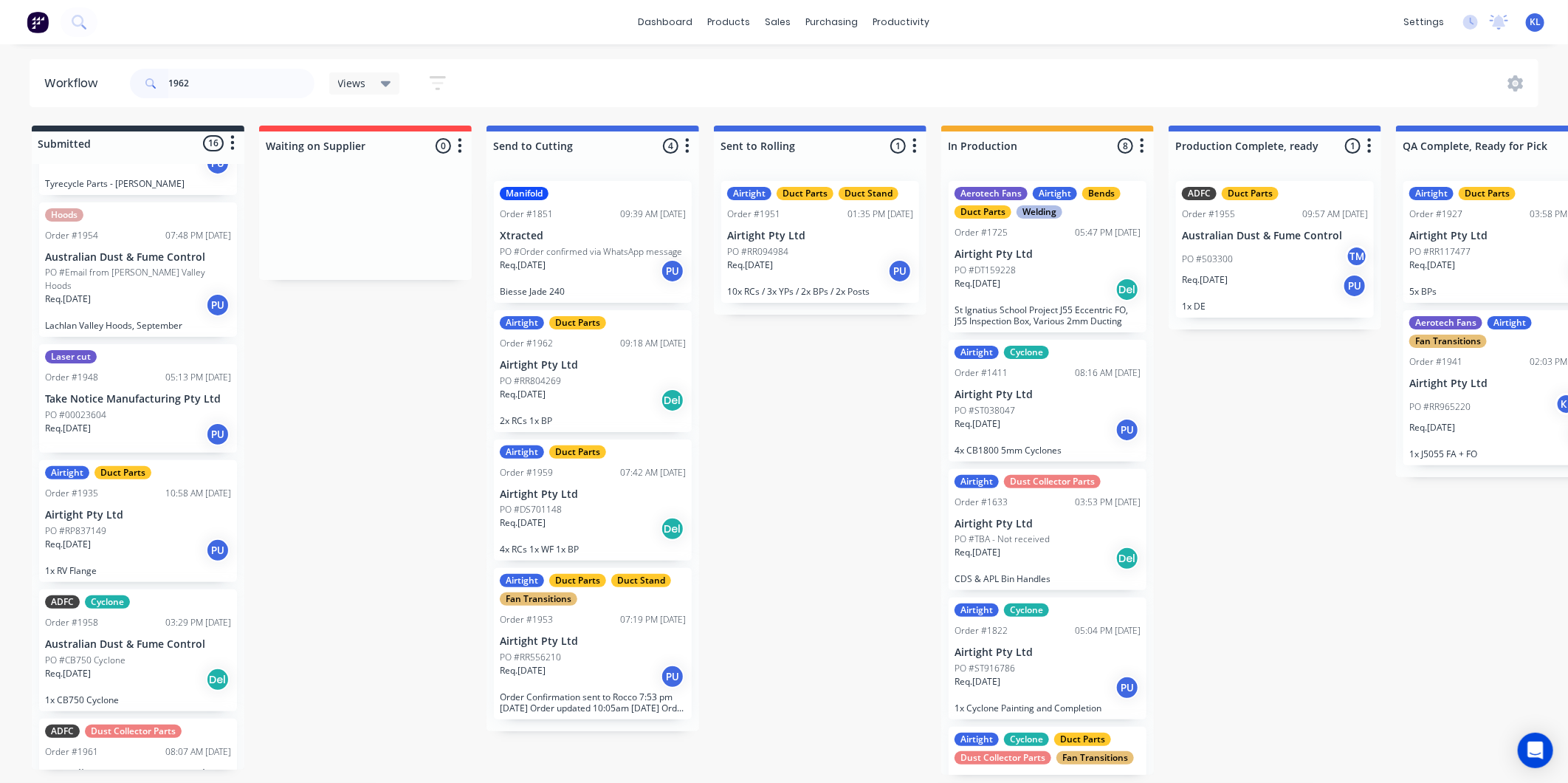
click at [732, 408] on div "Workflow 1962 Views Save new view None (Default) edit All edit Production edit …" at bounding box center [784, 406] width 1568 height 694
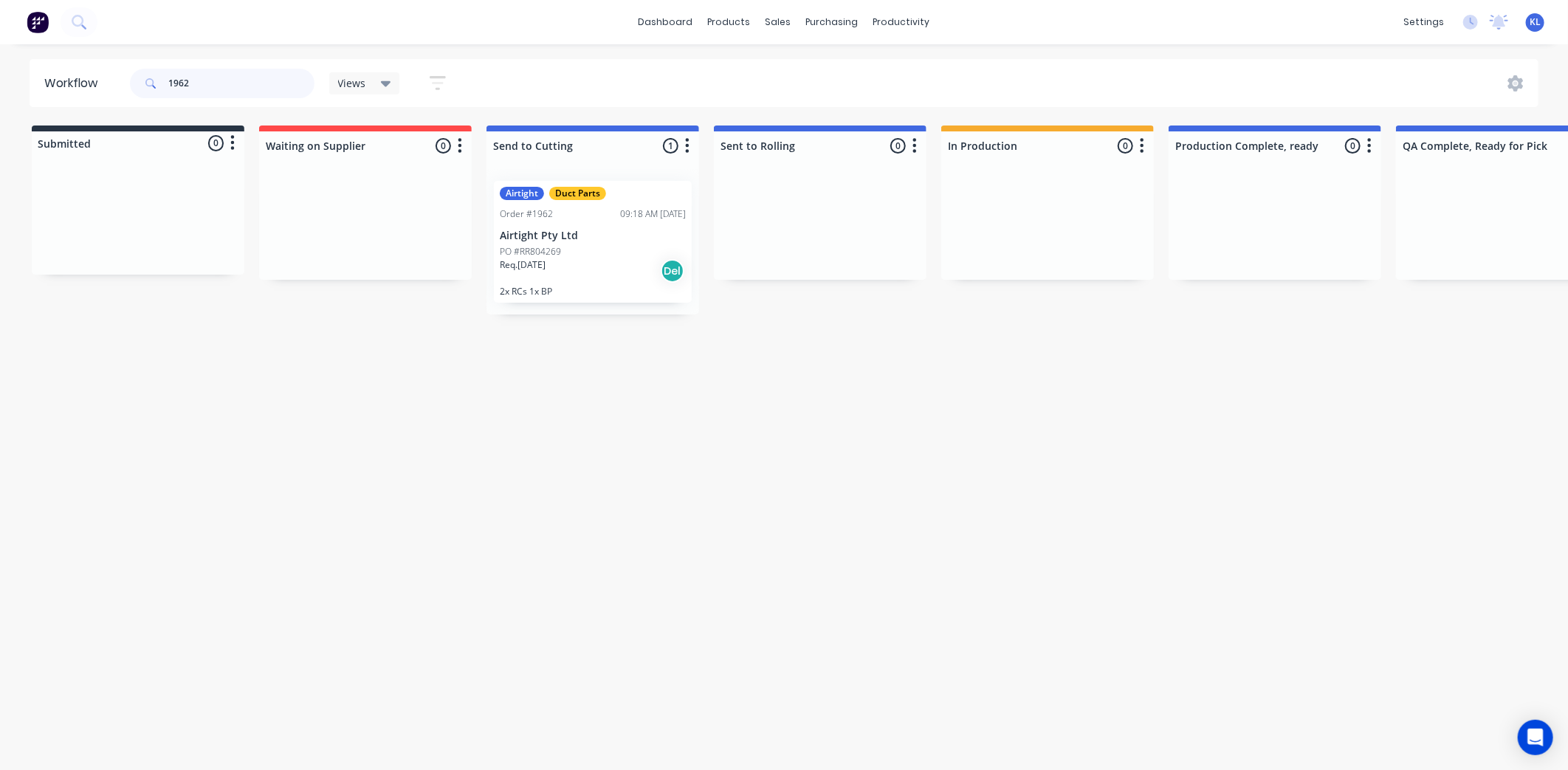
drag, startPoint x: 226, startPoint y: 92, endPoint x: 101, endPoint y: 73, distance: 126.4
click at [101, 73] on header "Workflow 1962 Views Save new view None (Default) edit All edit Production edit …" at bounding box center [784, 83] width 1510 height 48
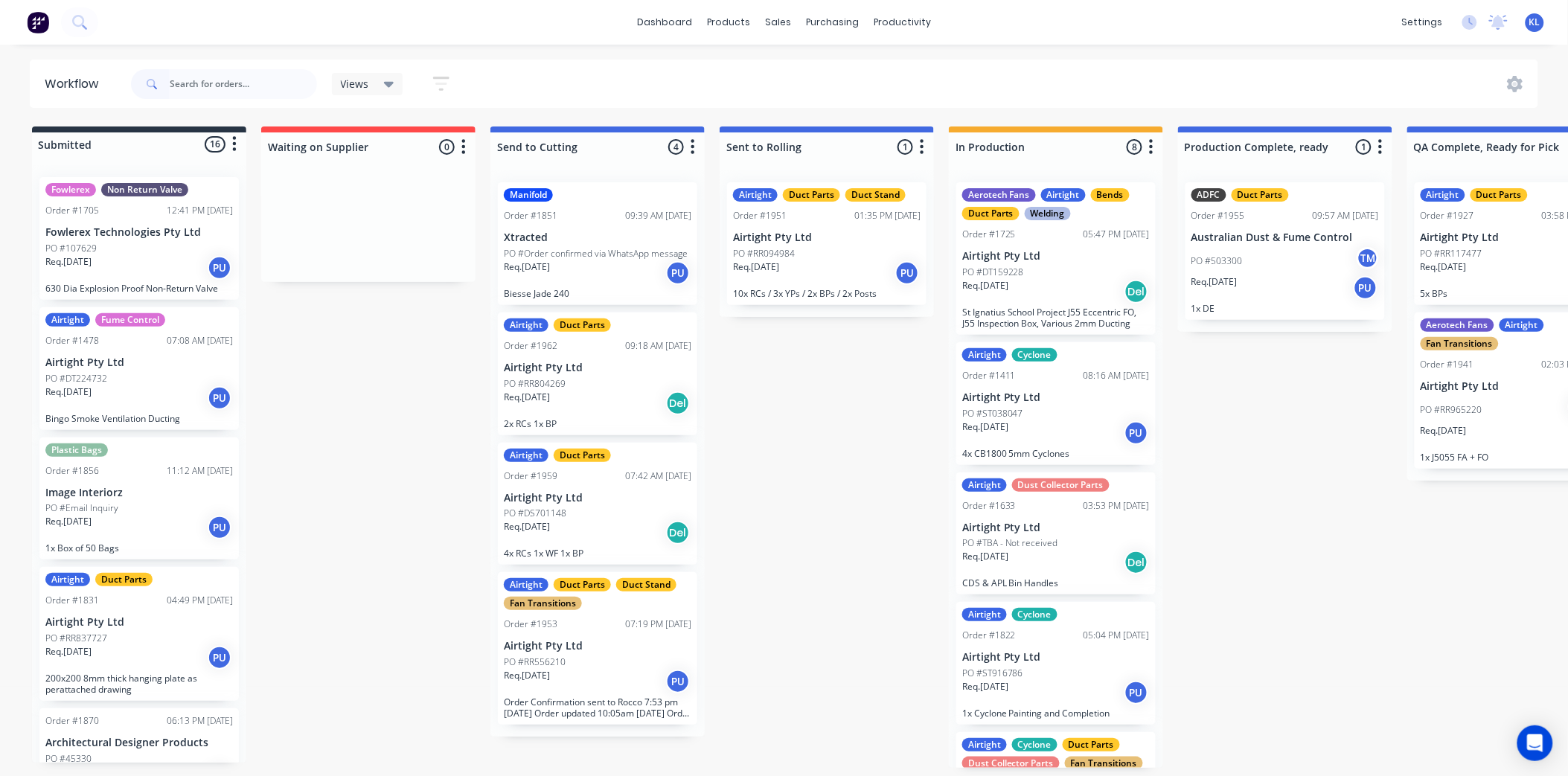
click at [582, 377] on div "PO #RR804269" at bounding box center [598, 384] width 187 height 14
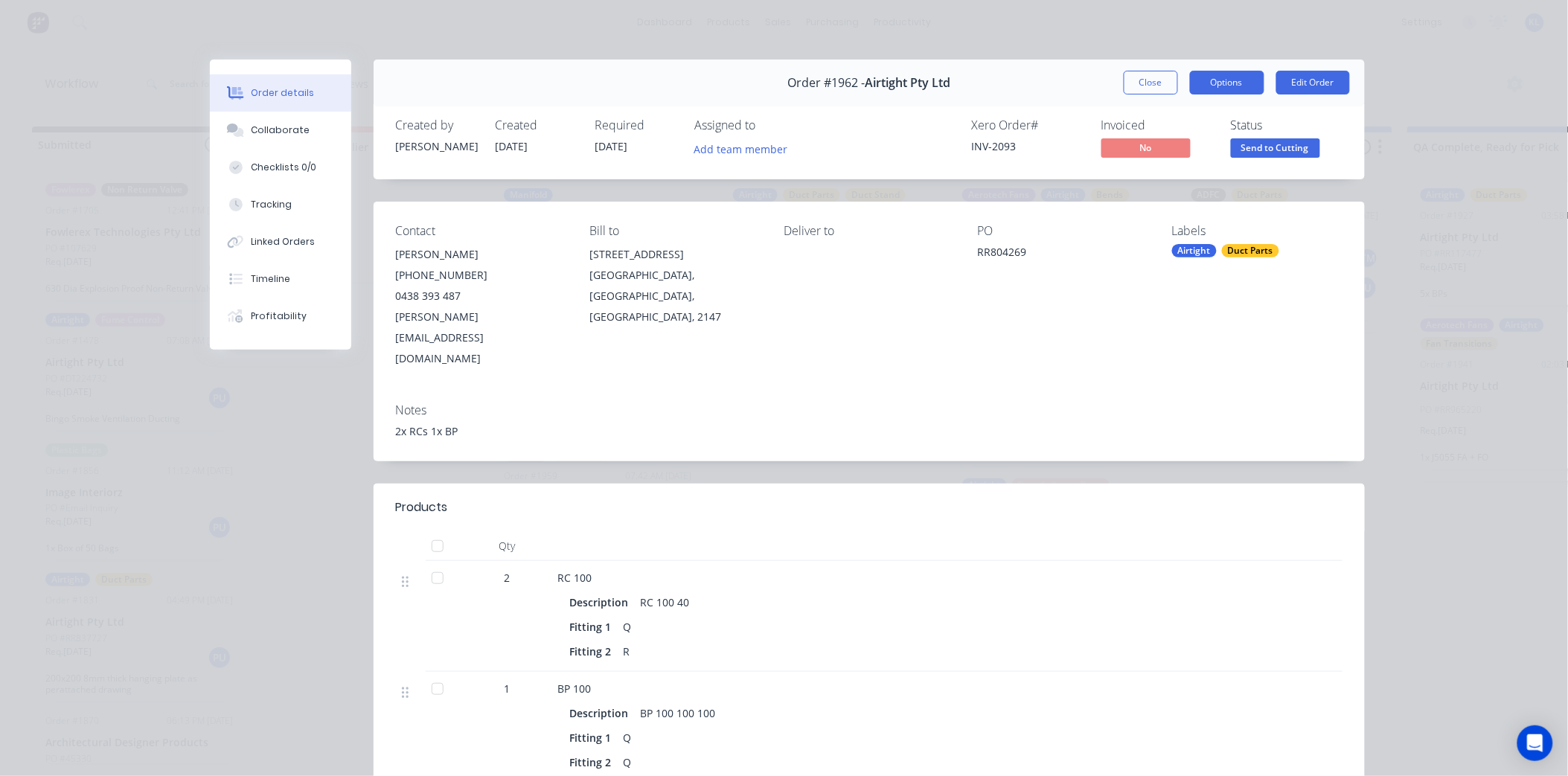
click at [1226, 88] on button "Options" at bounding box center [1227, 83] width 74 height 24
click at [1282, 150] on span "Send to Cutting" at bounding box center [1276, 147] width 89 height 19
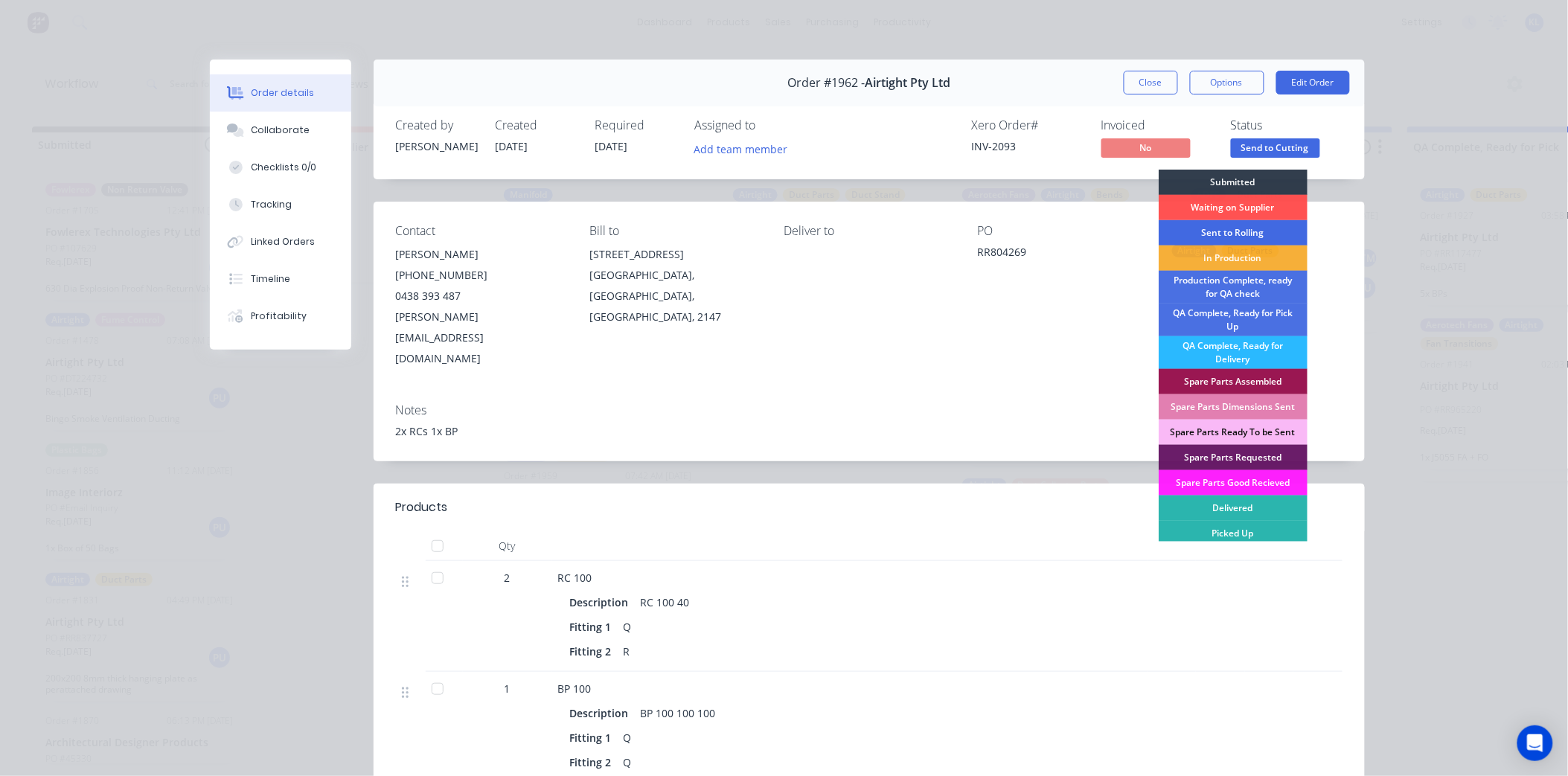
click at [1232, 229] on div "Sent to Rolling" at bounding box center [1233, 233] width 149 height 25
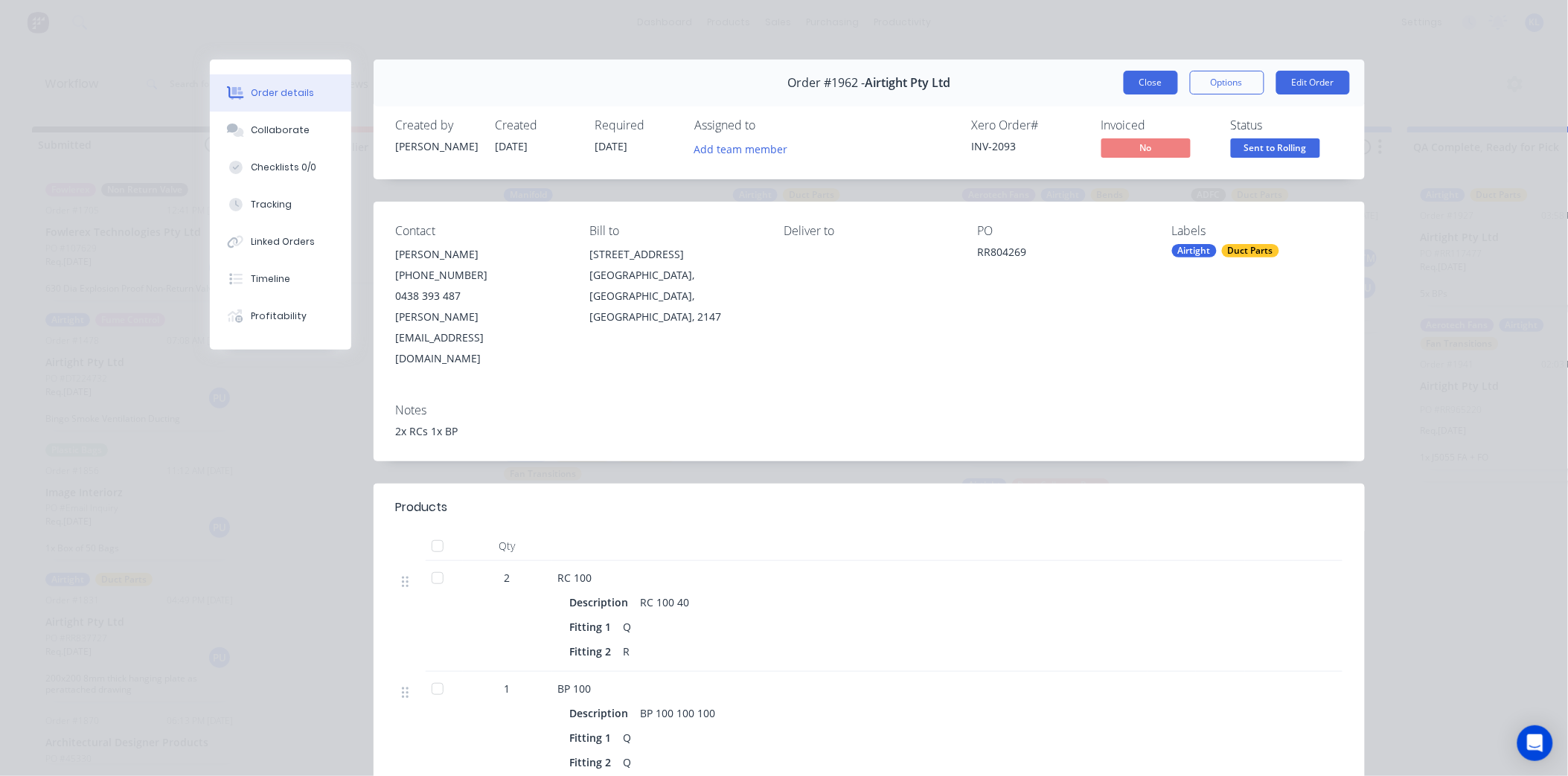
click at [1156, 85] on button "Close" at bounding box center [1151, 83] width 54 height 24
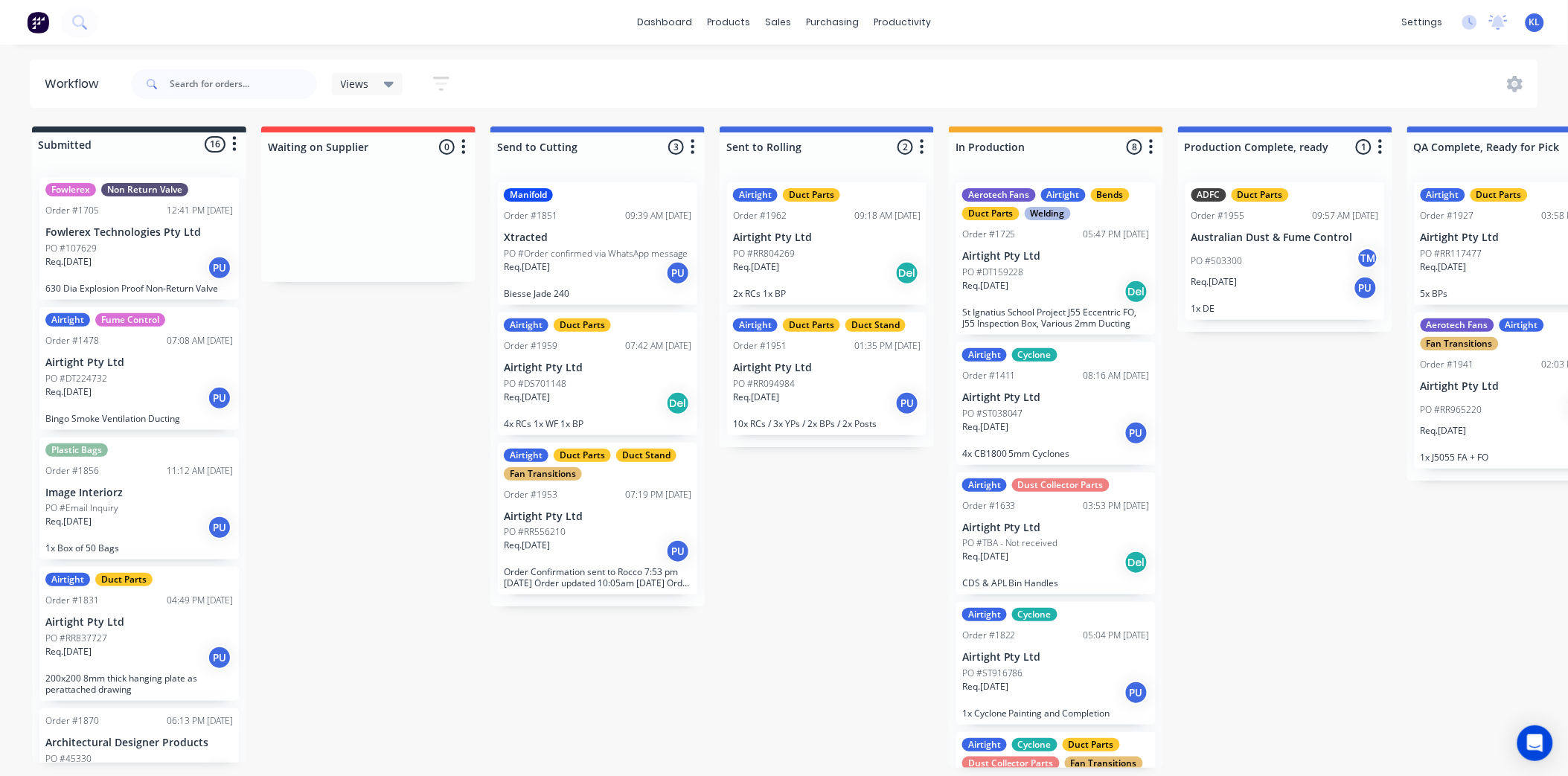
click at [582, 399] on div "Req. [DATE] Del" at bounding box center [598, 403] width 187 height 25
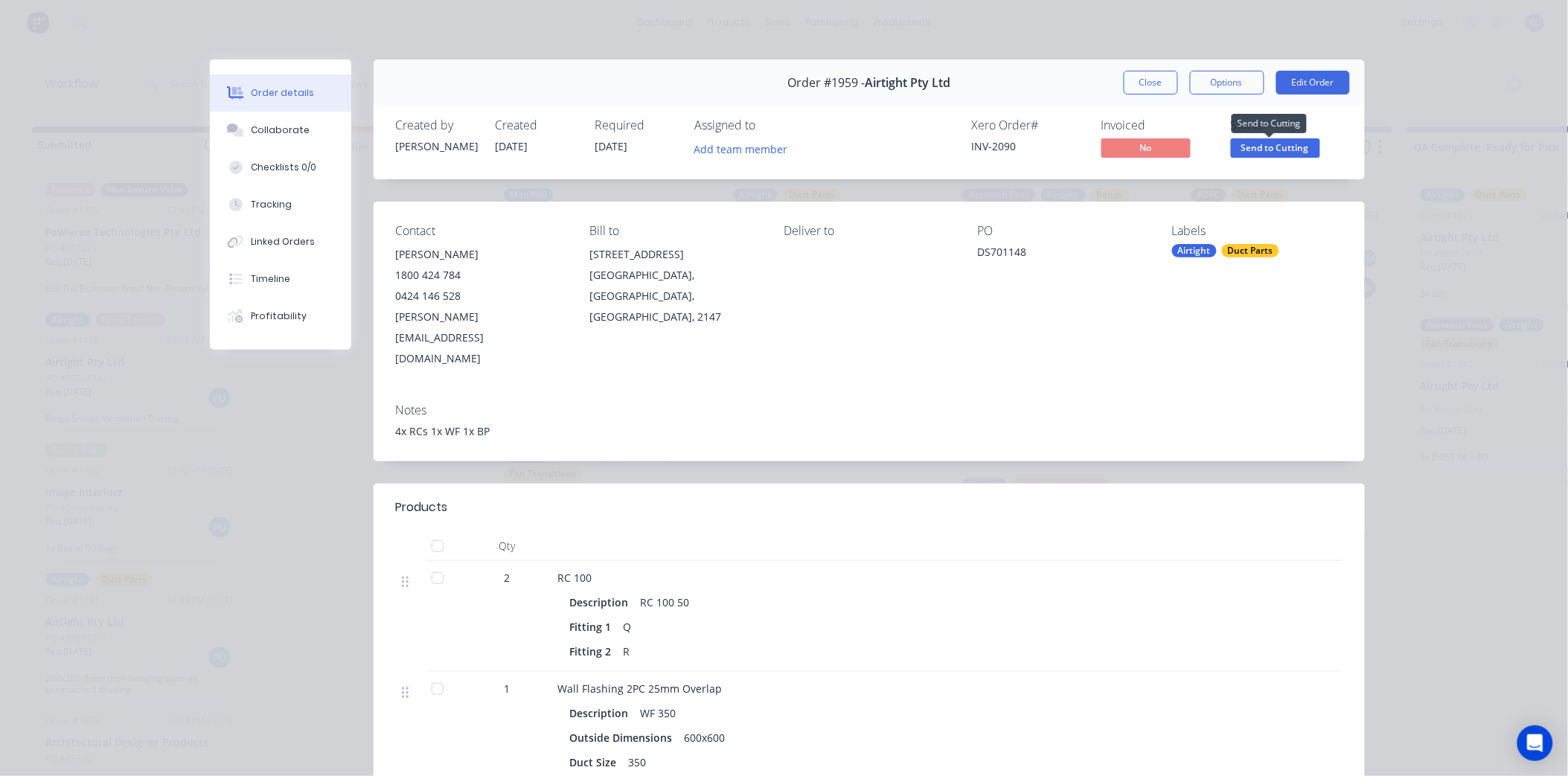
click at [1283, 144] on span "Send to Cutting" at bounding box center [1276, 147] width 89 height 19
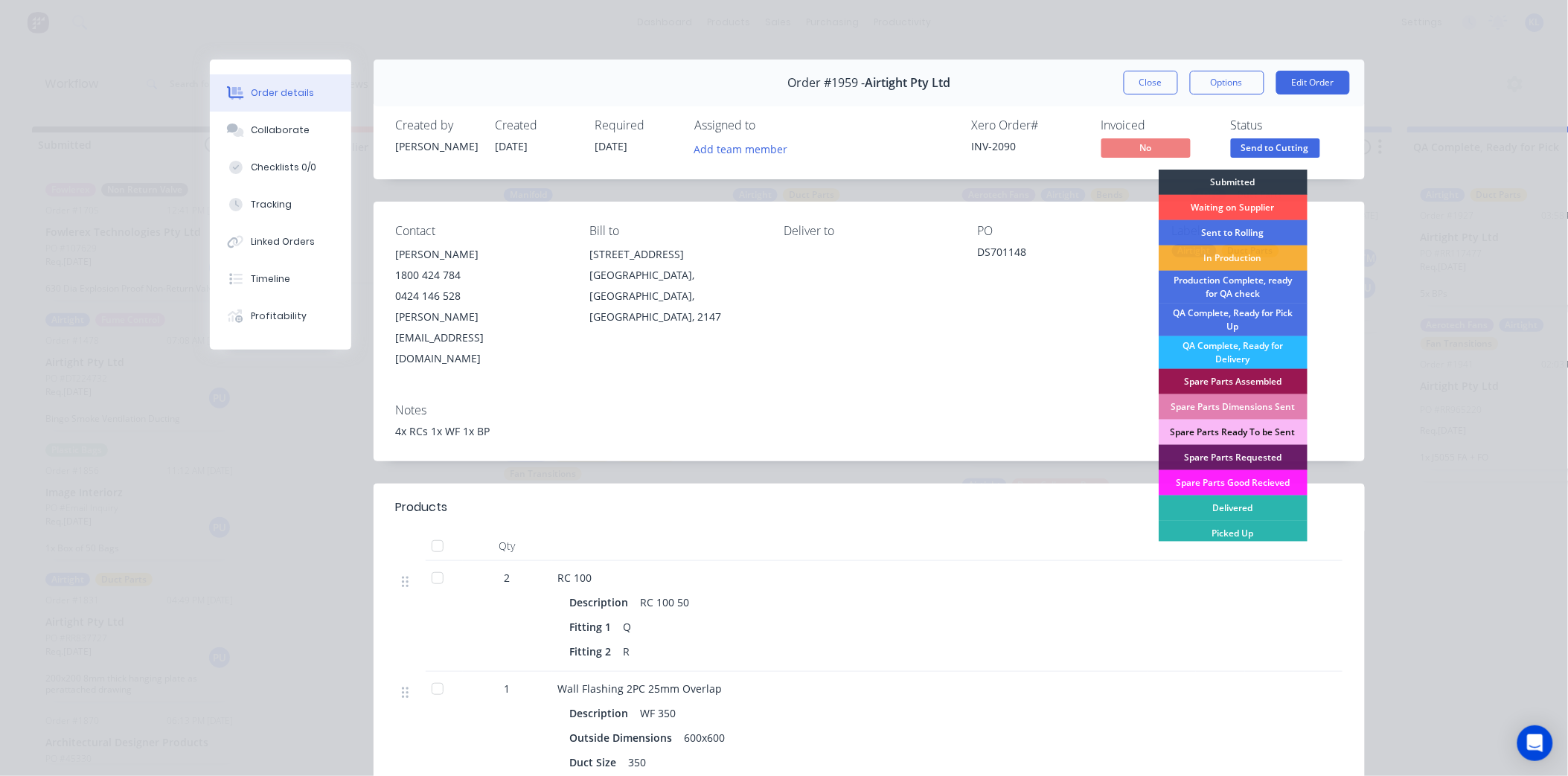
drag, startPoint x: 1232, startPoint y: 234, endPoint x: 1192, endPoint y: 196, distance: 55.2
click at [1228, 233] on div "Sent to Rolling" at bounding box center [1233, 233] width 149 height 25
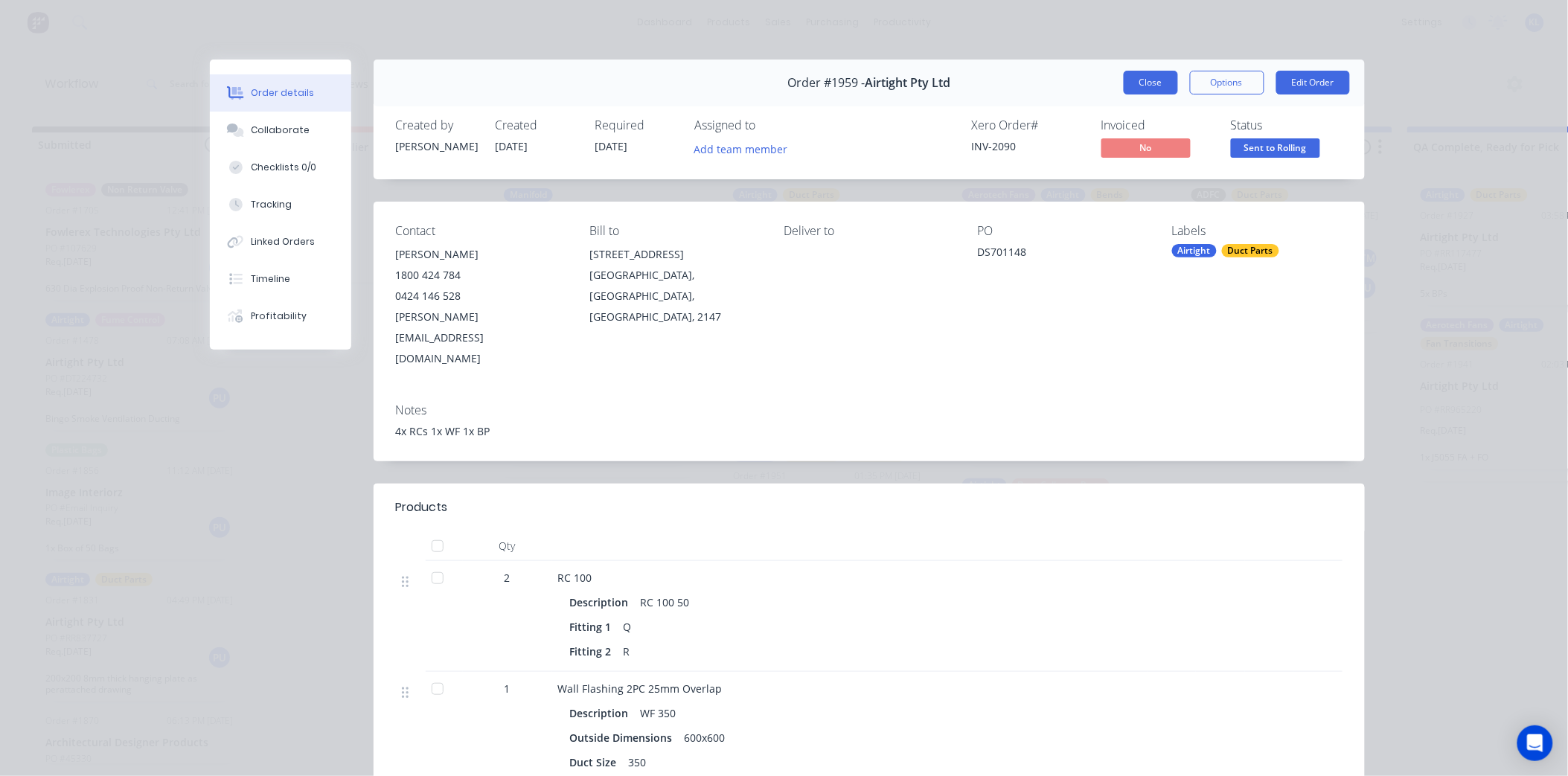
click at [1133, 80] on button "Close" at bounding box center [1151, 83] width 54 height 24
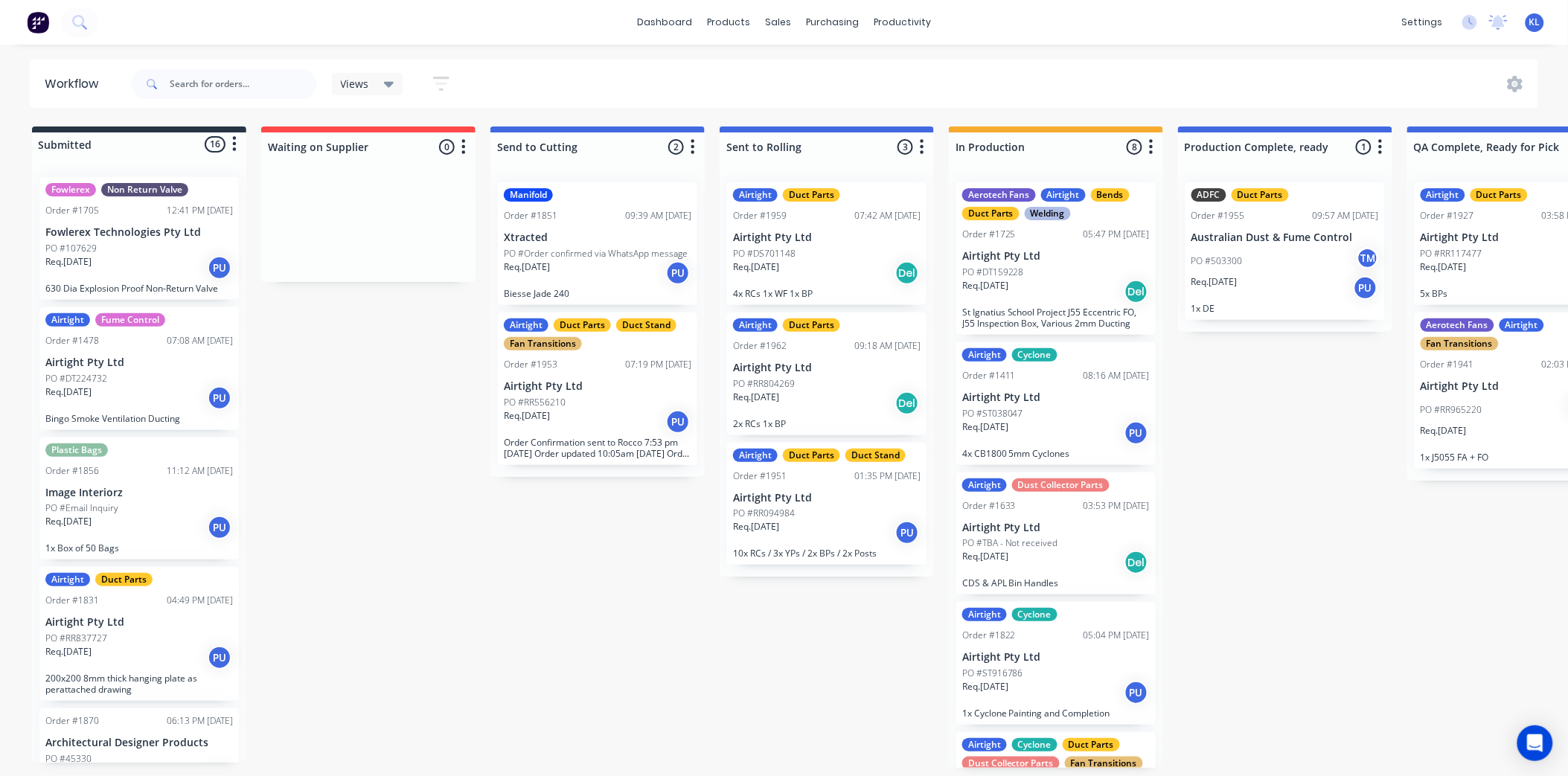
click at [591, 247] on p "PO #Order confirmed via WhatsApp message" at bounding box center [595, 254] width 184 height 14
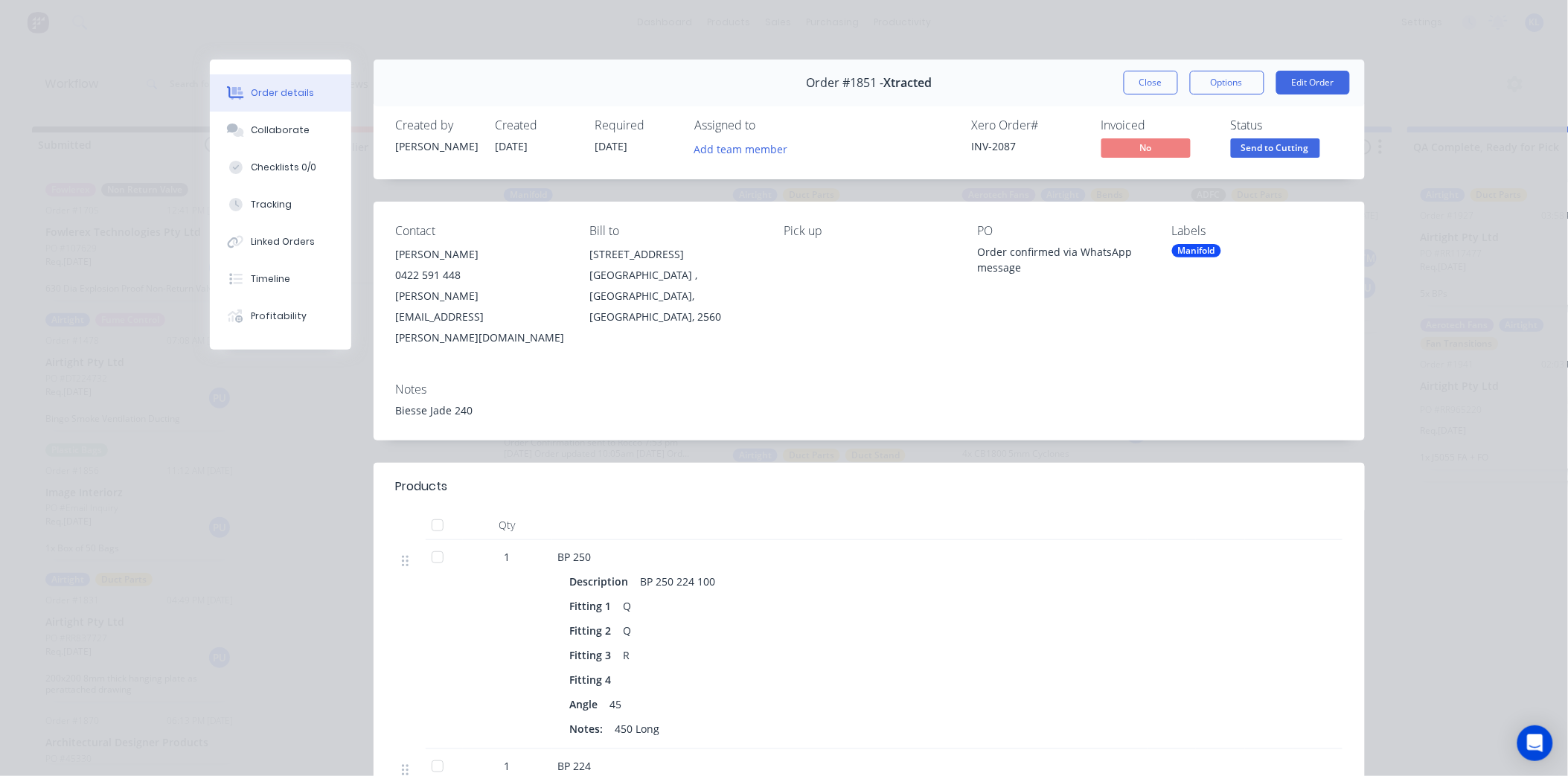
click at [1282, 142] on span "Send to Cutting" at bounding box center [1276, 147] width 89 height 19
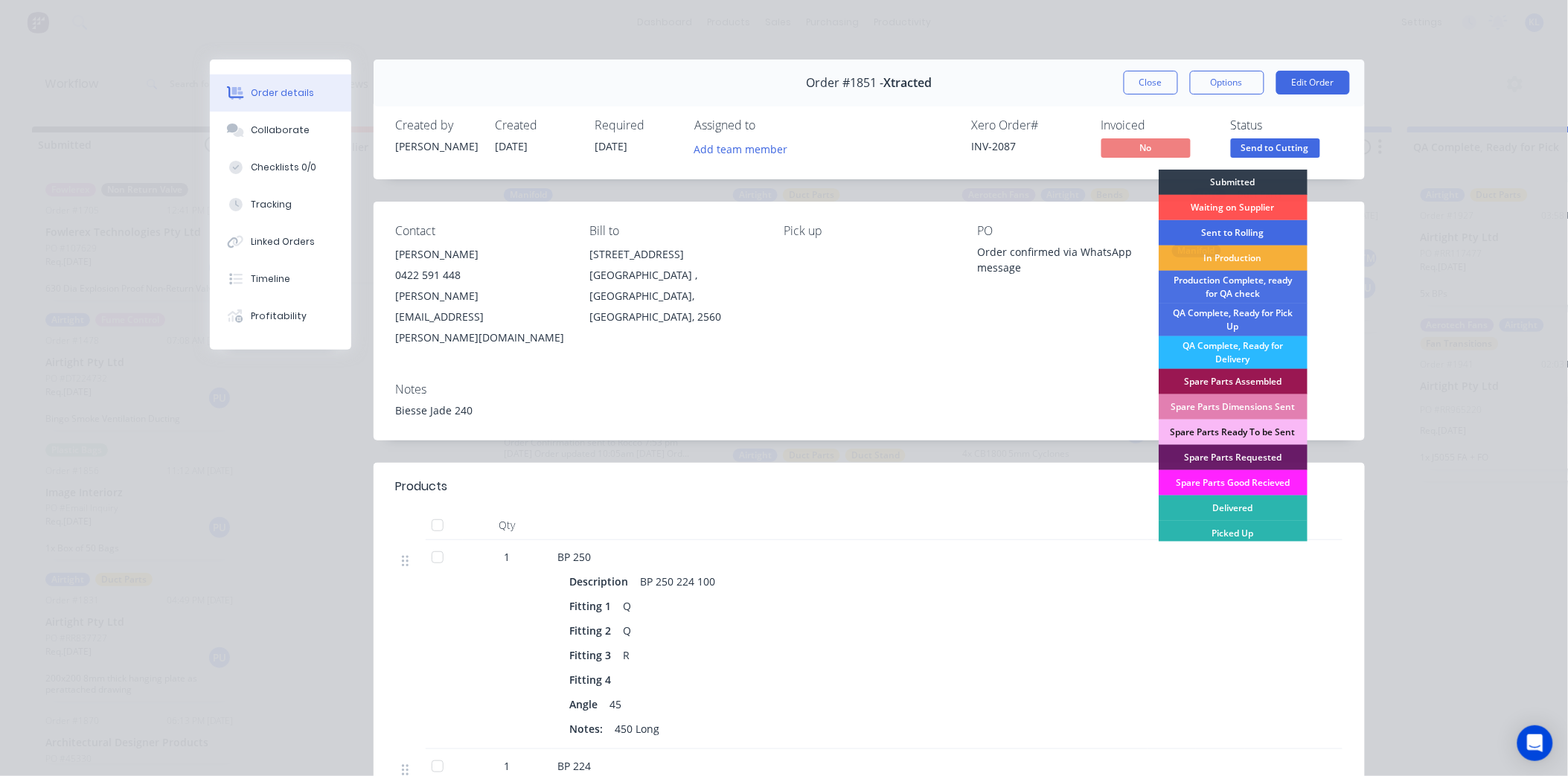
click at [1243, 229] on div "Sent to Rolling" at bounding box center [1233, 233] width 149 height 25
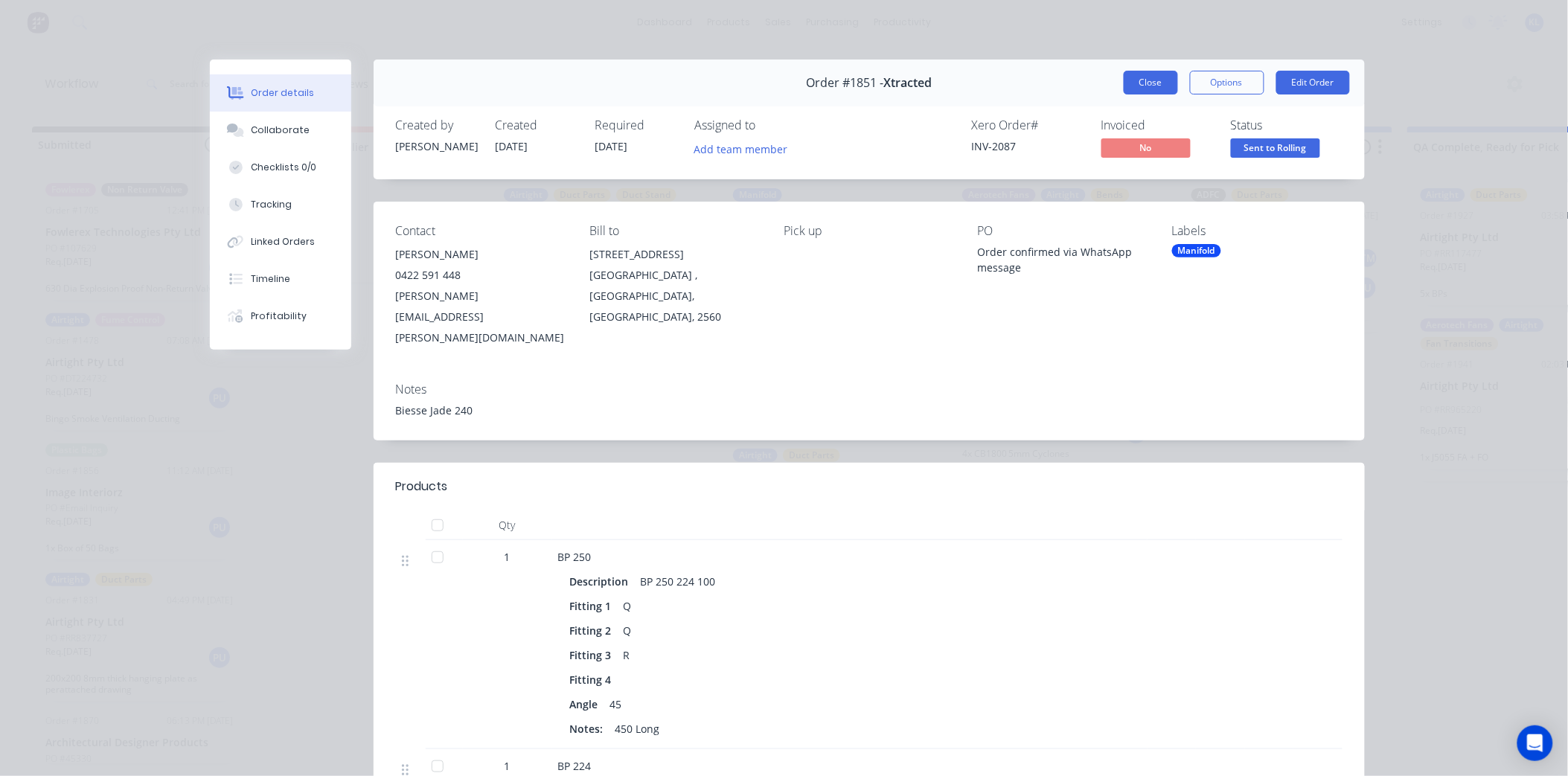
click at [1131, 76] on button "Close" at bounding box center [1151, 83] width 54 height 24
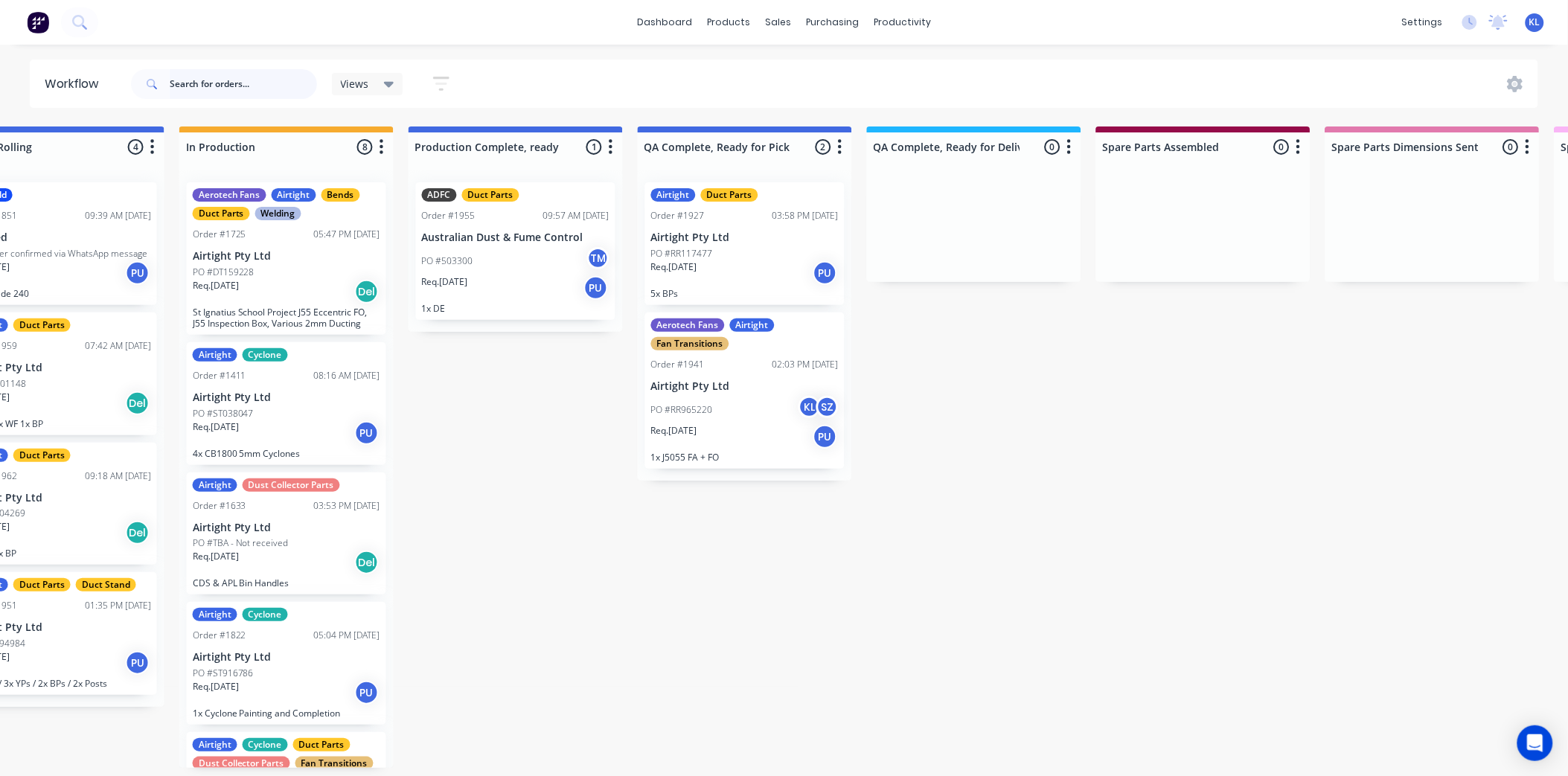
scroll to position [0, 765]
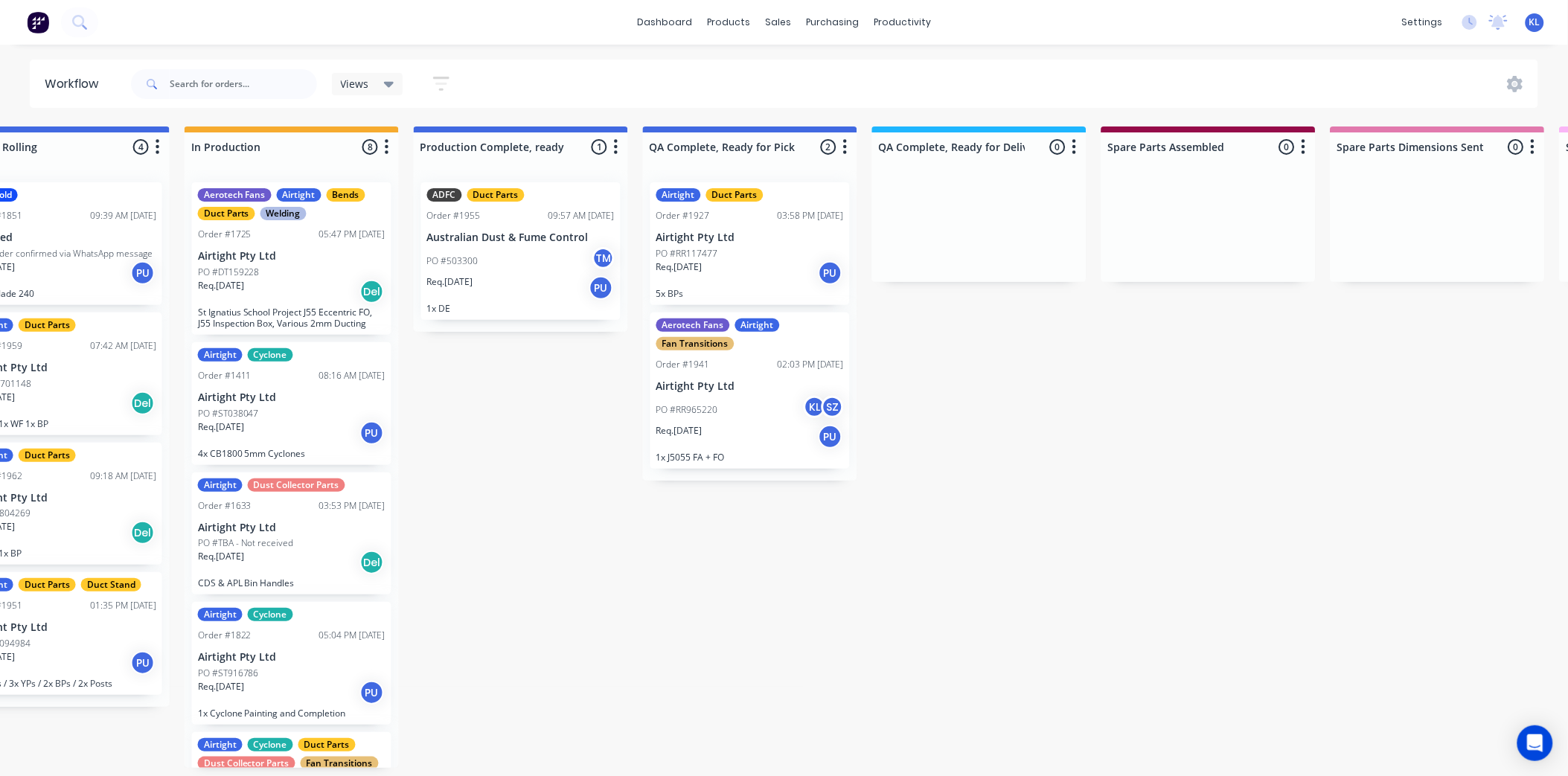
click at [767, 442] on div "Req. [DATE] PU" at bounding box center [750, 436] width 187 height 25
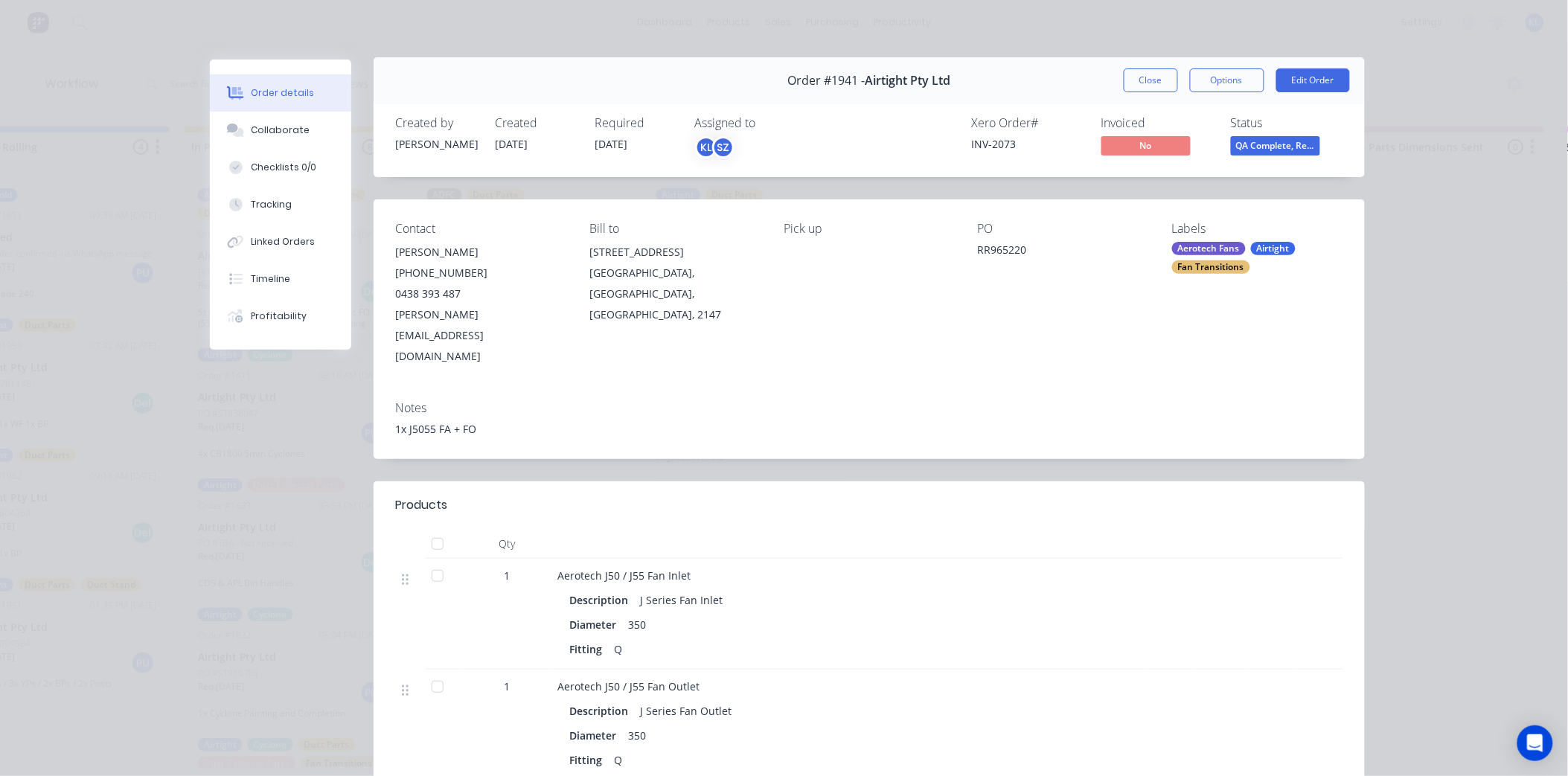
scroll to position [0, 0]
click at [1143, 82] on button "Close" at bounding box center [1151, 83] width 54 height 24
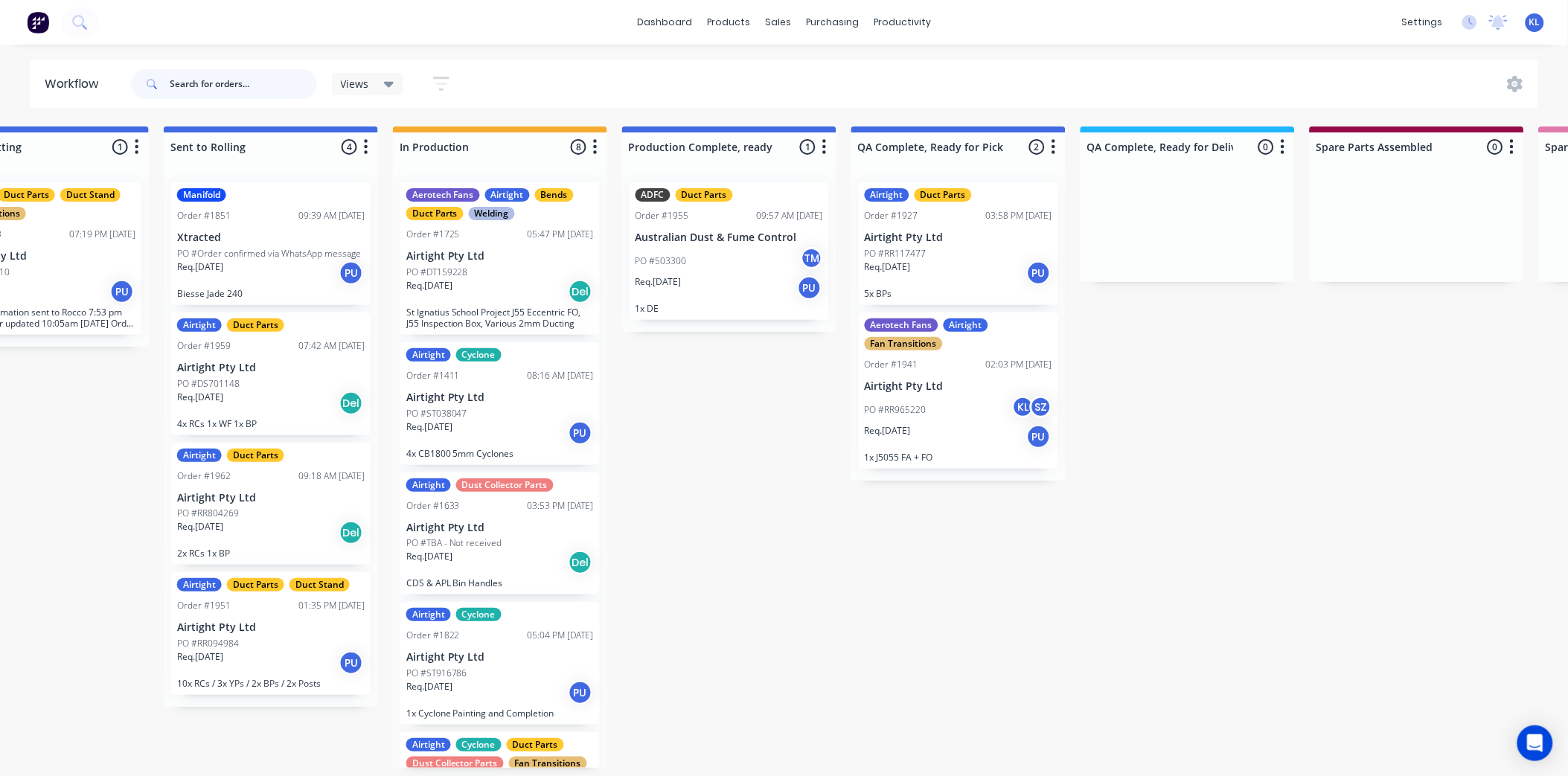
scroll to position [4, 757]
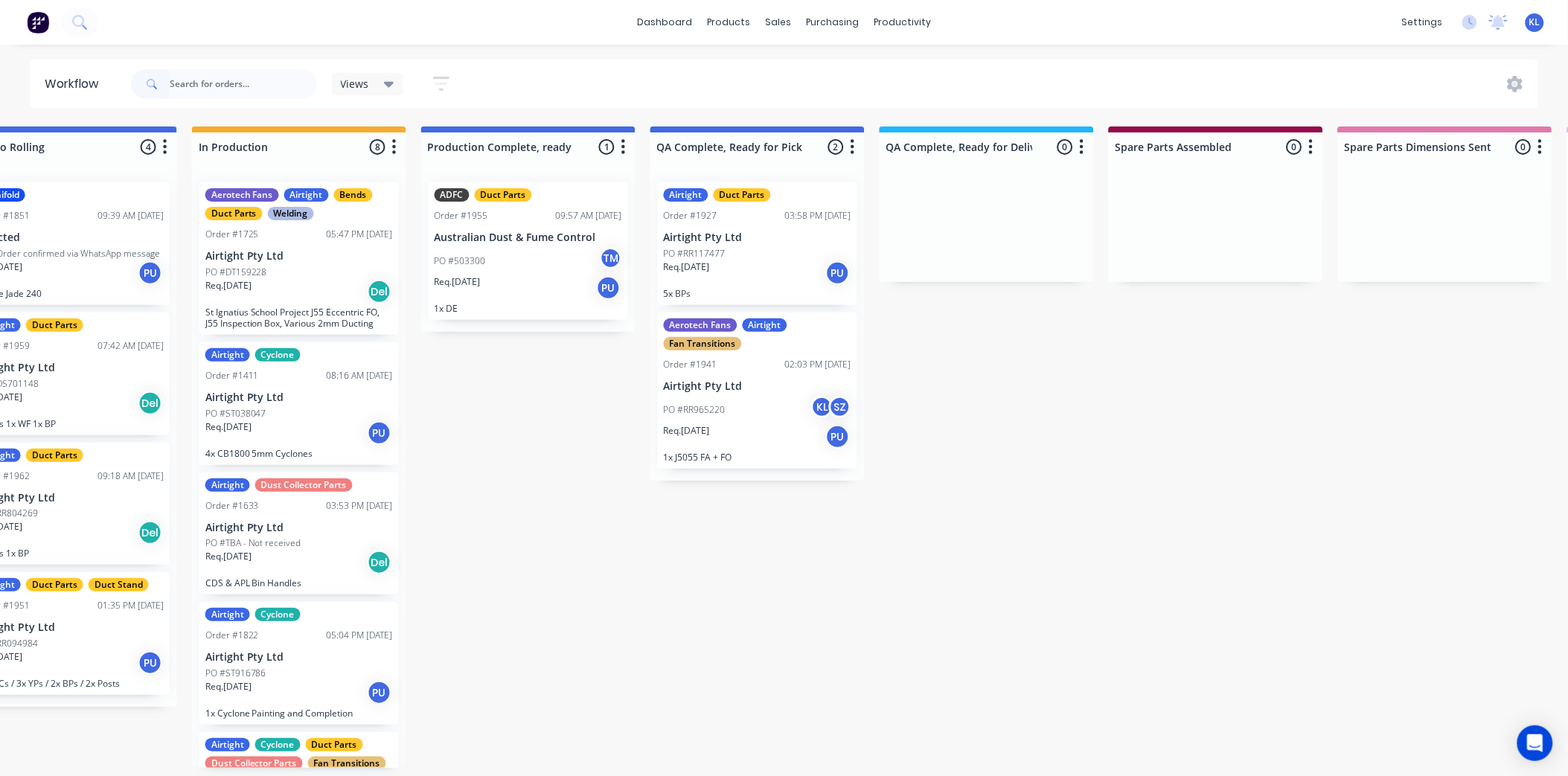
click at [469, 249] on div "PO #503300 TM" at bounding box center [528, 261] width 187 height 28
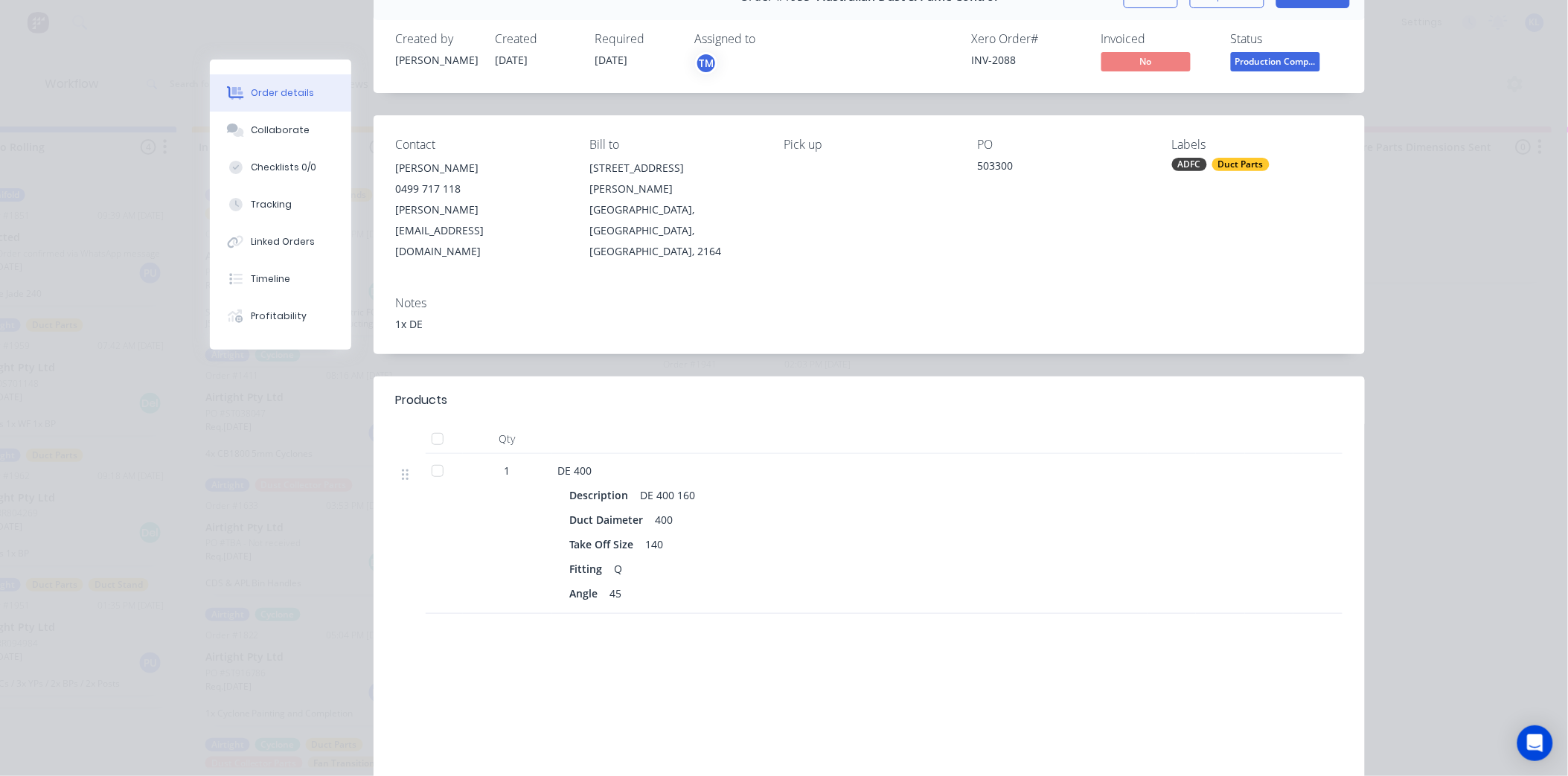
scroll to position [0, 0]
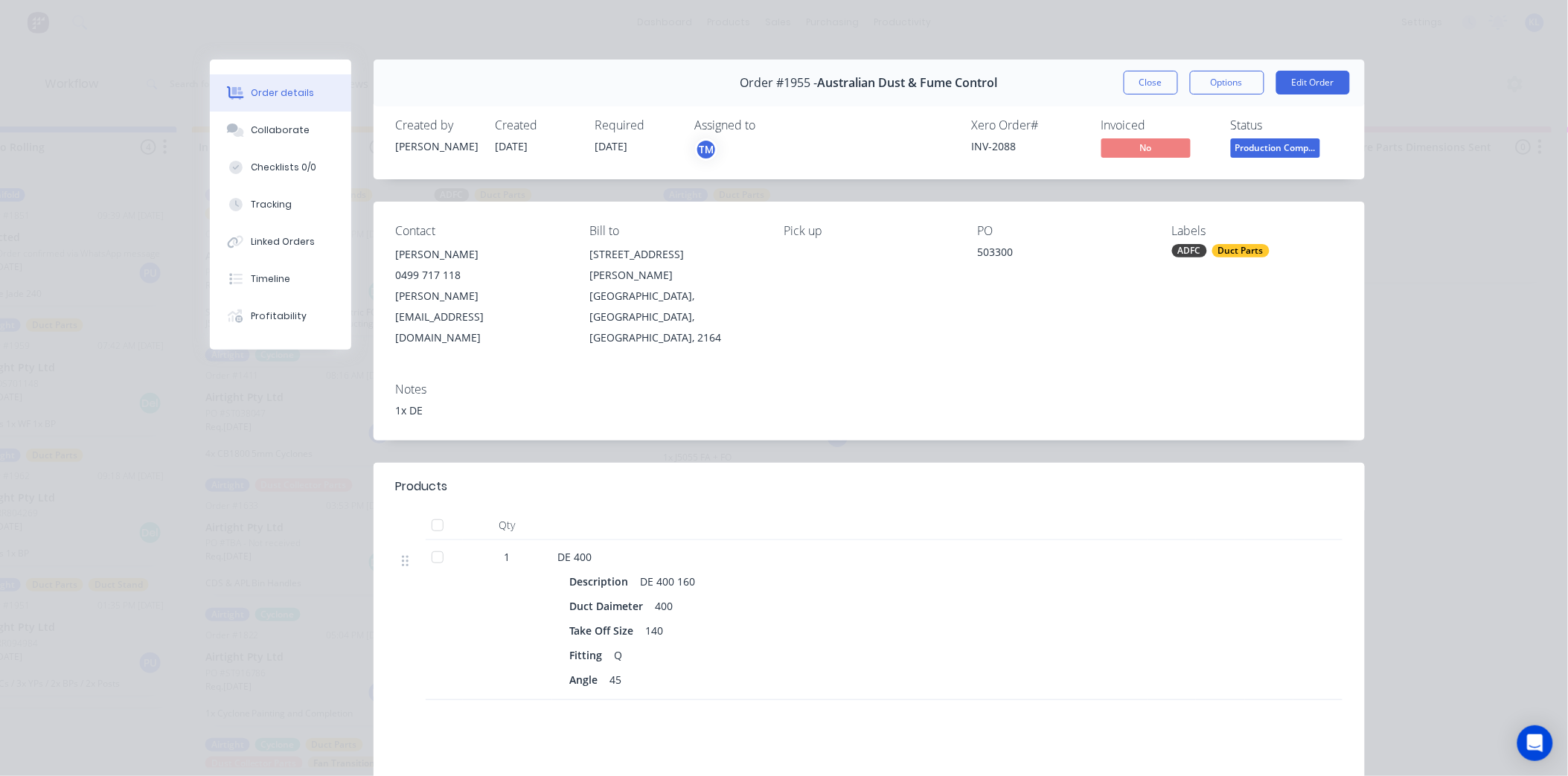
click at [1124, 71] on button "Close" at bounding box center [1151, 83] width 54 height 24
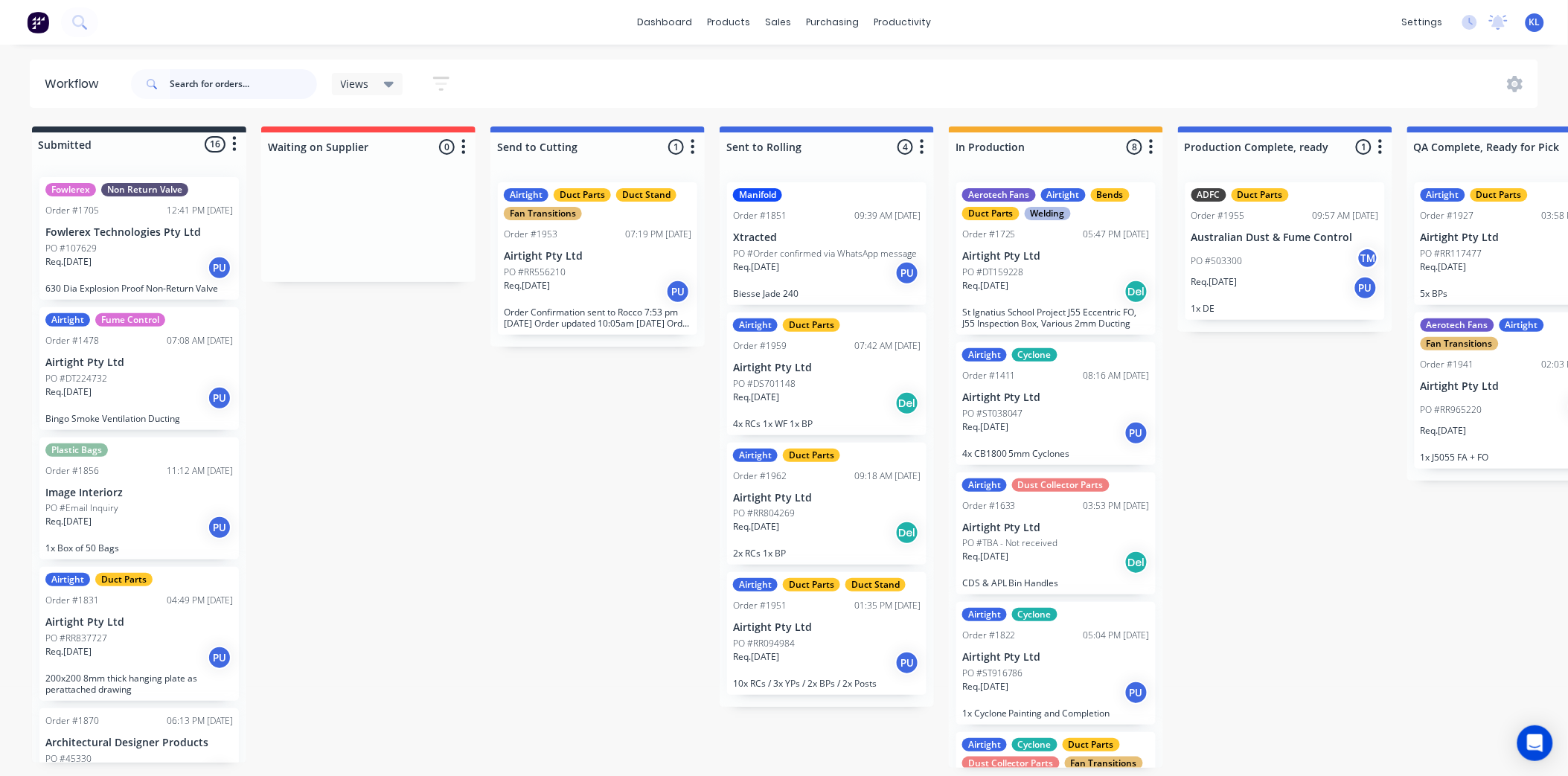
click at [234, 79] on input "text" at bounding box center [243, 84] width 147 height 29
click at [190, 76] on input "text" at bounding box center [243, 84] width 147 height 29
click at [222, 91] on input "text" at bounding box center [243, 84] width 147 height 29
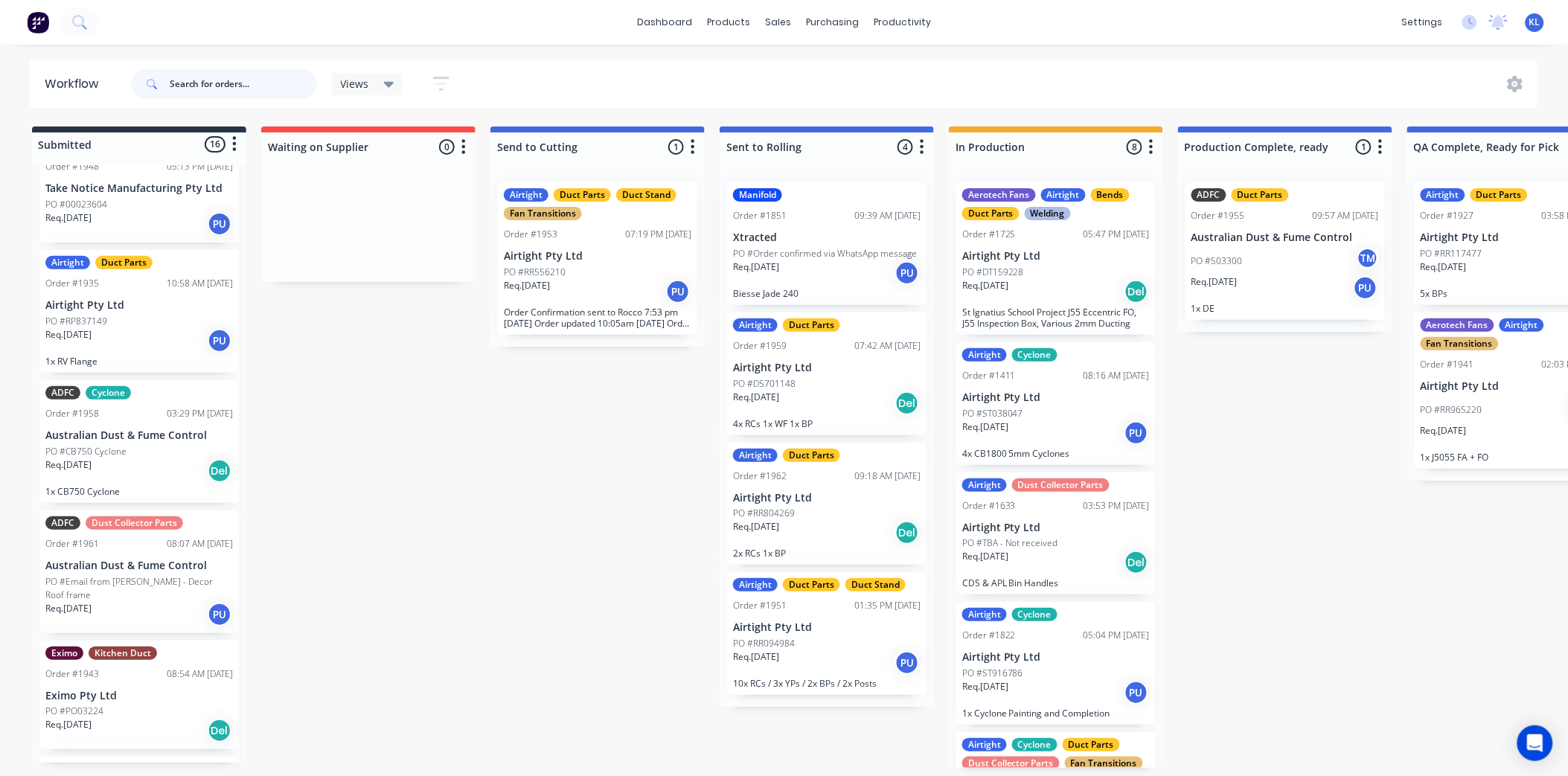
scroll to position [1007, 0]
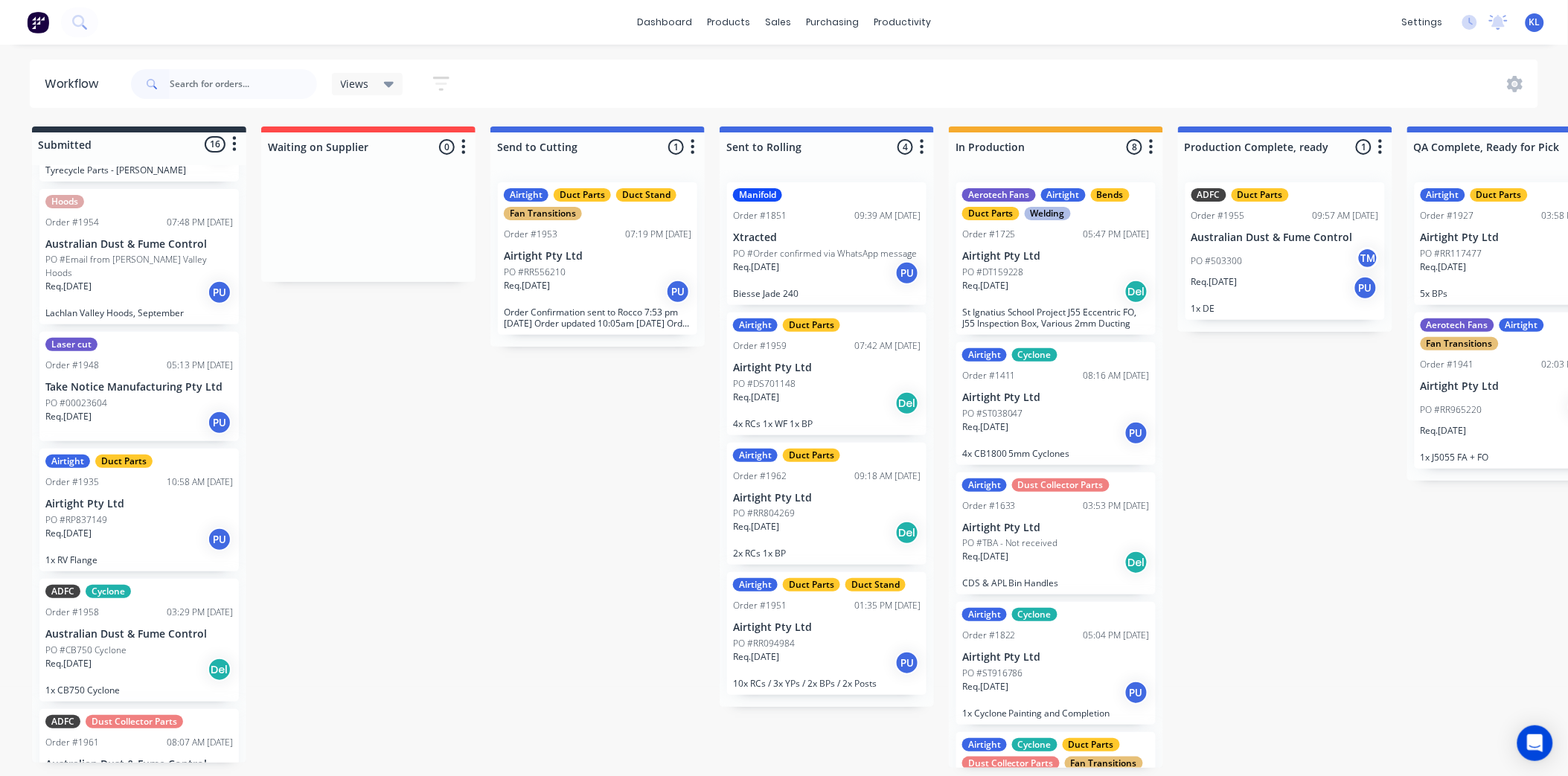
click at [122, 397] on div "PO #00023604" at bounding box center [139, 403] width 187 height 14
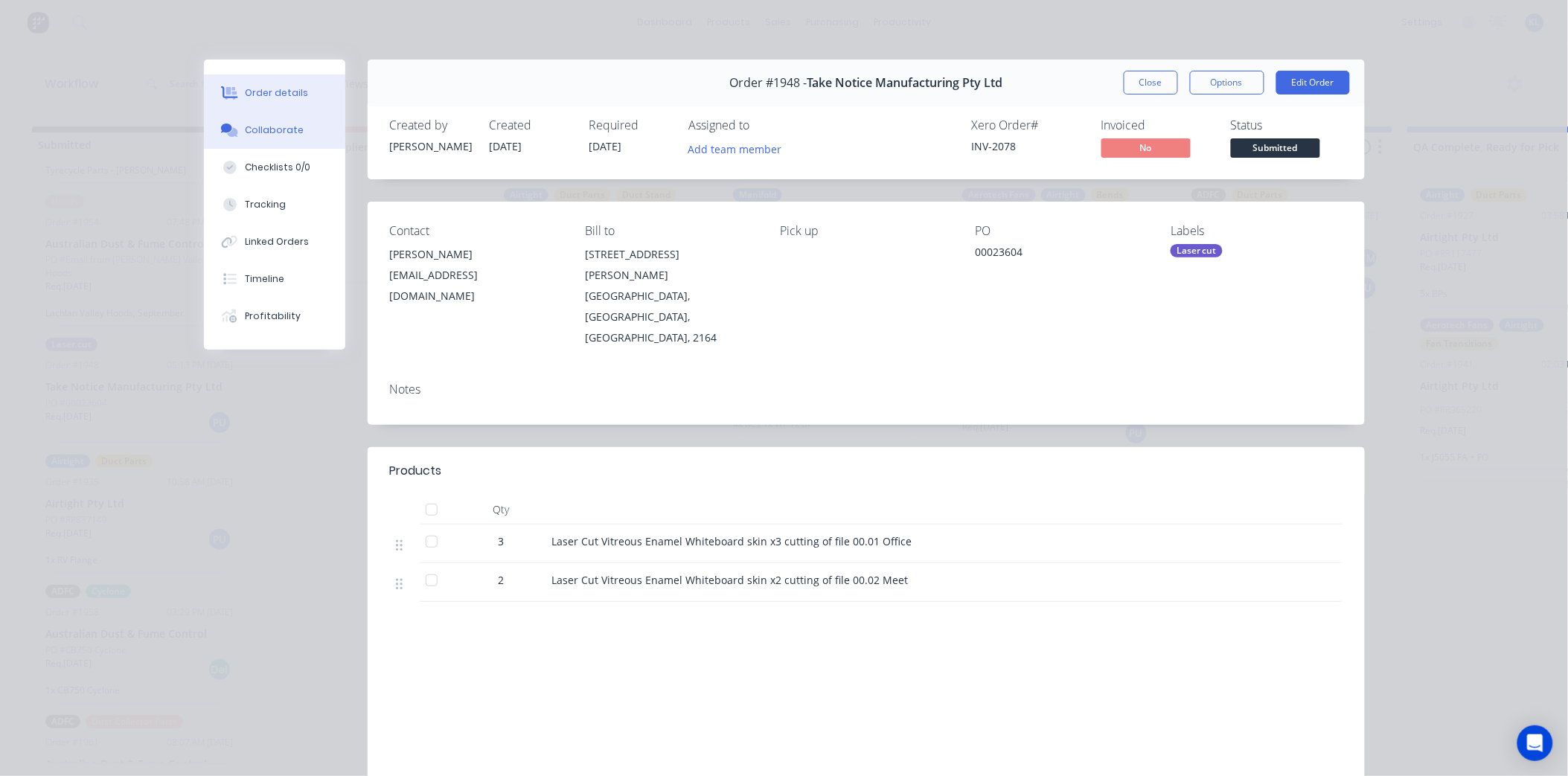
click at [271, 138] on button "Collaborate" at bounding box center [274, 130] width 141 height 37
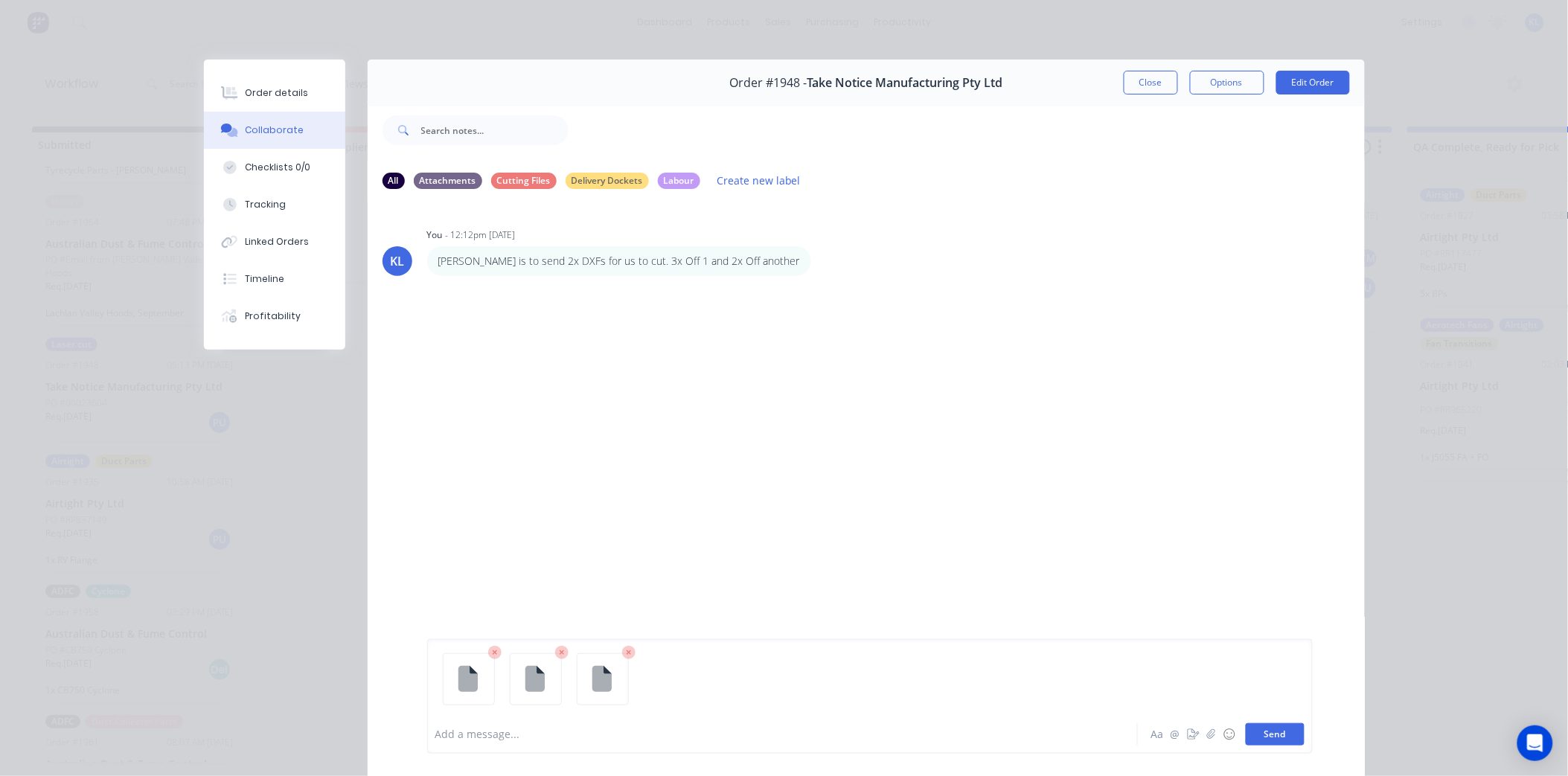
click at [1266, 734] on button "Send" at bounding box center [1276, 734] width 59 height 23
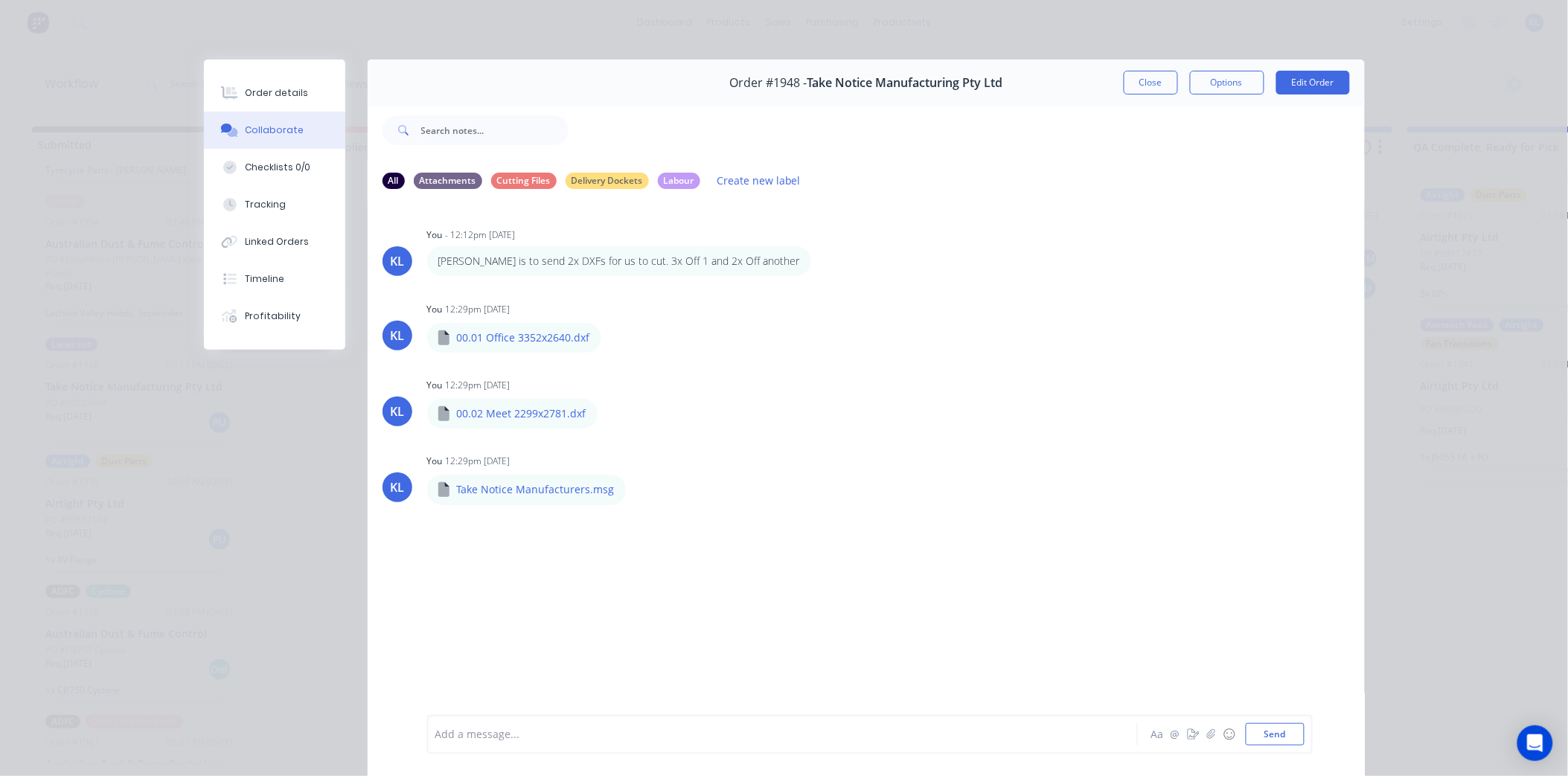
click at [837, 355] on div "KL You 12:29pm [DATE] 00.01 Office 3352x2640.dxf 00.01 Office 3352x2640.dxf Lab…" at bounding box center [867, 401] width 997 height 206
click at [612, 336] on icon "button" at bounding box center [614, 338] width 5 height 17
click at [946, 428] on div "KL You 12:29pm [DATE] 00.01 Office 3352x2640.dxf 00.01 Office 3352x2640.dxf Lab…" at bounding box center [867, 401] width 997 height 206
click at [265, 98] on div "Order details" at bounding box center [277, 93] width 63 height 14
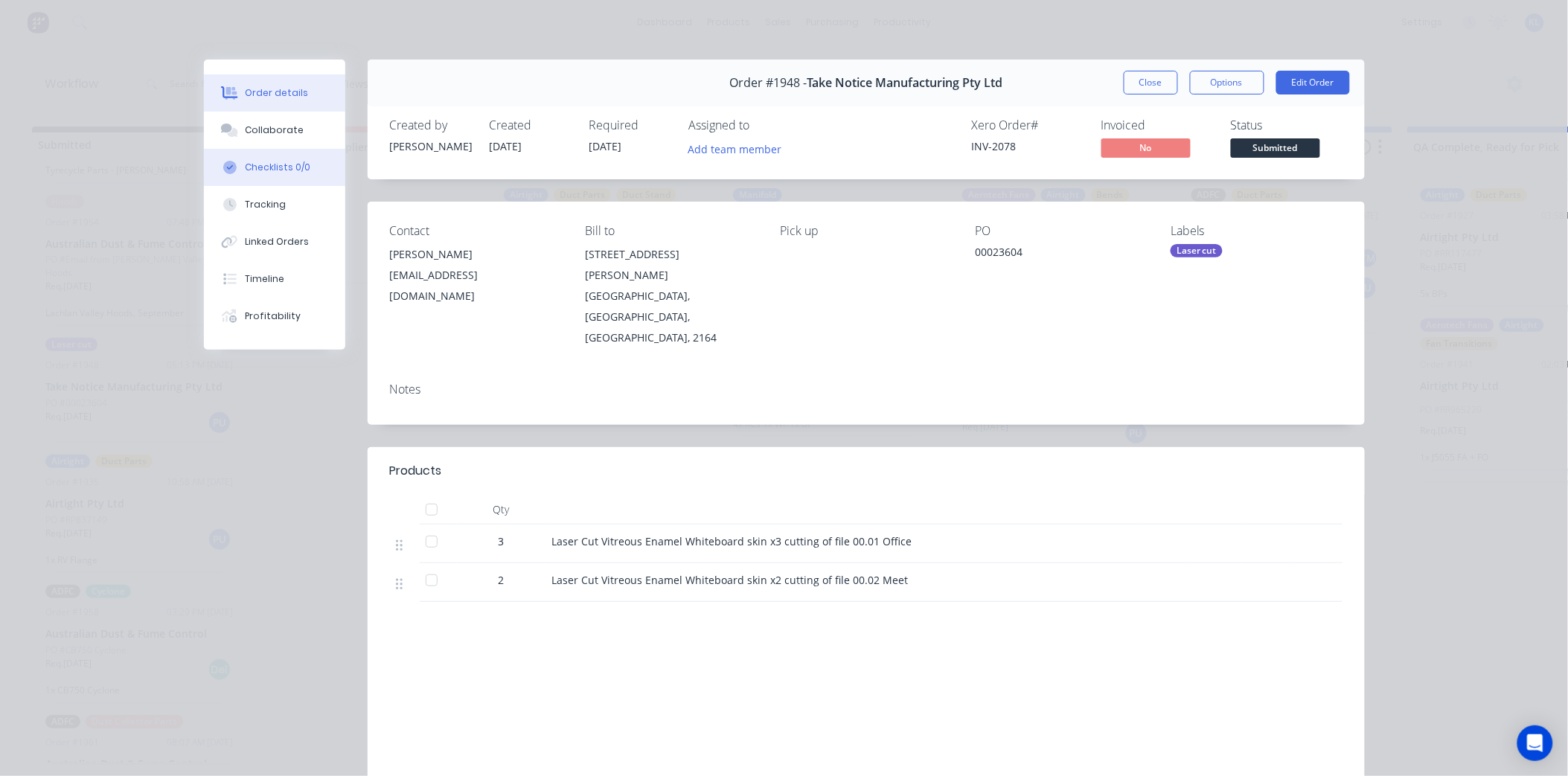
click at [258, 152] on button "Checklists 0/0" at bounding box center [274, 167] width 141 height 37
type textarea "x"
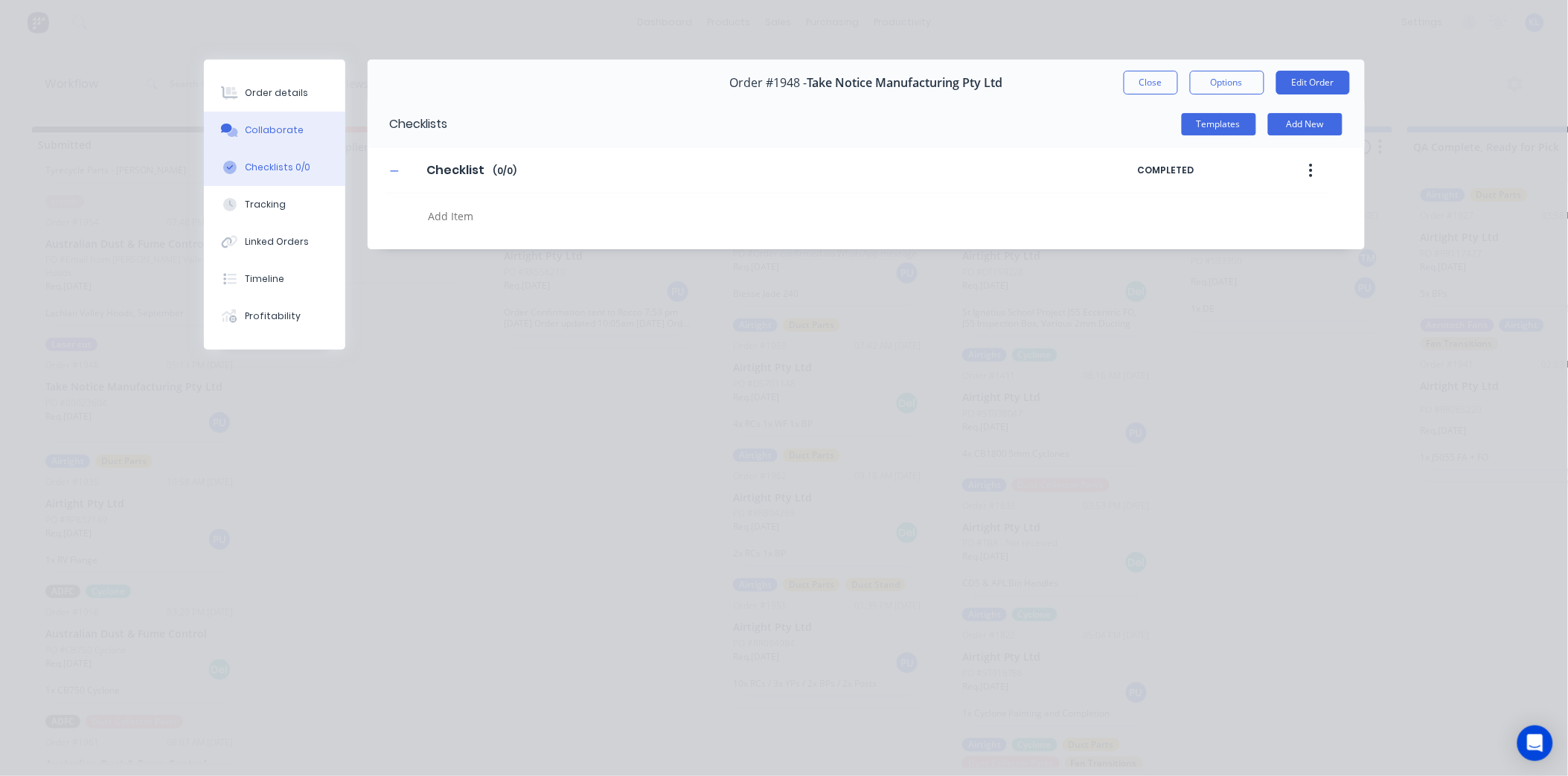
click at [258, 135] on div "Collaborate" at bounding box center [274, 131] width 59 height 14
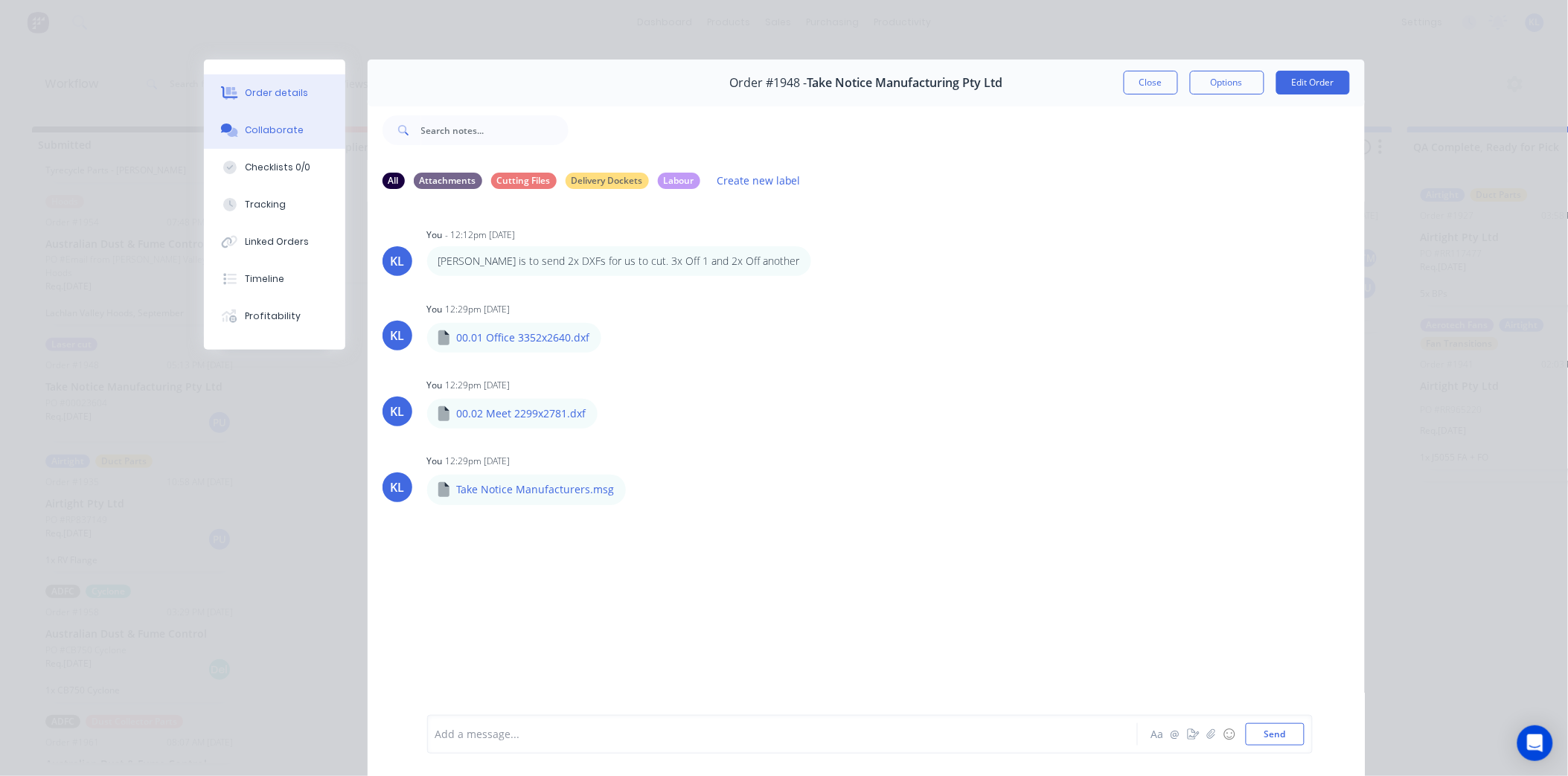
click at [280, 79] on button "Order details" at bounding box center [274, 92] width 141 height 37
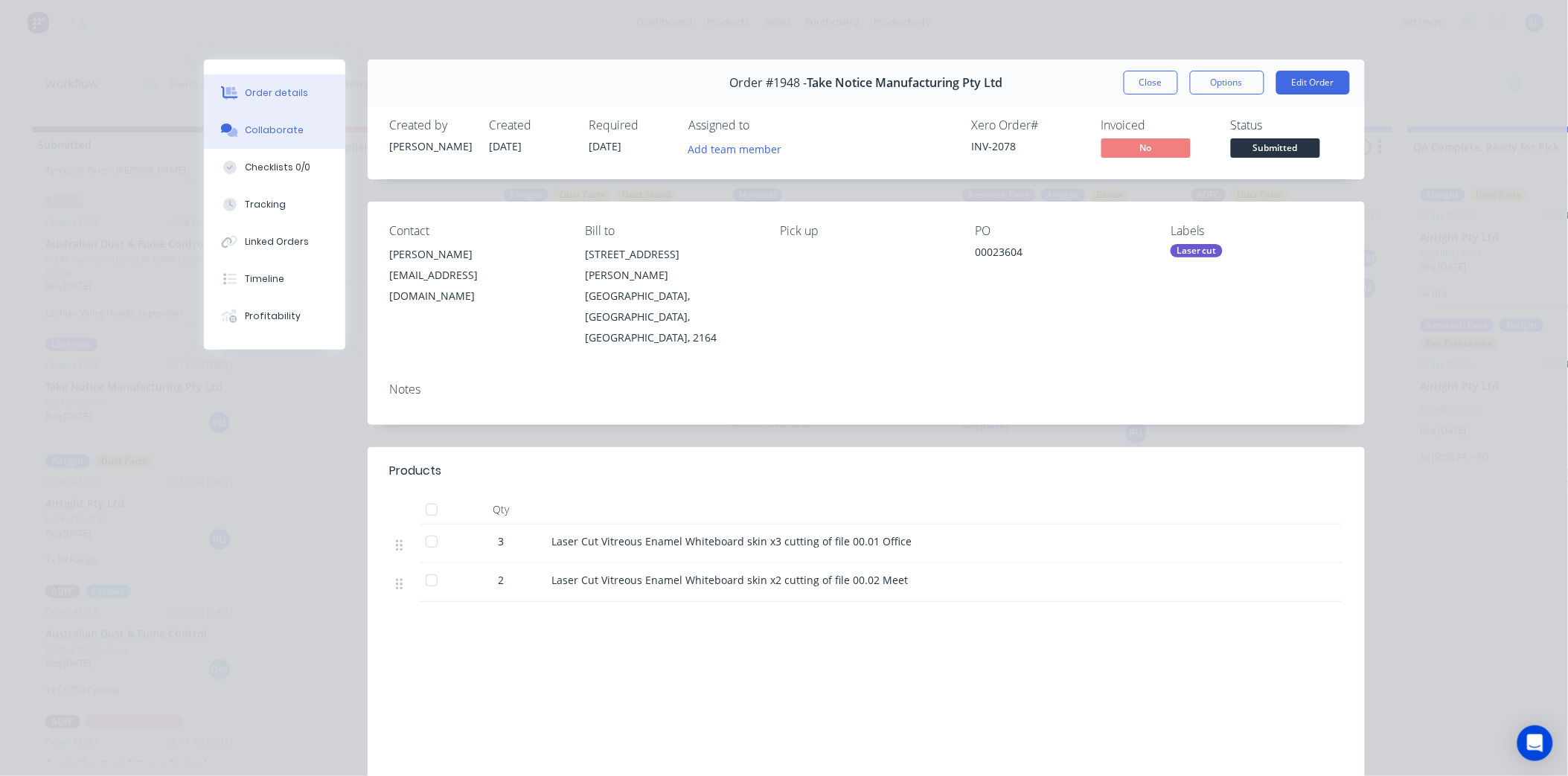
click at [255, 134] on div "Collaborate" at bounding box center [274, 131] width 59 height 14
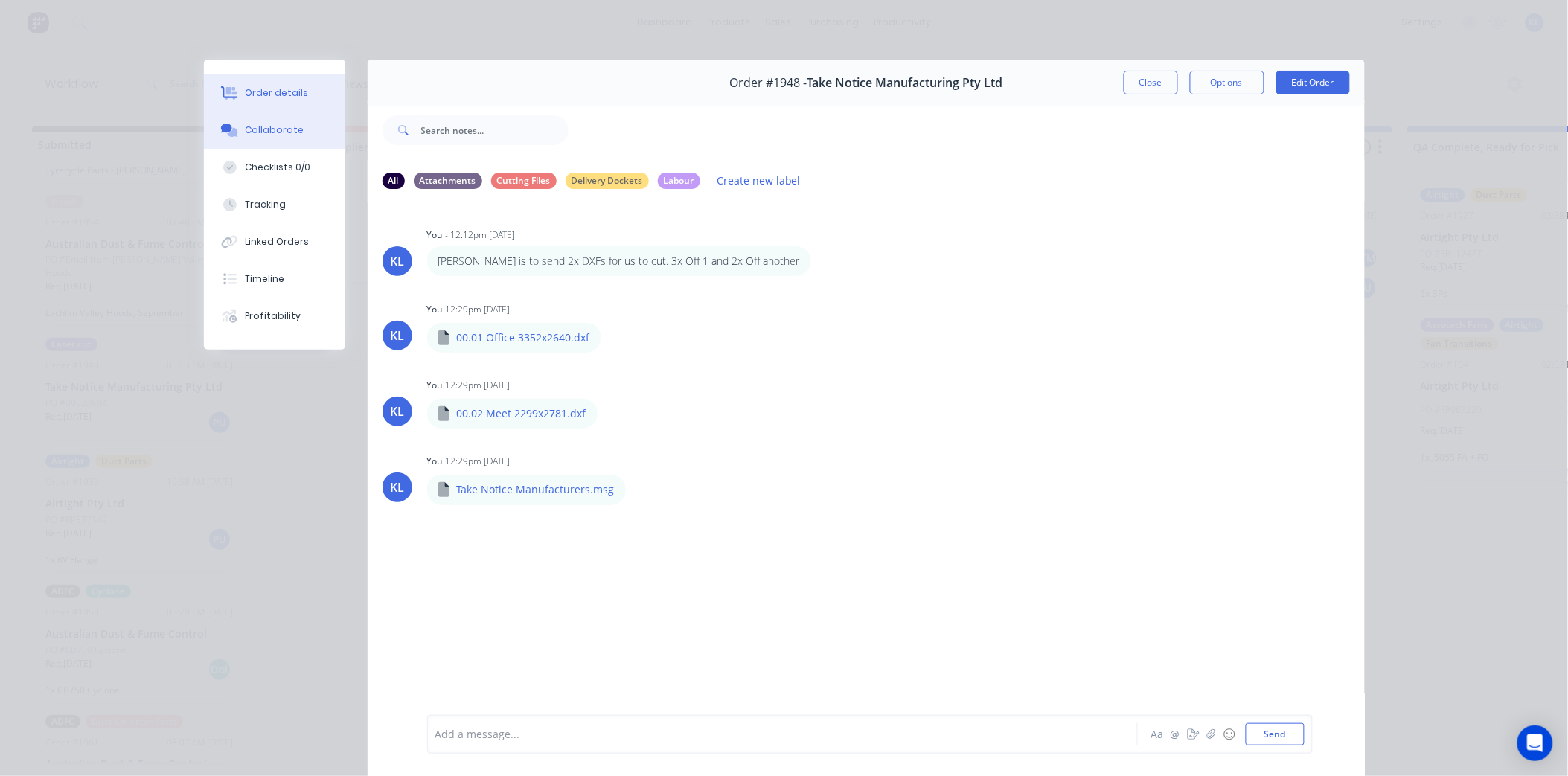
click at [277, 95] on div "Order details" at bounding box center [277, 93] width 63 height 14
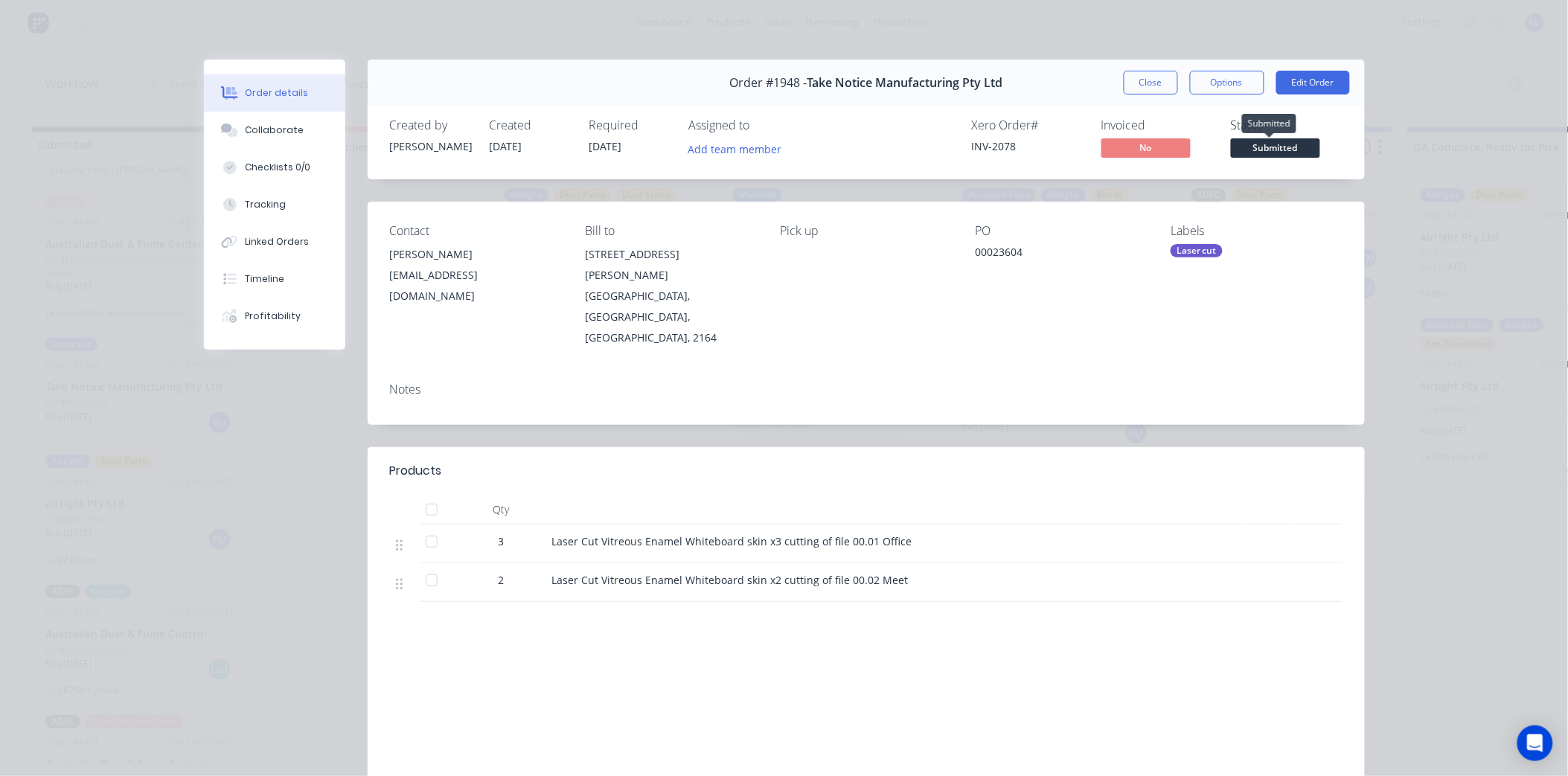
click at [1288, 139] on span "Submitted" at bounding box center [1276, 147] width 89 height 19
click at [1173, 122] on div "Invoiced" at bounding box center [1158, 125] width 112 height 14
click at [1166, 91] on button "Close" at bounding box center [1151, 83] width 54 height 24
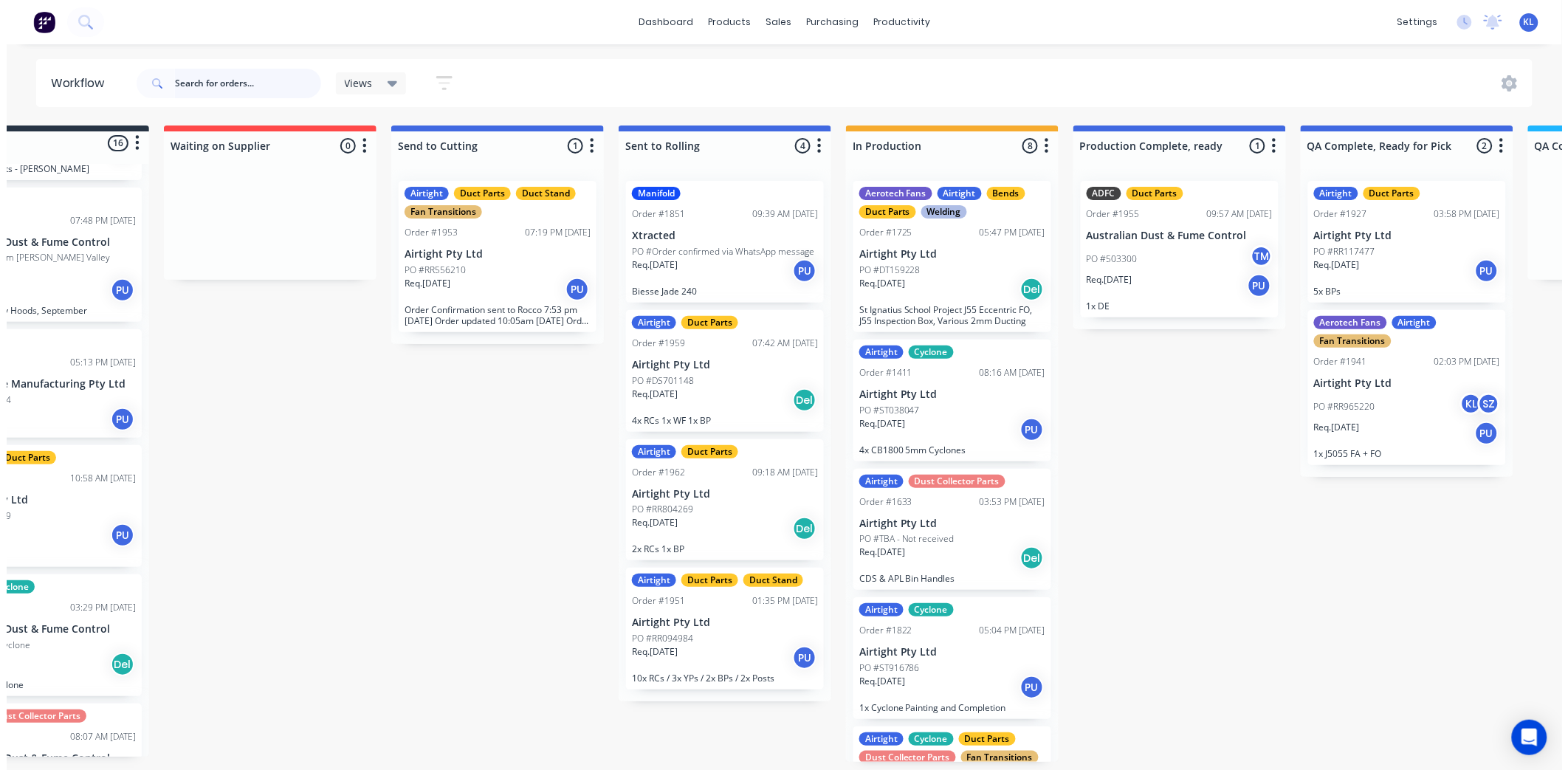
scroll to position [0, 0]
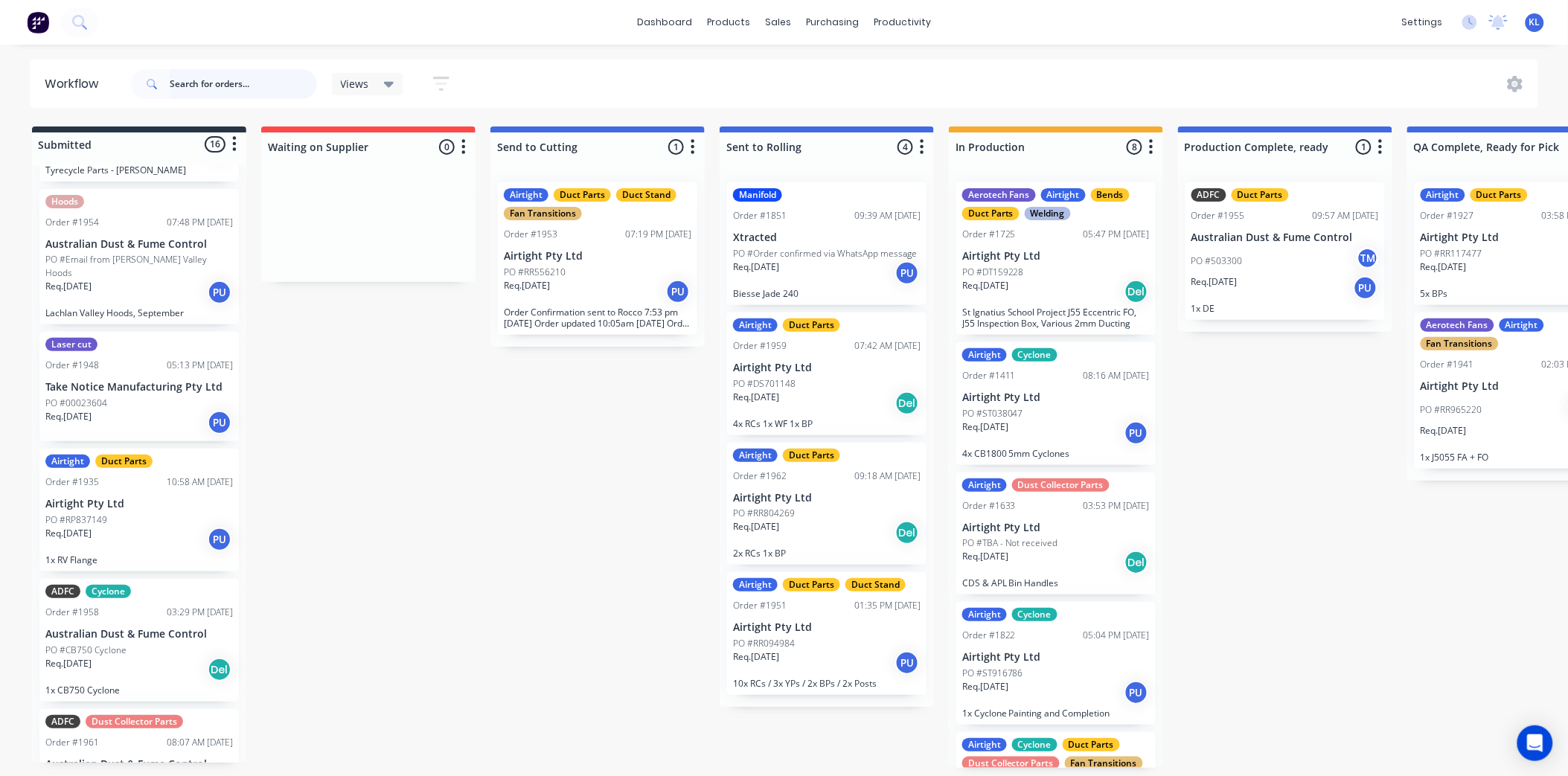
click at [235, 85] on input "text" at bounding box center [243, 84] width 147 height 29
type input "eximo"
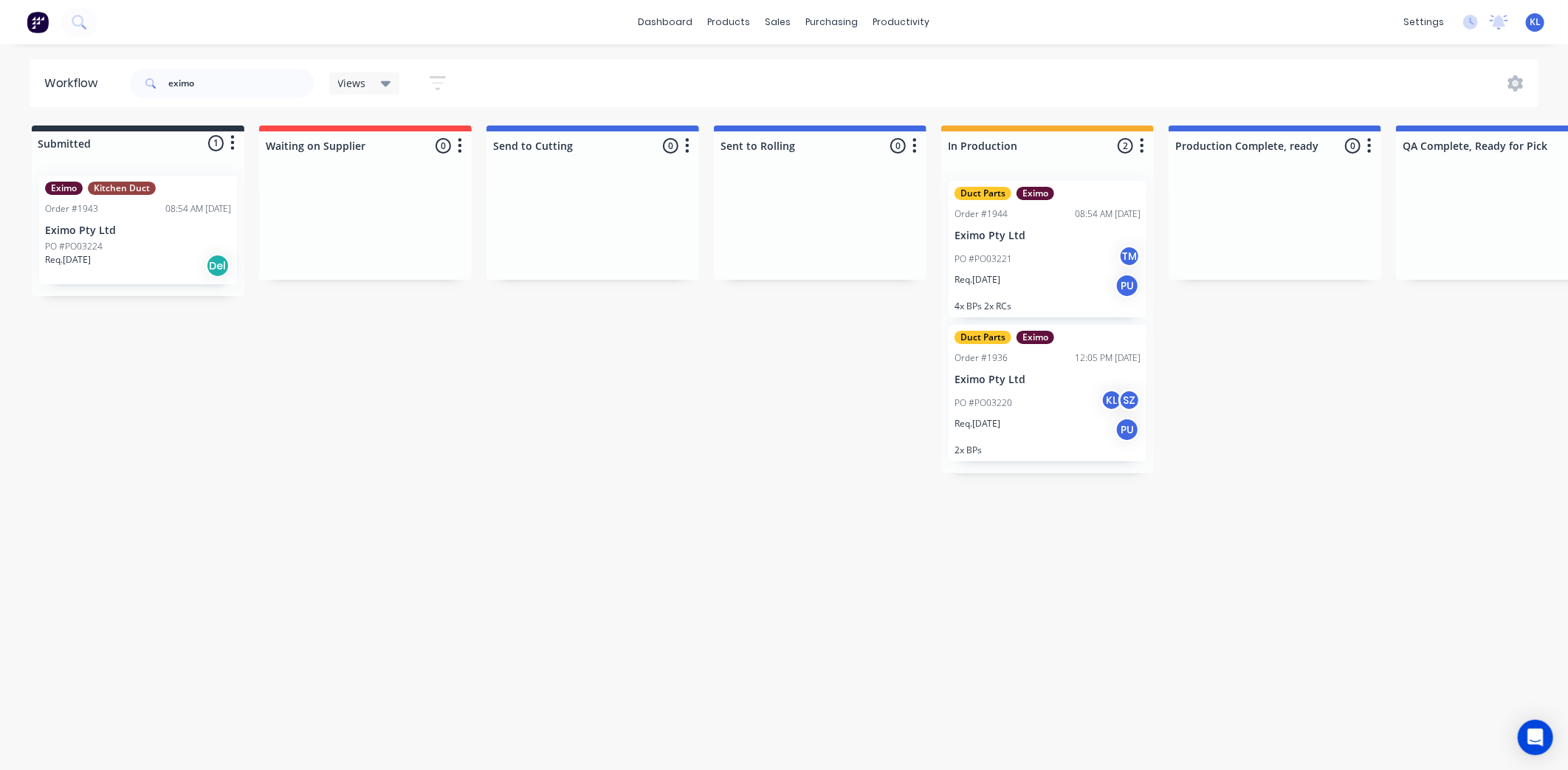
click at [1032, 259] on div "PO #PO03221 TM" at bounding box center [1048, 259] width 186 height 28
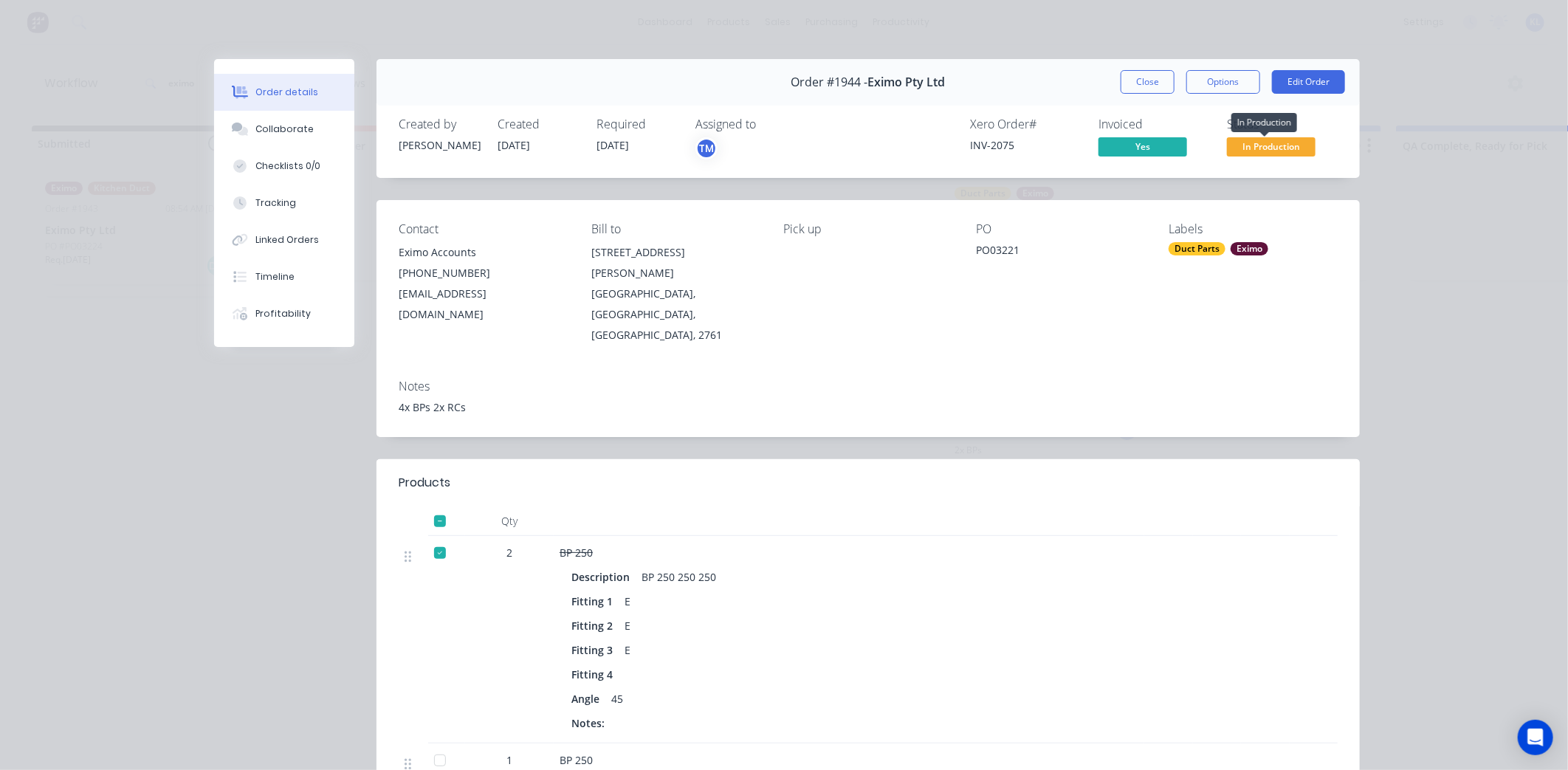
click at [1273, 142] on span "In Production" at bounding box center [1271, 146] width 88 height 19
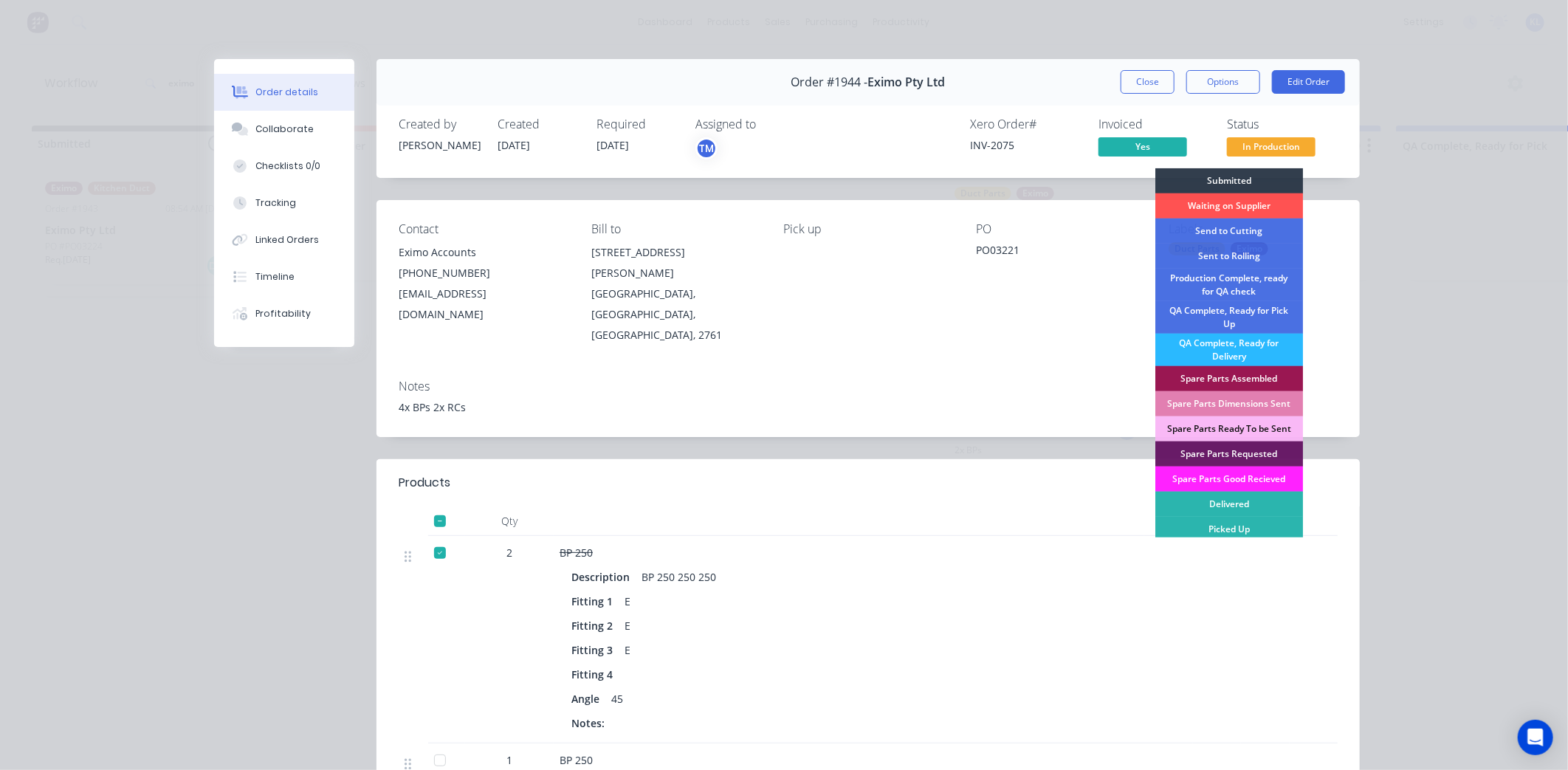
click at [1246, 342] on div "QA Complete, Ready for Delivery" at bounding box center [1228, 349] width 148 height 32
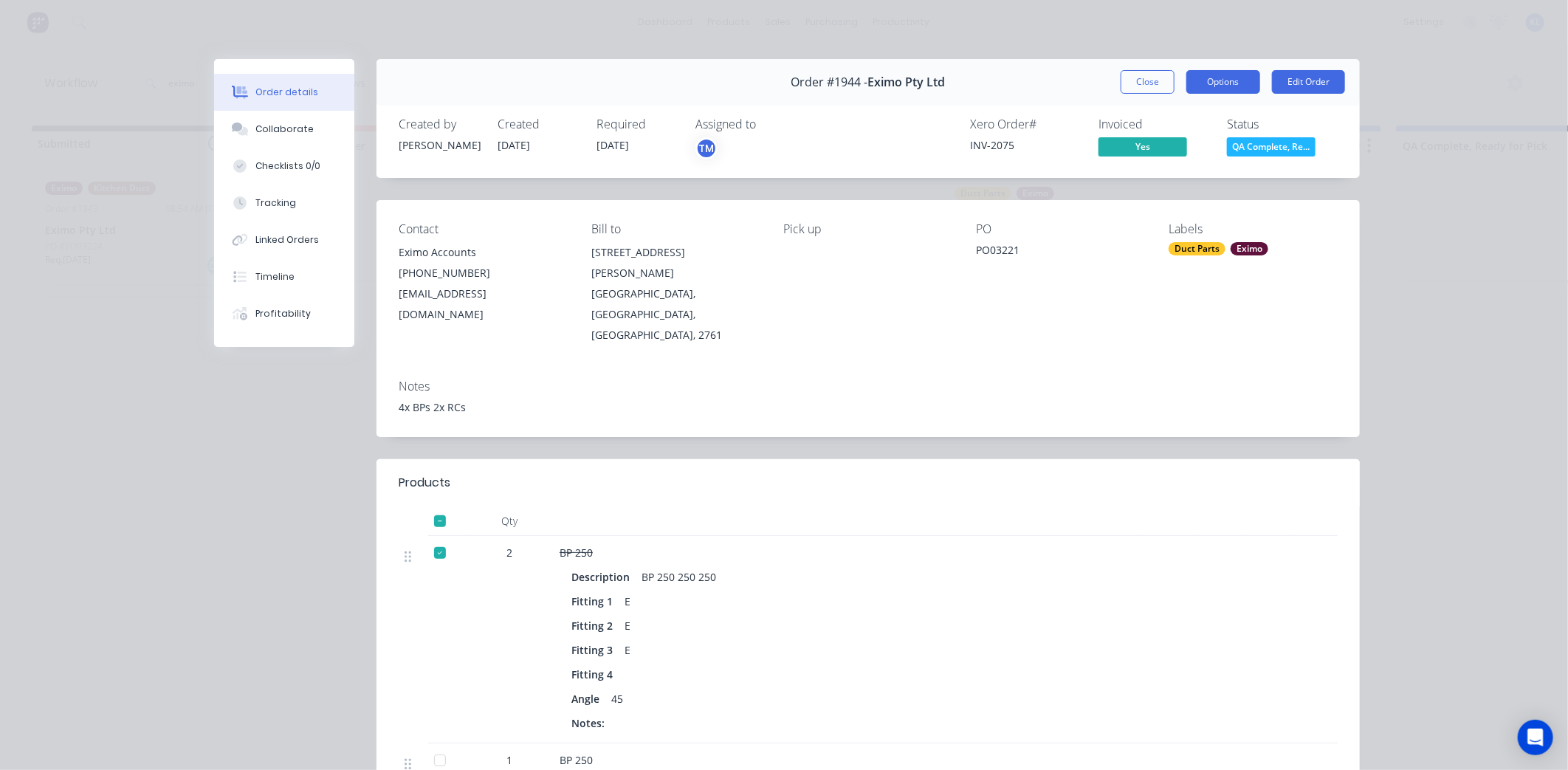
click at [1219, 81] on button "Options" at bounding box center [1223, 82] width 73 height 24
click at [1178, 181] on div "Delivery Docket" at bounding box center [1182, 179] width 128 height 22
click at [1177, 175] on div "Standard" at bounding box center [1182, 179] width 128 height 22
click at [1147, 79] on button "Close" at bounding box center [1148, 82] width 54 height 24
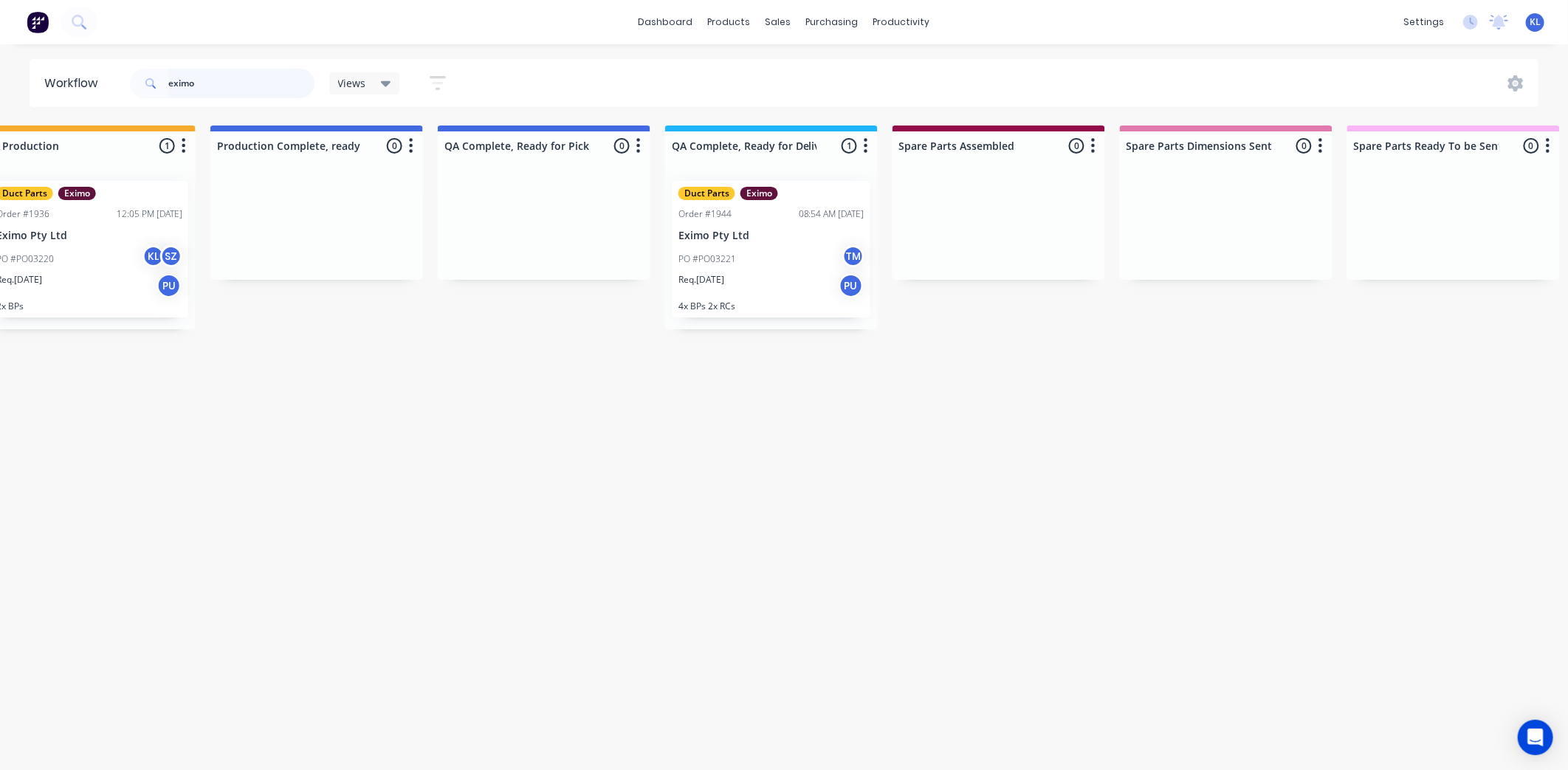
scroll to position [0, 471]
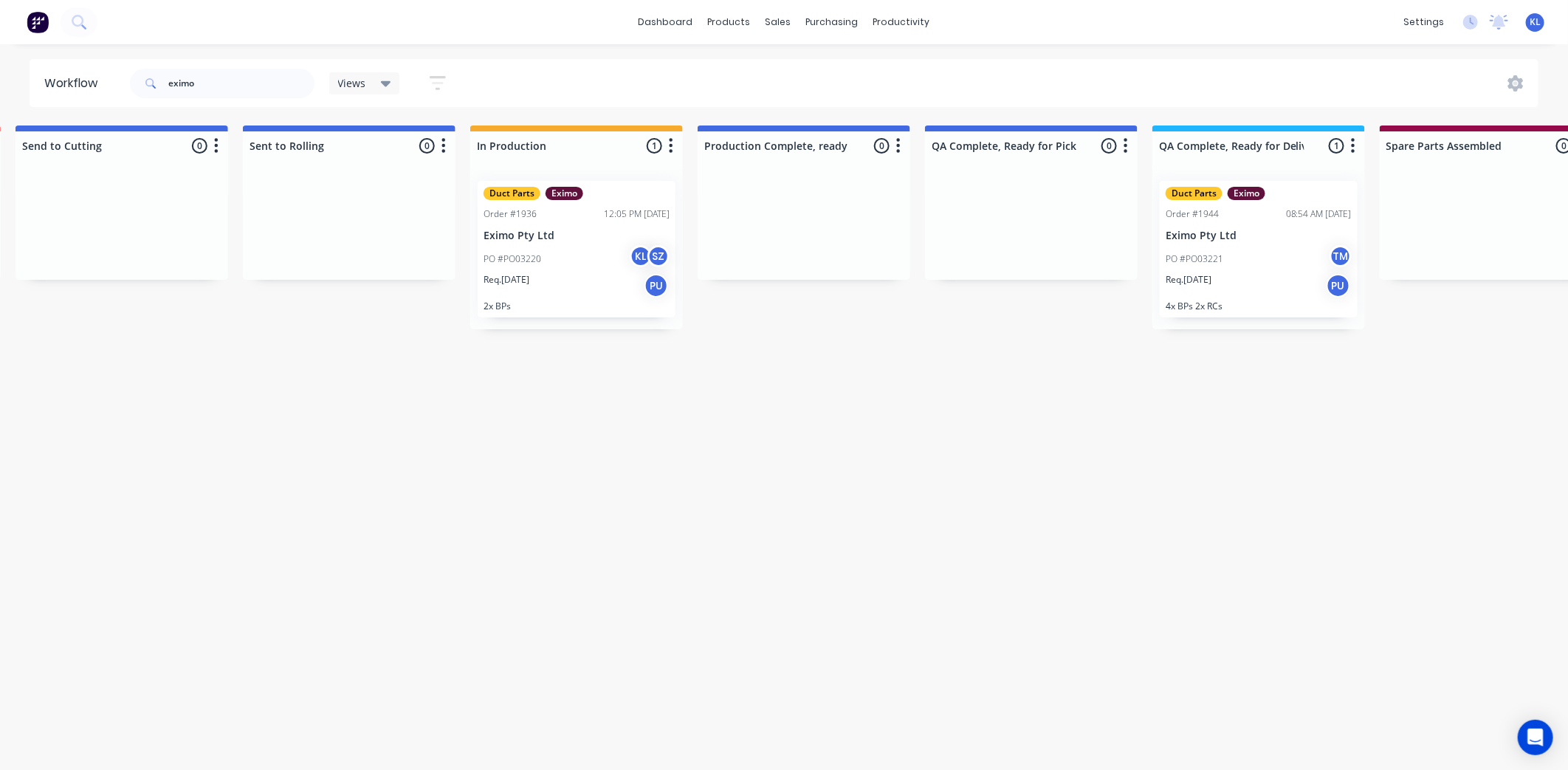
click at [566, 255] on div "PO #PO03220 KL SZ" at bounding box center [576, 259] width 186 height 28
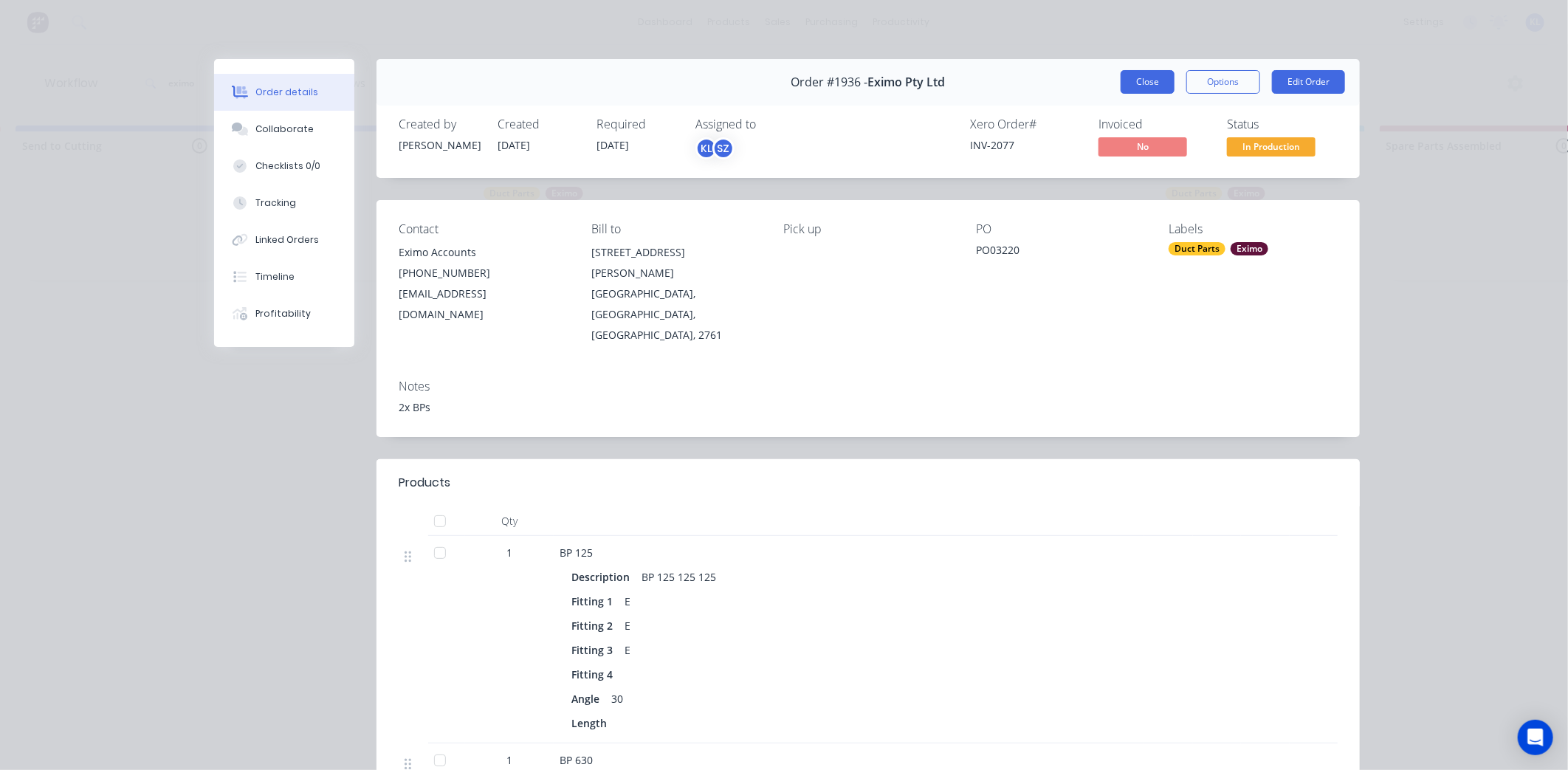
click at [1163, 70] on button "Close" at bounding box center [1148, 82] width 54 height 24
click at [1231, 76] on button "Options" at bounding box center [1223, 82] width 73 height 24
click at [1148, 186] on div "Delivery Docket" at bounding box center [1182, 179] width 128 height 22
click at [1146, 178] on div "Standard" at bounding box center [1182, 179] width 128 height 22
drag, startPoint x: 1283, startPoint y: 151, endPoint x: 1298, endPoint y: 142, distance: 17.5
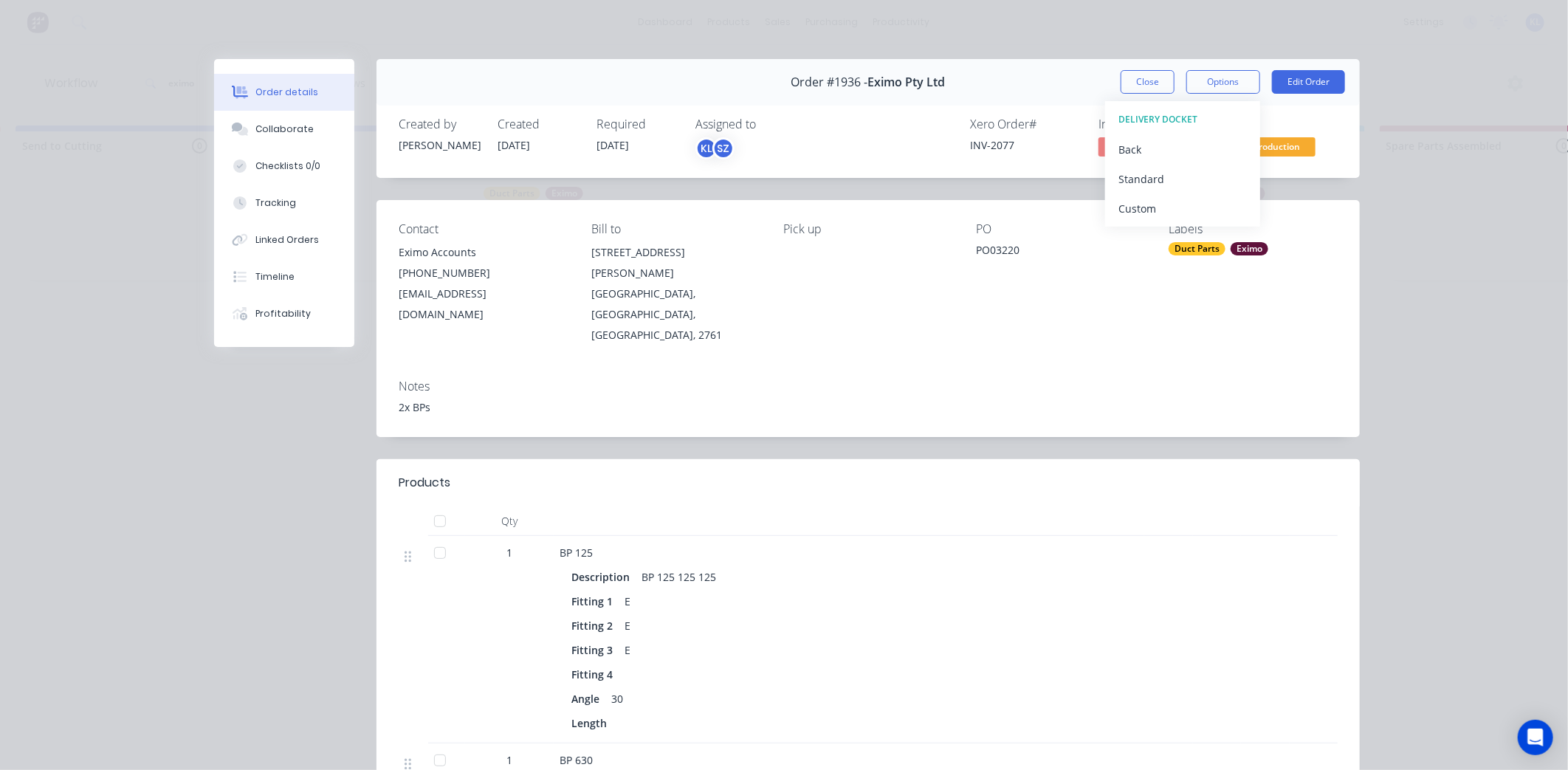
click at [1288, 151] on span "In Production" at bounding box center [1271, 146] width 88 height 19
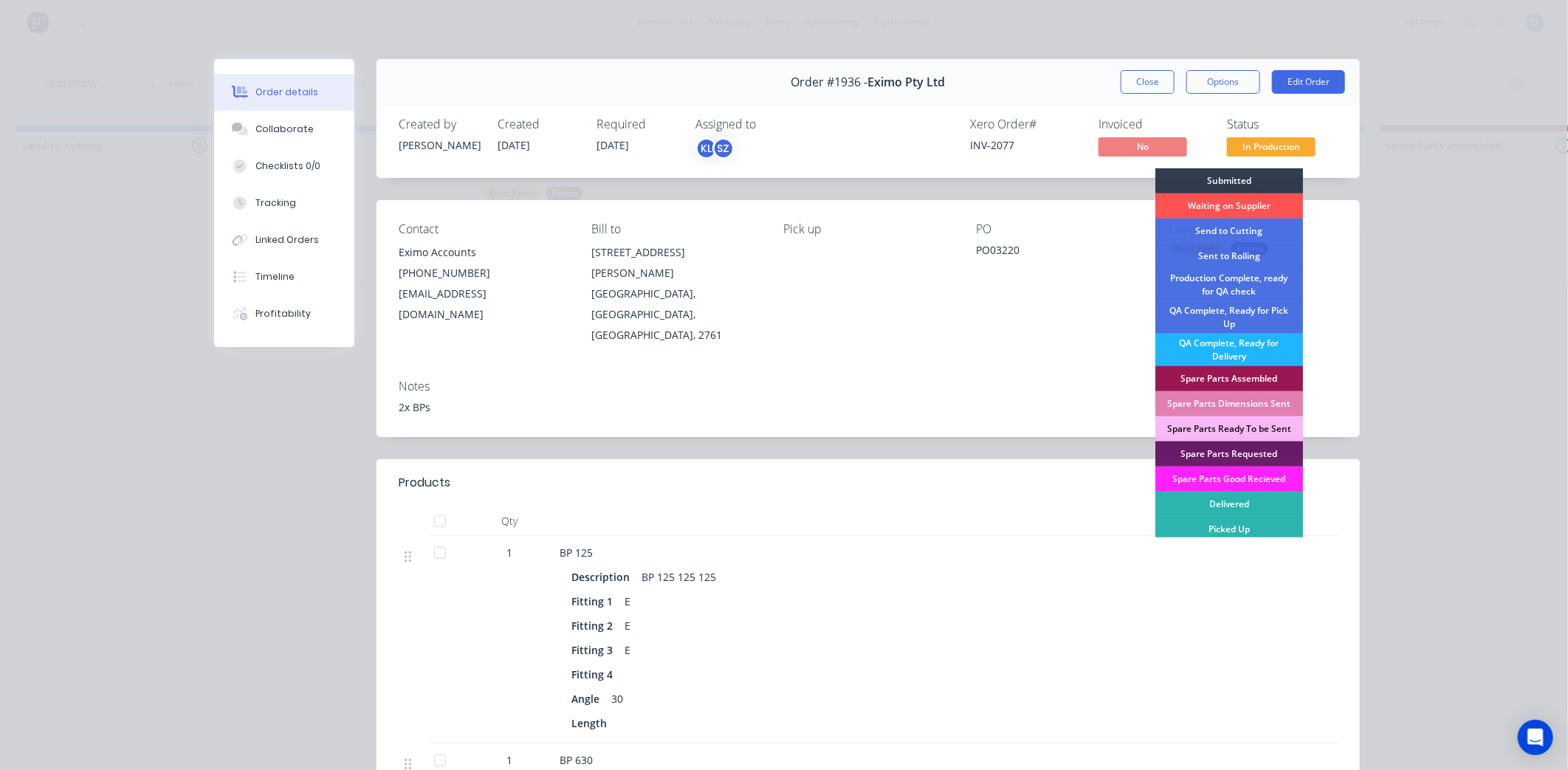
click at [1270, 348] on div "QA Complete, Ready for Delivery" at bounding box center [1228, 349] width 148 height 32
